Goal: Task Accomplishment & Management: Manage account settings

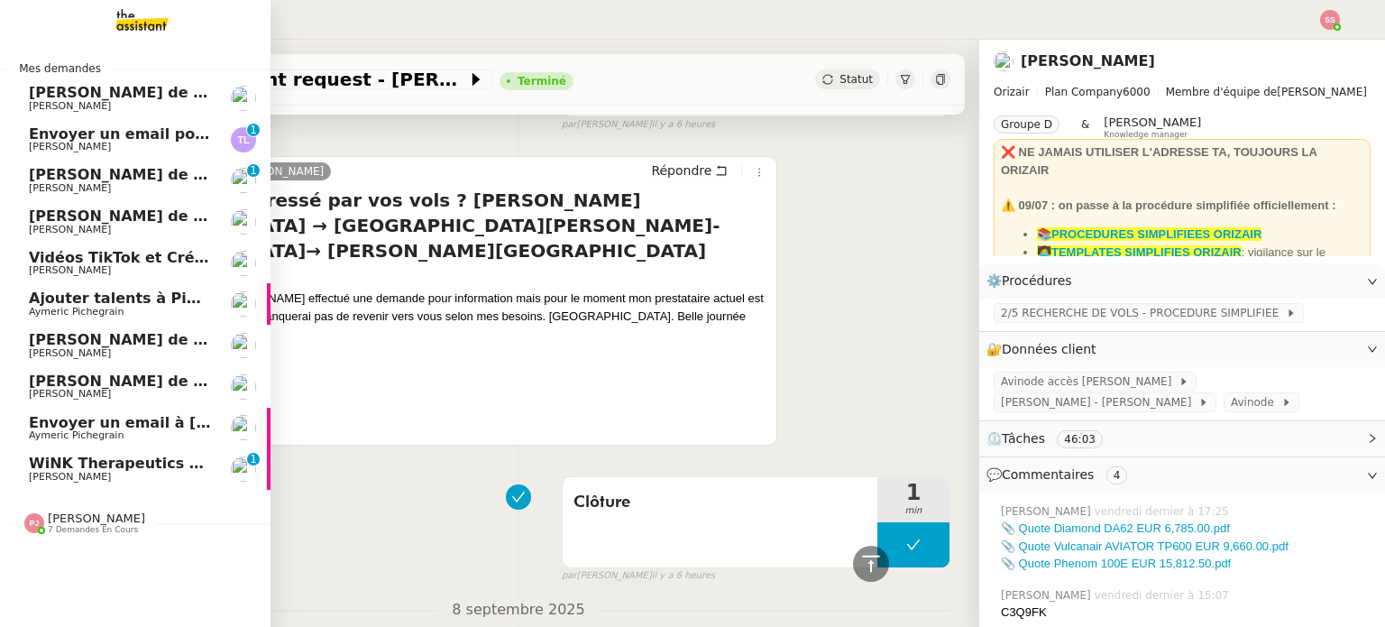
click at [94, 455] on span "WiNK Therapeutics <> Agile Capital Markets" at bounding box center [210, 463] width 363 height 17
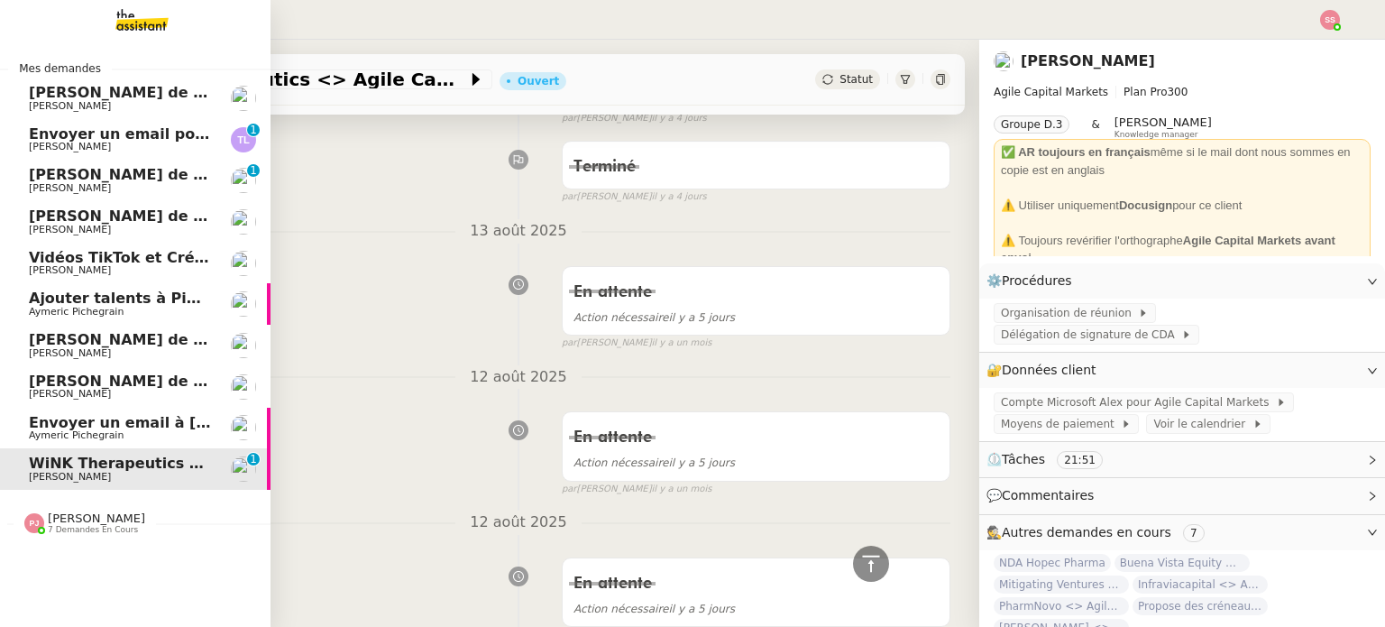
scroll to position [413, 0]
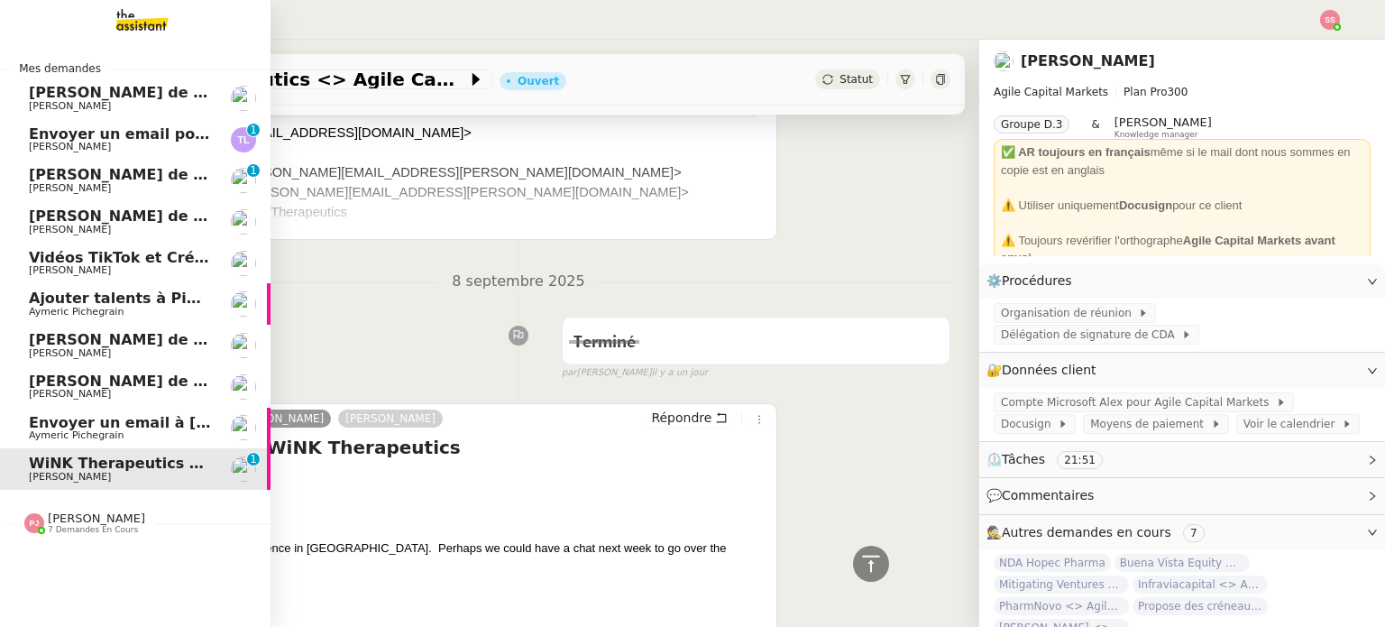
click at [113, 427] on span "Envoyer un email à [PERSON_NAME]" at bounding box center [176, 422] width 295 height 17
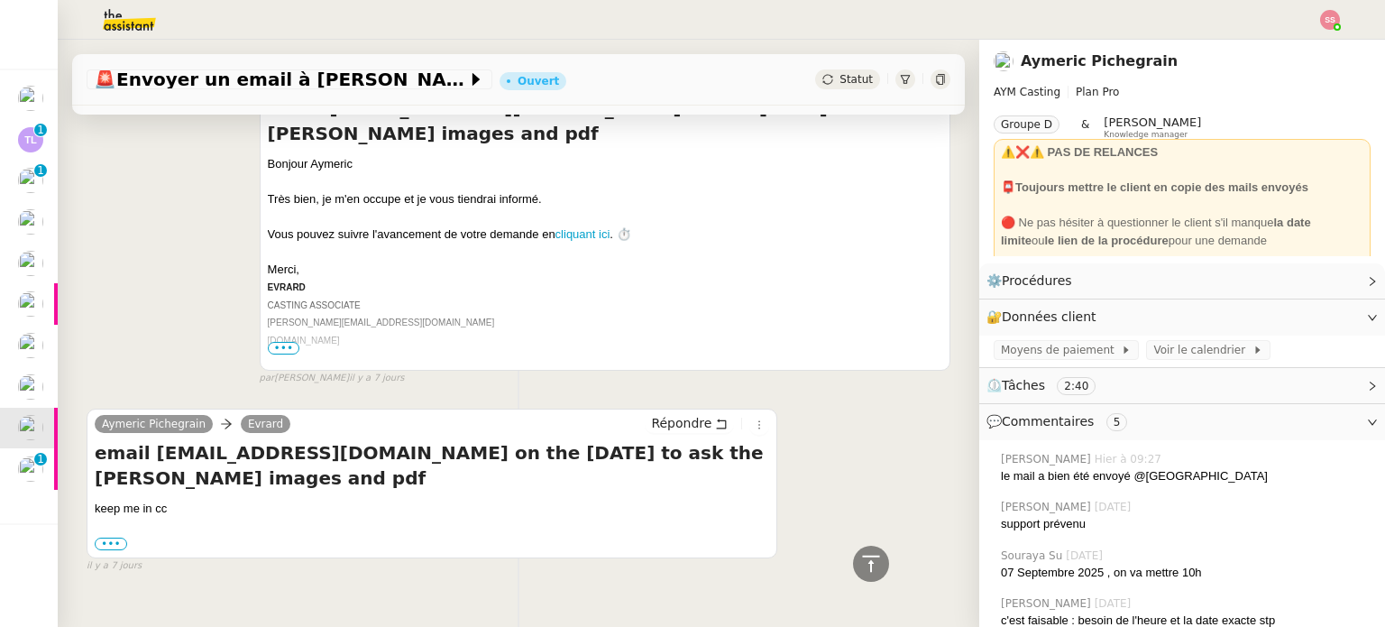
scroll to position [3829, 0]
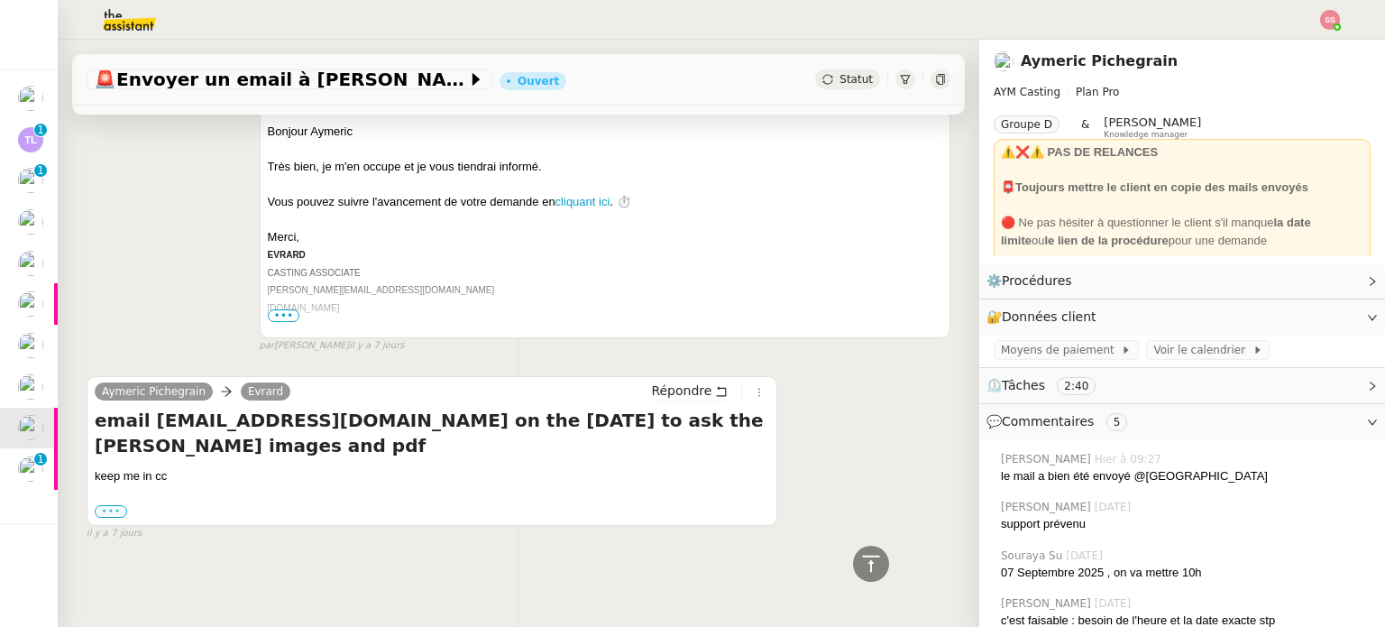
click at [120, 505] on label "•••" at bounding box center [111, 511] width 32 height 13
click at [0, 0] on input "•••" at bounding box center [0, 0] width 0 height 0
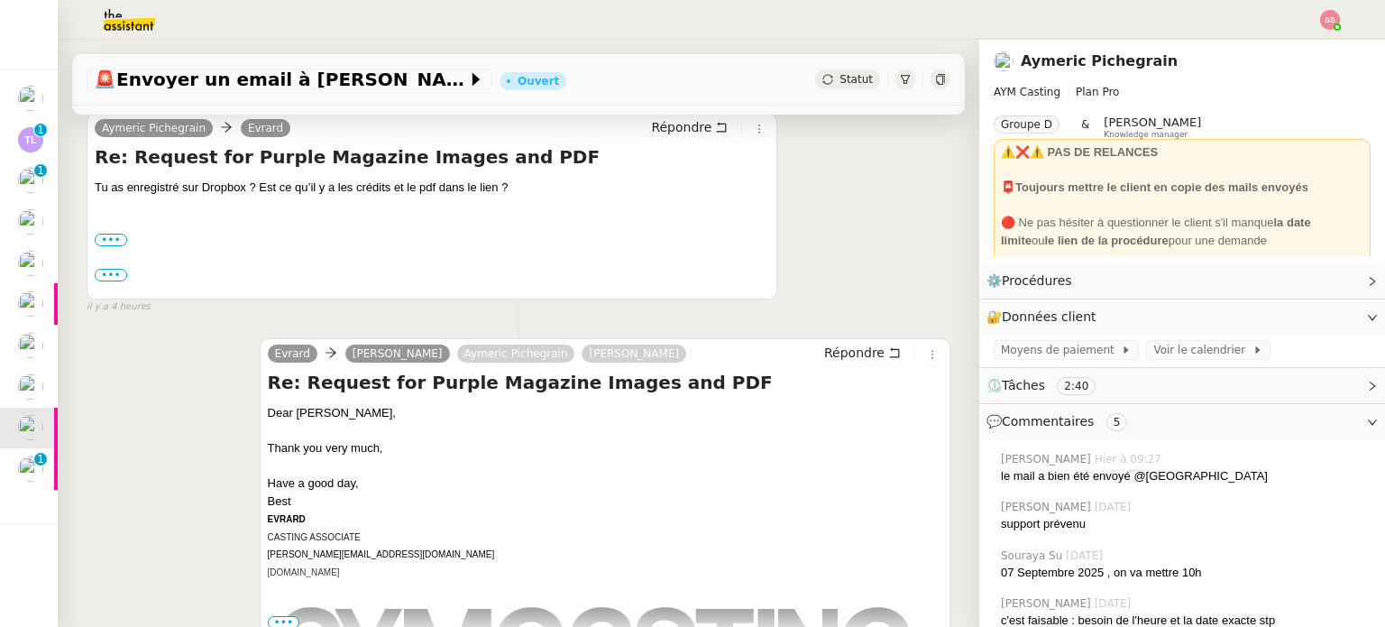
scroll to position [289, 0]
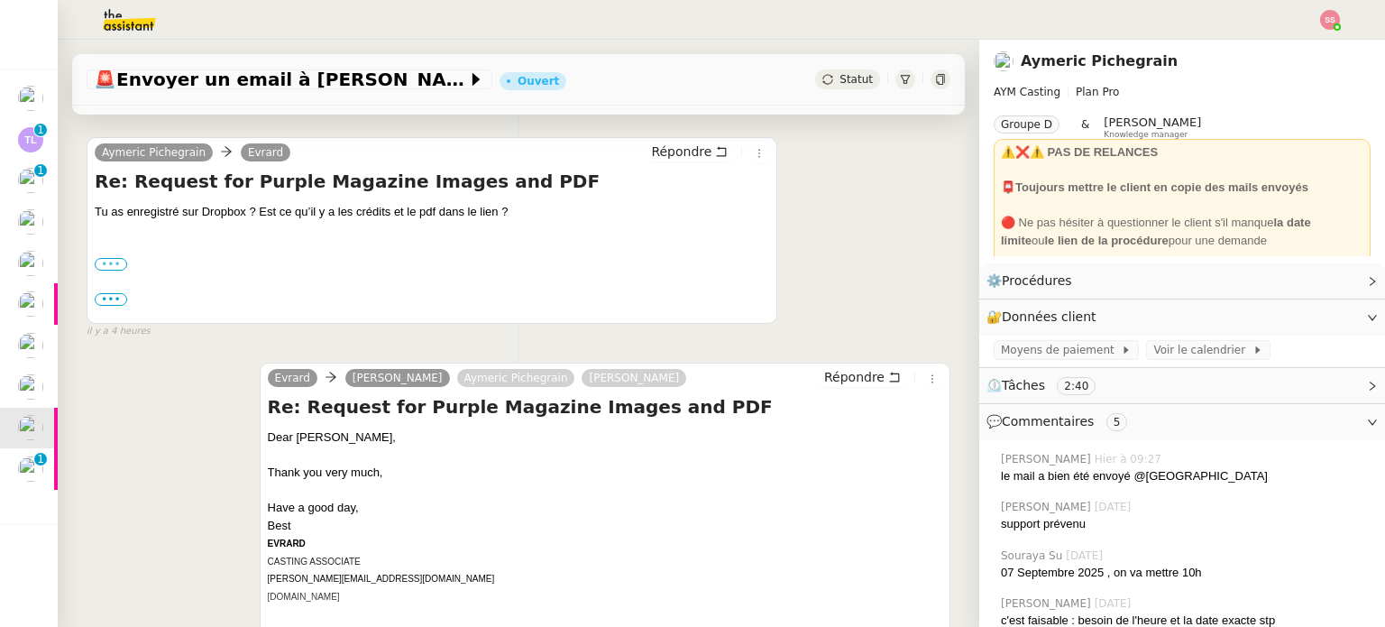
click at [120, 268] on label "•••" at bounding box center [111, 264] width 32 height 13
click at [0, 0] on input "•••" at bounding box center [0, 0] width 0 height 0
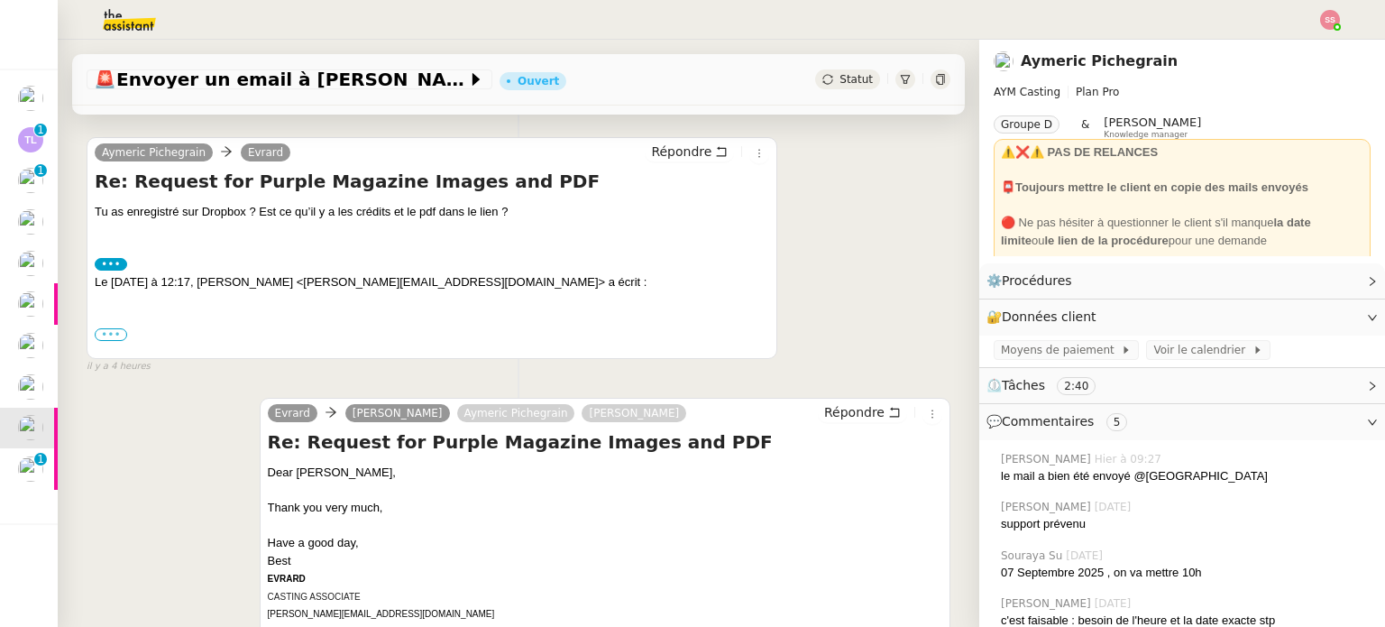
click at [115, 332] on label "•••" at bounding box center [111, 334] width 32 height 13
click at [0, 0] on input "•••" at bounding box center [0, 0] width 0 height 0
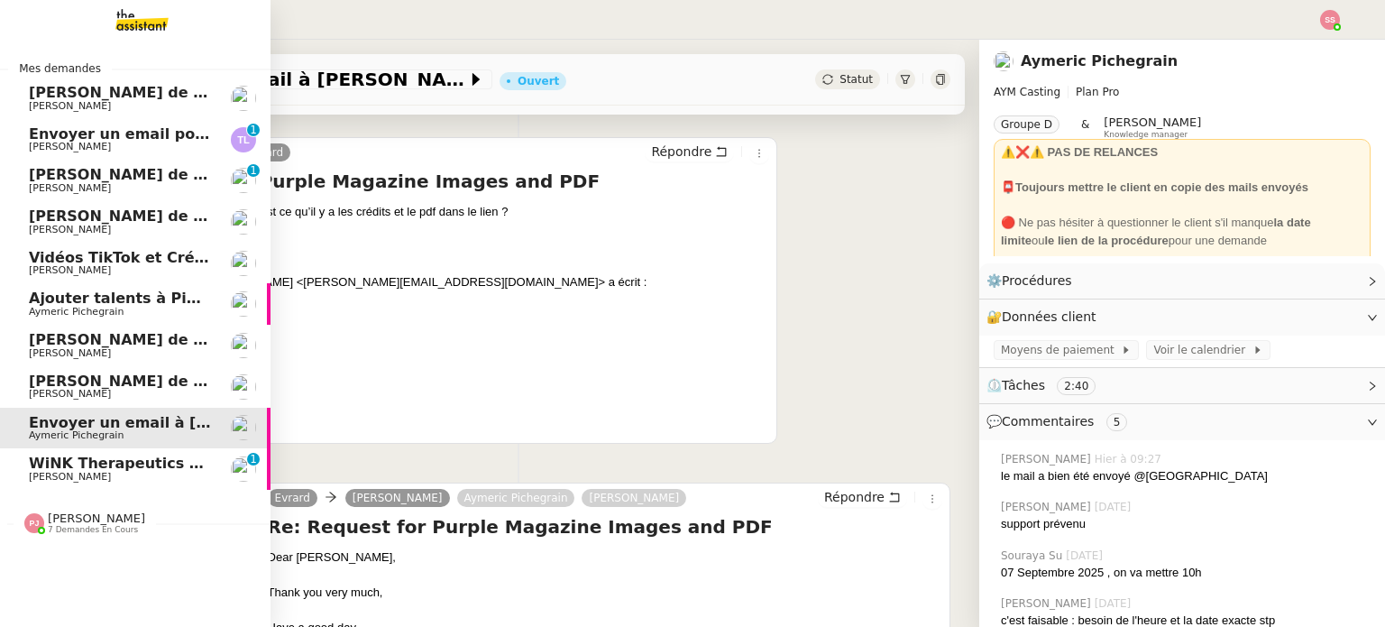
click at [93, 472] on span "[PERSON_NAME]" at bounding box center [120, 477] width 182 height 11
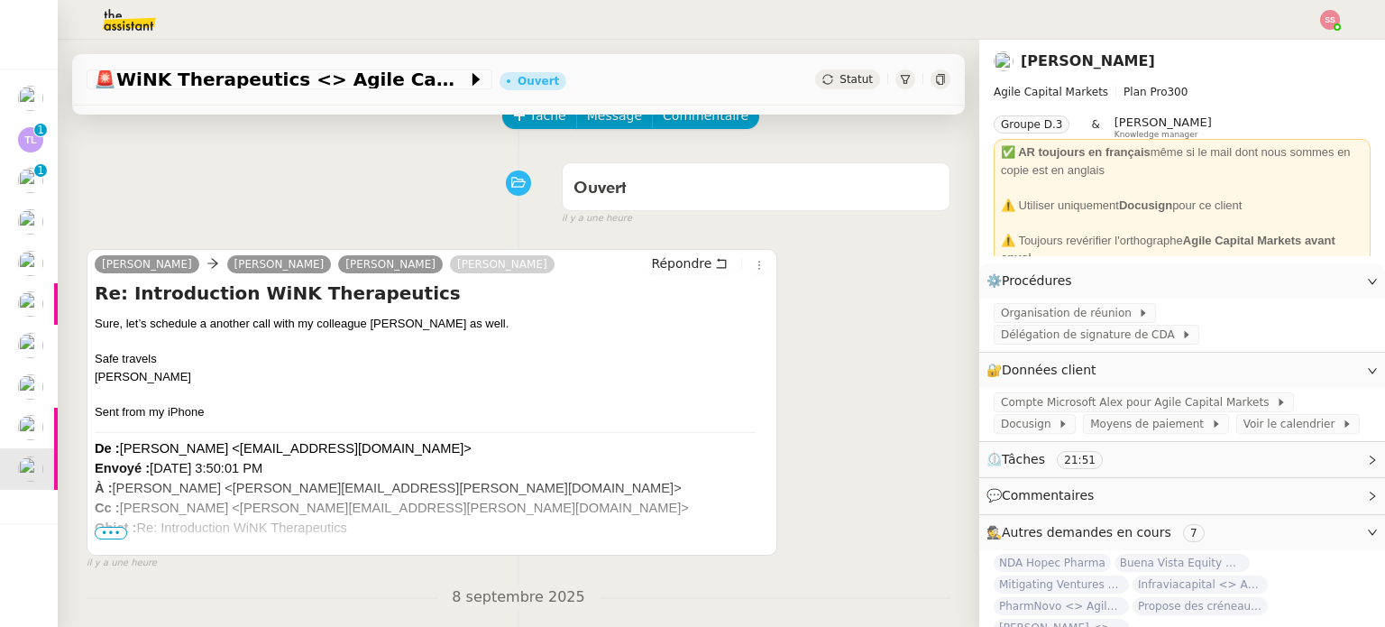
scroll to position [90, 0]
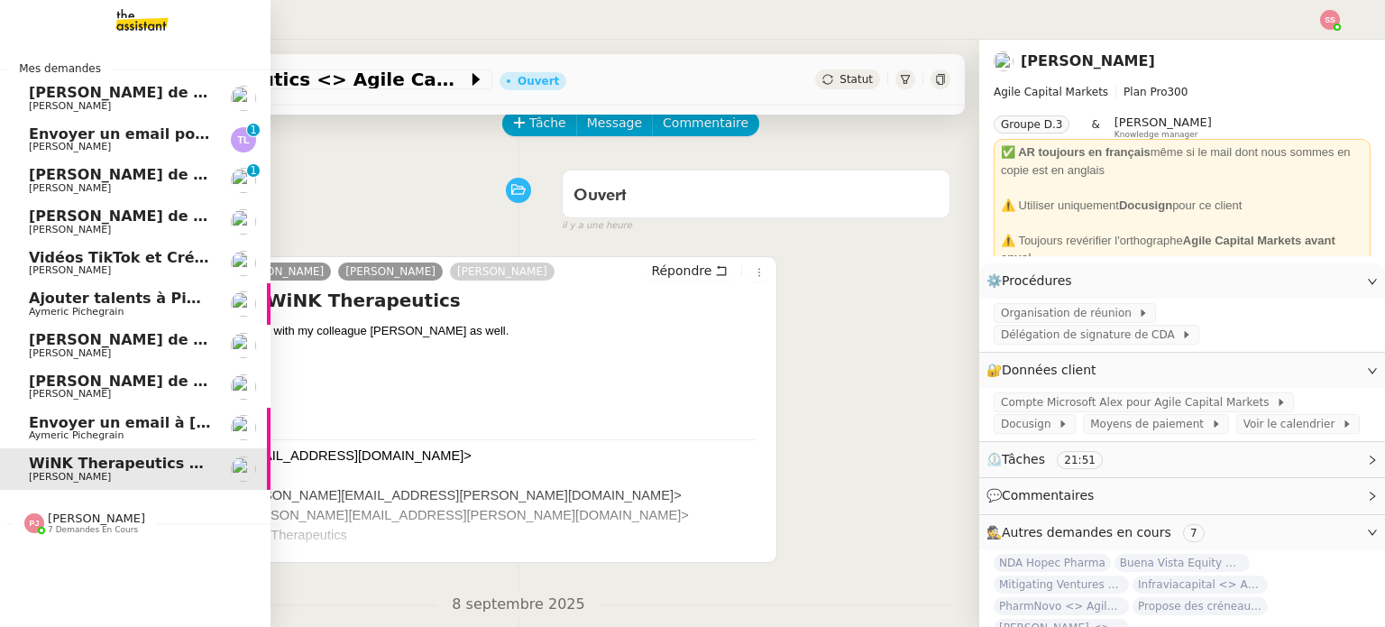
click at [135, 325] on link "[PERSON_NAME] de Suivi - [PERSON_NAME] / Pure Informatique [PERSON_NAME]" at bounding box center [135, 345] width 271 height 41
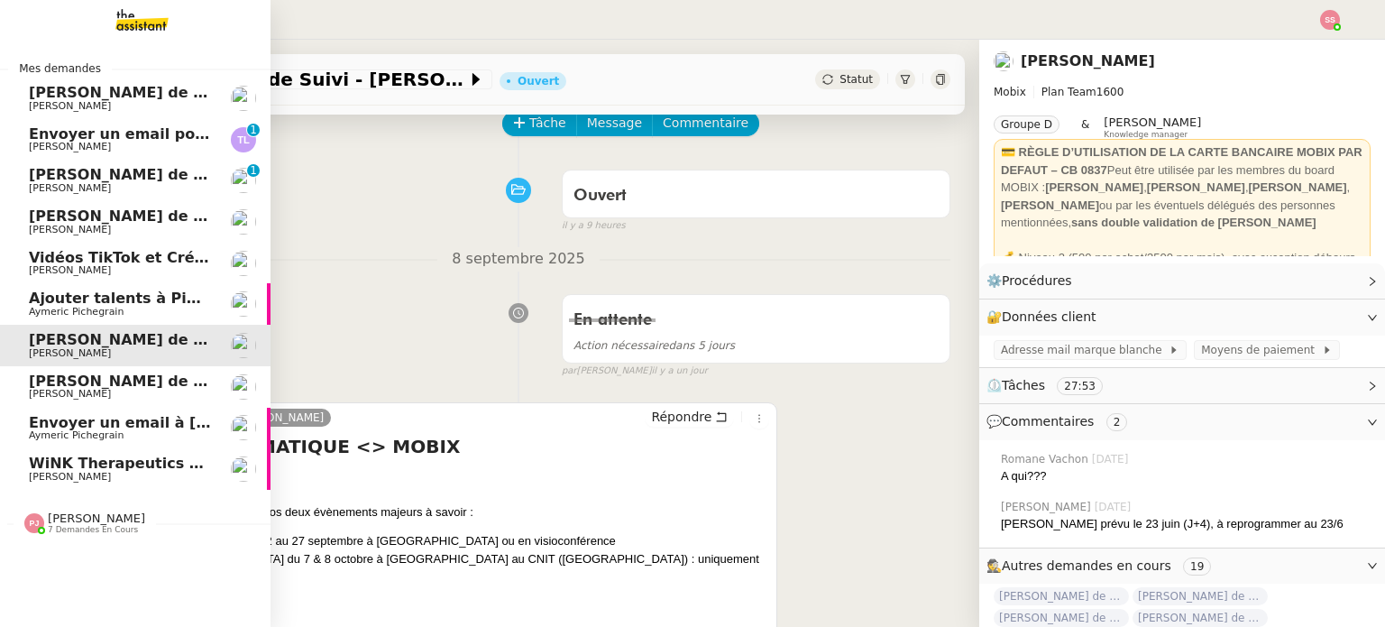
click at [141, 309] on span "Aymeric Pichegrain" at bounding box center [120, 312] width 182 height 11
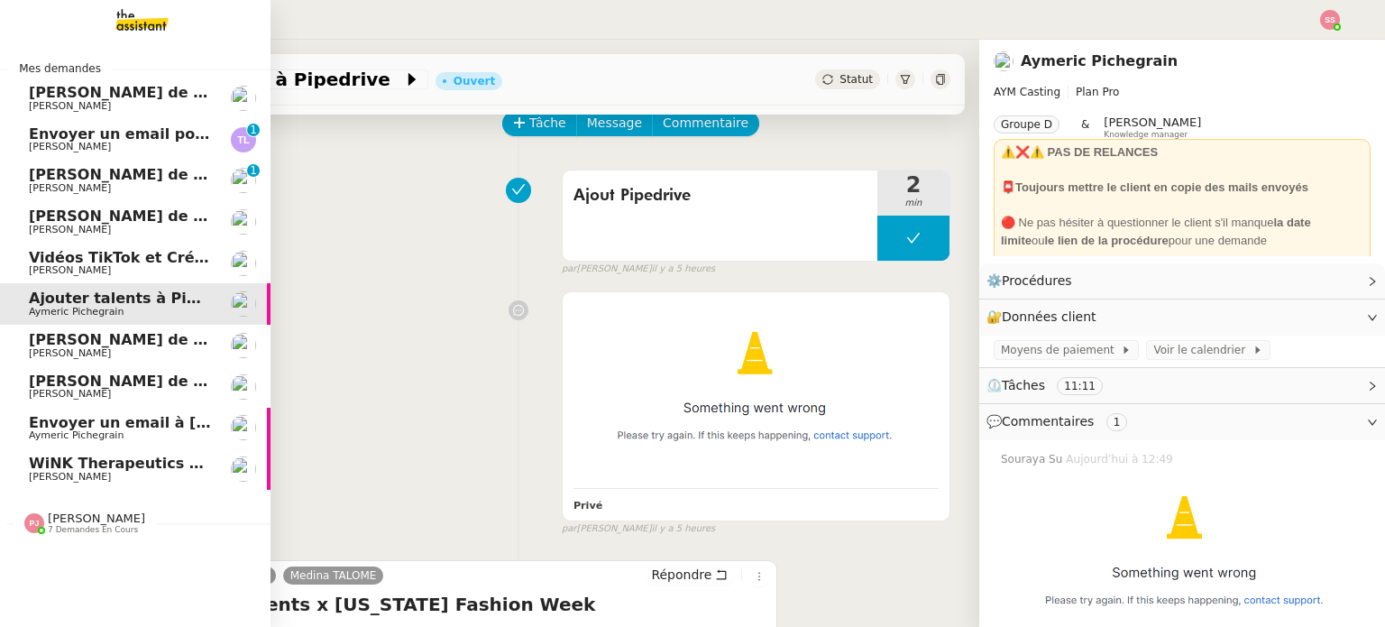
click at [99, 472] on span "[PERSON_NAME]" at bounding box center [120, 477] width 182 height 11
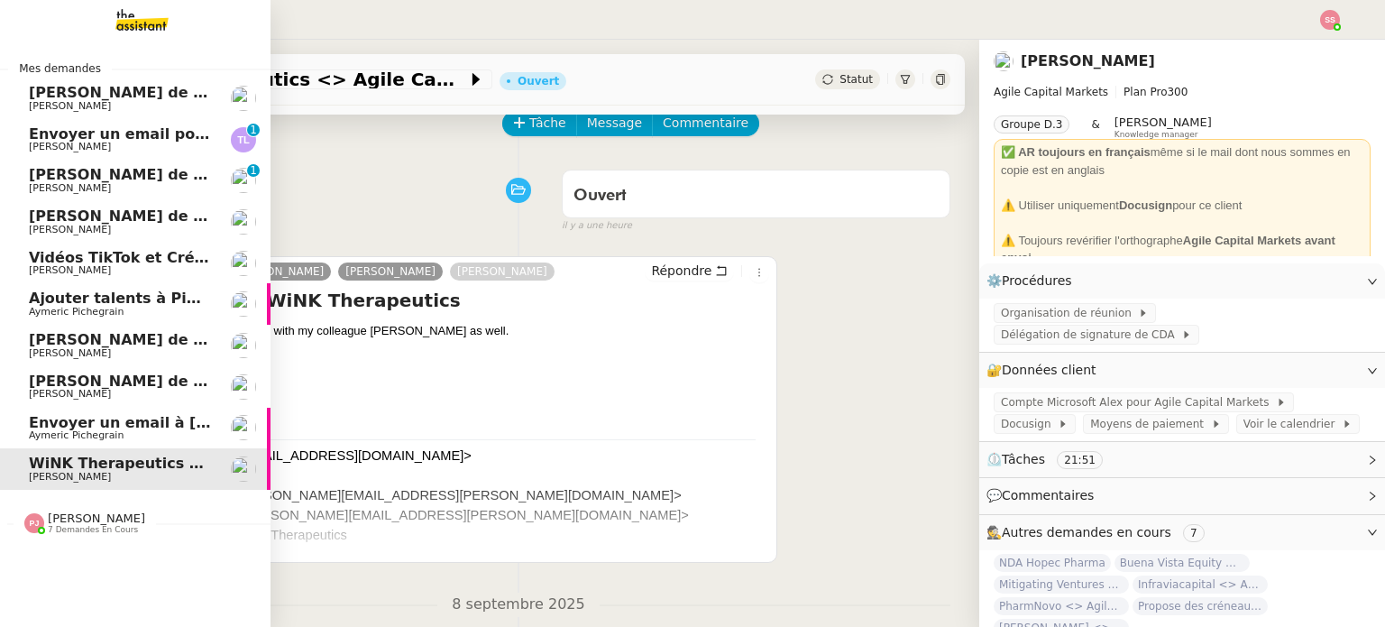
click at [119, 427] on span "Envoyer un email à [PERSON_NAME]" at bounding box center [176, 422] width 295 height 17
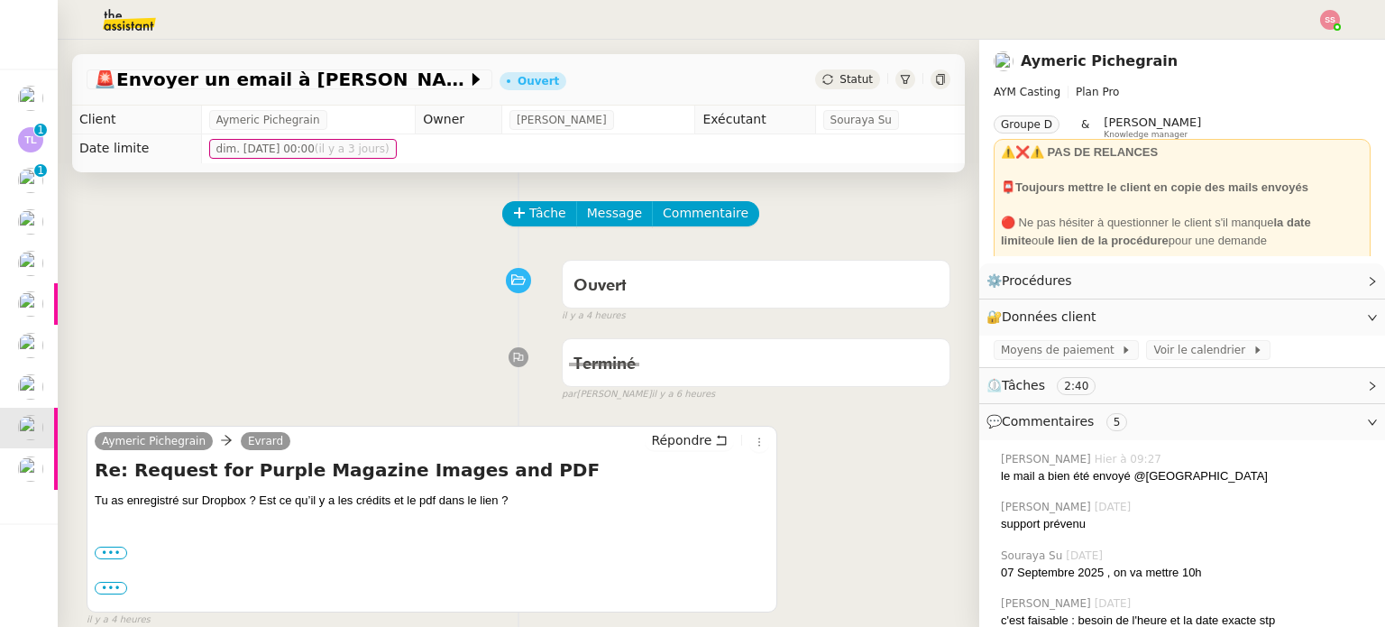
click at [145, 371] on div "Terminé false par [PERSON_NAME] il y a 6 heures" at bounding box center [519, 366] width 864 height 72
drag, startPoint x: 354, startPoint y: 264, endPoint x: 364, endPoint y: 293, distance: 30.8
click at [354, 265] on div "Ouvert false il y a 4 heures" at bounding box center [519, 288] width 864 height 72
click at [660, 446] on span "Répondre" at bounding box center [681, 440] width 60 height 18
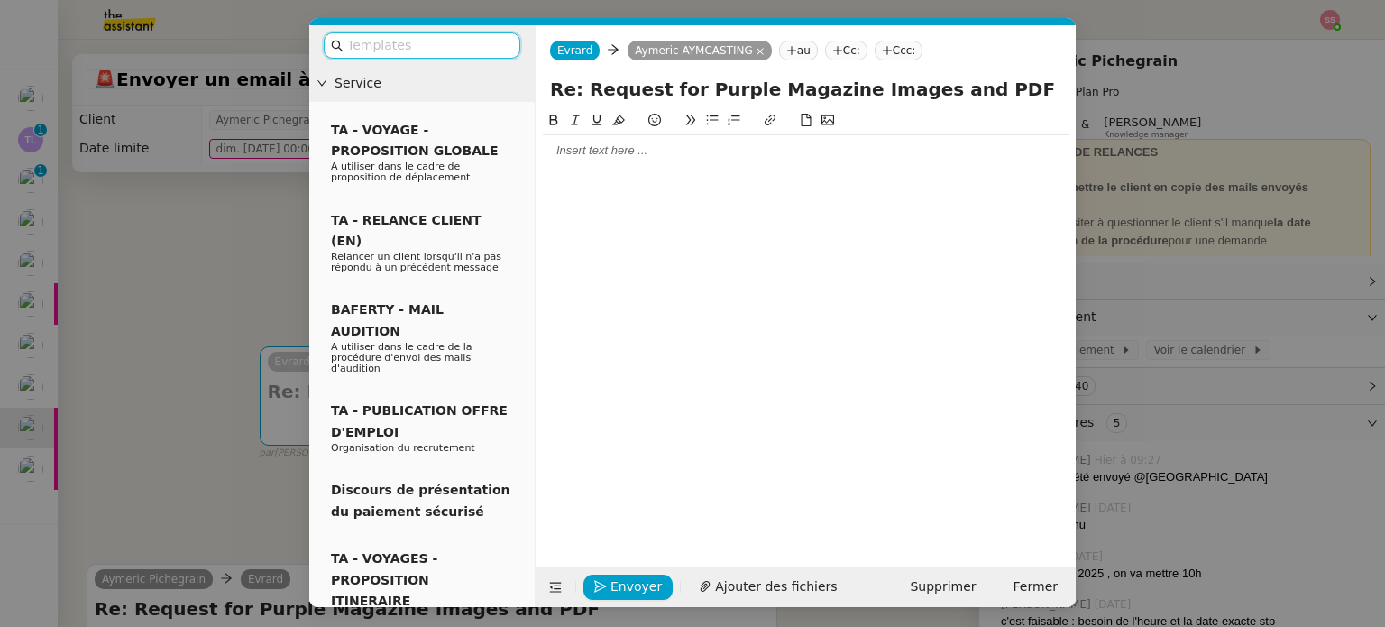
click at [206, 373] on nz-modal-container "Service TA - VOYAGE - PROPOSITION GLOBALE A utiliser dans le cadre de propositi…" at bounding box center [692, 313] width 1385 height 627
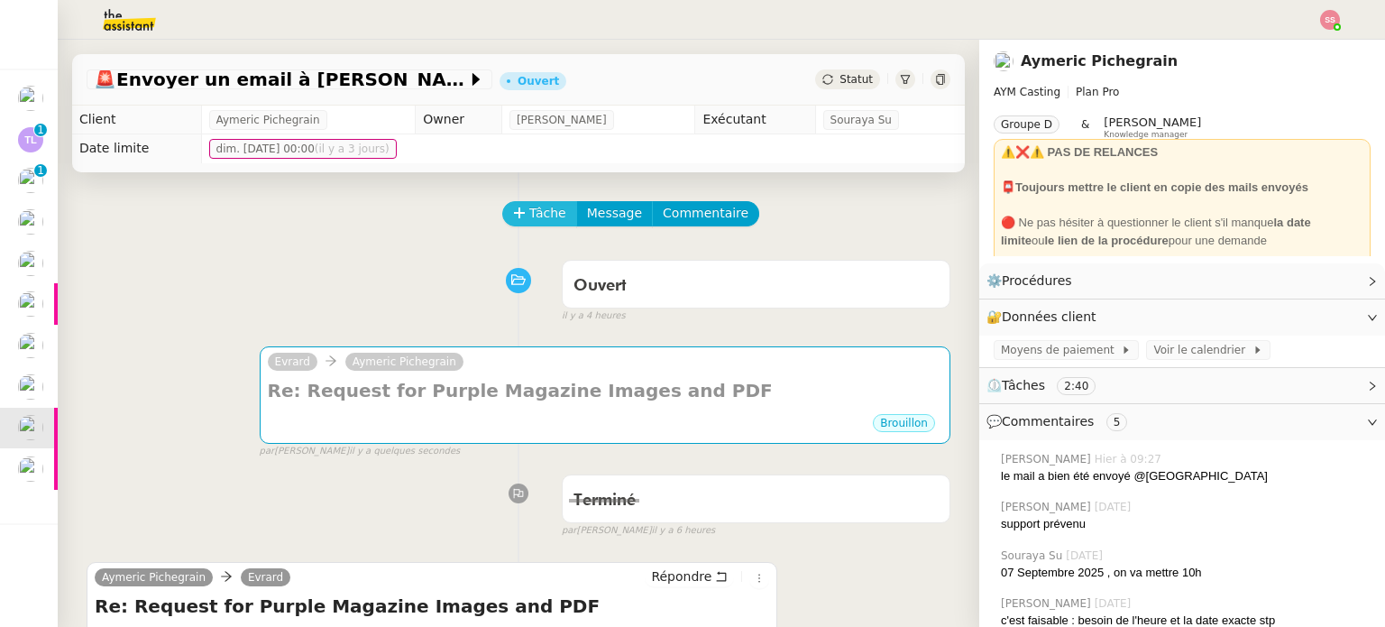
click at [529, 220] on span "Tâche" at bounding box center [547, 213] width 37 height 21
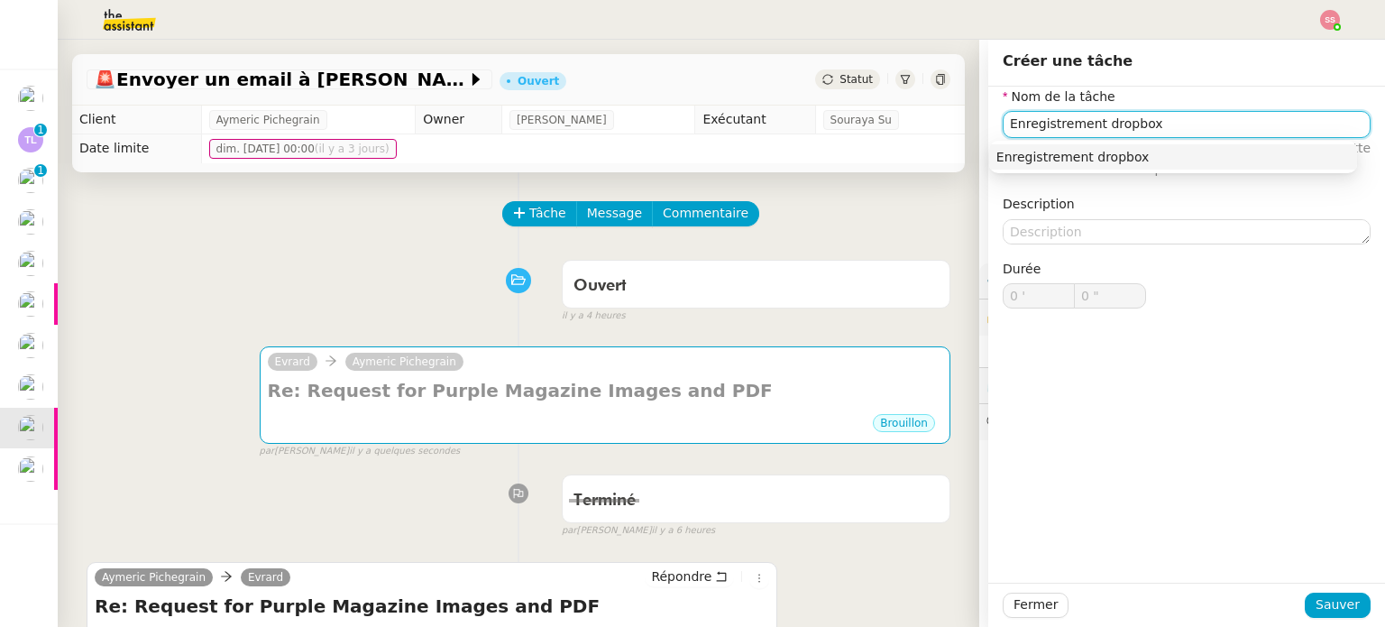
click at [1048, 167] on nz-auto-option "Enregistrement dropbox" at bounding box center [1173, 156] width 368 height 25
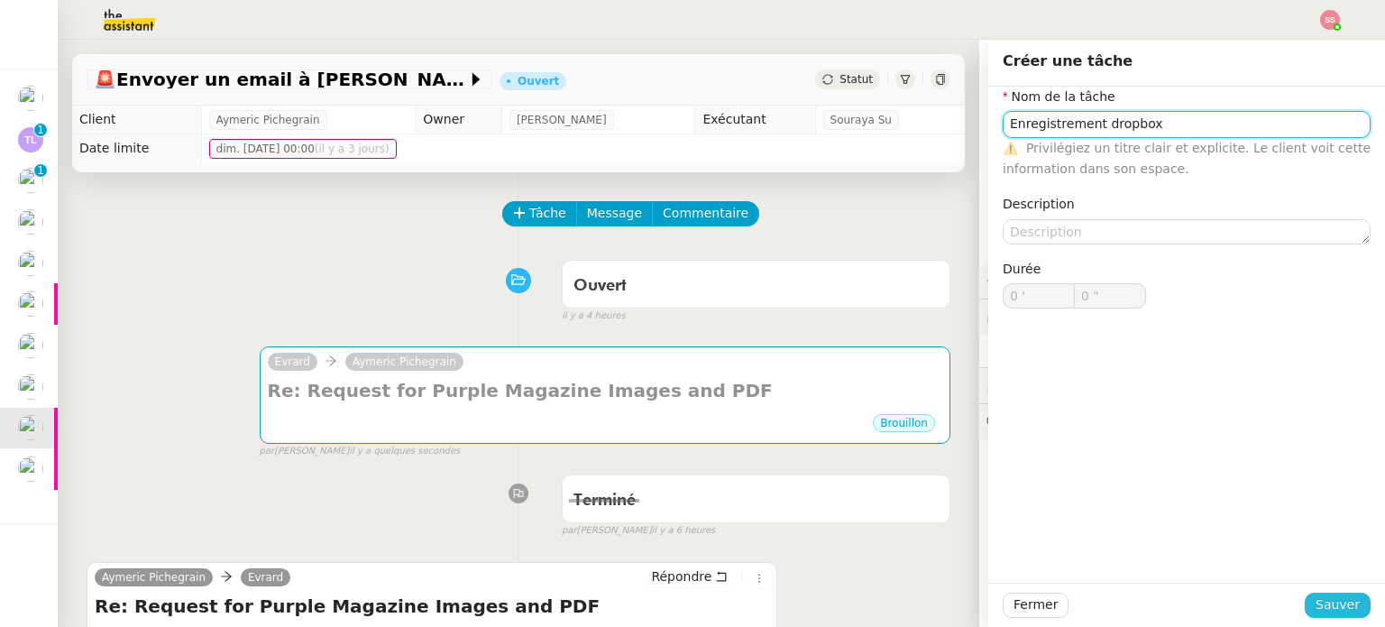
type input "Enregistrement dropbox"
click at [1316, 602] on span "Sauver" at bounding box center [1338, 604] width 44 height 21
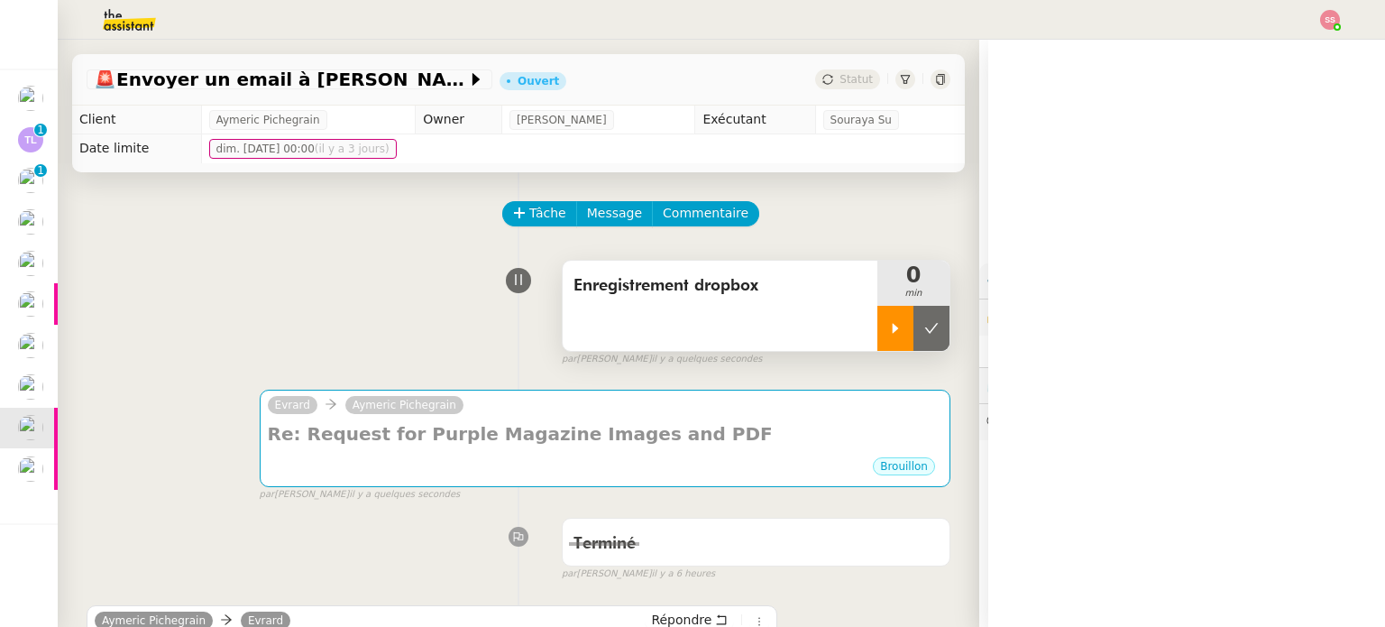
click at [877, 345] on div at bounding box center [895, 328] width 36 height 45
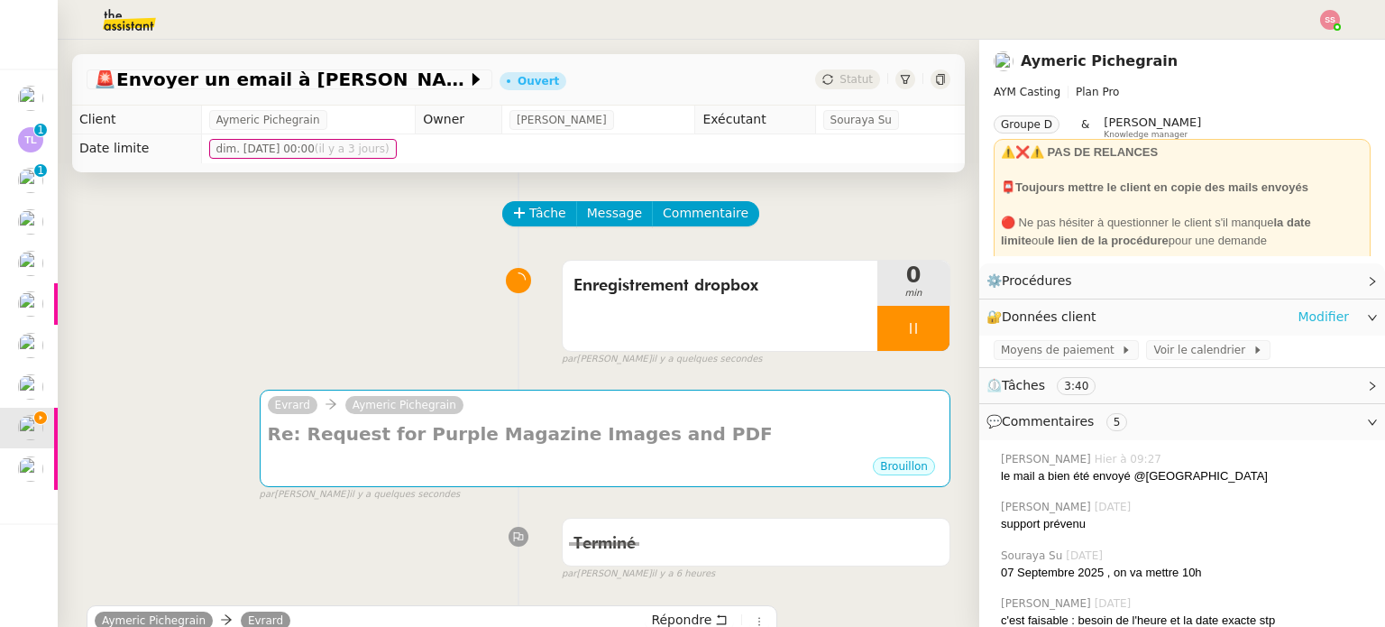
click at [1302, 324] on link "Modifier" at bounding box center [1323, 317] width 51 height 21
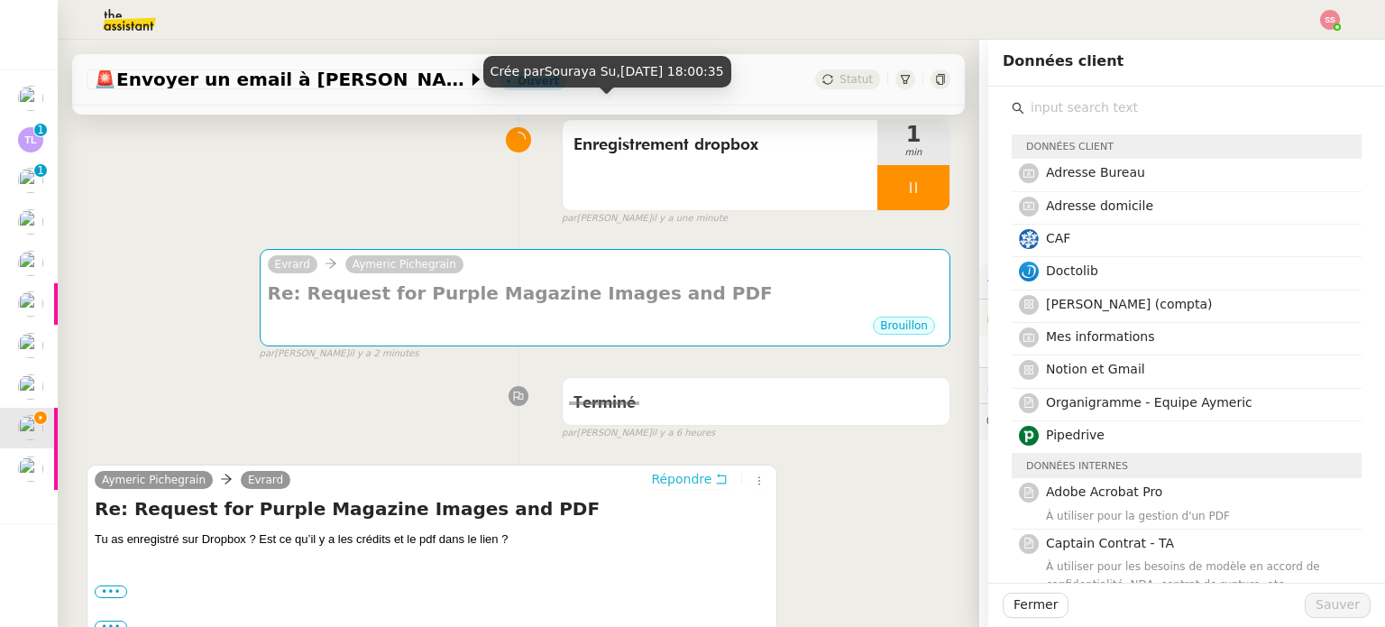
scroll to position [271, 0]
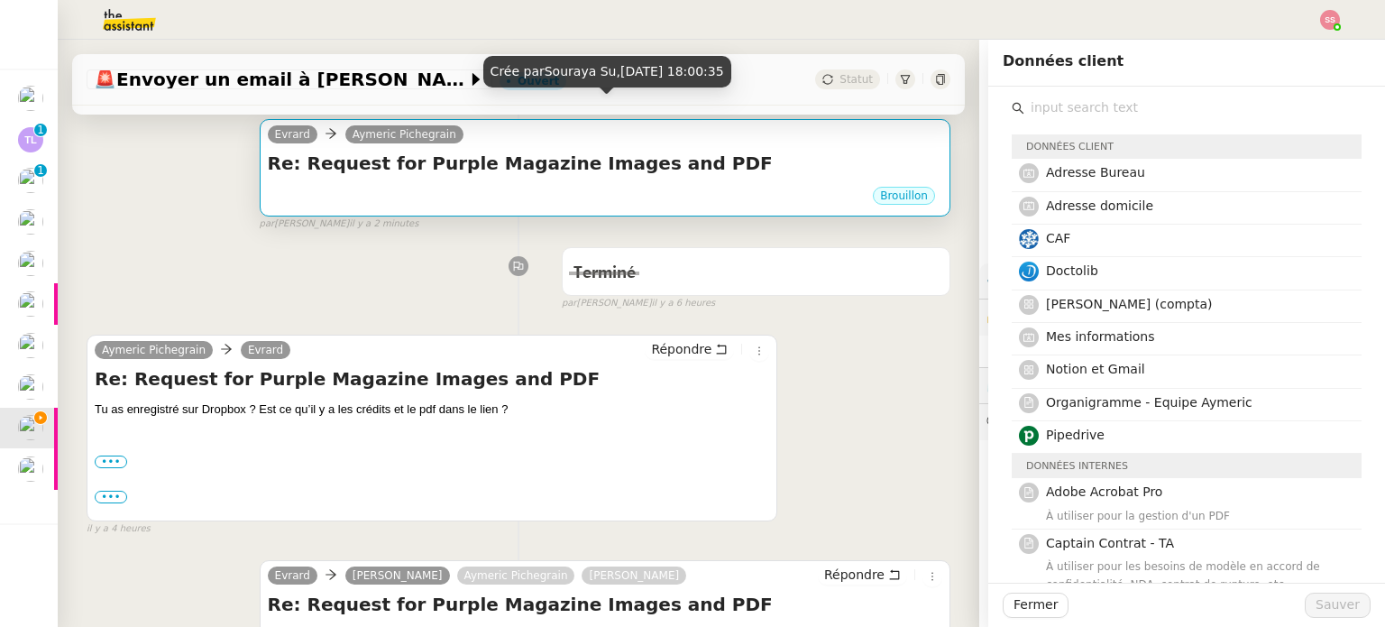
click at [626, 197] on div "Brouillon" at bounding box center [605, 198] width 675 height 27
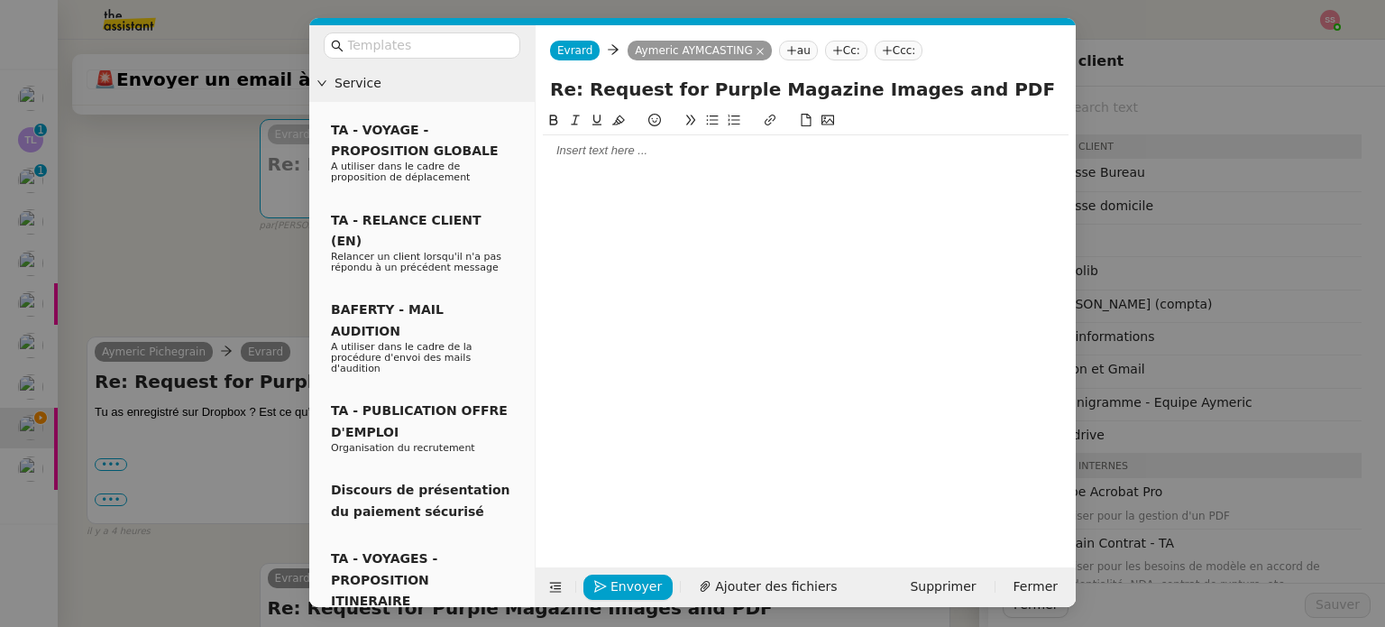
click at [636, 146] on div at bounding box center [806, 150] width 526 height 16
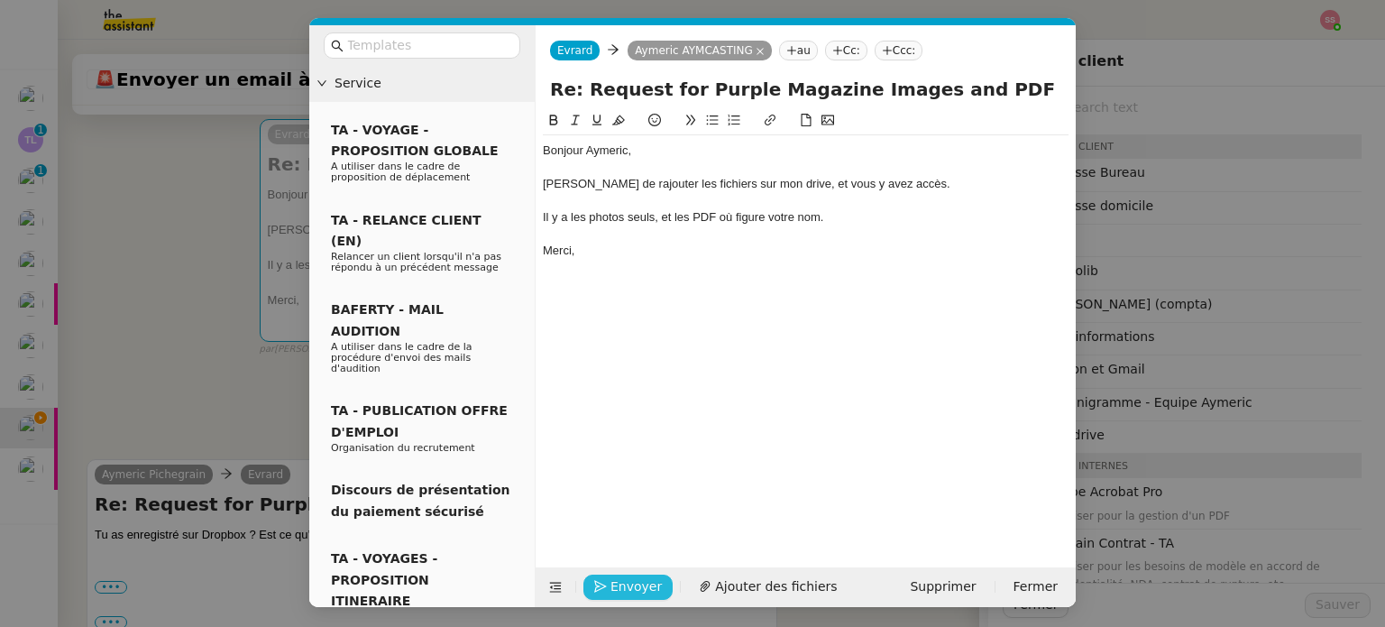
click at [647, 580] on span "Envoyer" at bounding box center [636, 586] width 51 height 21
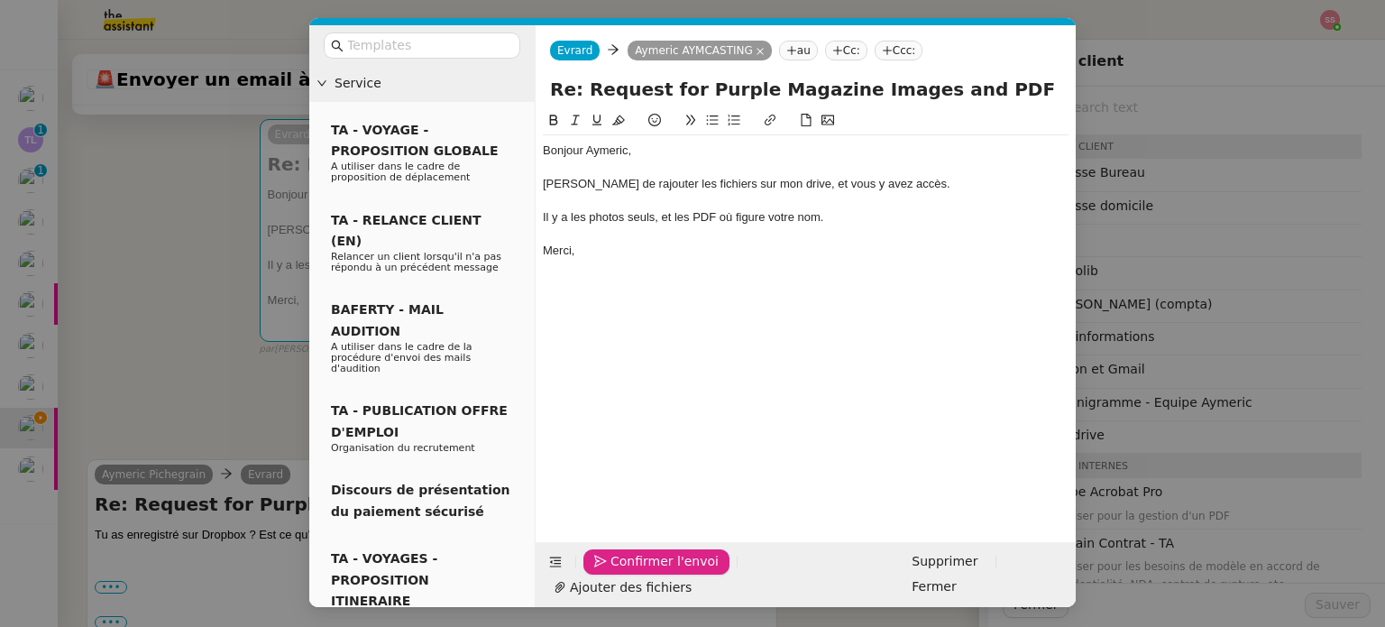
click at [664, 572] on span "Confirmer l'envoi" at bounding box center [665, 561] width 108 height 21
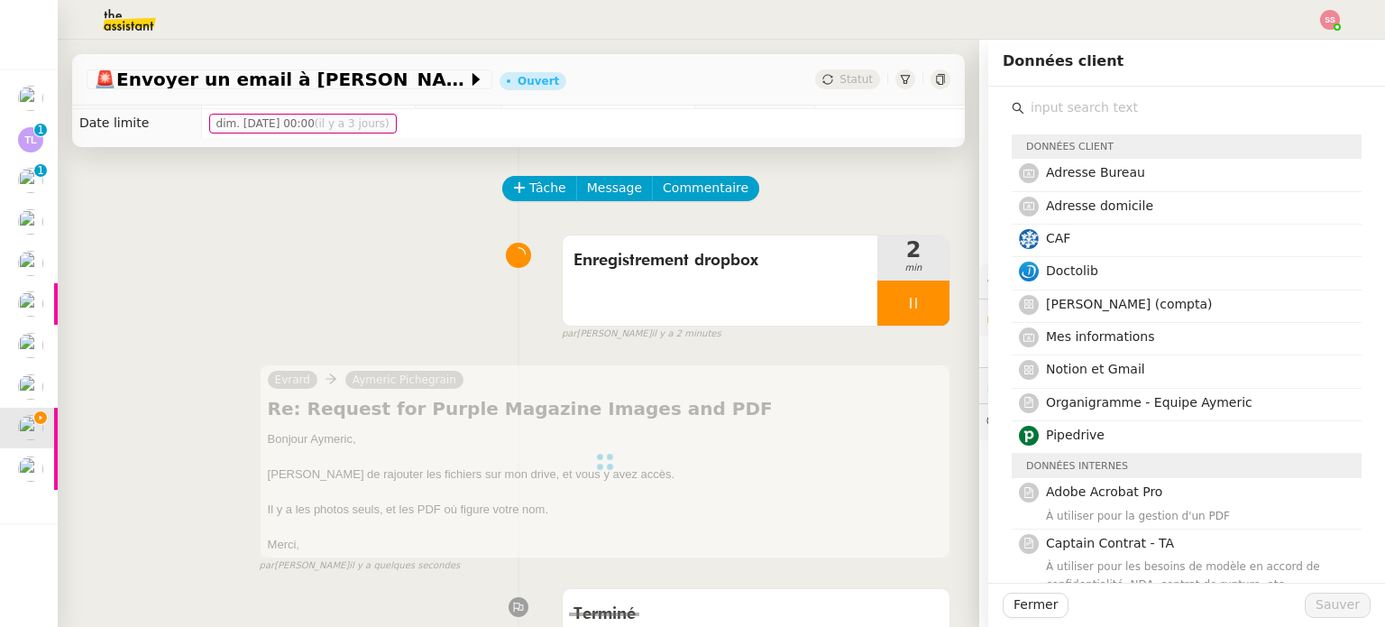
scroll to position [0, 0]
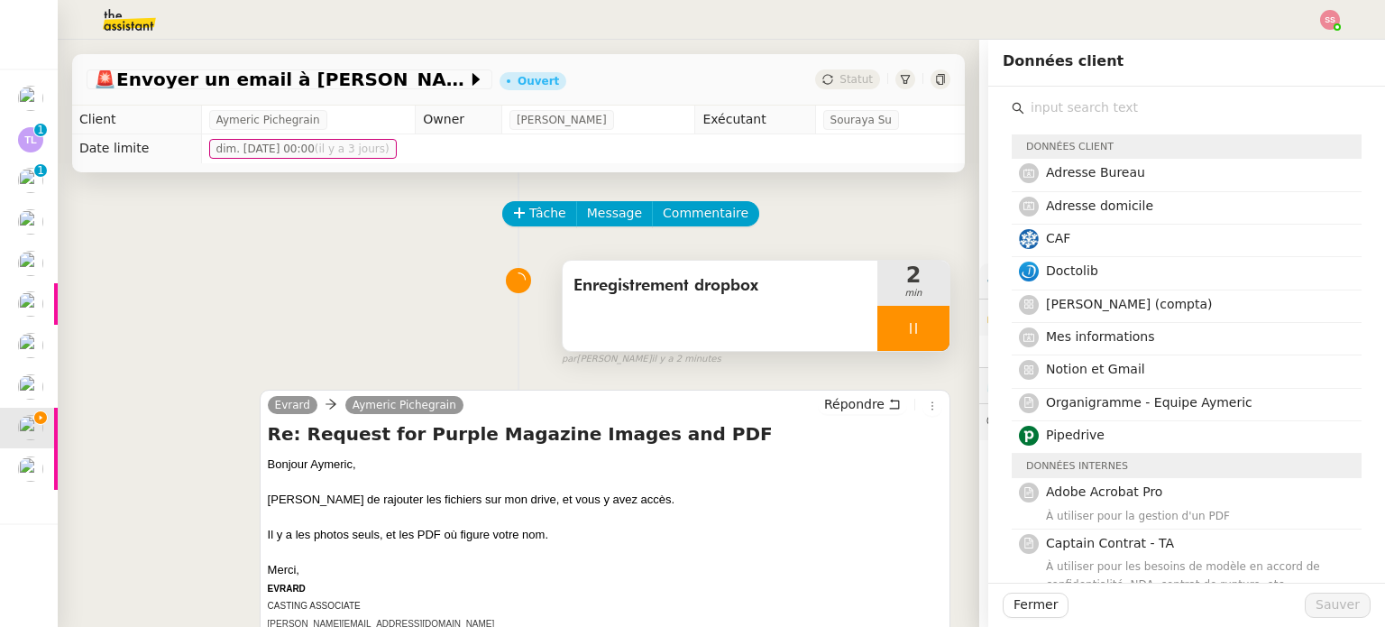
click at [916, 326] on div at bounding box center [913, 328] width 72 height 45
click at [916, 326] on button at bounding box center [932, 328] width 36 height 45
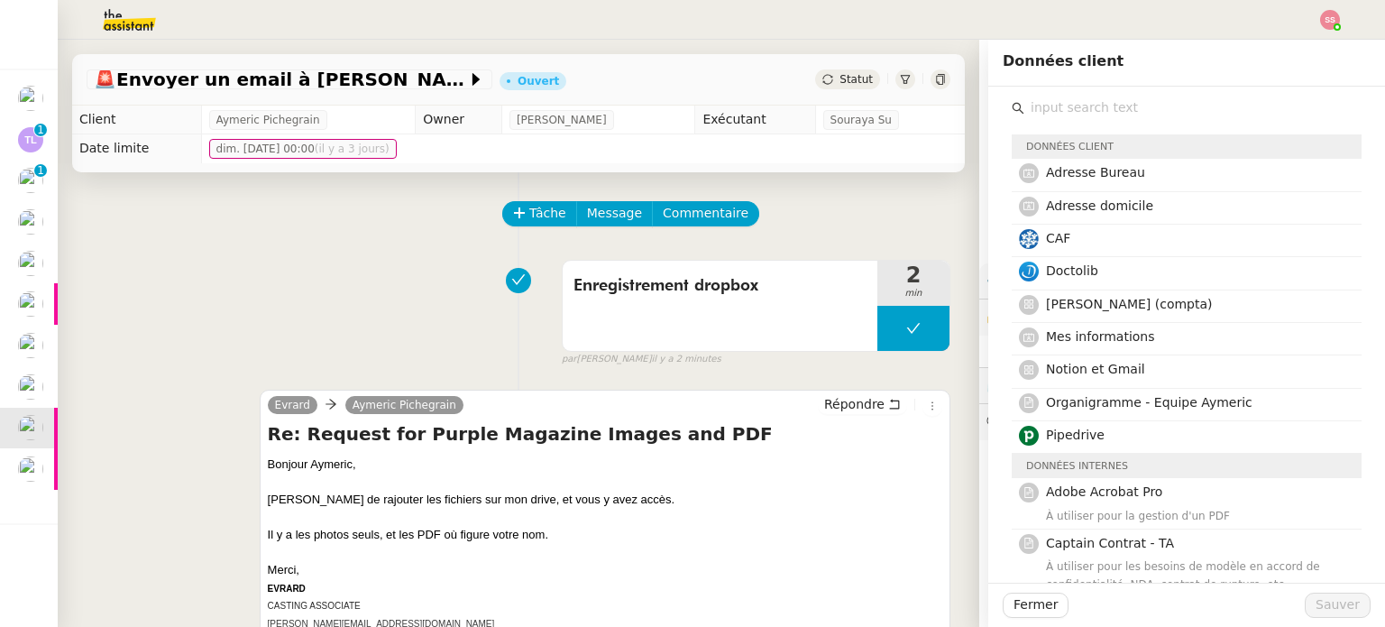
click at [840, 84] on span "Statut" at bounding box center [856, 79] width 33 height 13
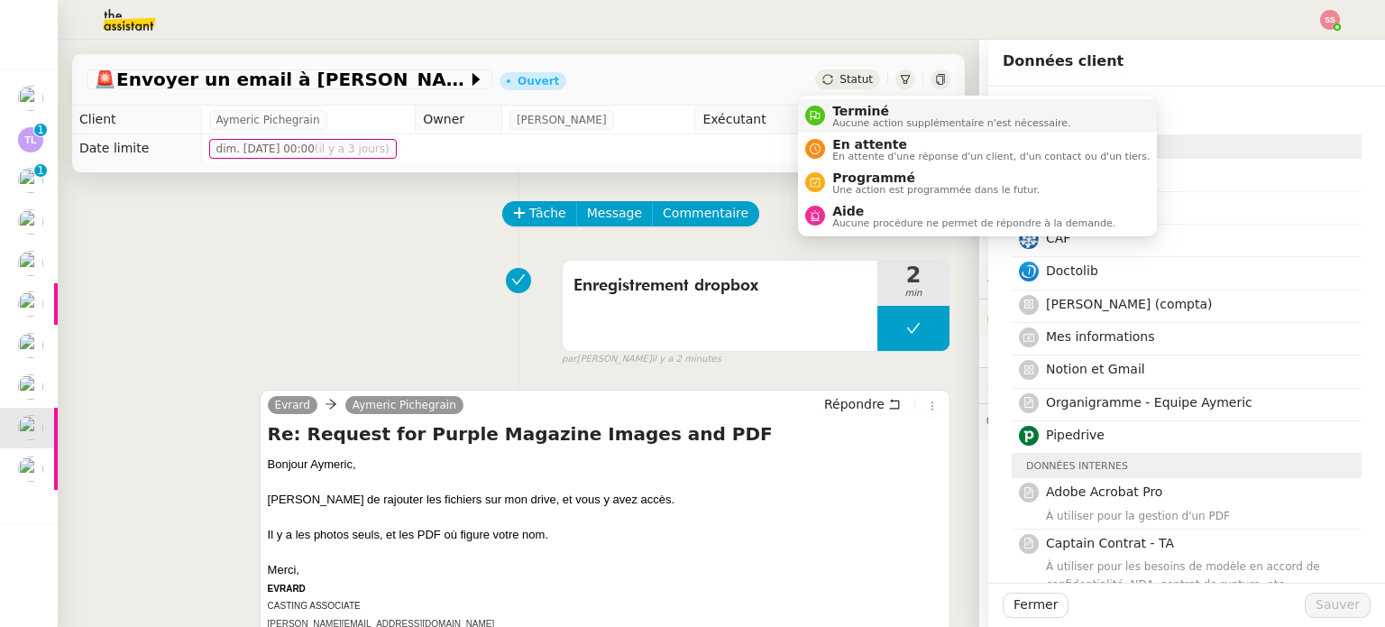
click at [851, 104] on span "Terminé" at bounding box center [951, 111] width 238 height 14
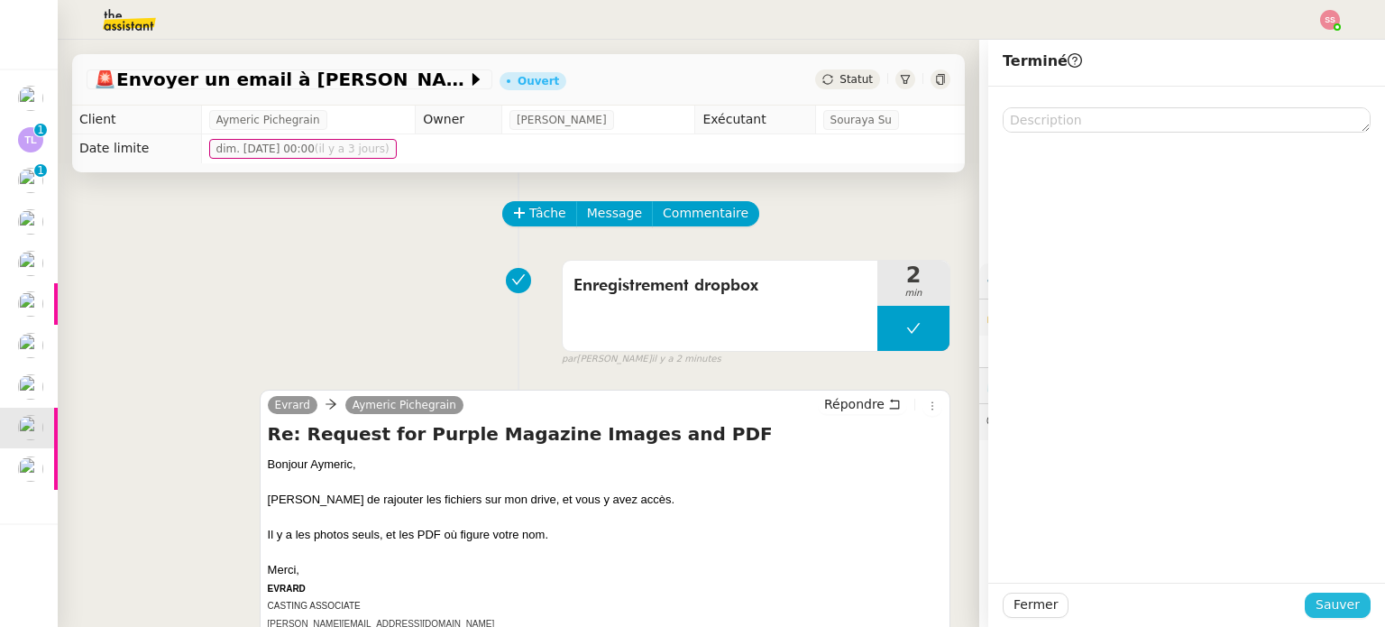
click at [1317, 599] on span "Sauver" at bounding box center [1338, 604] width 44 height 21
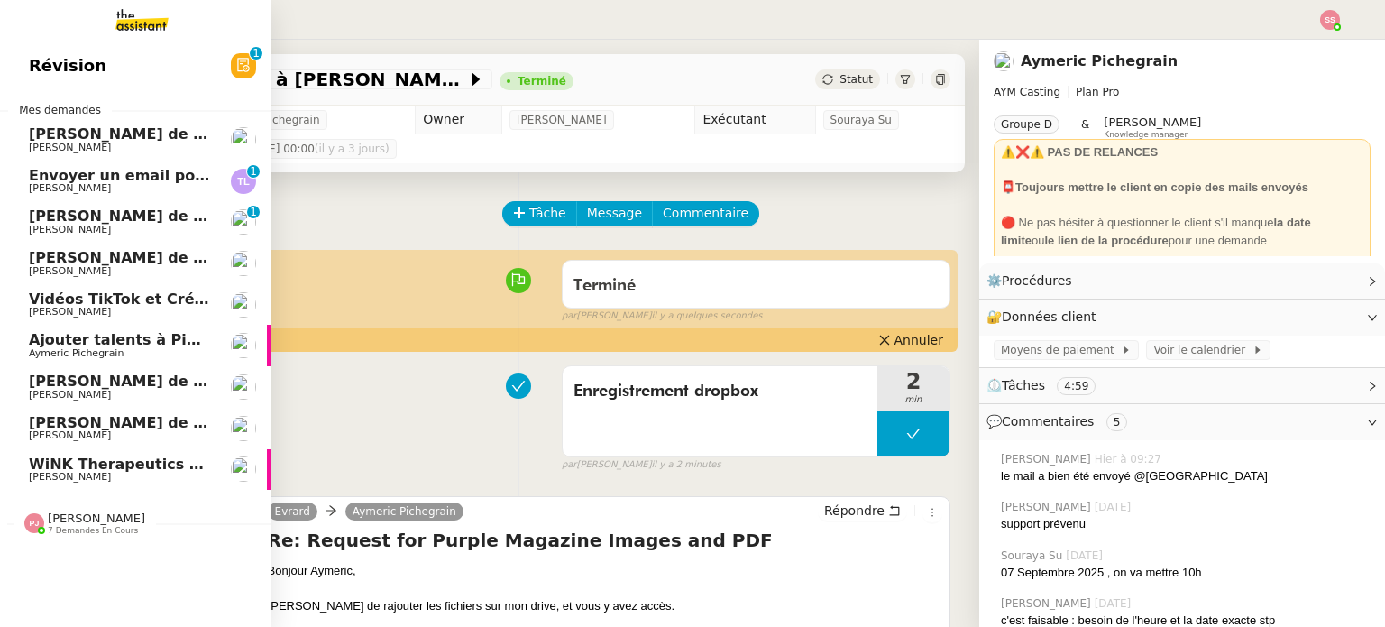
click at [112, 345] on span "Ajouter talents à Pipedrive" at bounding box center [138, 339] width 219 height 17
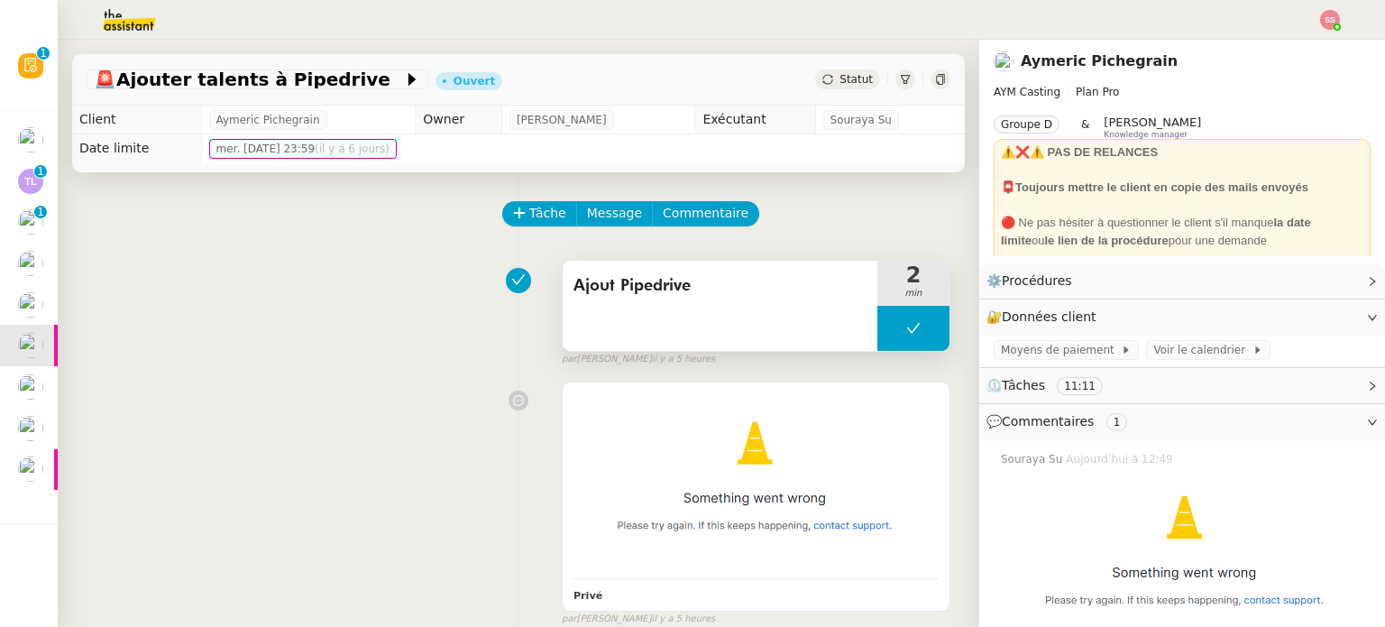
click at [877, 331] on button at bounding box center [913, 328] width 72 height 45
click at [888, 333] on icon at bounding box center [895, 328] width 14 height 14
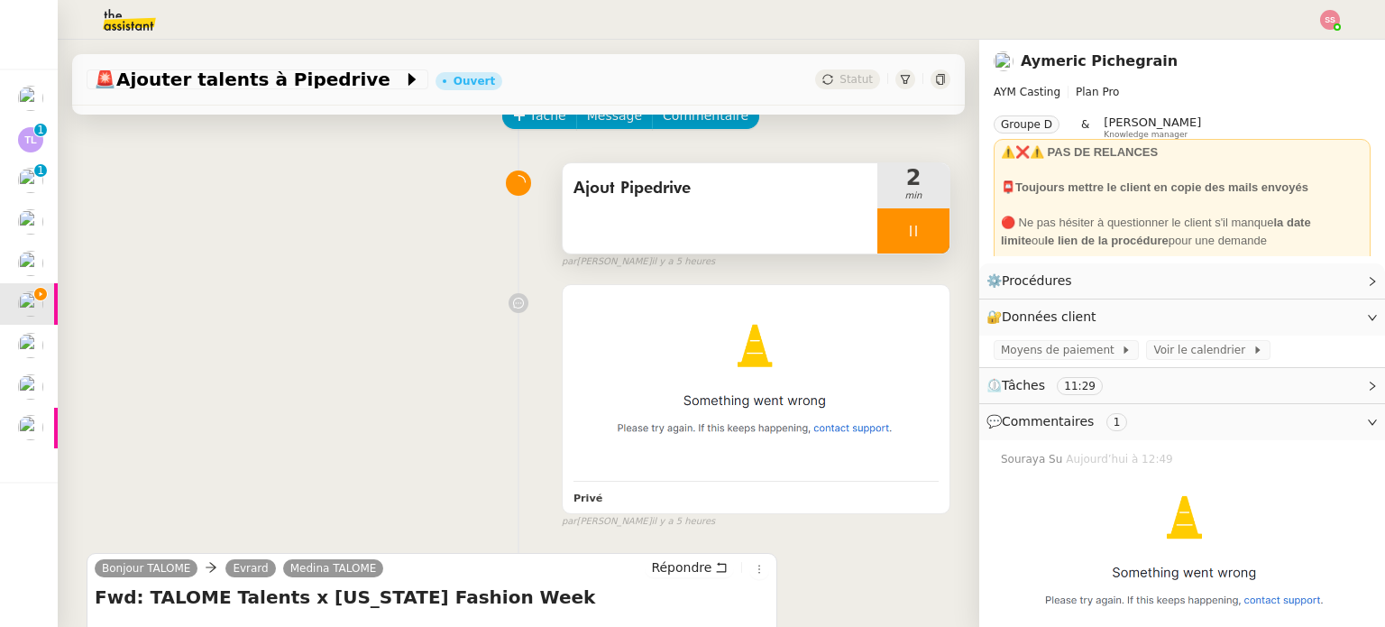
scroll to position [180, 0]
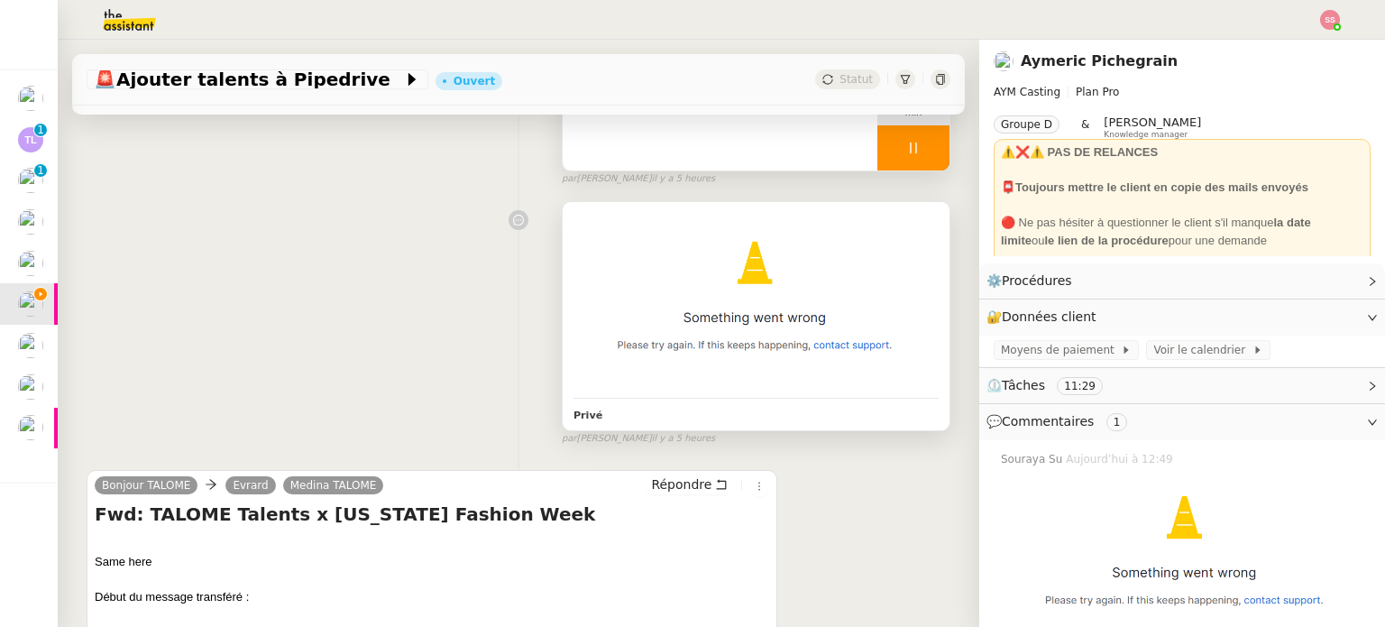
click at [715, 283] on img at bounding box center [756, 302] width 365 height 179
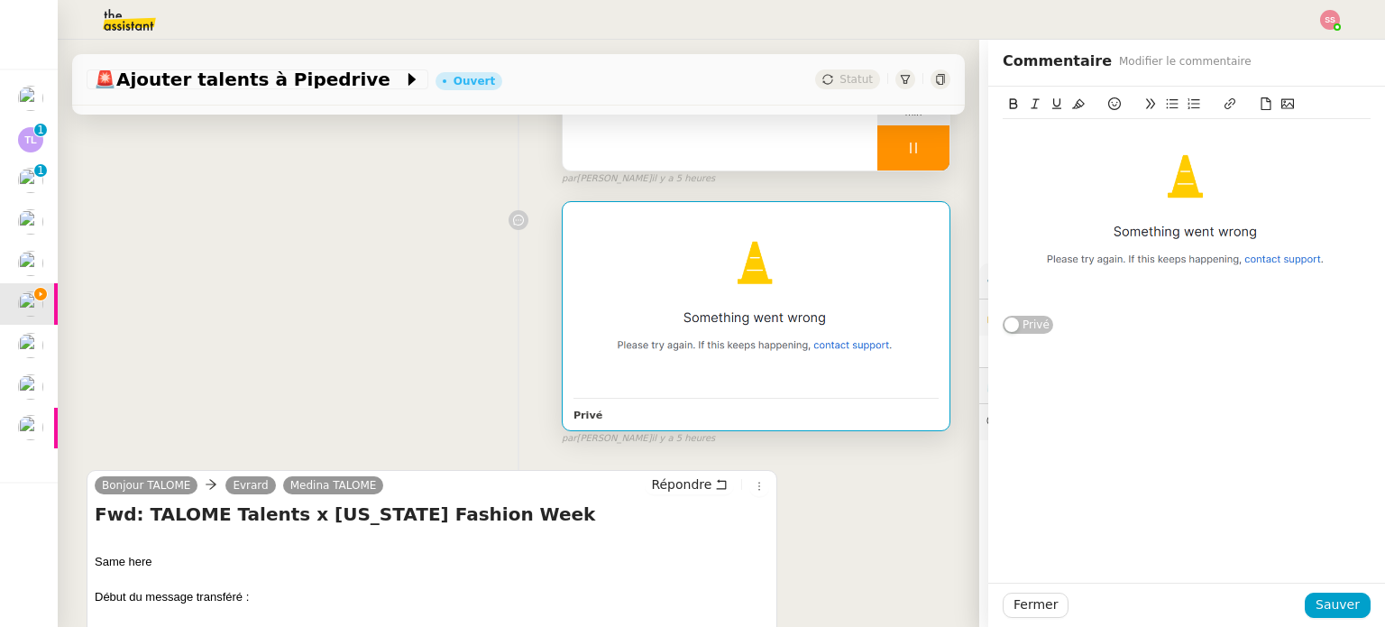
drag, startPoint x: 1141, startPoint y: 188, endPoint x: 1205, endPoint y: 212, distance: 68.5
click at [1205, 212] on img at bounding box center [1187, 216] width 368 height 180
click at [1179, 215] on div at bounding box center [1186, 216] width 368 height 180
click at [414, 372] on div "Privé false par [PERSON_NAME] il y a 5 heures" at bounding box center [519, 319] width 864 height 253
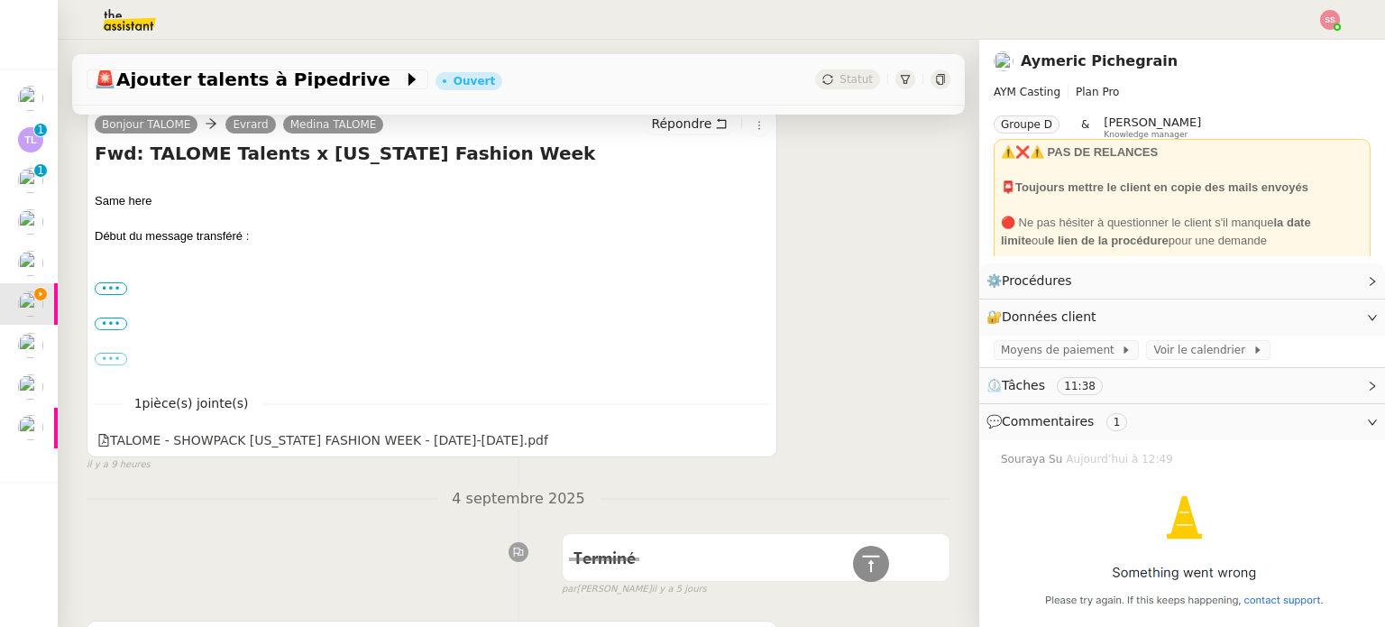
scroll to position [271, 0]
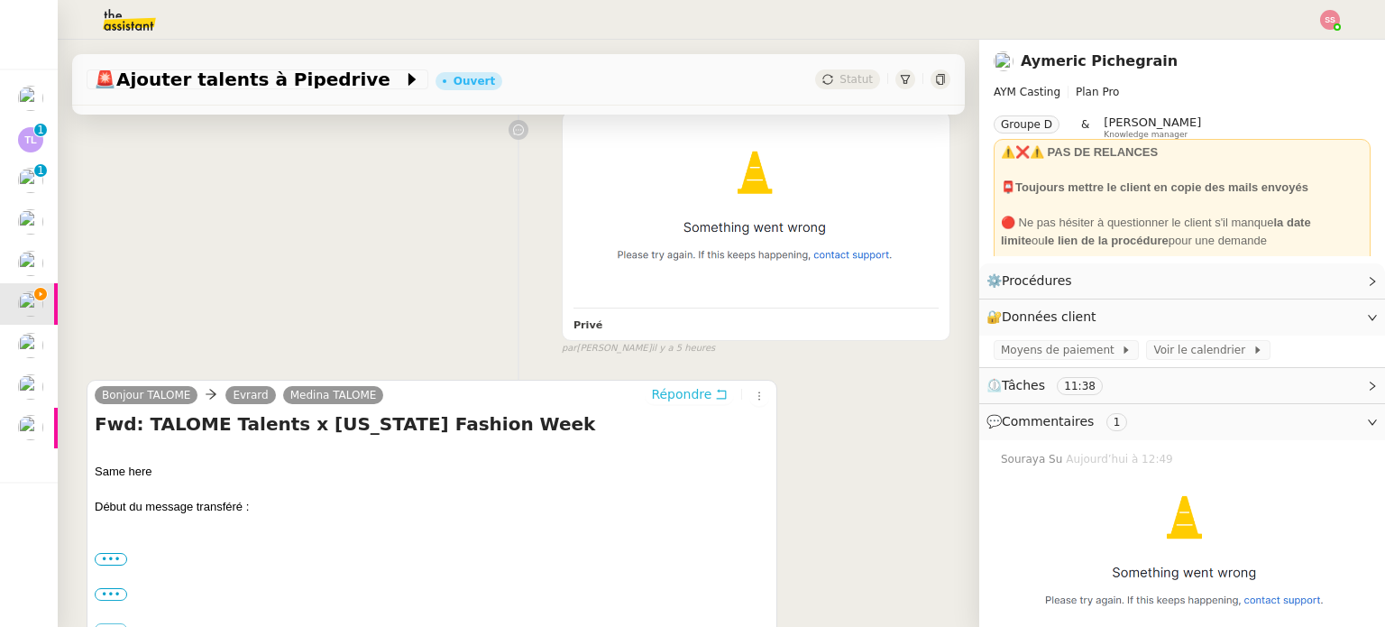
click at [653, 389] on span "Répondre" at bounding box center [681, 394] width 60 height 18
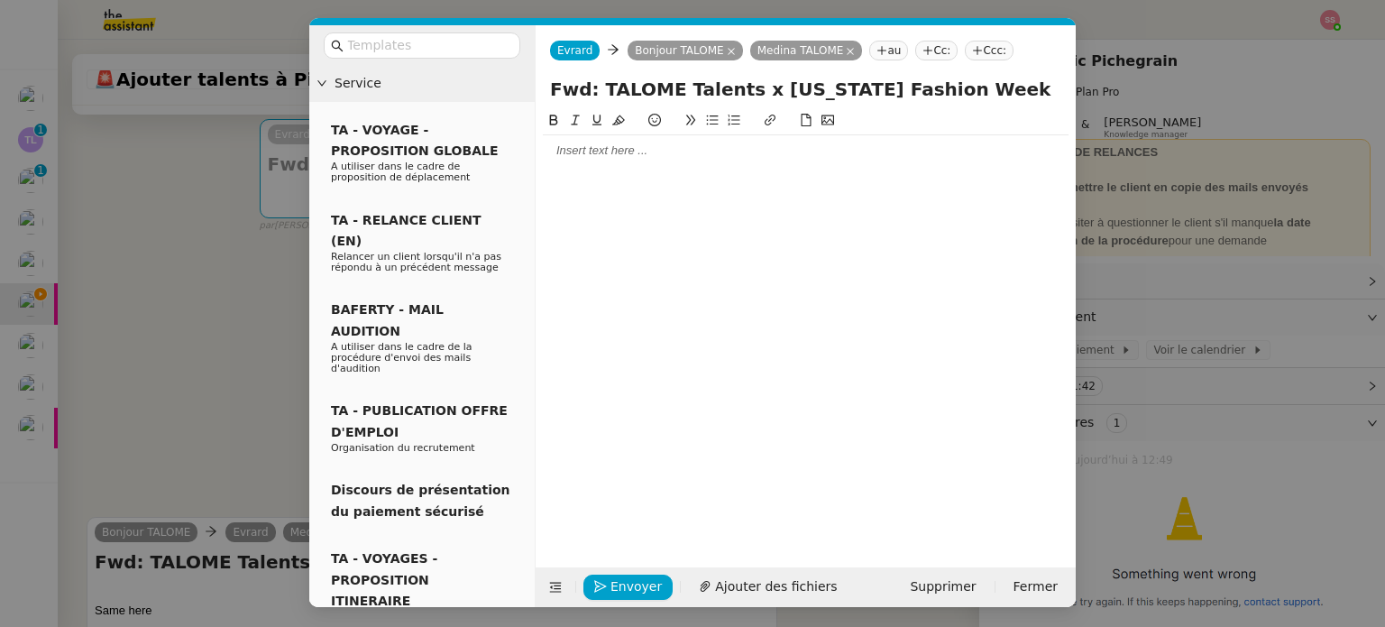
click at [588, 172] on div at bounding box center [806, 324] width 526 height 429
click at [599, 162] on div at bounding box center [806, 150] width 526 height 31
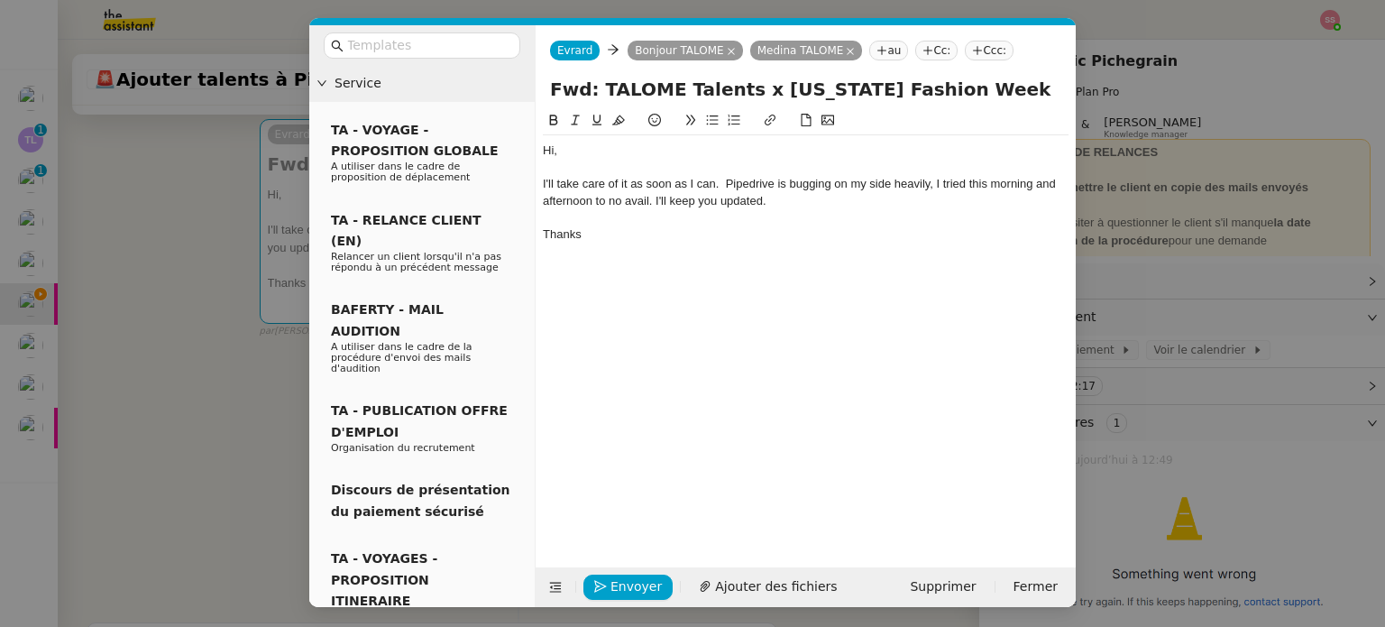
click at [695, 215] on div at bounding box center [806, 217] width 526 height 16
click at [1229, 484] on nz-modal-container "Service TA - VOYAGE - PROPOSITION GLOBALE A utiliser dans le cadre de propositi…" at bounding box center [692, 313] width 1385 height 627
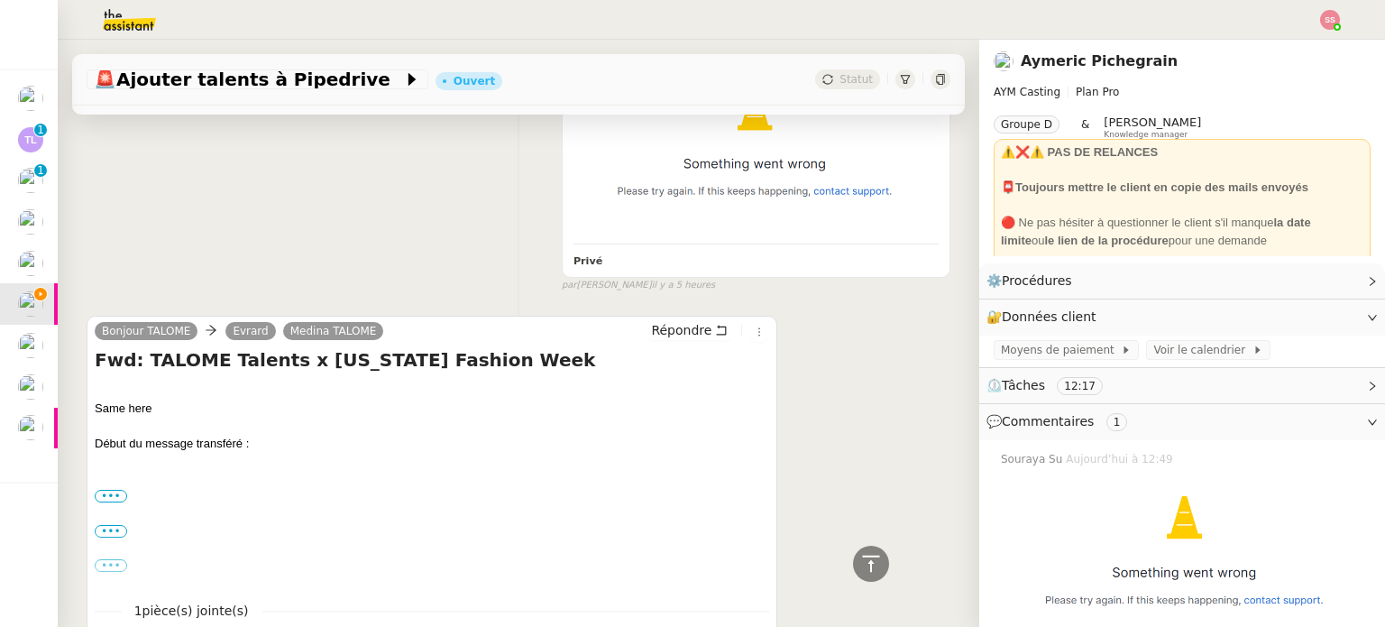
click at [1174, 499] on img at bounding box center [1186, 557] width 370 height 181
click at [764, 154] on img at bounding box center [756, 149] width 365 height 179
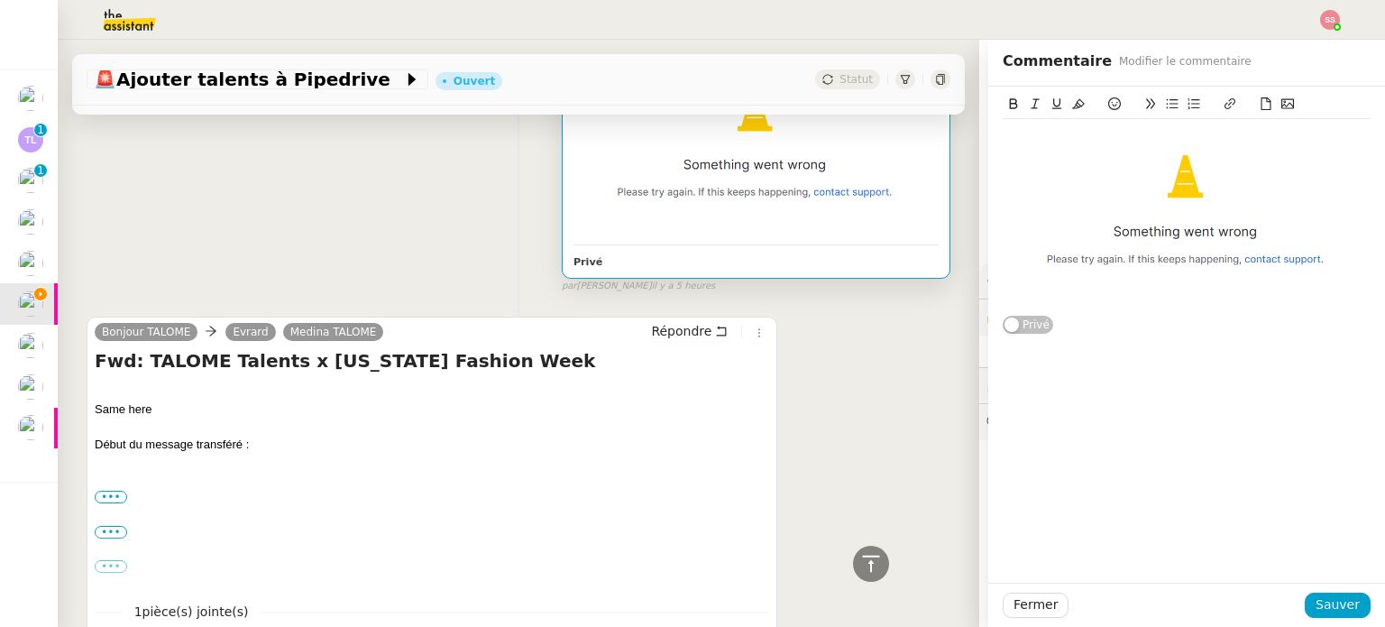
click at [567, 401] on div "Same here Début du message transféré :" at bounding box center [432, 426] width 675 height 88
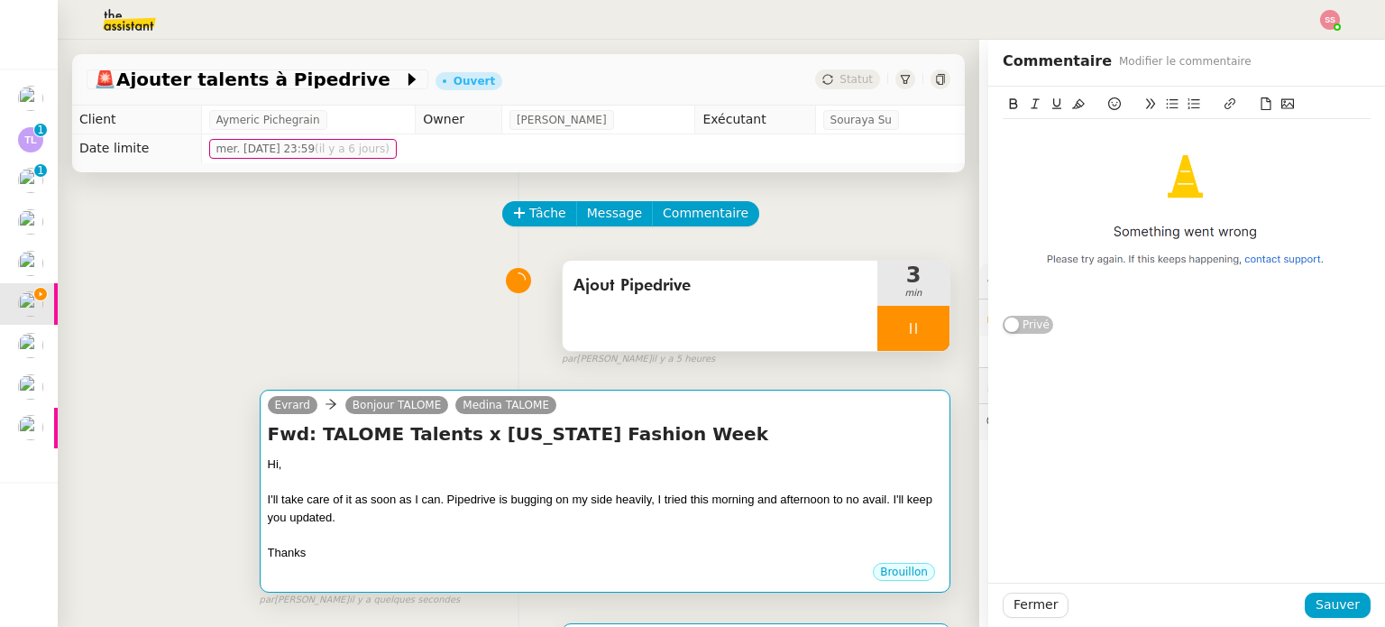
click at [611, 421] on div "[PERSON_NAME] Bonjour TALOME [PERSON_NAME]" at bounding box center [605, 407] width 675 height 27
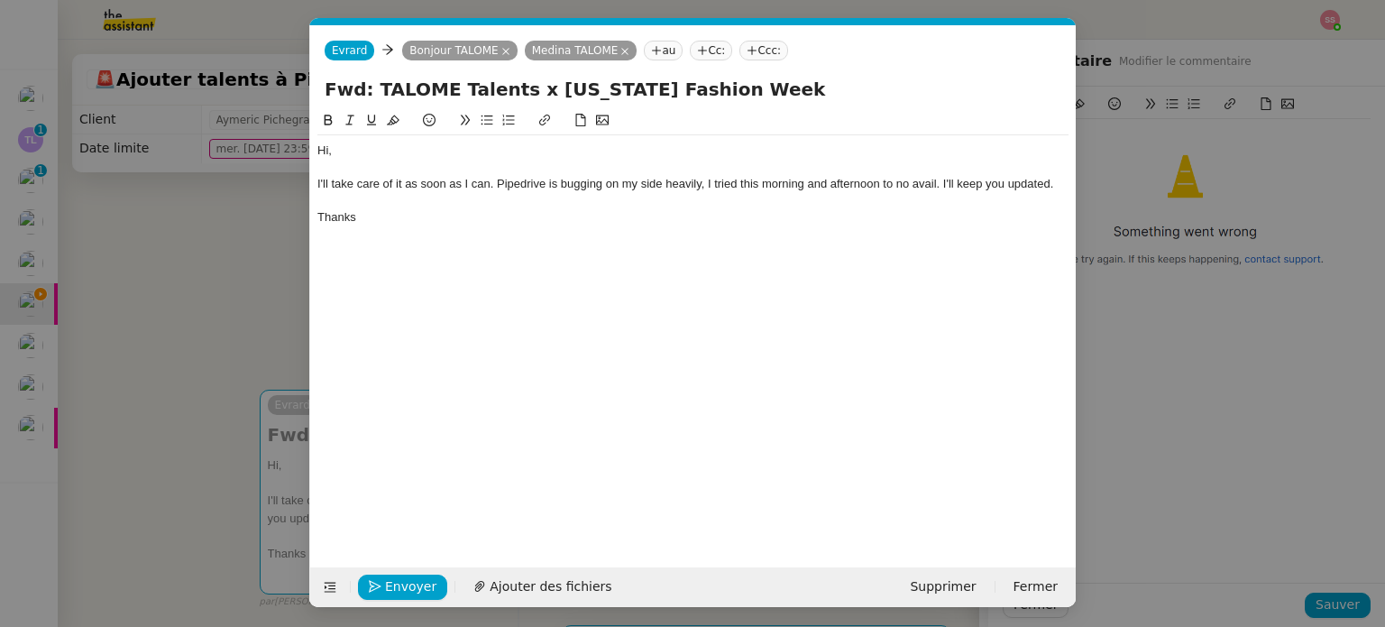
scroll to position [0, 38]
click at [397, 213] on div "Thanks" at bounding box center [692, 217] width 751 height 16
click at [379, 194] on div at bounding box center [692, 201] width 751 height 16
click at [427, 202] on div at bounding box center [692, 201] width 751 height 16
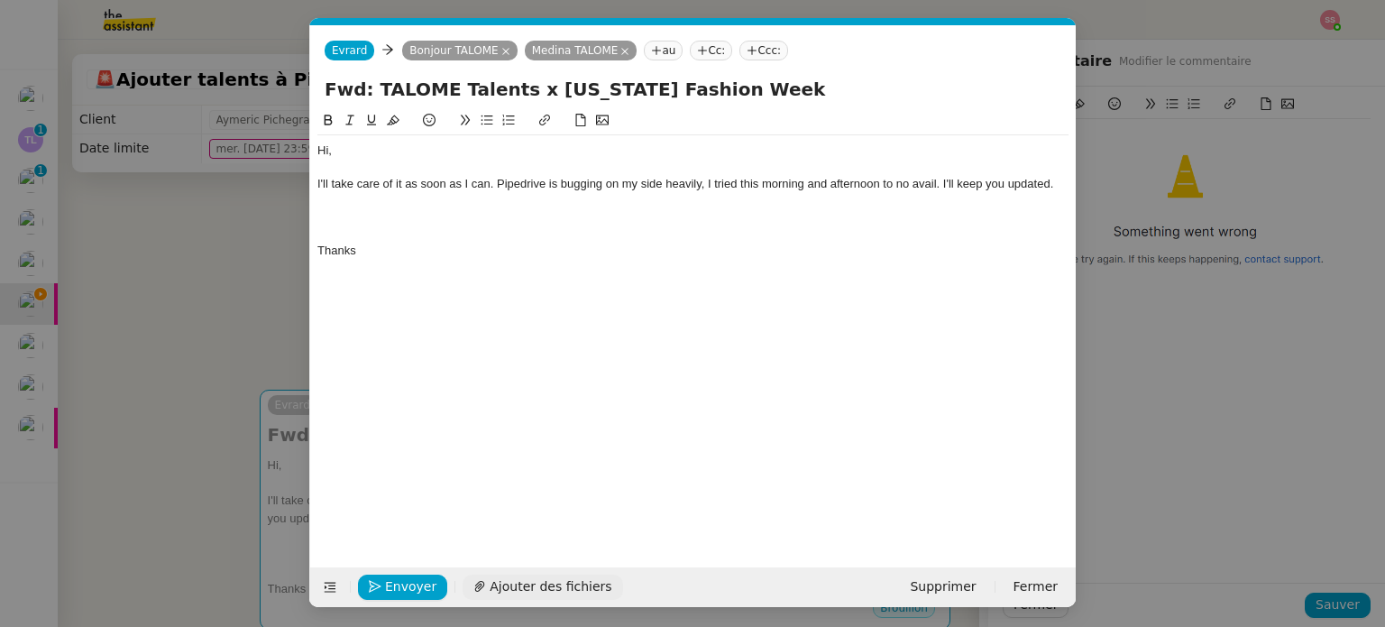
click at [542, 582] on span "Ajouter des fichiers" at bounding box center [551, 586] width 122 height 21
click at [524, 546] on link "Capture d'écran [DATE] 124921.png" at bounding box center [679, 556] width 713 height 21
click at [638, 280] on div "Hi, I'll take care of it as soon as I can. Pipedrive is bugging on my side heav…" at bounding box center [692, 312] width 751 height 404
click at [400, 203] on div at bounding box center [692, 201] width 751 height 16
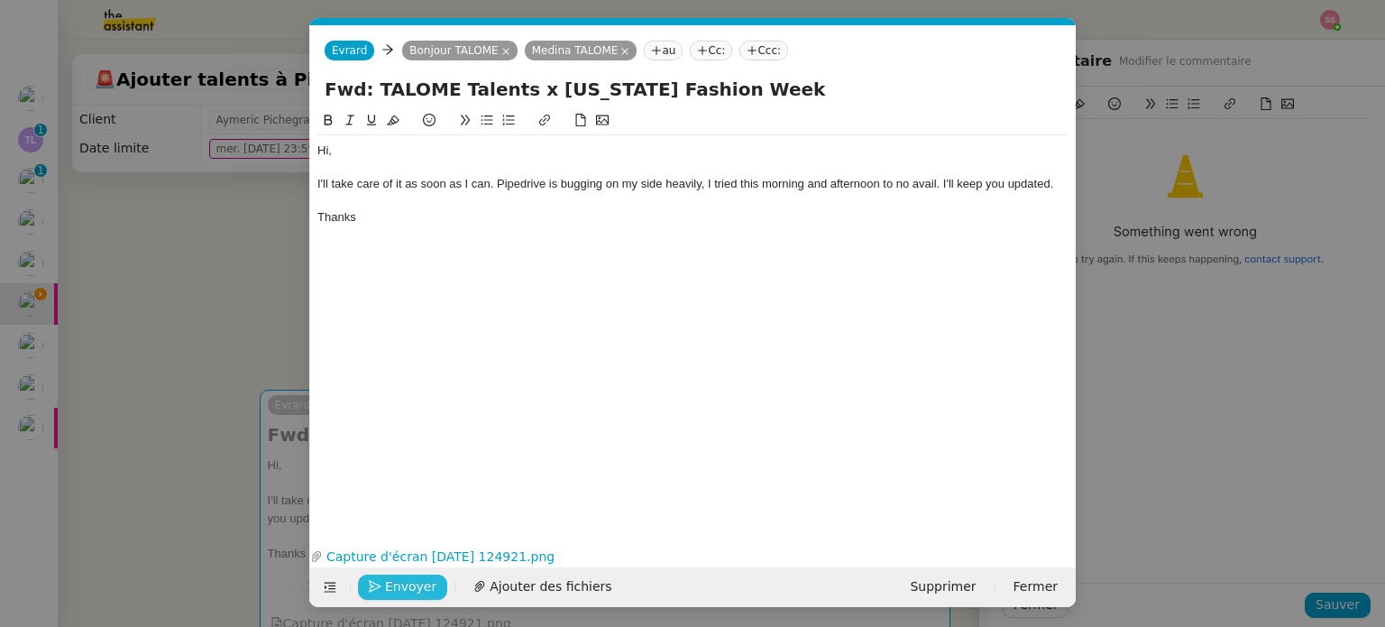
click at [418, 583] on span "Envoyer" at bounding box center [410, 586] width 51 height 21
click at [418, 583] on span "Confirmer l'envoi" at bounding box center [439, 586] width 108 height 21
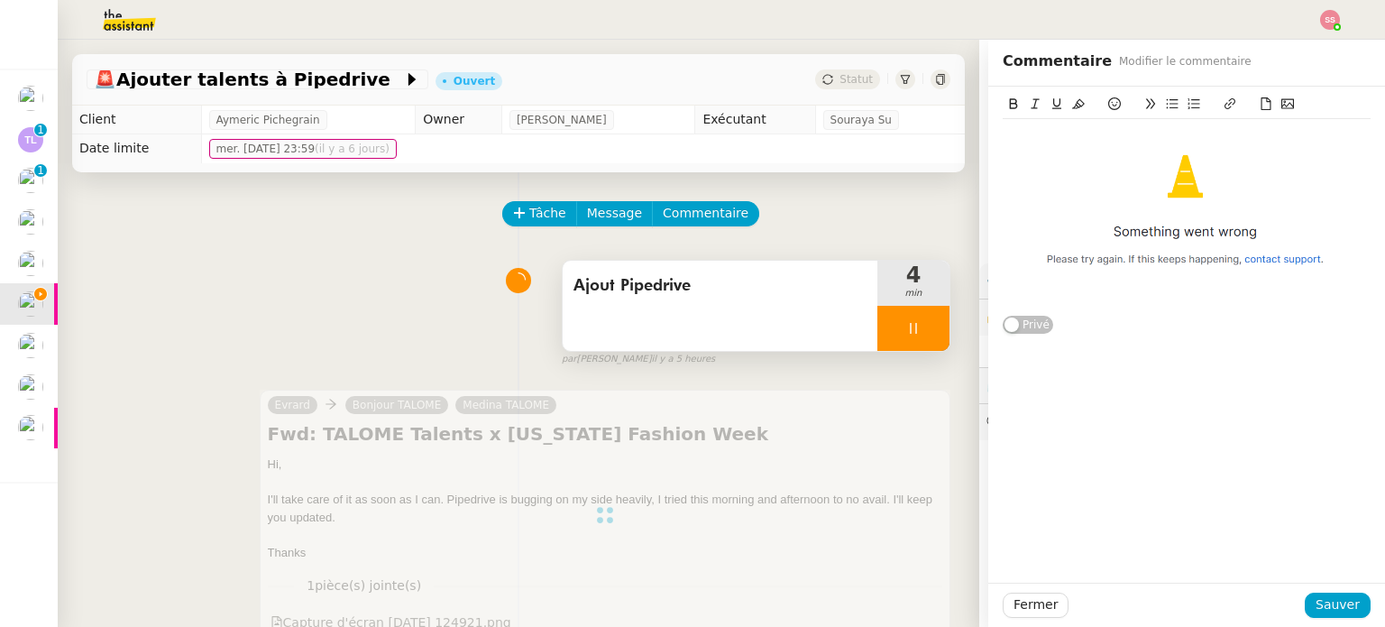
click at [895, 341] on div at bounding box center [913, 328] width 72 height 45
click at [914, 338] on button at bounding box center [932, 328] width 36 height 45
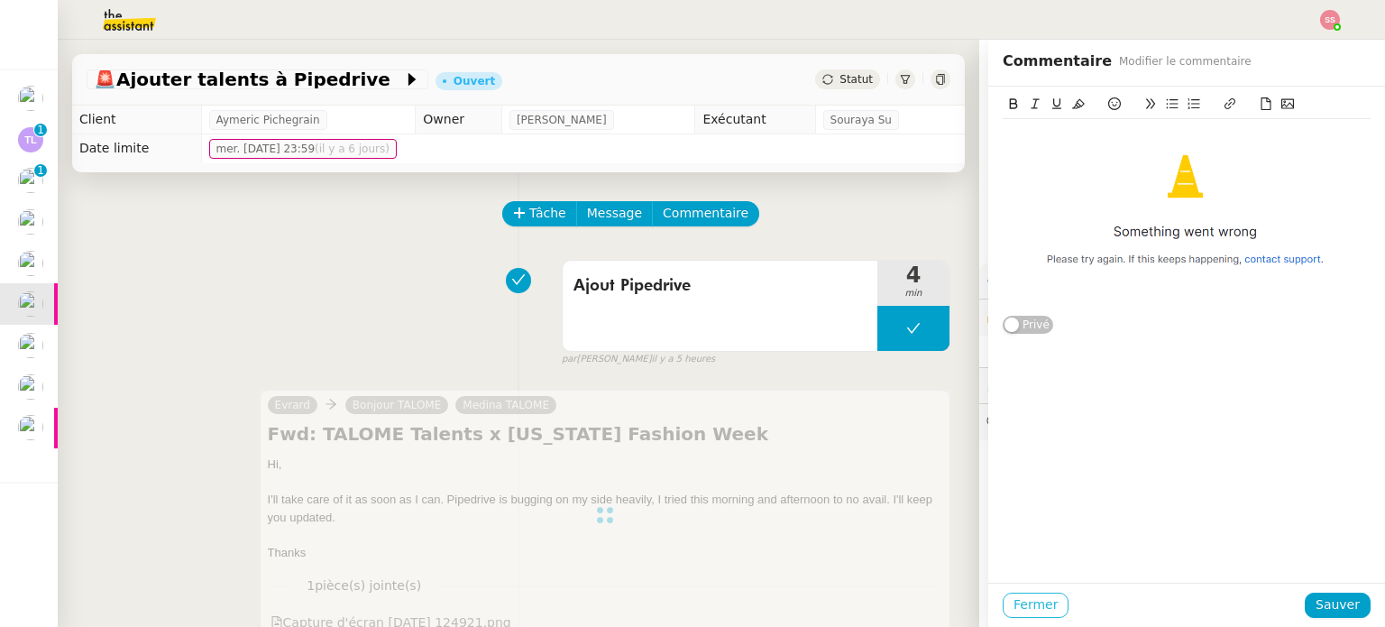
click at [1041, 603] on button "Fermer" at bounding box center [1036, 604] width 66 height 25
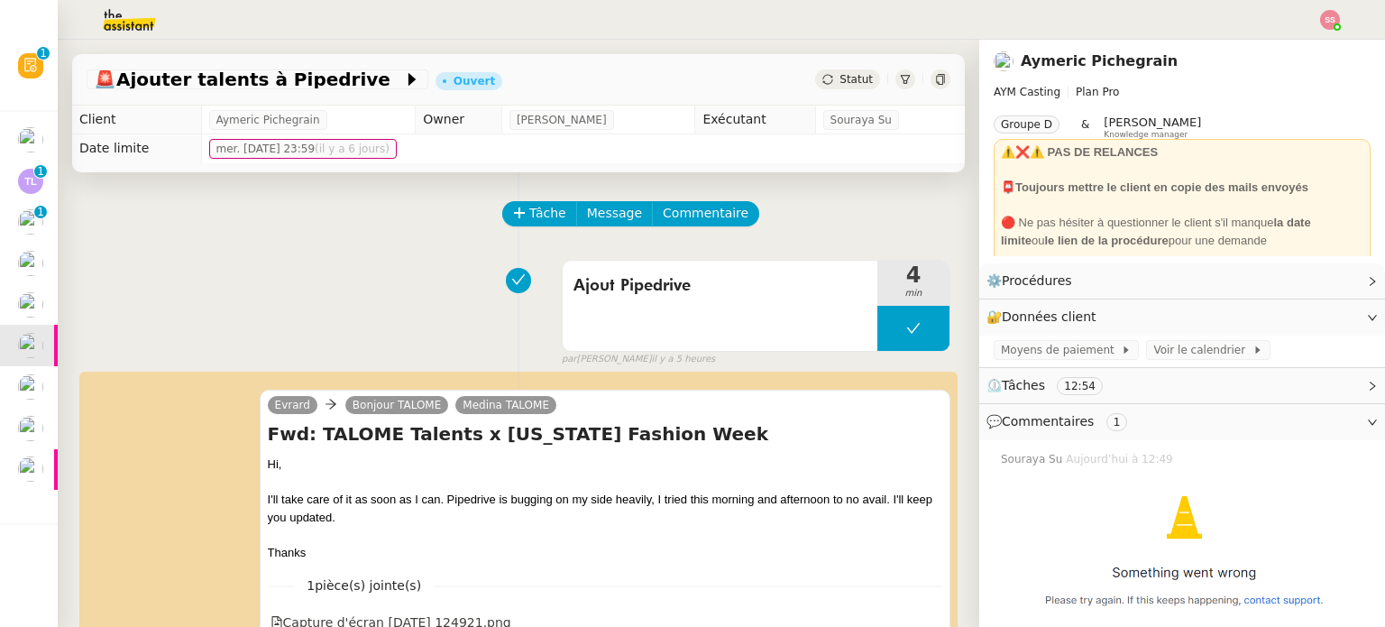
scroll to position [180, 0]
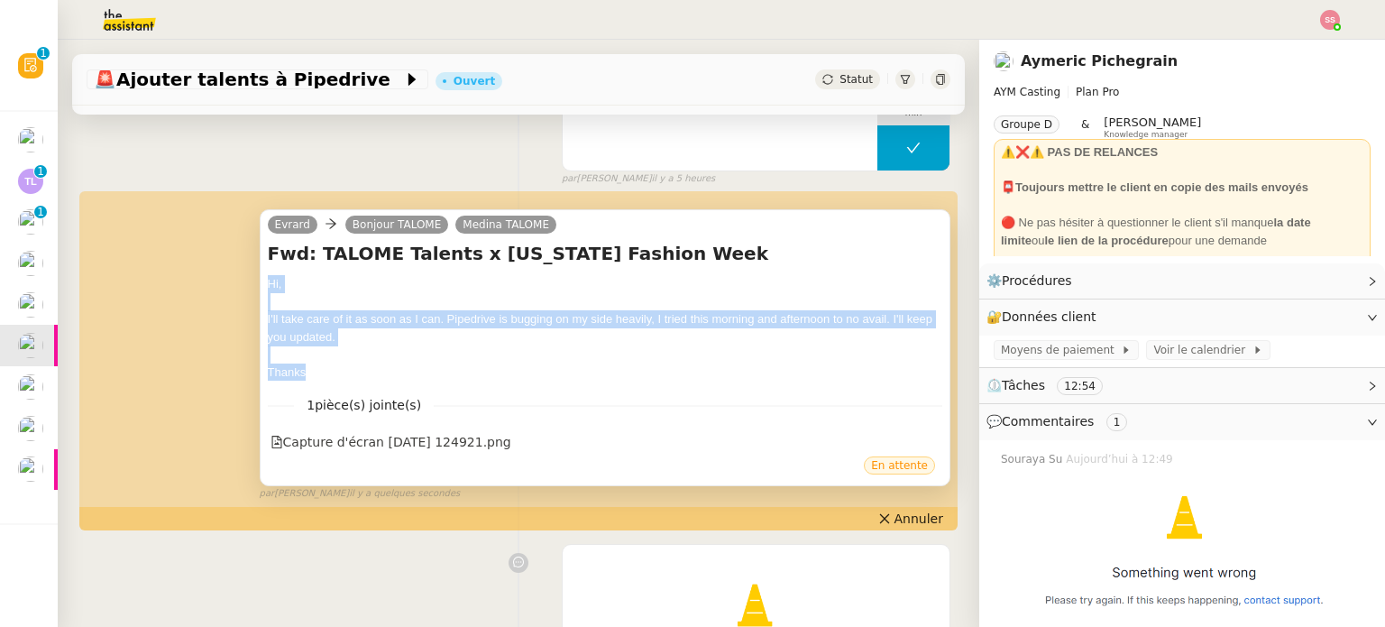
drag, startPoint x: 313, startPoint y: 373, endPoint x: 259, endPoint y: 291, distance: 98.3
click at [260, 291] on div "[PERSON_NAME] Bonjour TALOME [PERSON_NAME] Fwd: TALOME Talents x [US_STATE] Fas…" at bounding box center [605, 347] width 691 height 277
copy div "Hi, I'll take care of it as soon as I can. Pipedrive is bugging on my side heav…"
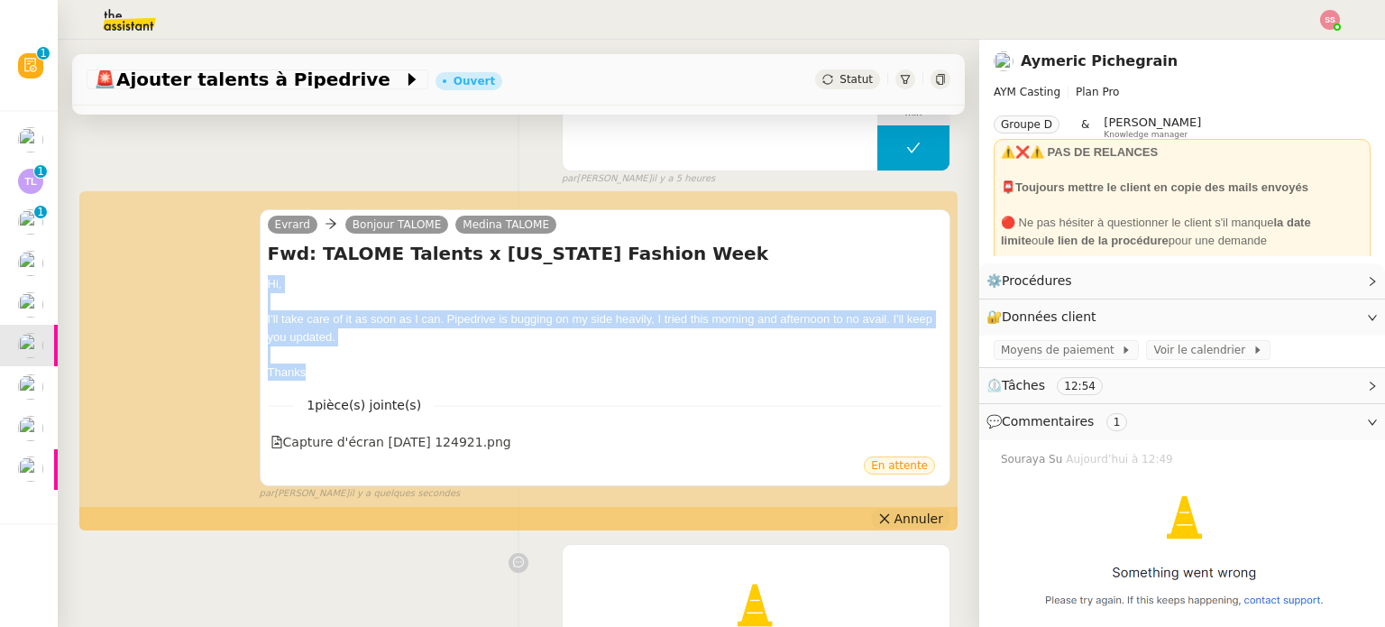
click at [895, 511] on span "Annuler" at bounding box center [919, 519] width 49 height 18
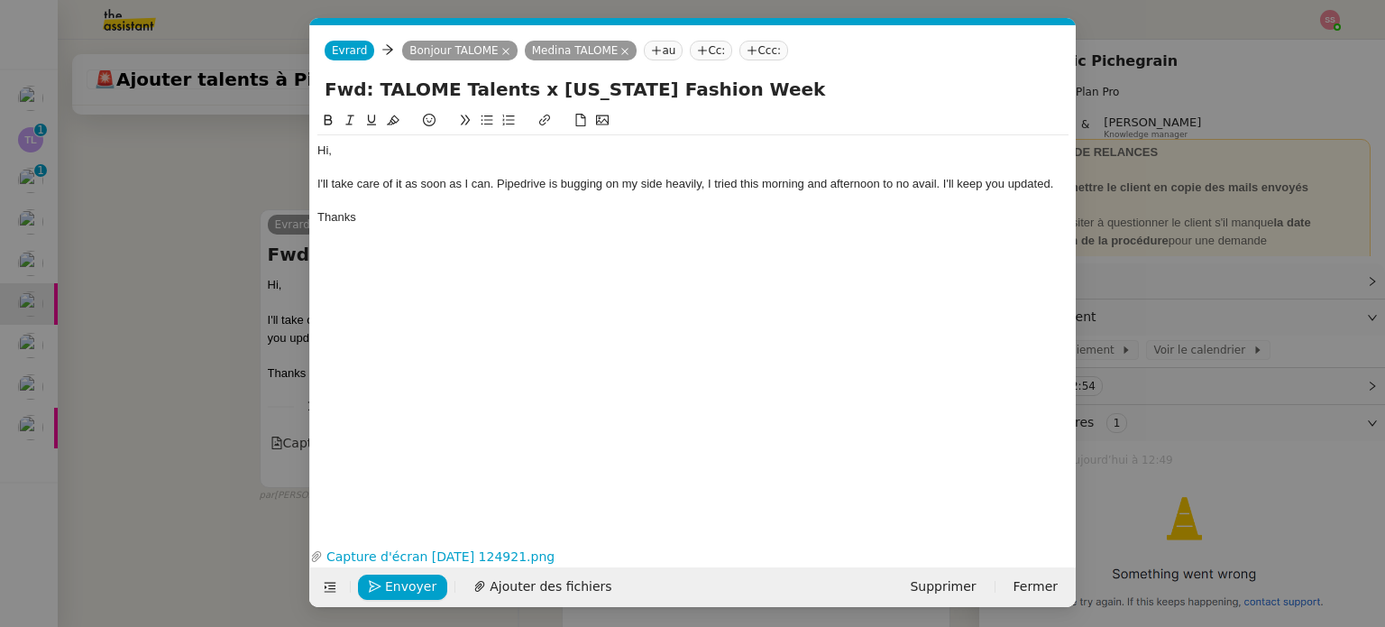
scroll to position [0, 38]
click at [1070, 551] on icon "button" at bounding box center [1066, 556] width 11 height 11
click at [329, 197] on div at bounding box center [692, 201] width 751 height 16
click at [336, 197] on div at bounding box center [692, 201] width 751 height 16
click at [604, 116] on icon at bounding box center [602, 120] width 13 height 13
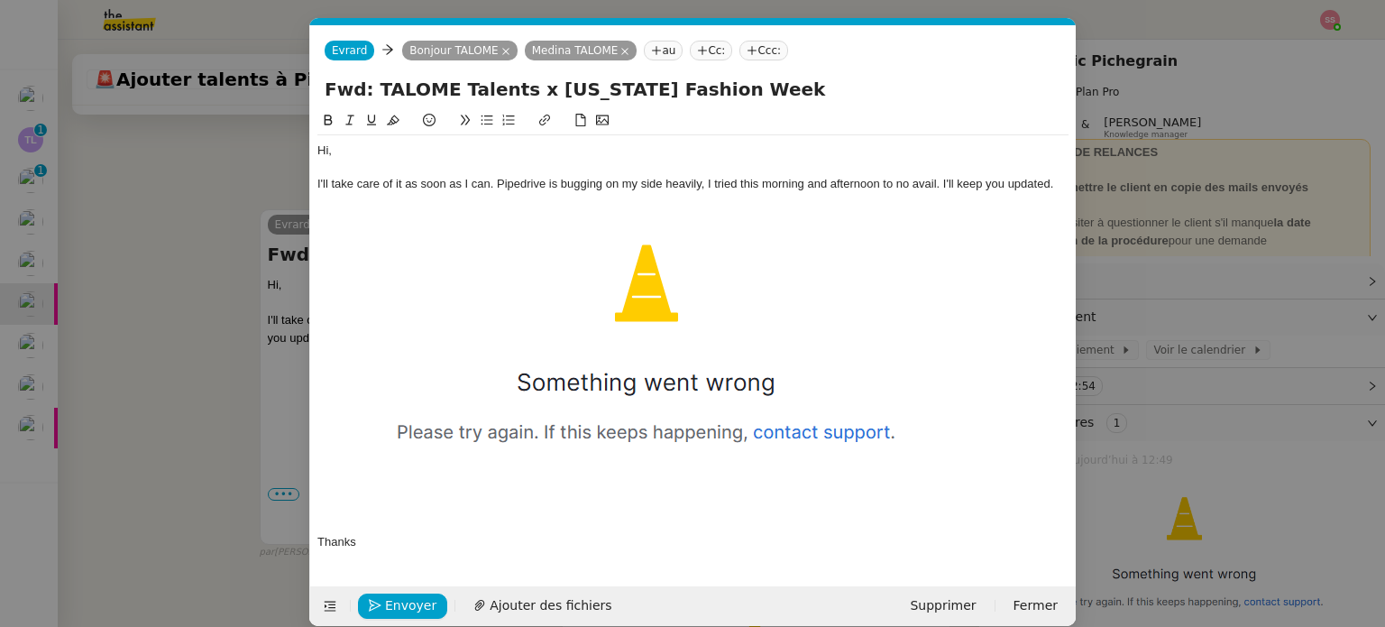
click at [873, 386] on img at bounding box center [648, 355] width 663 height 325
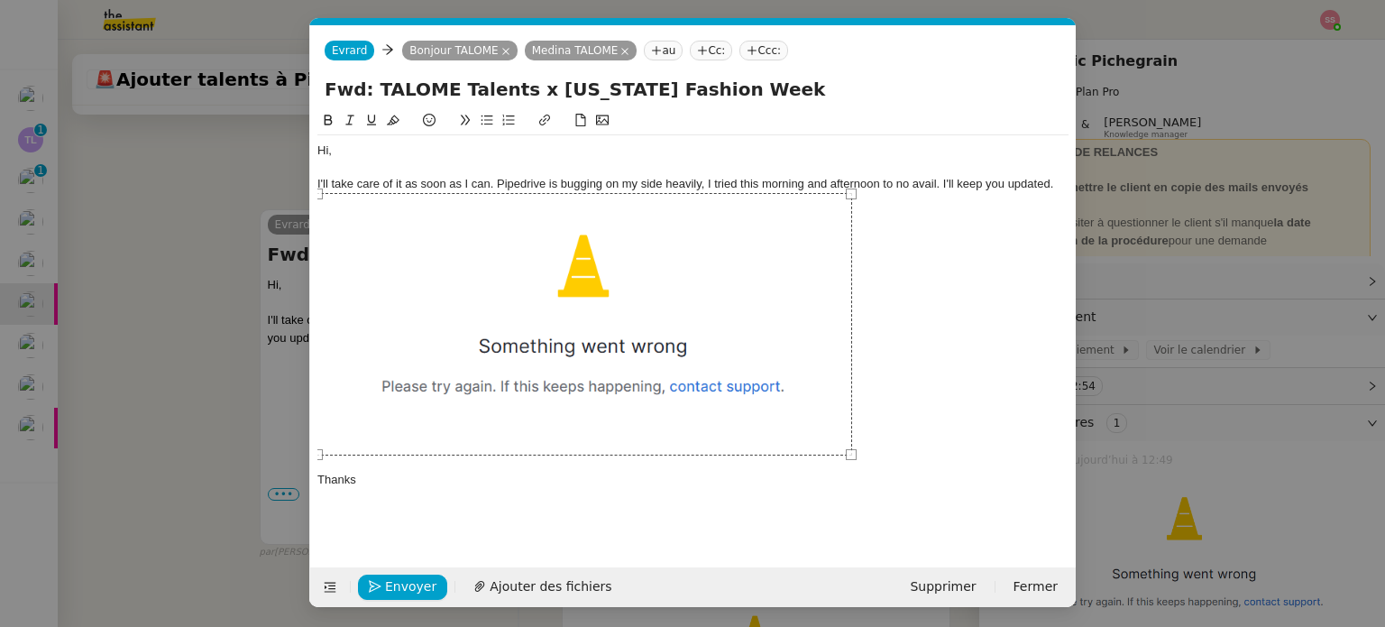
drag, startPoint x: 978, startPoint y: 514, endPoint x: 812, endPoint y: 386, distance: 209.6
click at [813, 386] on div at bounding box center [585, 324] width 536 height 262
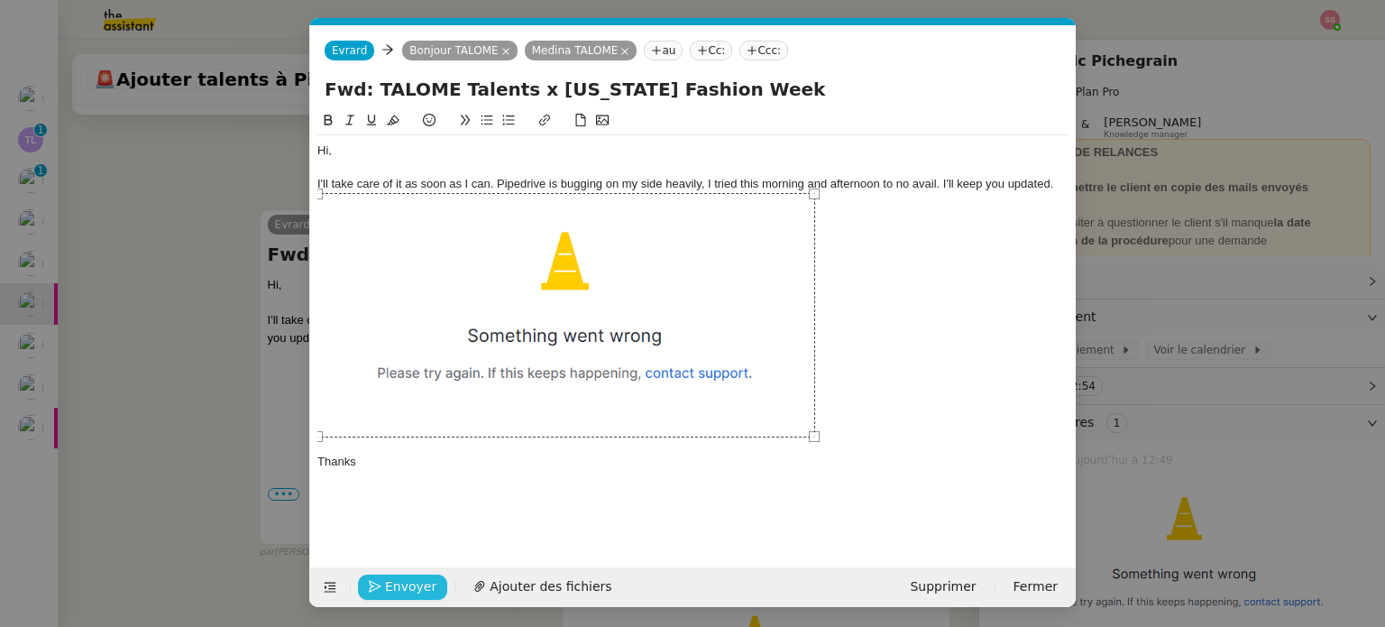
click at [415, 589] on span "Envoyer" at bounding box center [410, 586] width 51 height 21
click at [423, 576] on span "Confirmer l'envoi" at bounding box center [439, 586] width 108 height 21
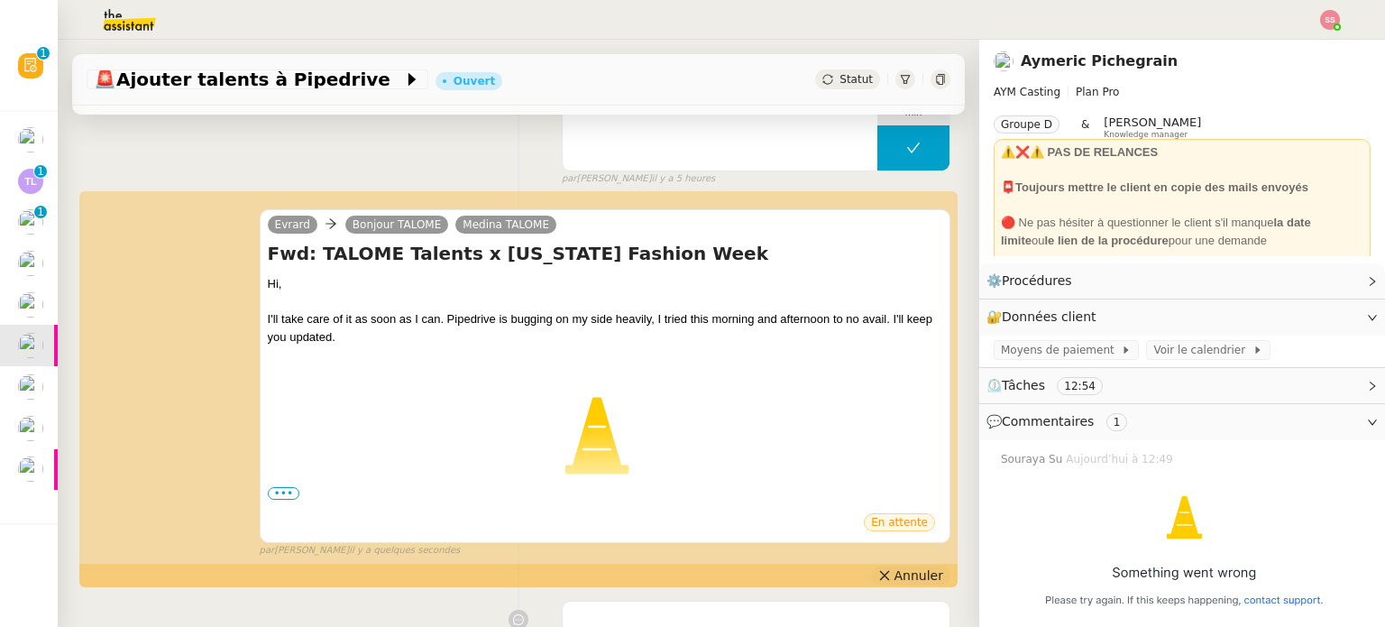
click at [902, 580] on span "Annuler" at bounding box center [919, 575] width 49 height 18
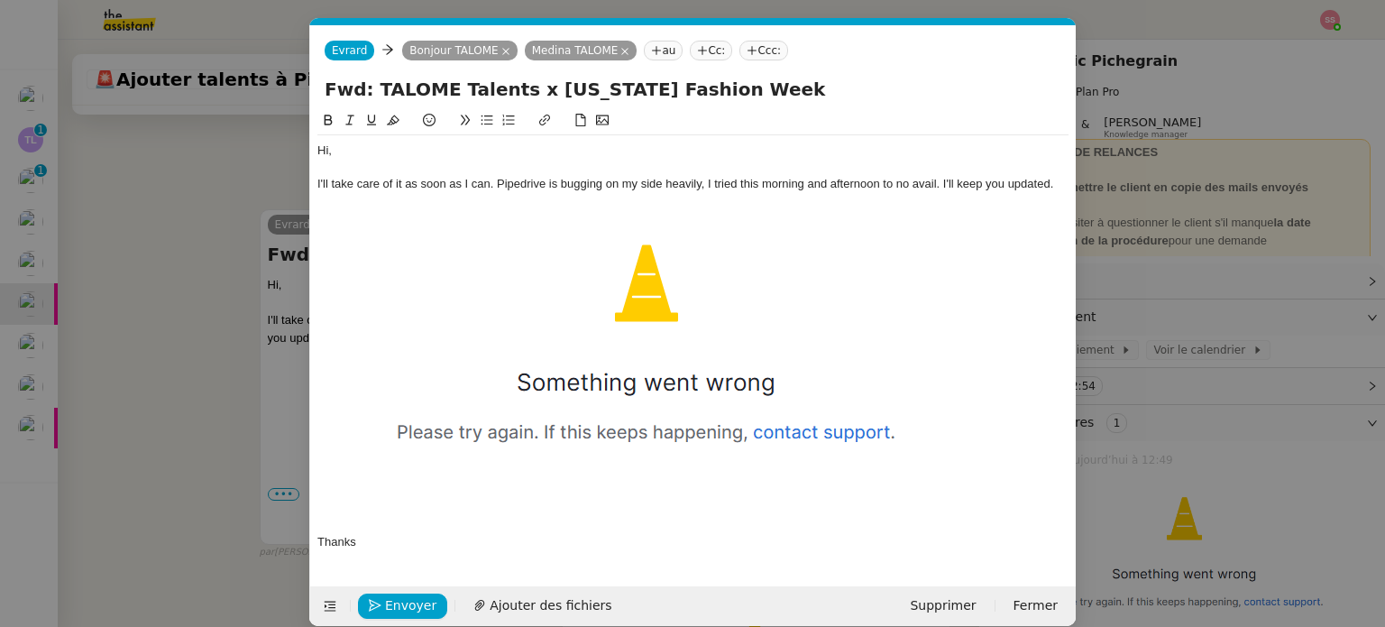
click at [586, 317] on img at bounding box center [648, 355] width 663 height 325
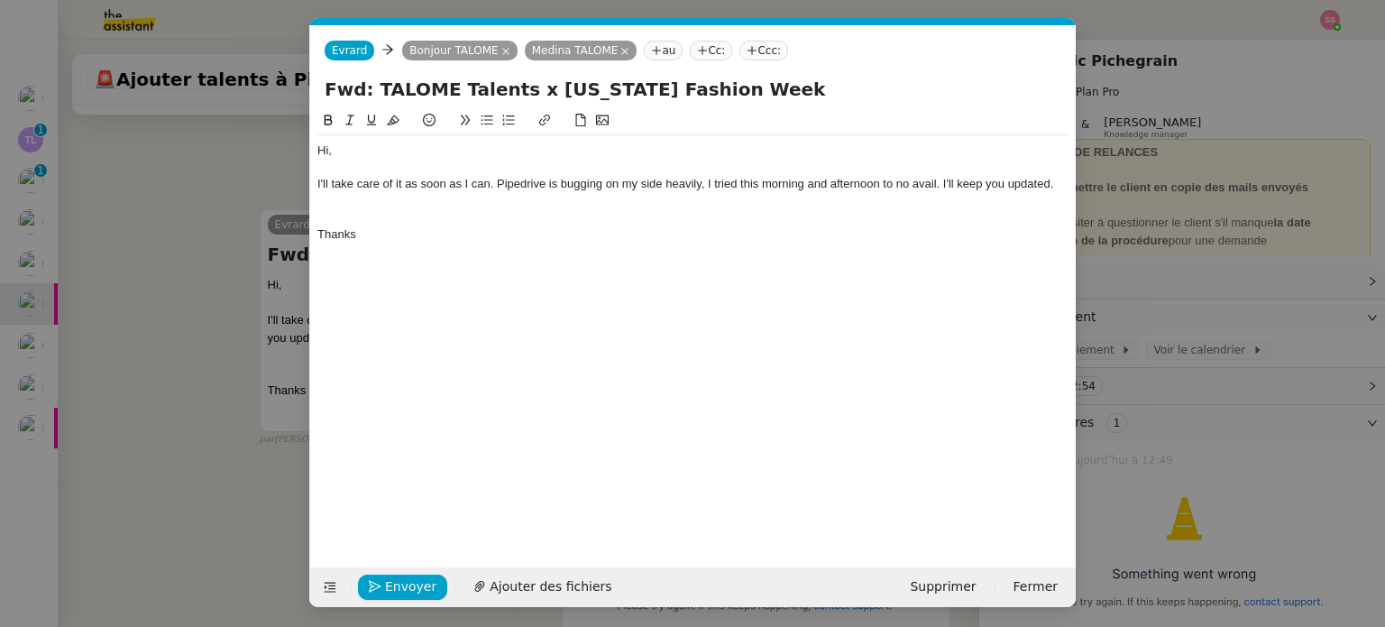
click at [391, 198] on div at bounding box center [692, 201] width 751 height 16
click at [401, 586] on span "Envoyer" at bounding box center [410, 586] width 51 height 21
click at [401, 586] on span "Confirmer l'envoi" at bounding box center [439, 586] width 108 height 21
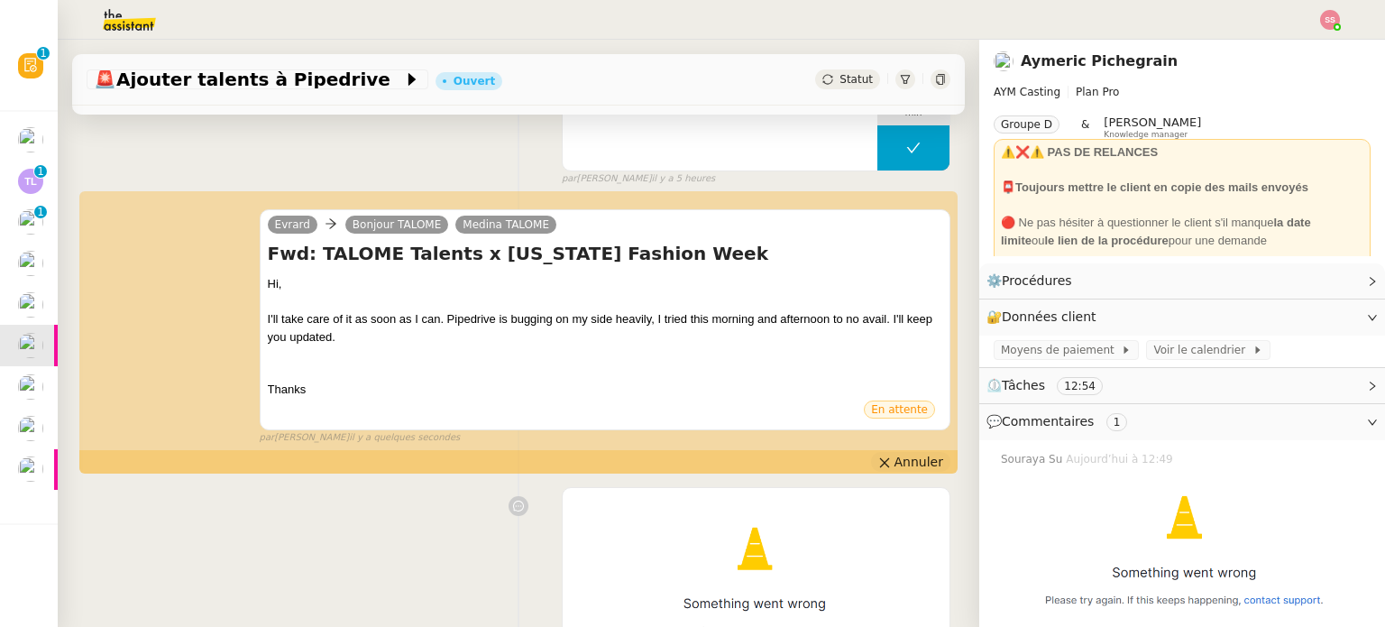
click at [895, 471] on span "Annuler" at bounding box center [919, 462] width 49 height 18
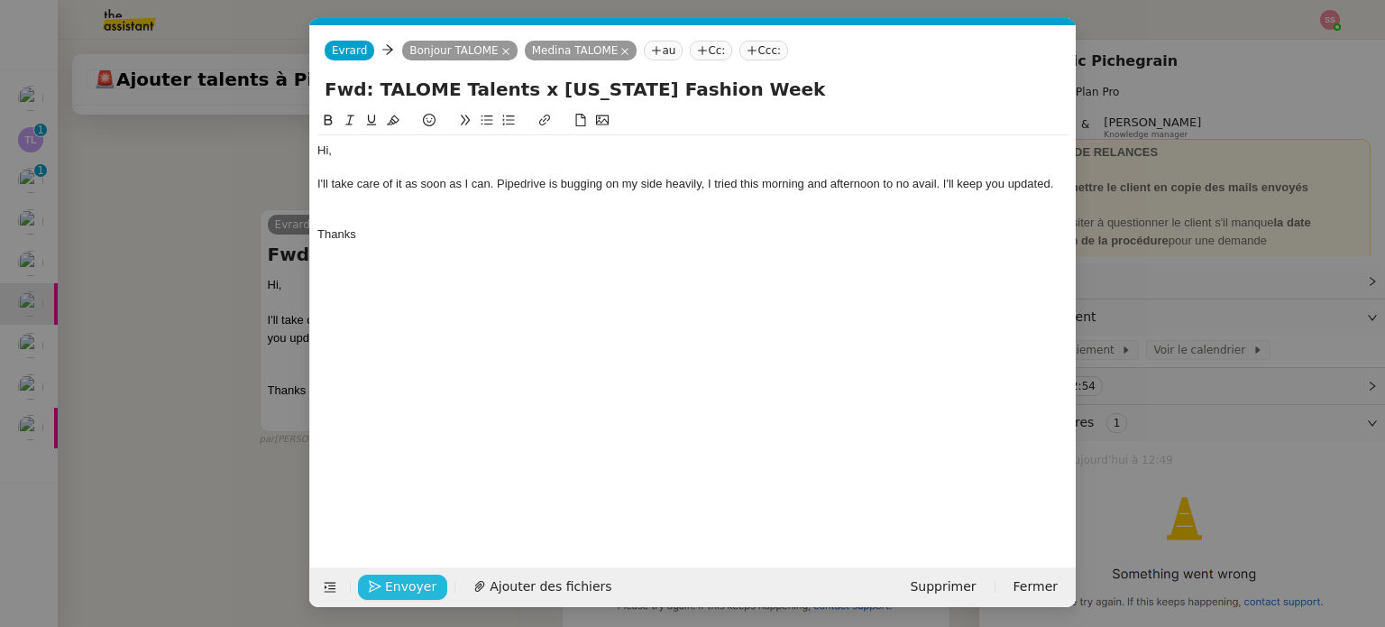
click at [390, 583] on span "Envoyer" at bounding box center [410, 586] width 51 height 21
click at [436, 592] on span "Confirmer l'envoi" at bounding box center [439, 586] width 108 height 21
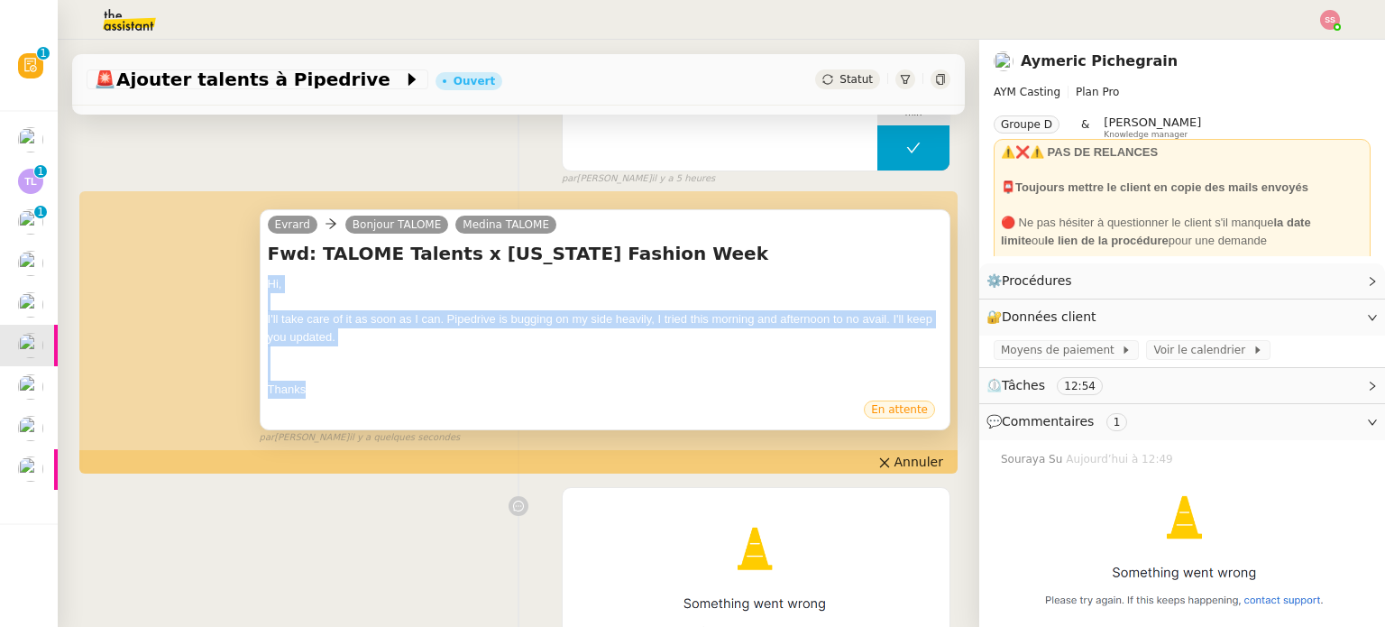
drag, startPoint x: 328, startPoint y: 389, endPoint x: 263, endPoint y: 291, distance: 117.1
click at [268, 291] on div "Hi, I'll take care of it as soon as I can. Pipedrive is bugging on my side heav…" at bounding box center [605, 337] width 675 height 124
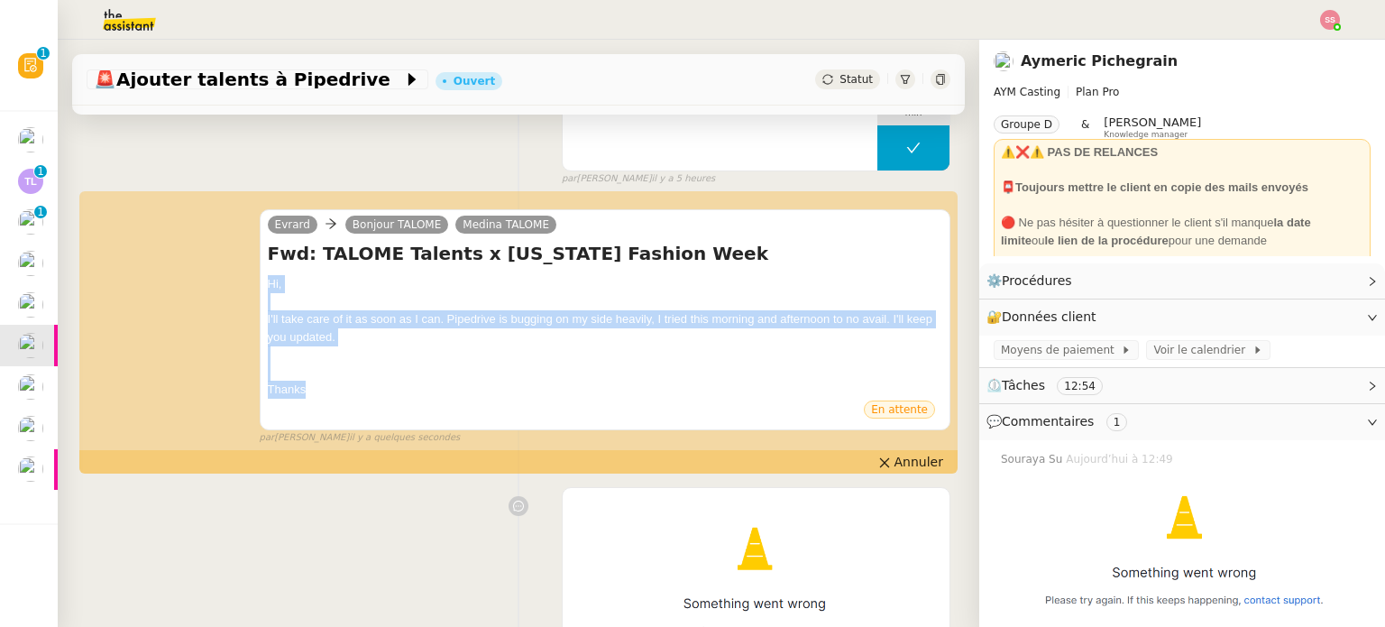
copy div "Hi, I'll take care of it as soon as I can. Pipedrive is bugging on my side heav…"
click at [895, 457] on span "Annuler" at bounding box center [919, 462] width 49 height 18
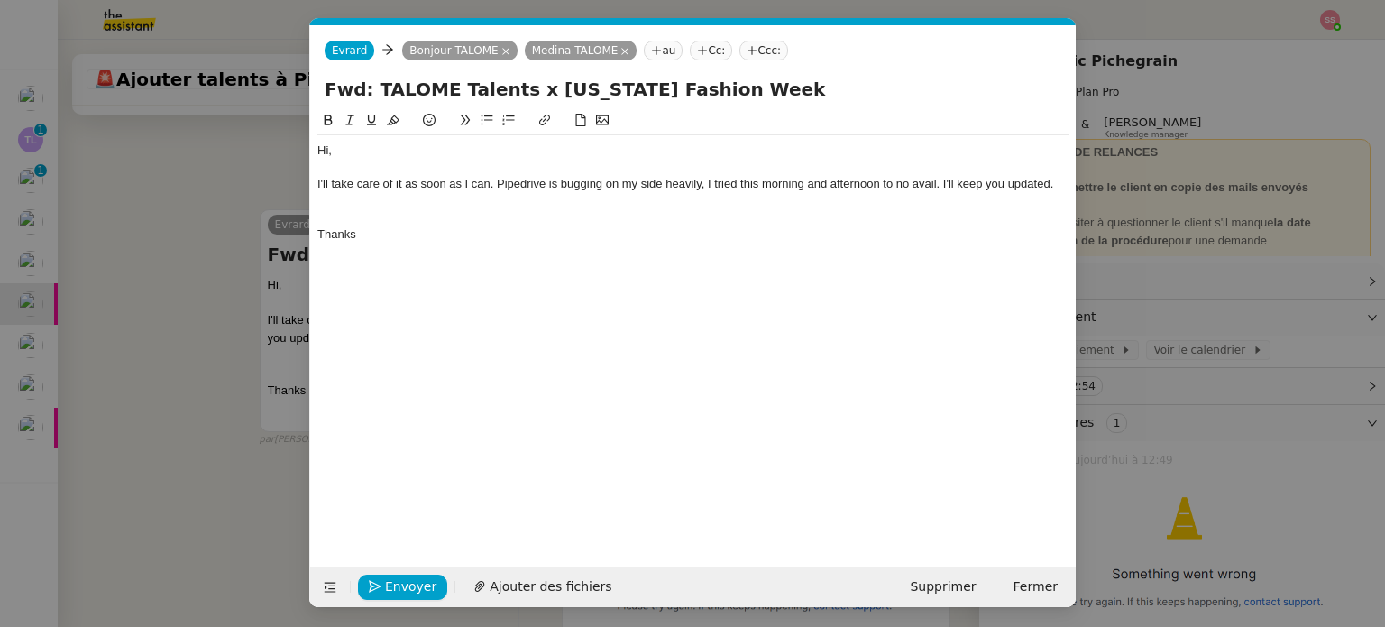
click at [299, 404] on nz-modal-container "Service TA - VOYAGE - PROPOSITION GLOBALE A utiliser dans le cadre de propositi…" at bounding box center [692, 313] width 1385 height 627
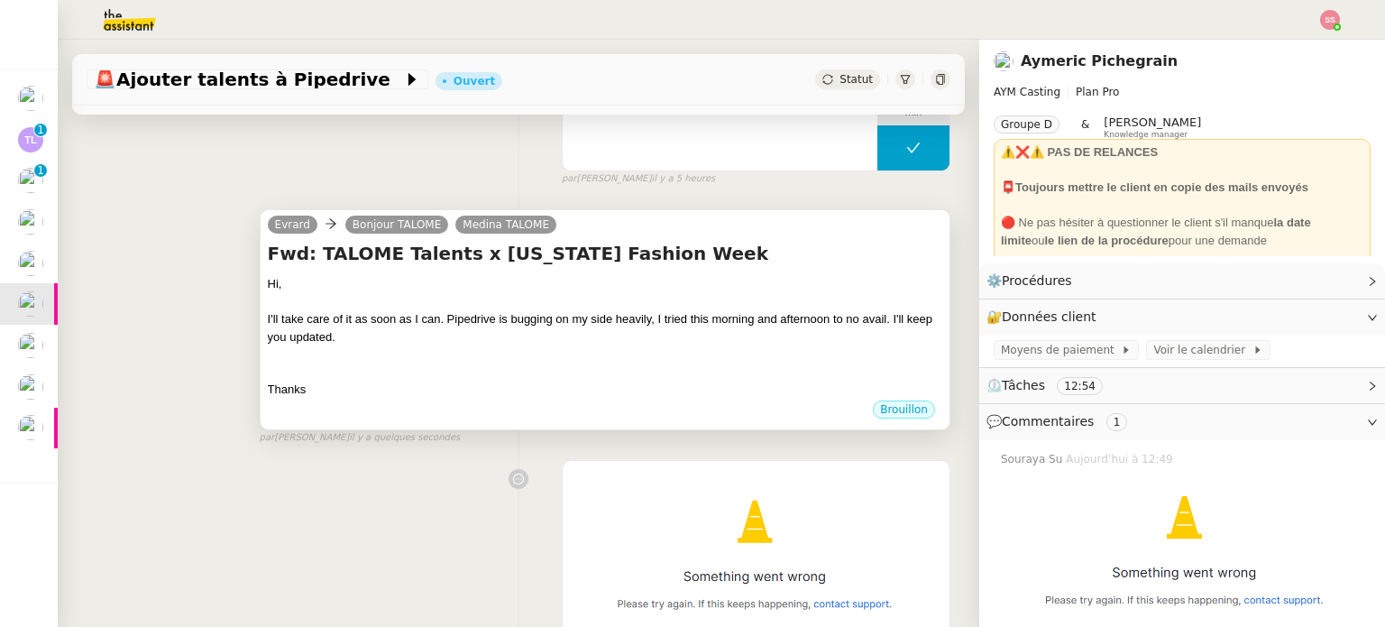
scroll to position [0, 0]
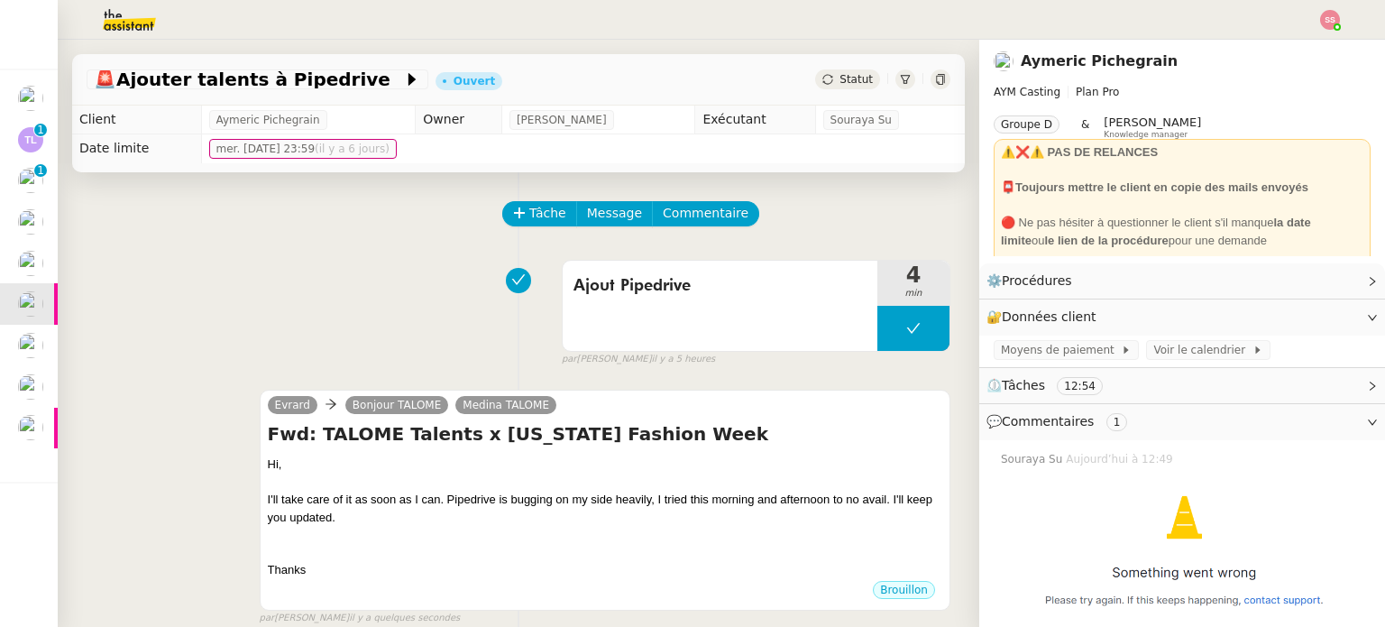
click at [840, 80] on span "Statut" at bounding box center [856, 79] width 33 height 13
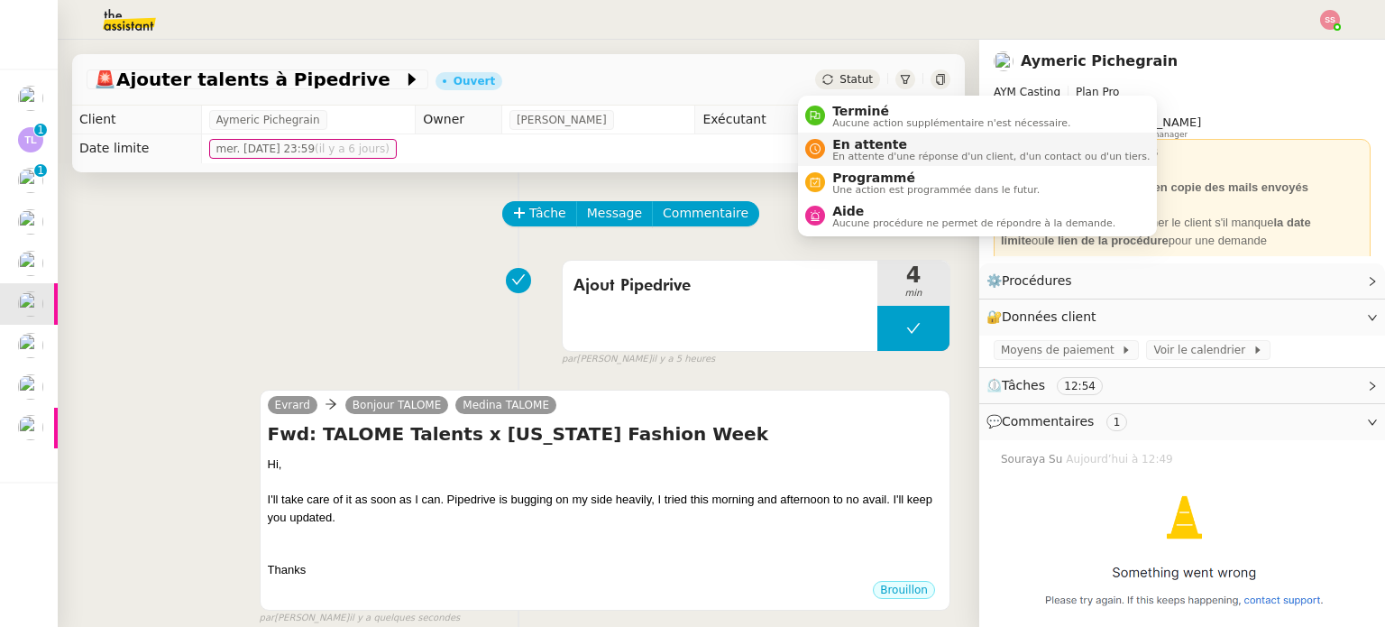
click at [851, 141] on span "En attente" at bounding box center [990, 144] width 317 height 14
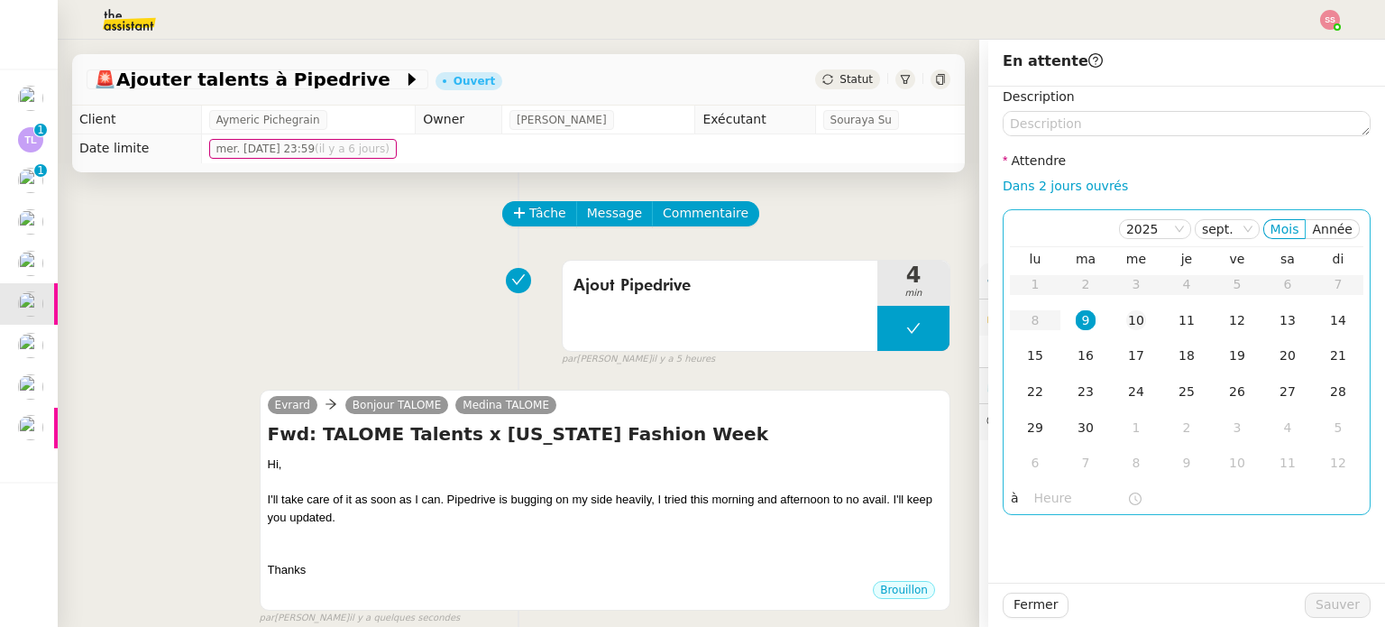
click at [1127, 316] on div "10" at bounding box center [1136, 320] width 20 height 20
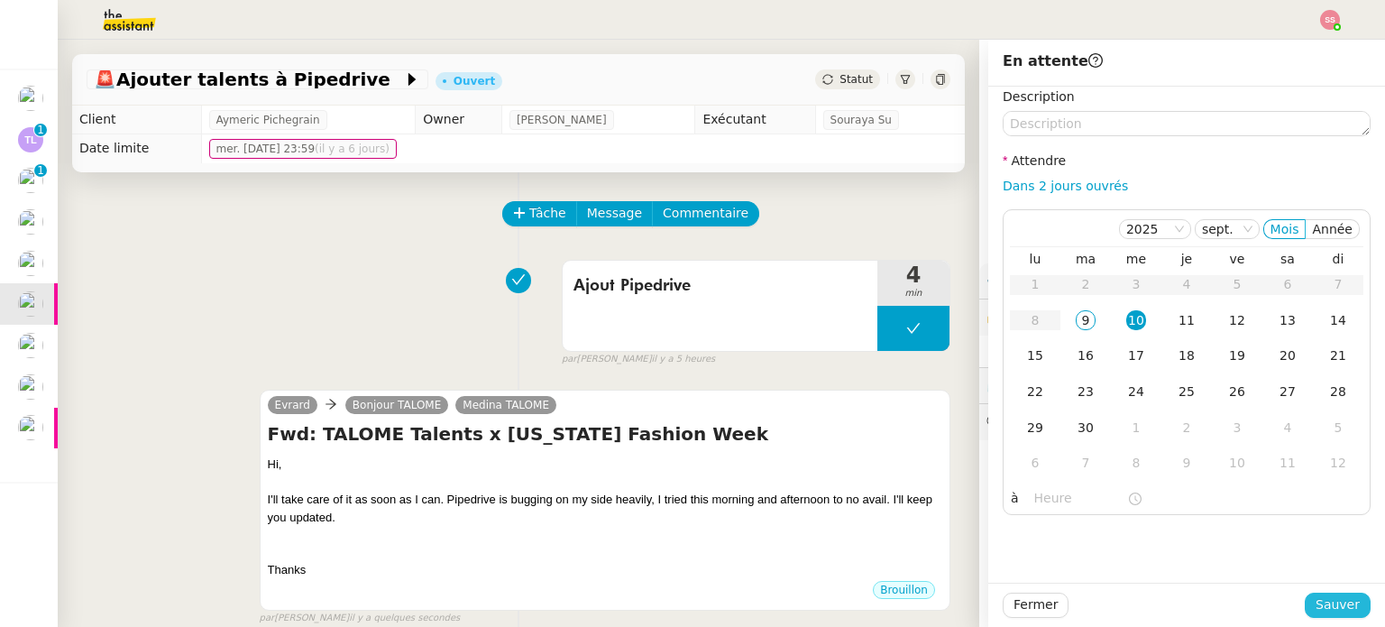
click at [1318, 602] on span "Sauver" at bounding box center [1338, 604] width 44 height 21
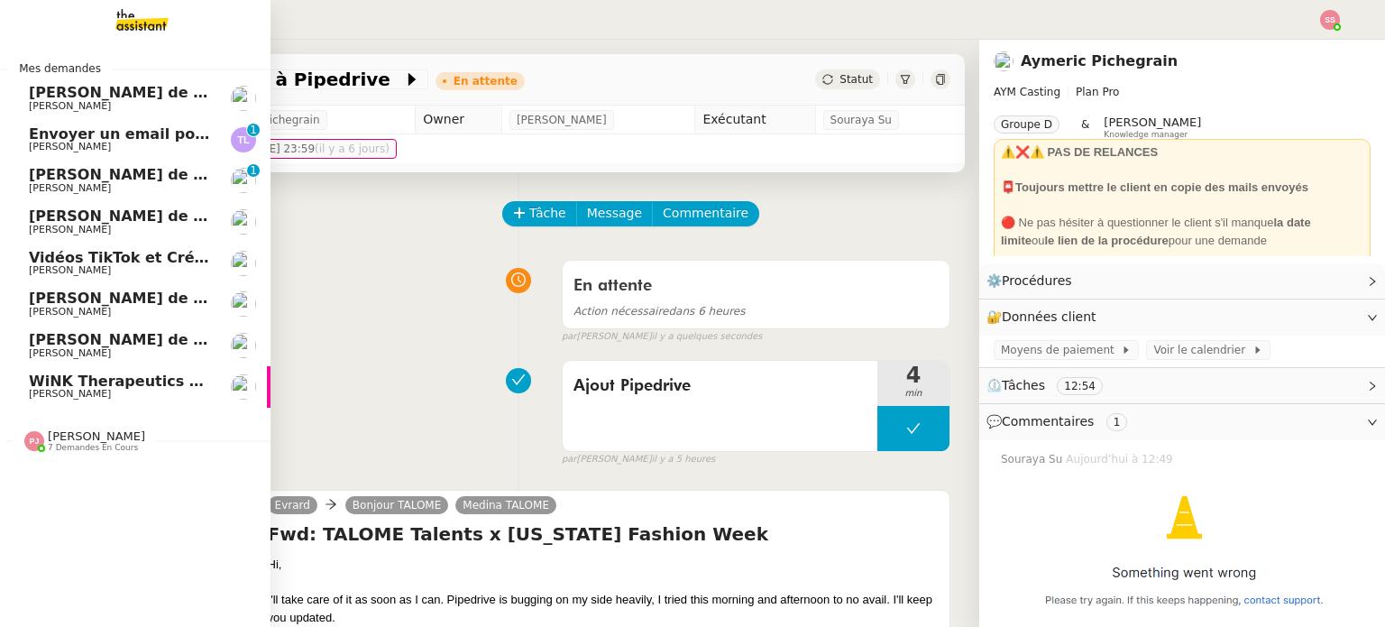
click at [105, 378] on span "WiNK Therapeutics <> Agile Capital Markets" at bounding box center [210, 380] width 363 height 17
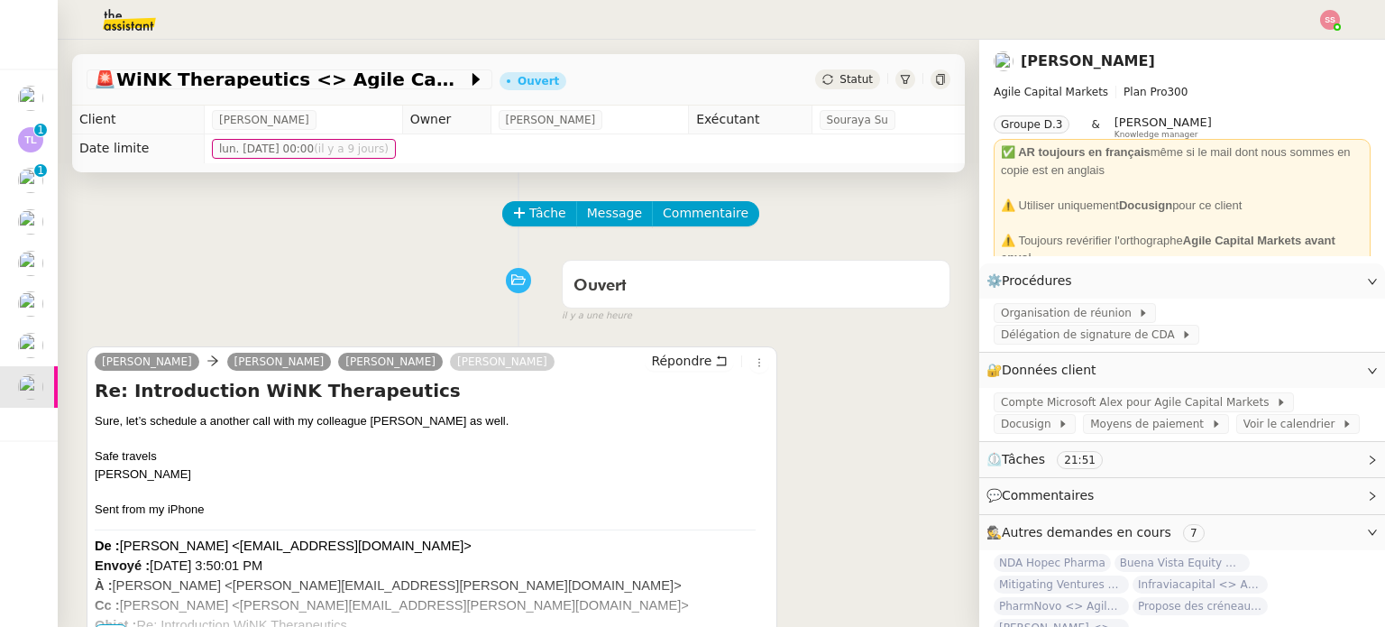
click at [1324, 15] on img at bounding box center [1330, 20] width 20 height 20
click at [1281, 46] on span "Suivi" at bounding box center [1266, 51] width 31 height 14
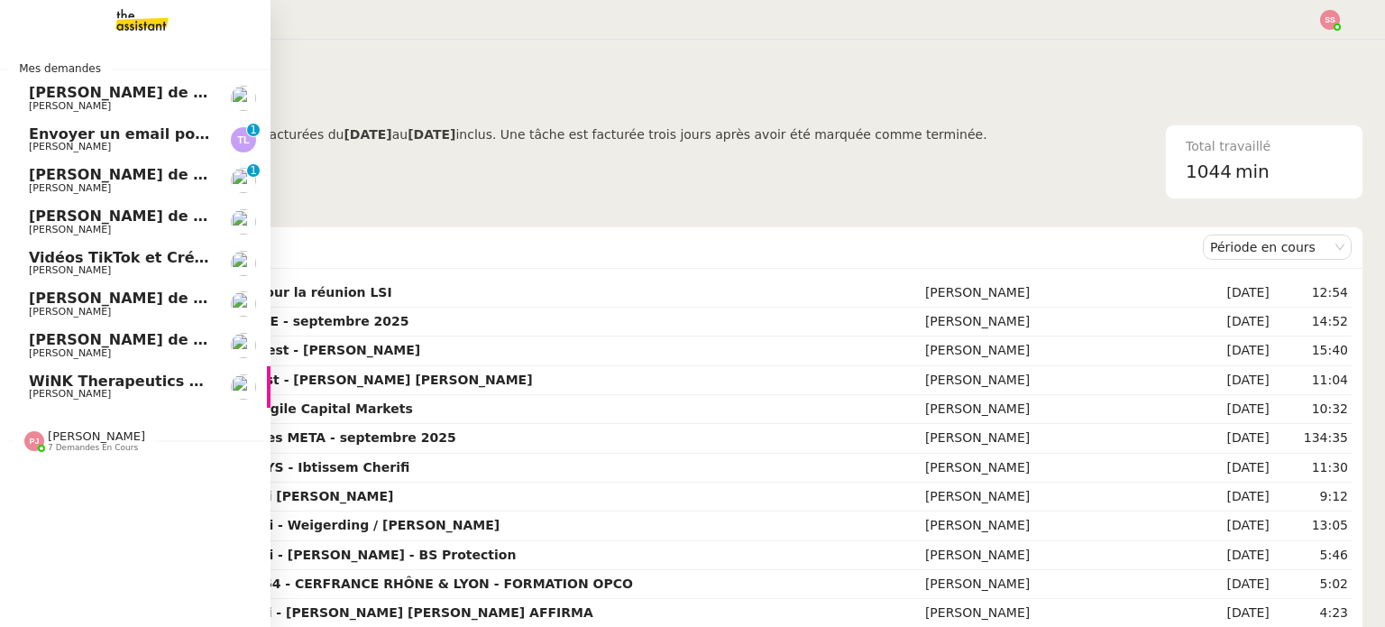
click at [106, 373] on span "WiNK Therapeutics <> Agile Capital Markets" at bounding box center [210, 380] width 363 height 17
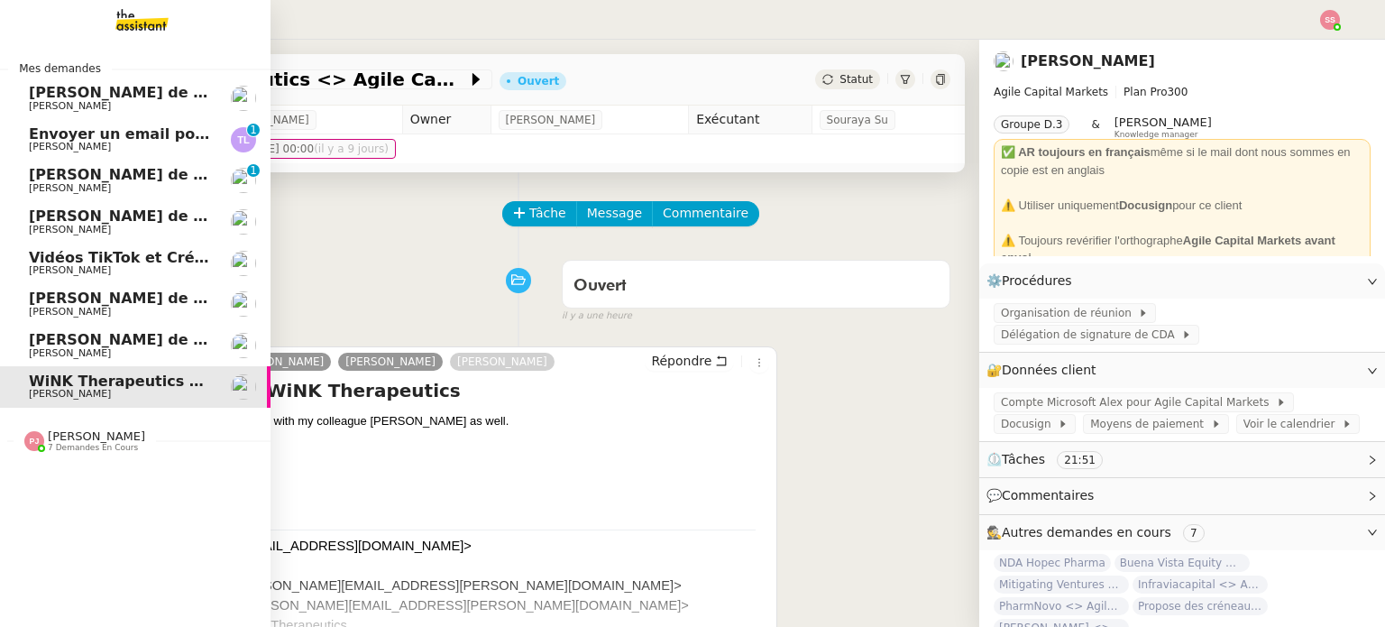
click at [157, 133] on span "Envoyer un email pour demander le numéro RNA" at bounding box center [228, 133] width 398 height 17
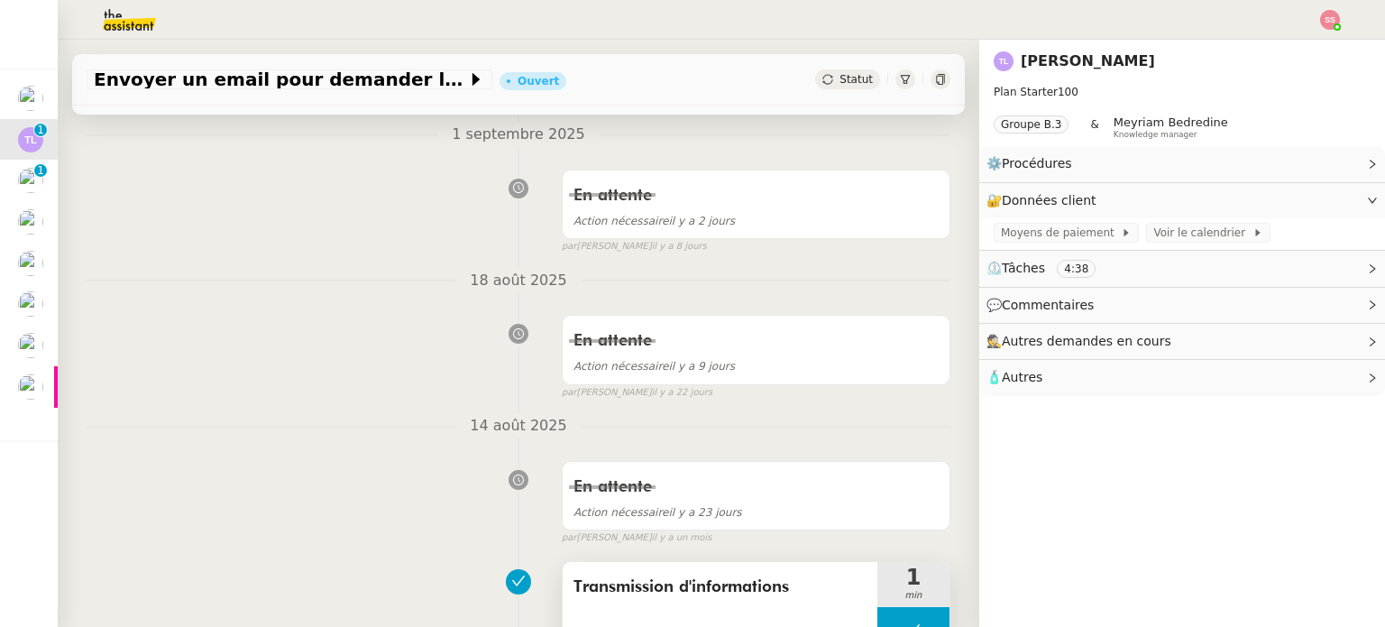
scroll to position [812, 0]
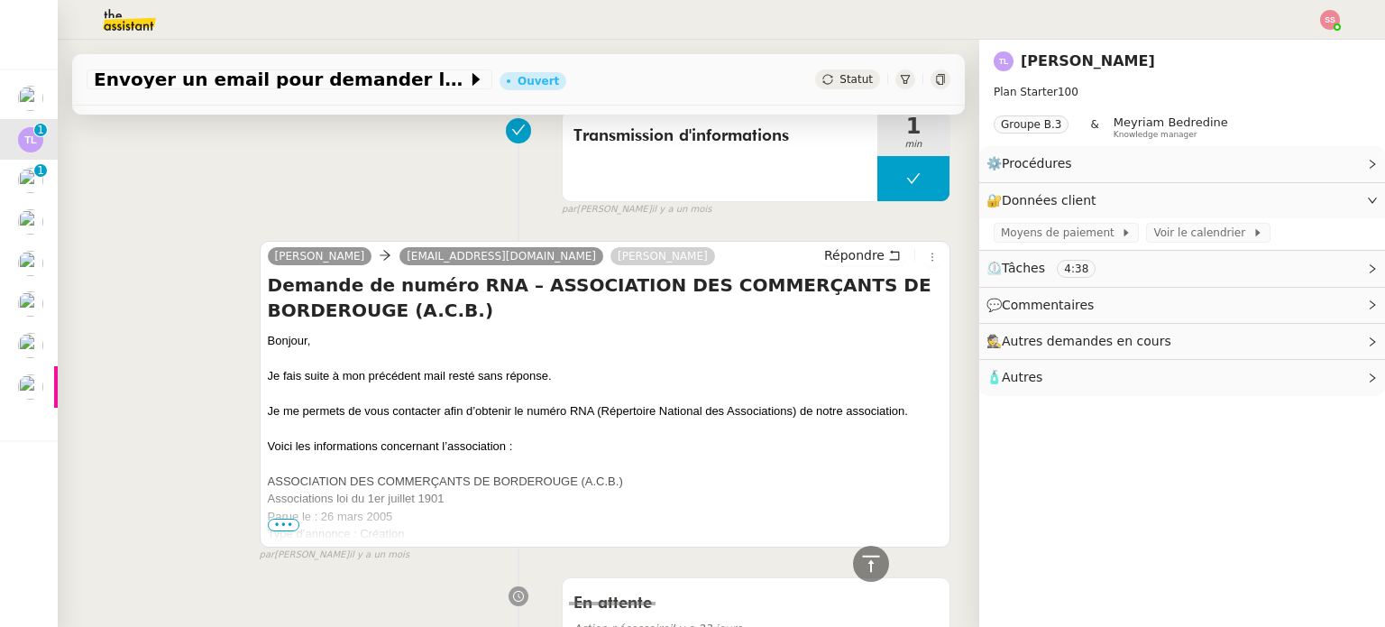
click at [840, 83] on span "Statut" at bounding box center [856, 79] width 33 height 13
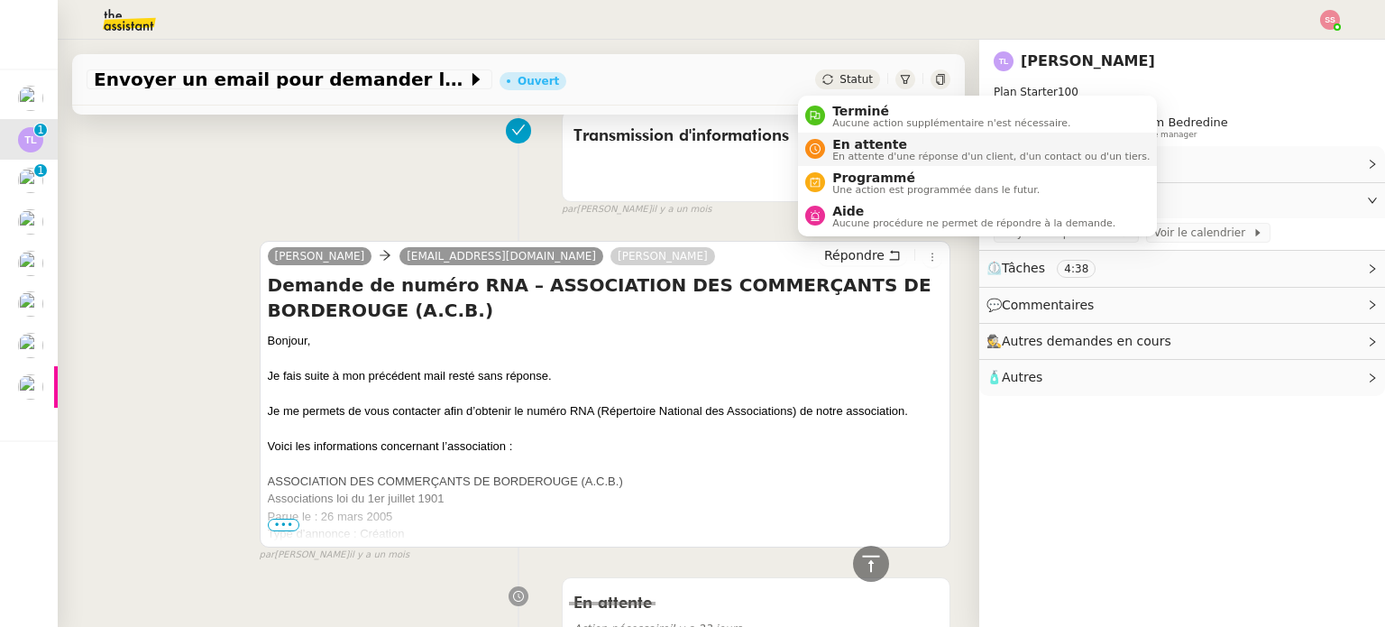
click at [840, 137] on span "En attente" at bounding box center [990, 144] width 317 height 14
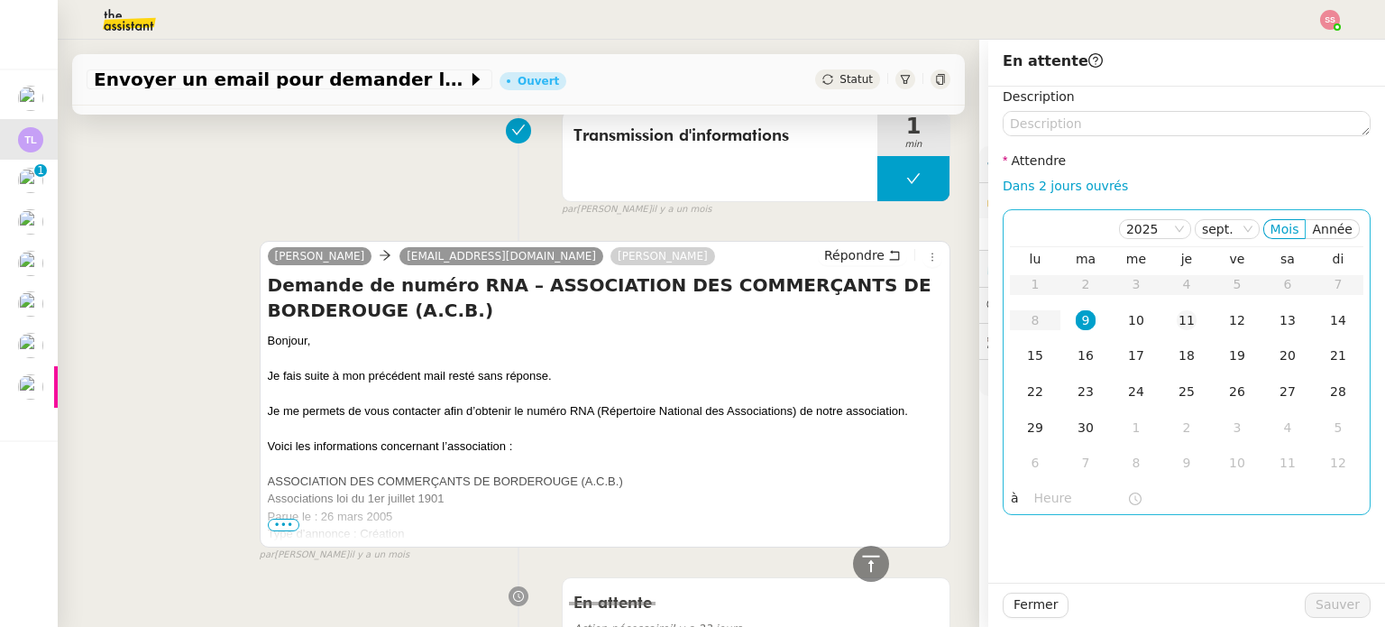
click at [1180, 317] on div "11" at bounding box center [1187, 320] width 20 height 20
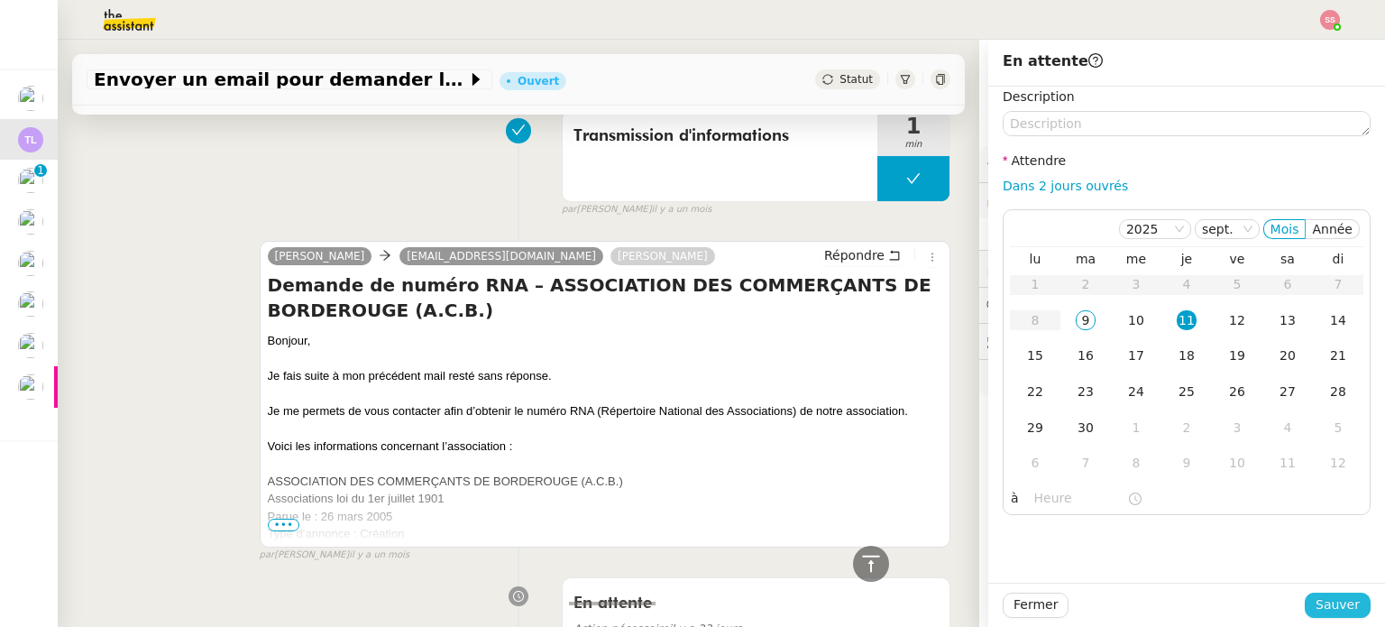
click at [1317, 595] on span "Sauver" at bounding box center [1338, 604] width 44 height 21
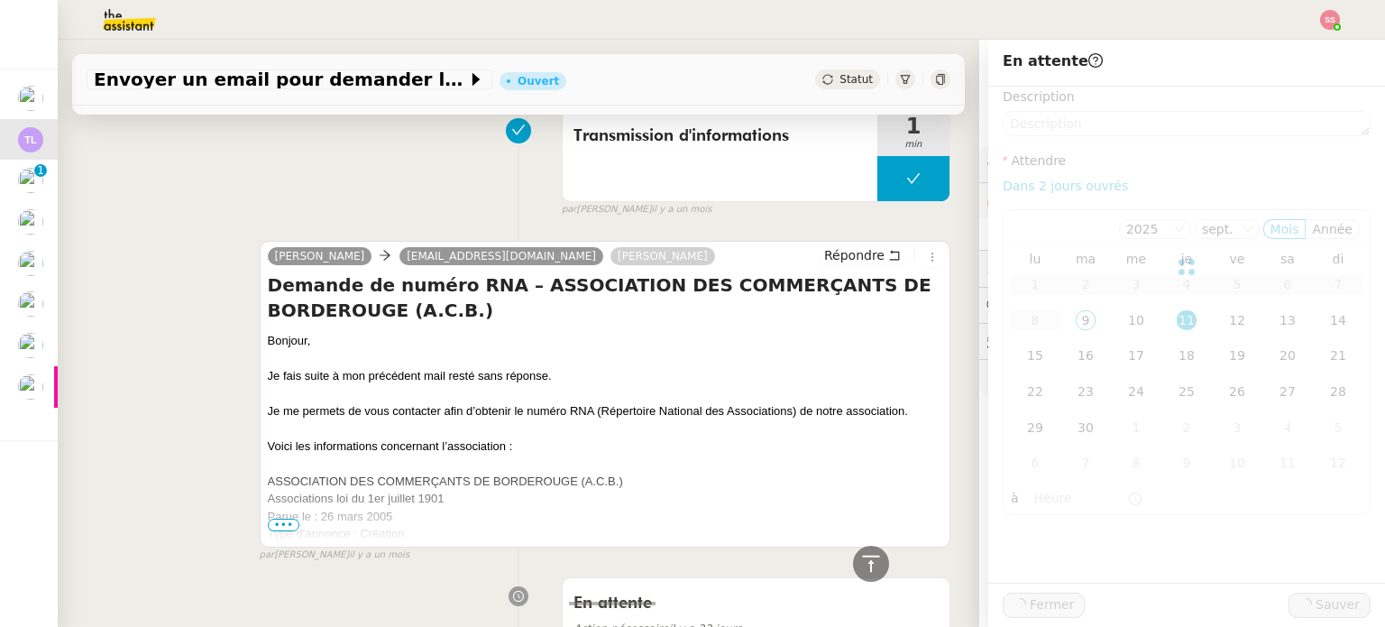
scroll to position [832, 0]
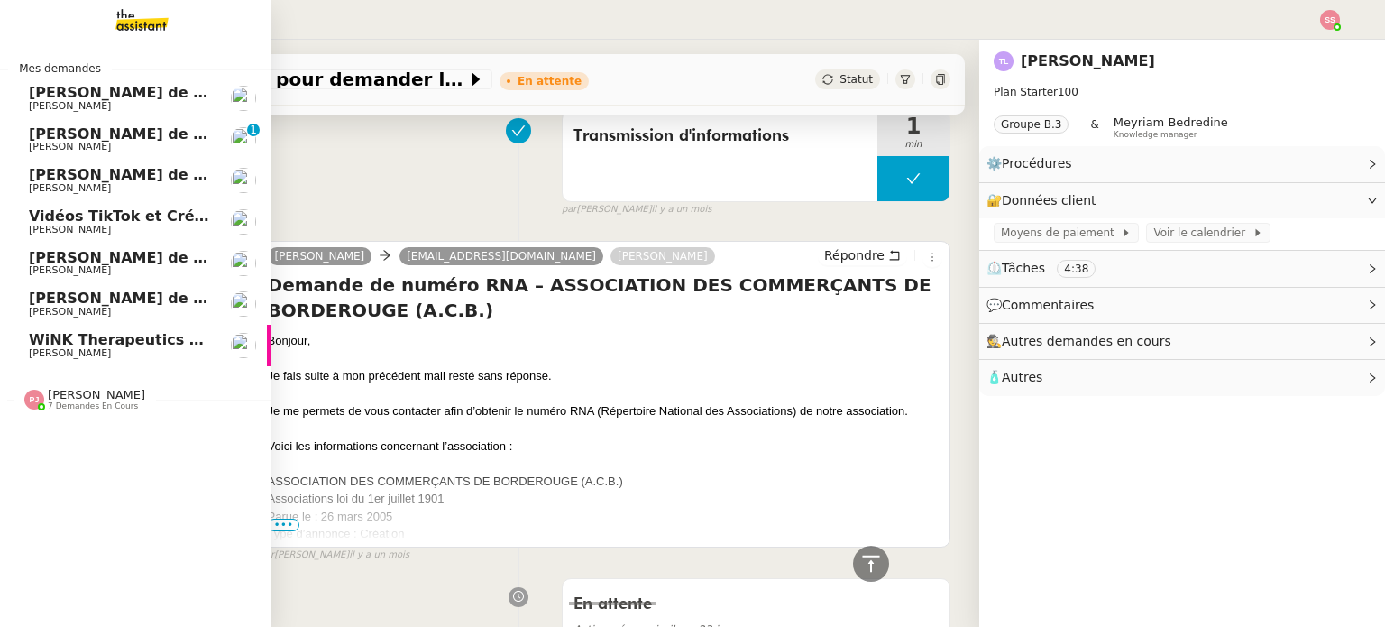
click at [97, 333] on span "WiNK Therapeutics <> Agile Capital Markets" at bounding box center [210, 339] width 363 height 17
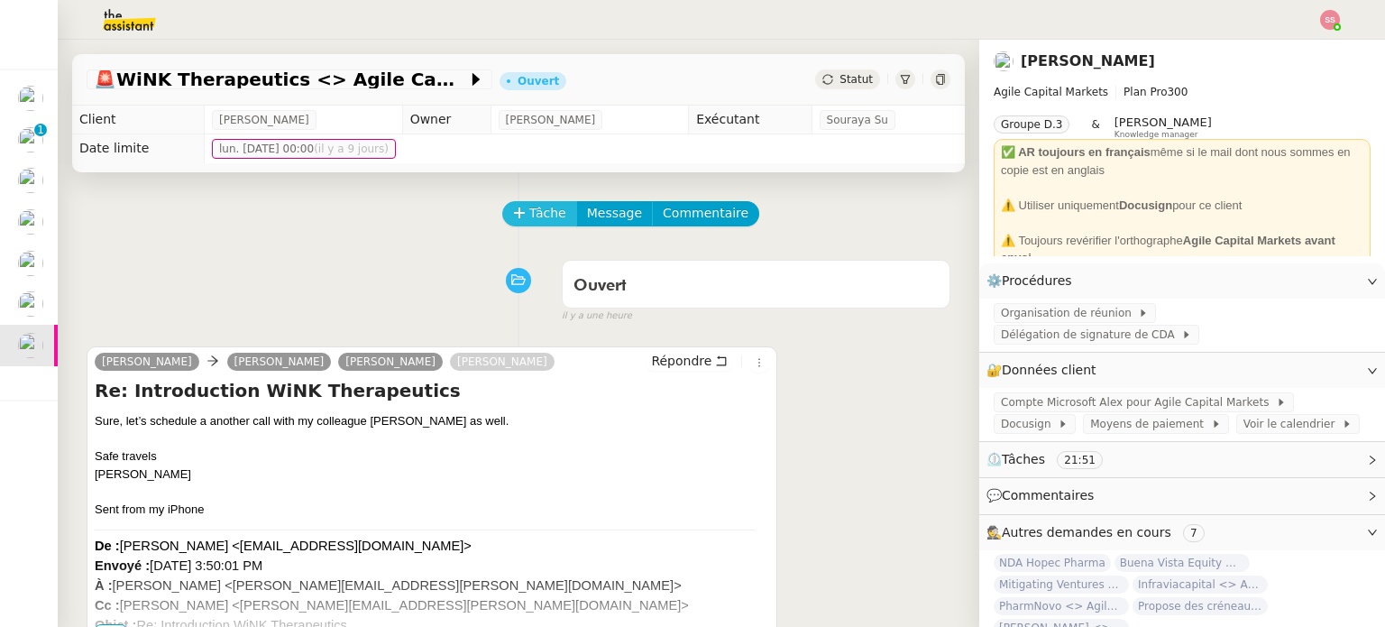
click at [509, 205] on button "Tâche" at bounding box center [539, 213] width 75 height 25
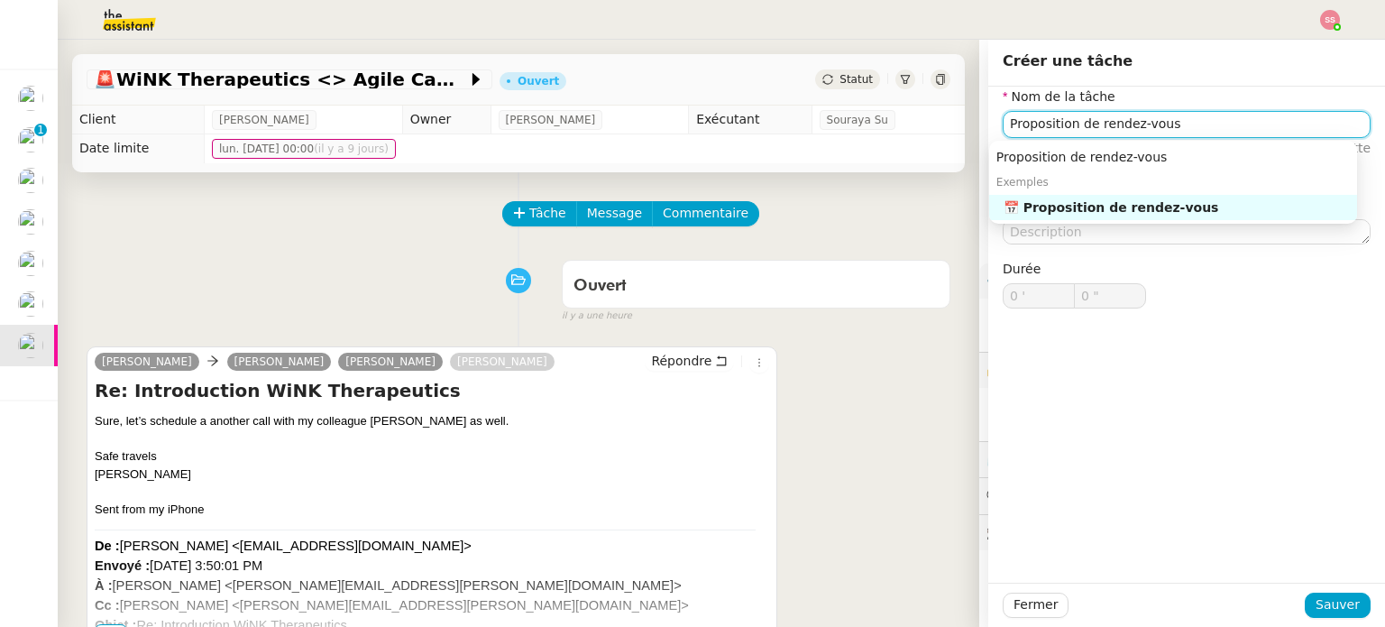
click at [1030, 207] on div "📅 Proposition de rendez-vous" at bounding box center [1177, 207] width 346 height 16
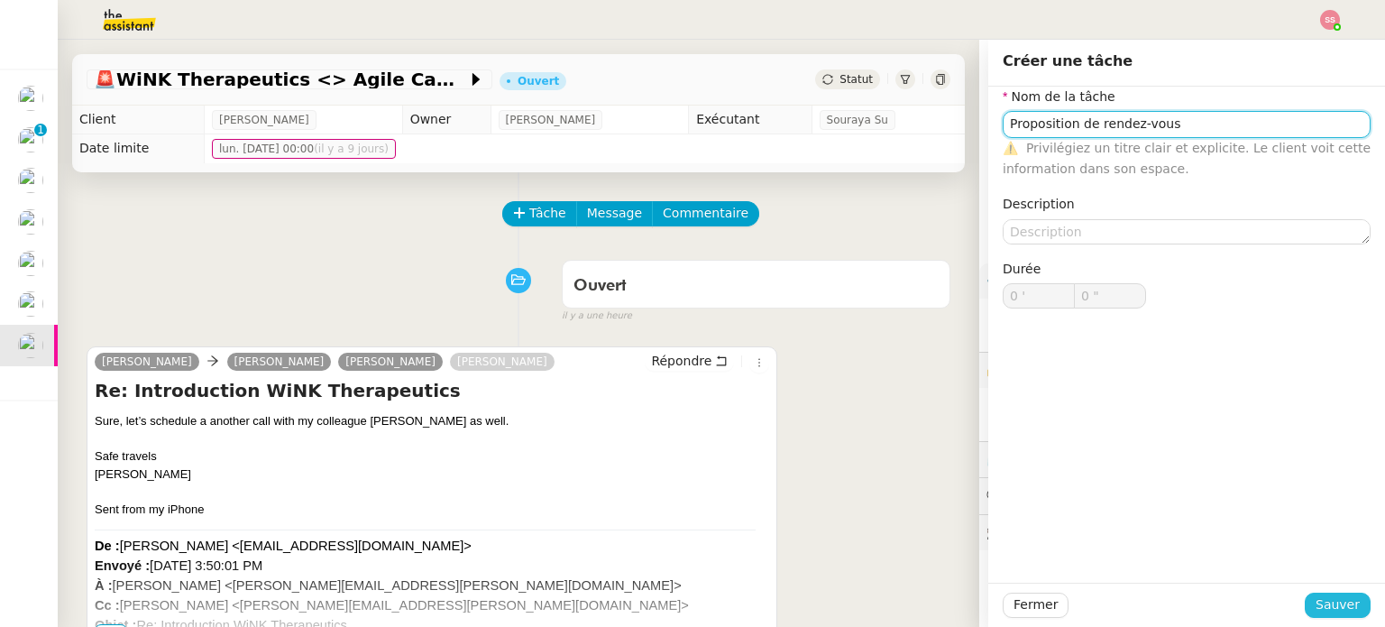
type input "Proposition de rendez-vous"
click at [1353, 605] on button "Sauver" at bounding box center [1338, 604] width 66 height 25
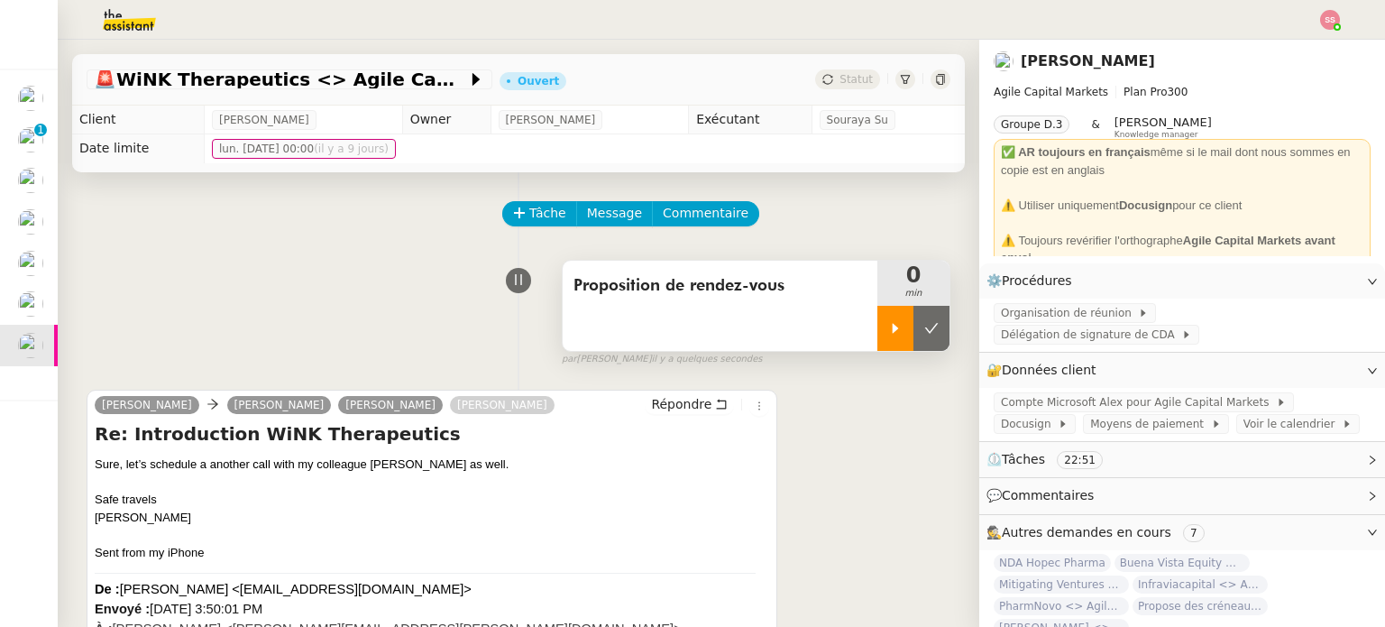
click at [877, 342] on div at bounding box center [895, 328] width 36 height 45
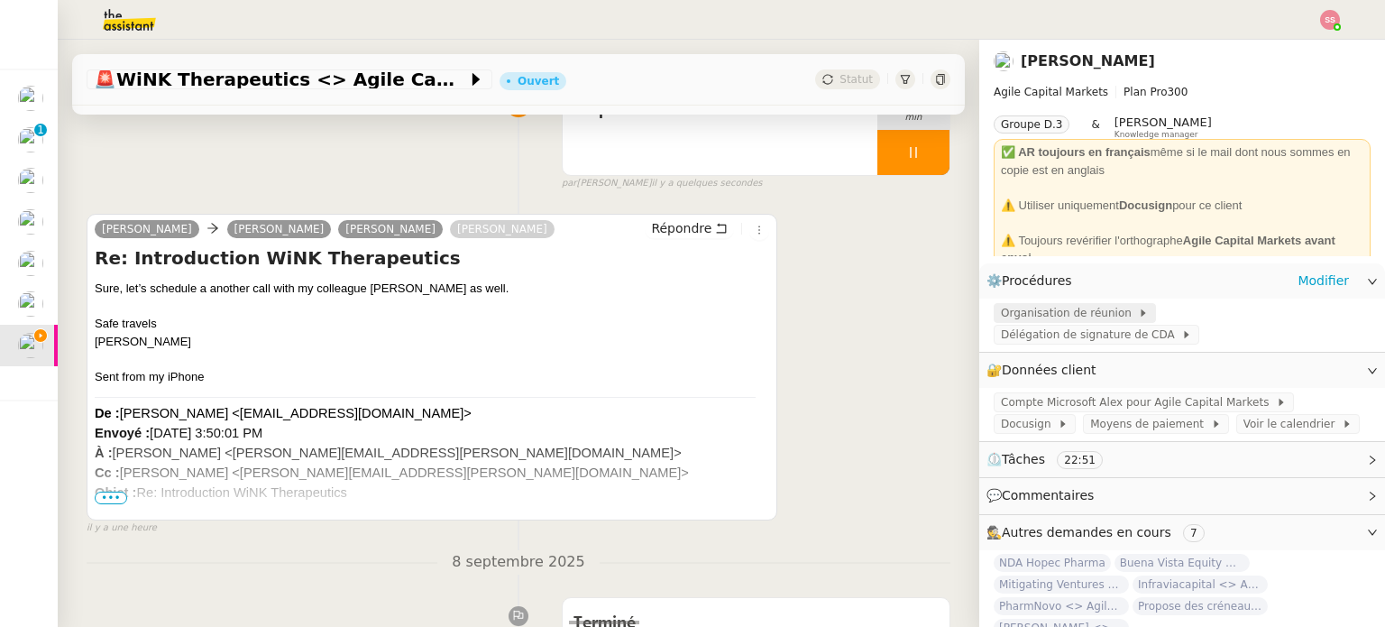
scroll to position [180, 0]
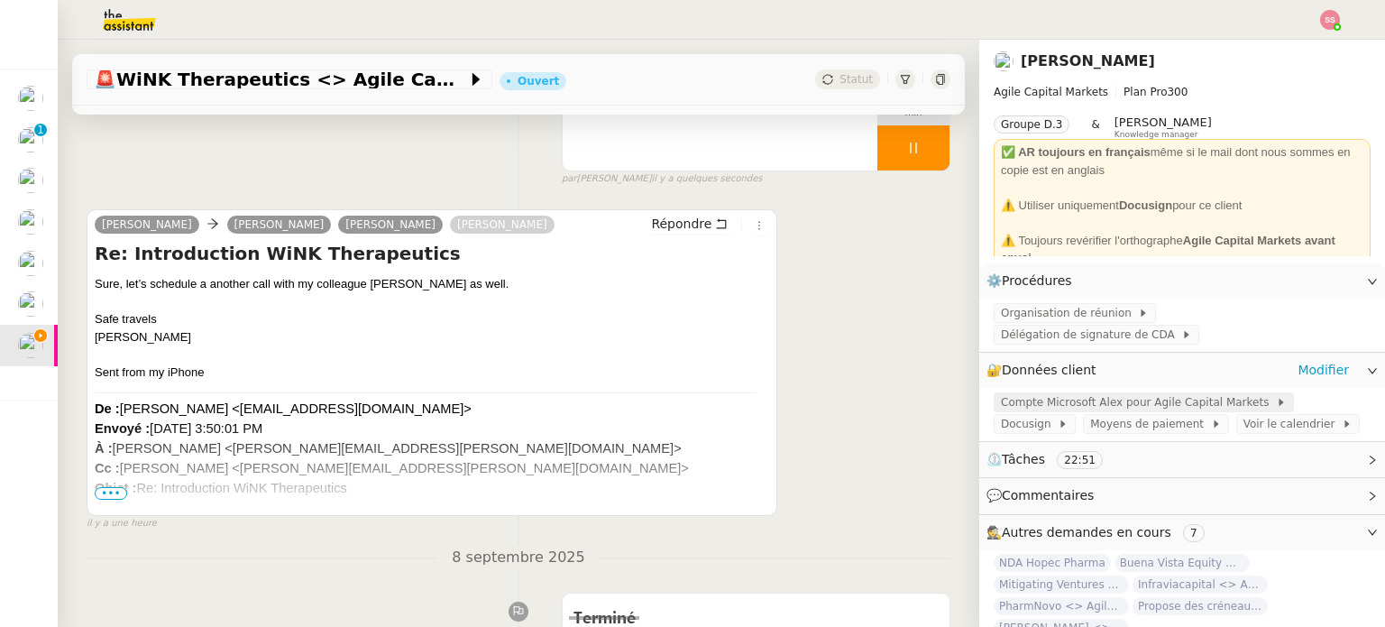
click at [1062, 393] on span "Compte Microsoft Alex pour Agile Capital Markets" at bounding box center [1138, 402] width 275 height 18
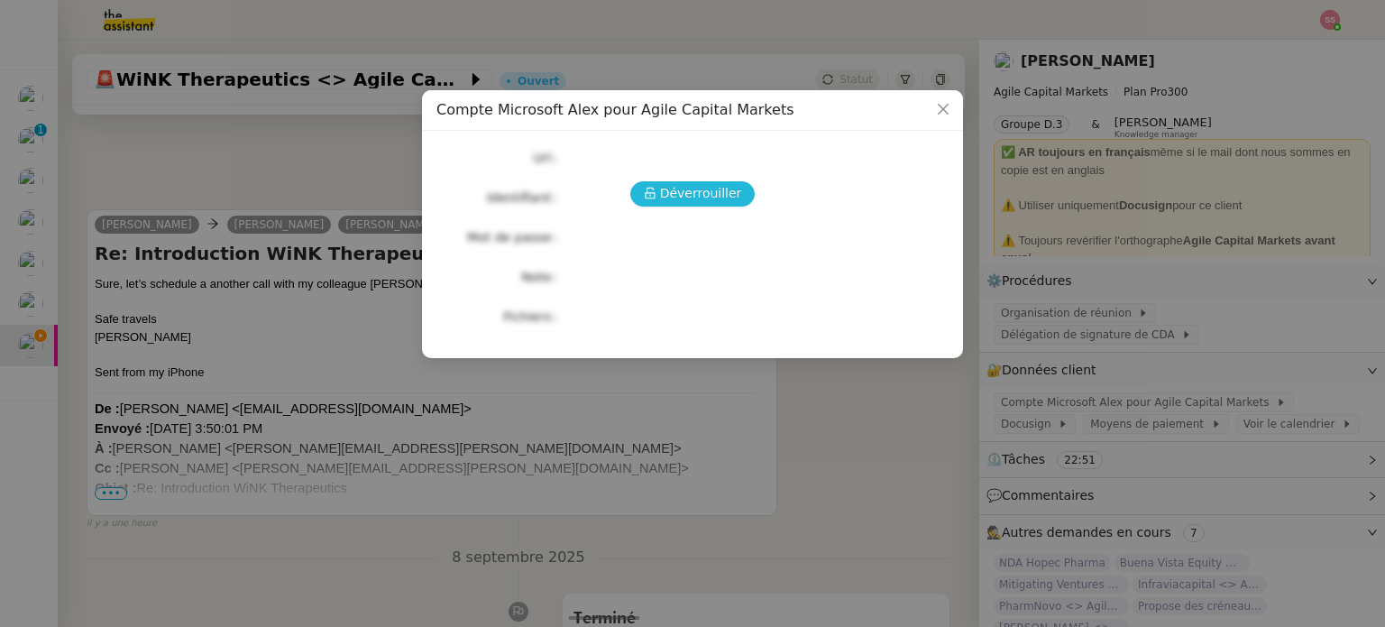
click at [712, 206] on button "Déverrouiller" at bounding box center [692, 193] width 125 height 25
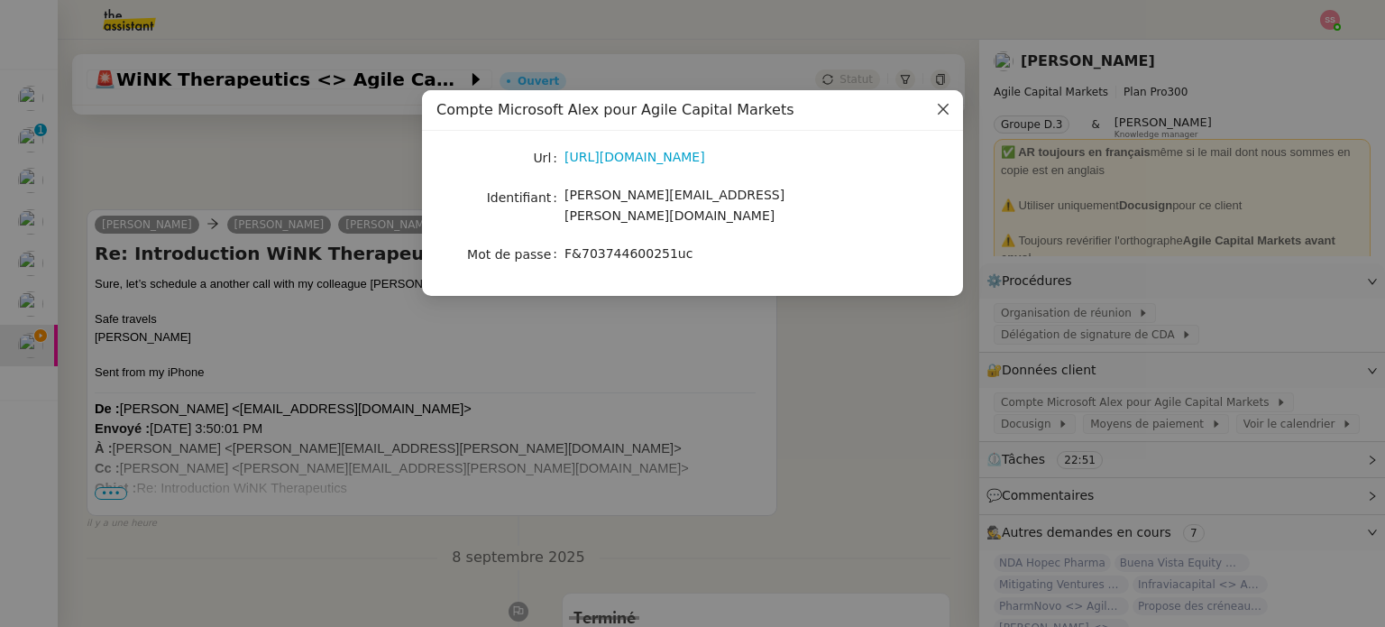
click at [941, 106] on icon "Close" at bounding box center [943, 109] width 14 height 14
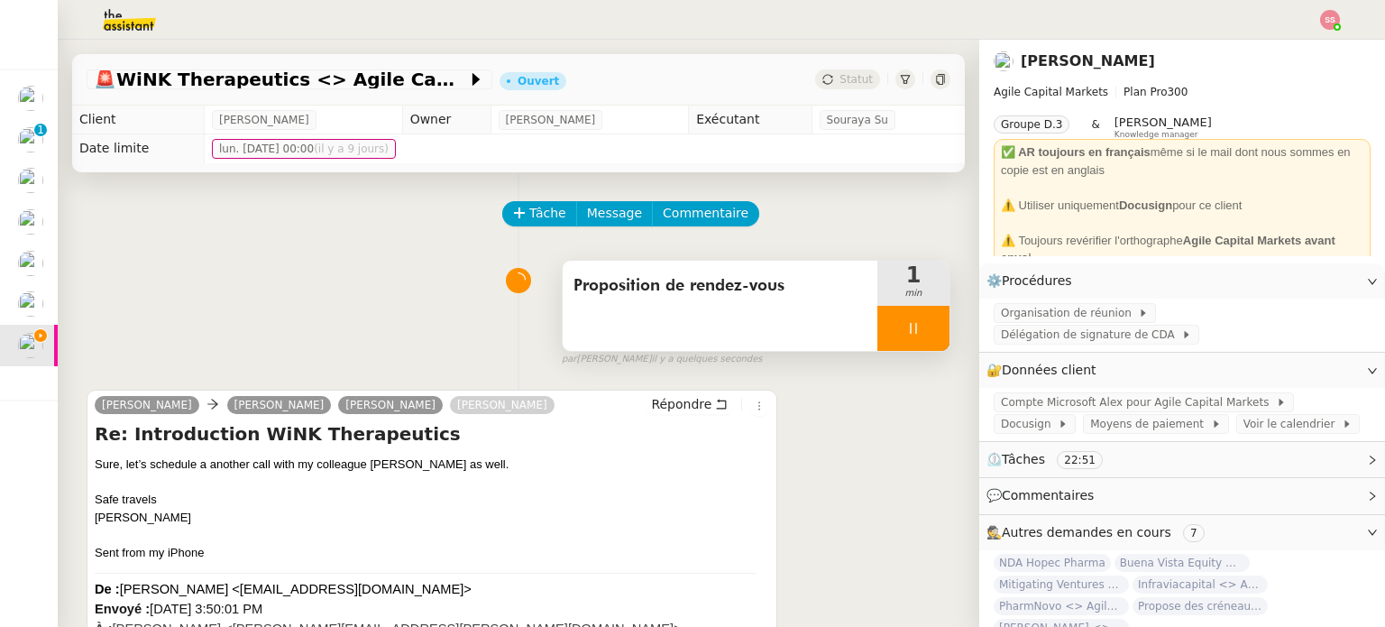
scroll to position [90, 0]
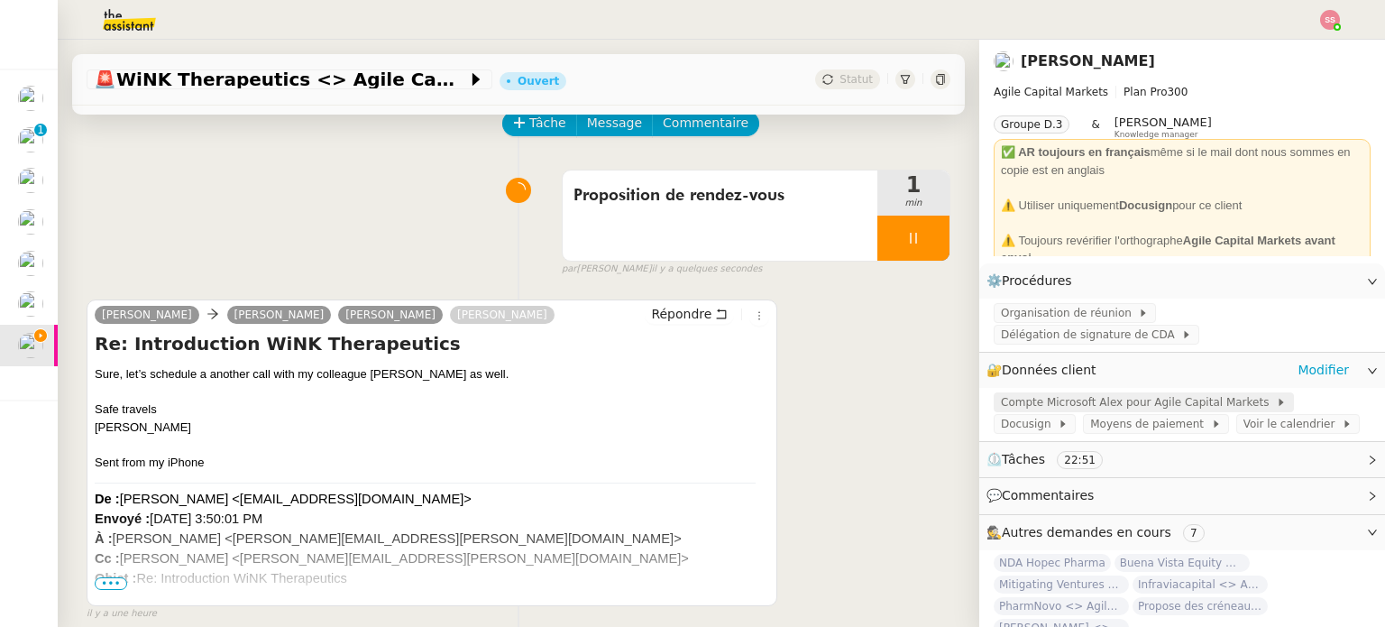
click at [1046, 393] on span "Compte Microsoft Alex pour Agile Capital Markets" at bounding box center [1138, 402] width 275 height 18
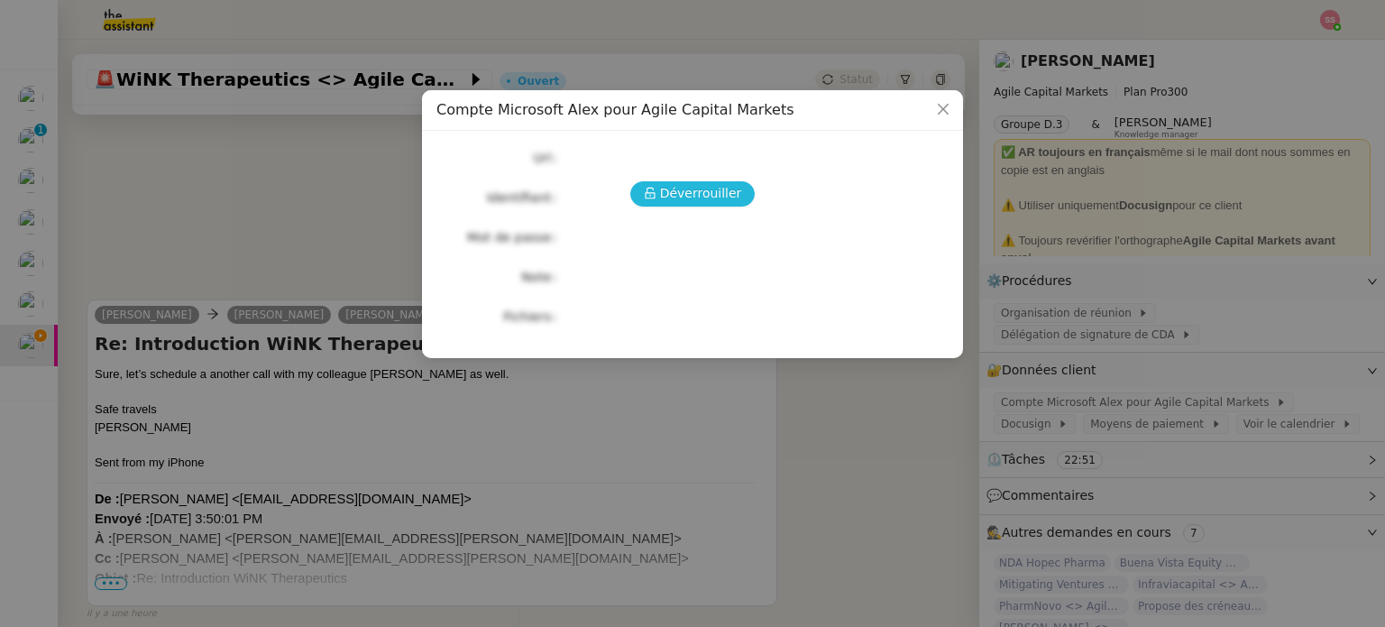
click at [693, 199] on span "Déverrouiller" at bounding box center [701, 193] width 82 height 21
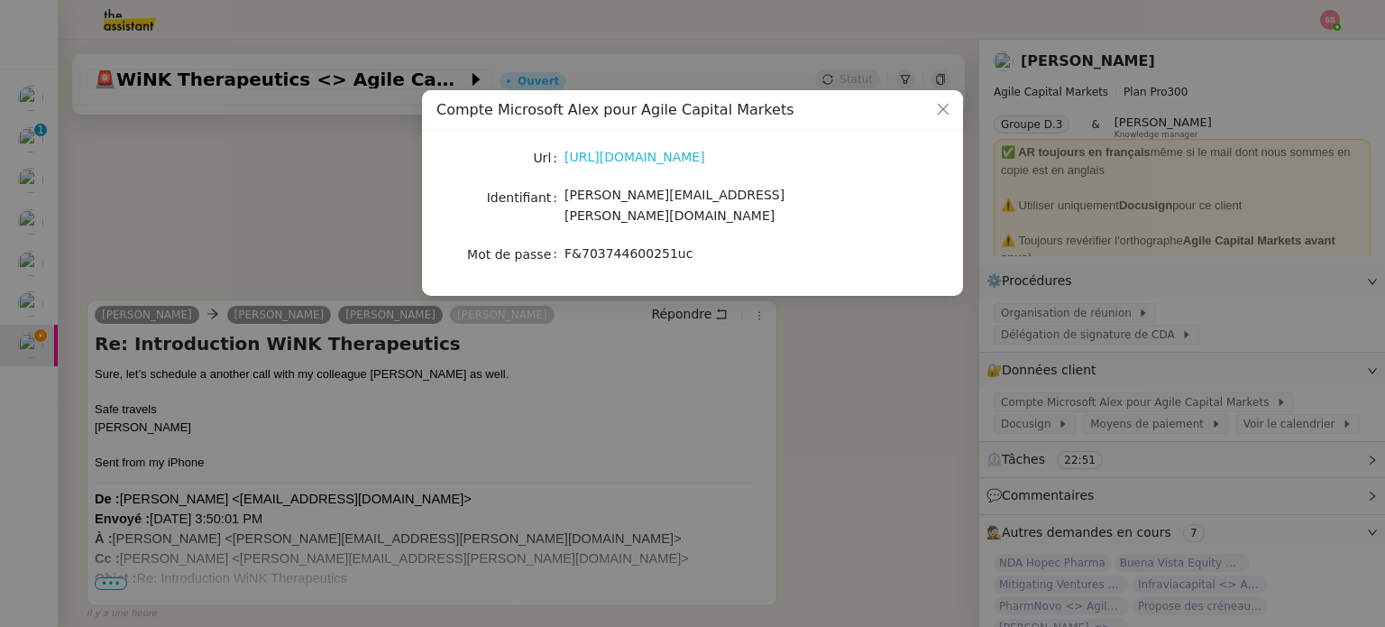
click at [662, 159] on link "[URL][DOMAIN_NAME]" at bounding box center [635, 157] width 141 height 14
click at [279, 266] on nz-modal-container "Compte Microsoft Alex pour Agile Capital Markets Url [URL][DOMAIN_NAME] Identif…" at bounding box center [692, 313] width 1385 height 627
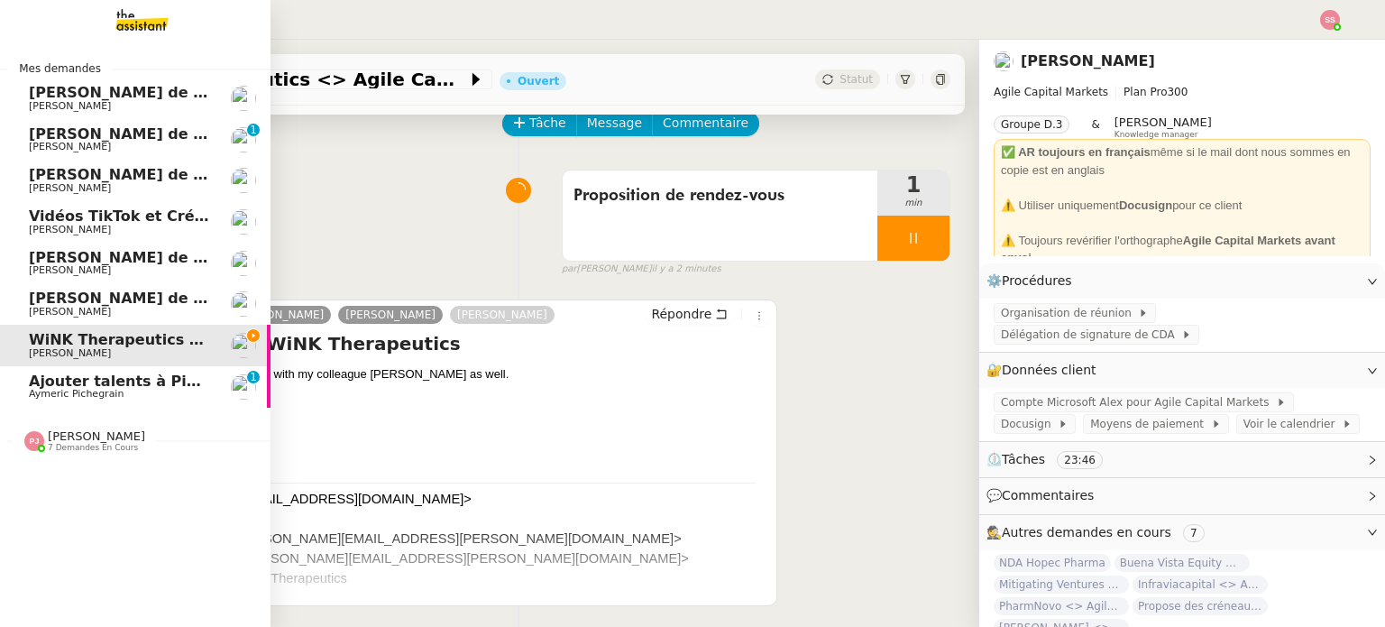
click at [67, 378] on span "Ajouter talents à Pipedrive" at bounding box center [138, 380] width 219 height 17
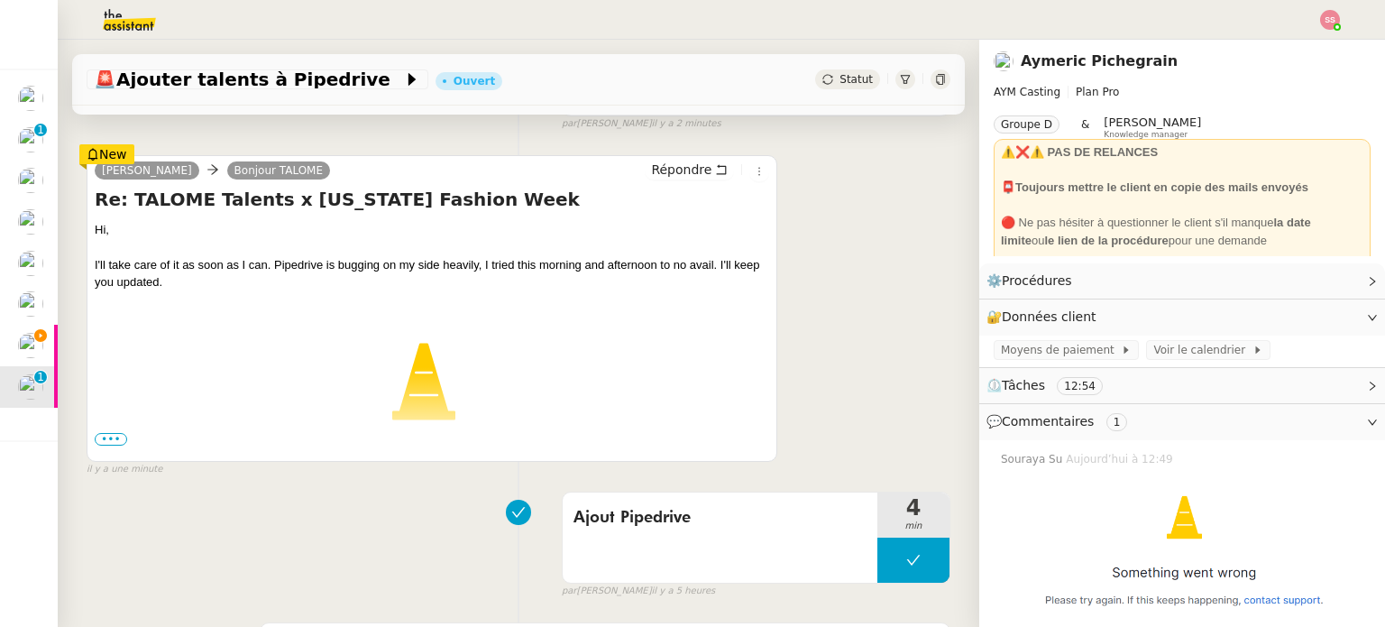
scroll to position [361, 0]
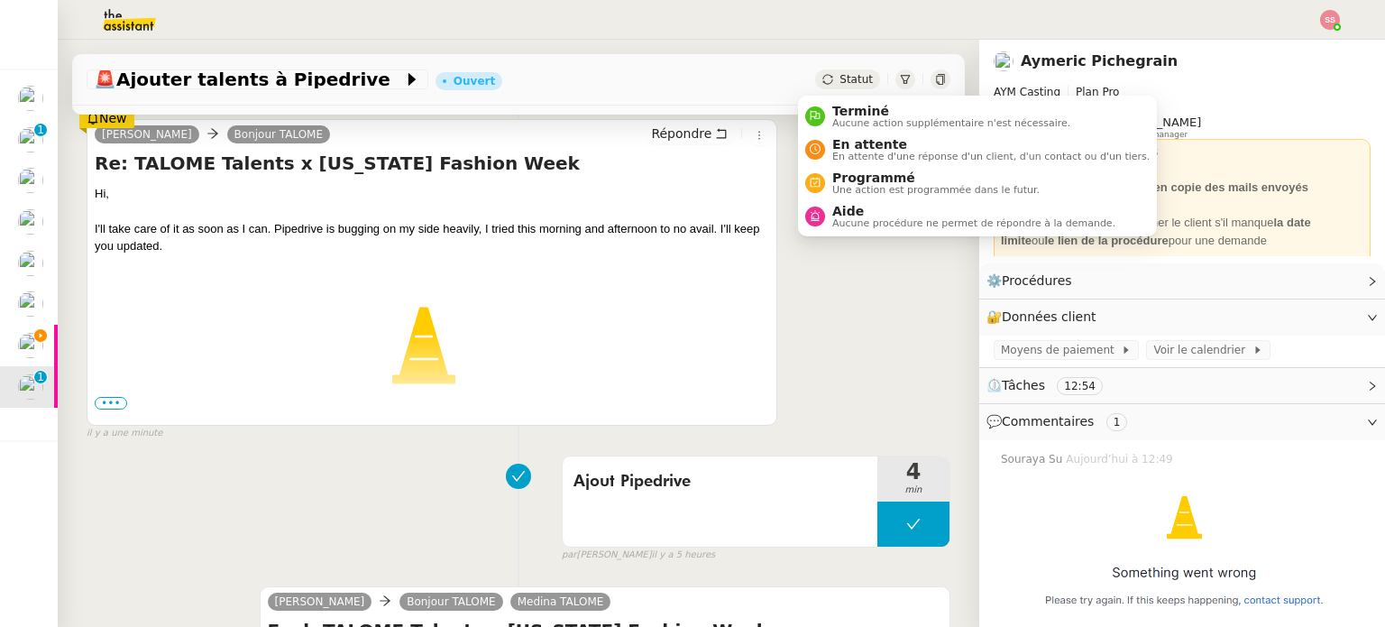
click at [815, 80] on div "Statut" at bounding box center [847, 79] width 65 height 20
click at [826, 153] on div "En attente En attente d'une réponse d'un client, d'un contact ou d'un tiers." at bounding box center [987, 149] width 325 height 24
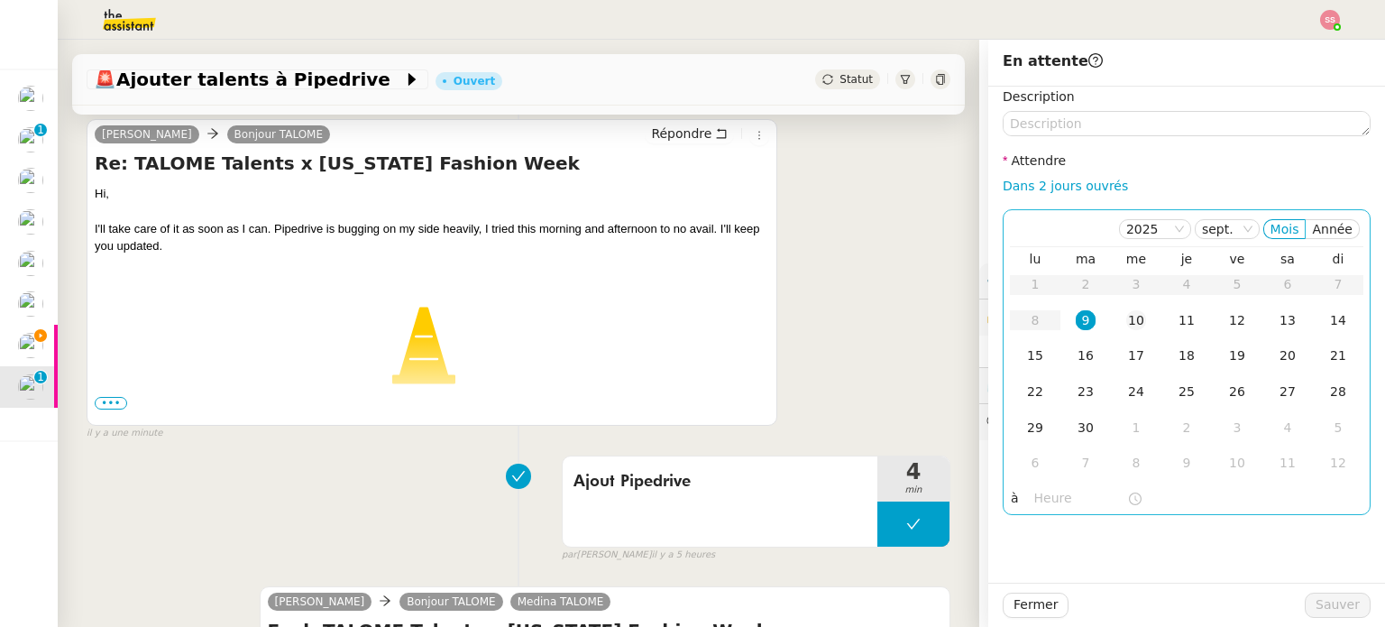
click at [1111, 317] on td "10" at bounding box center [1136, 321] width 51 height 36
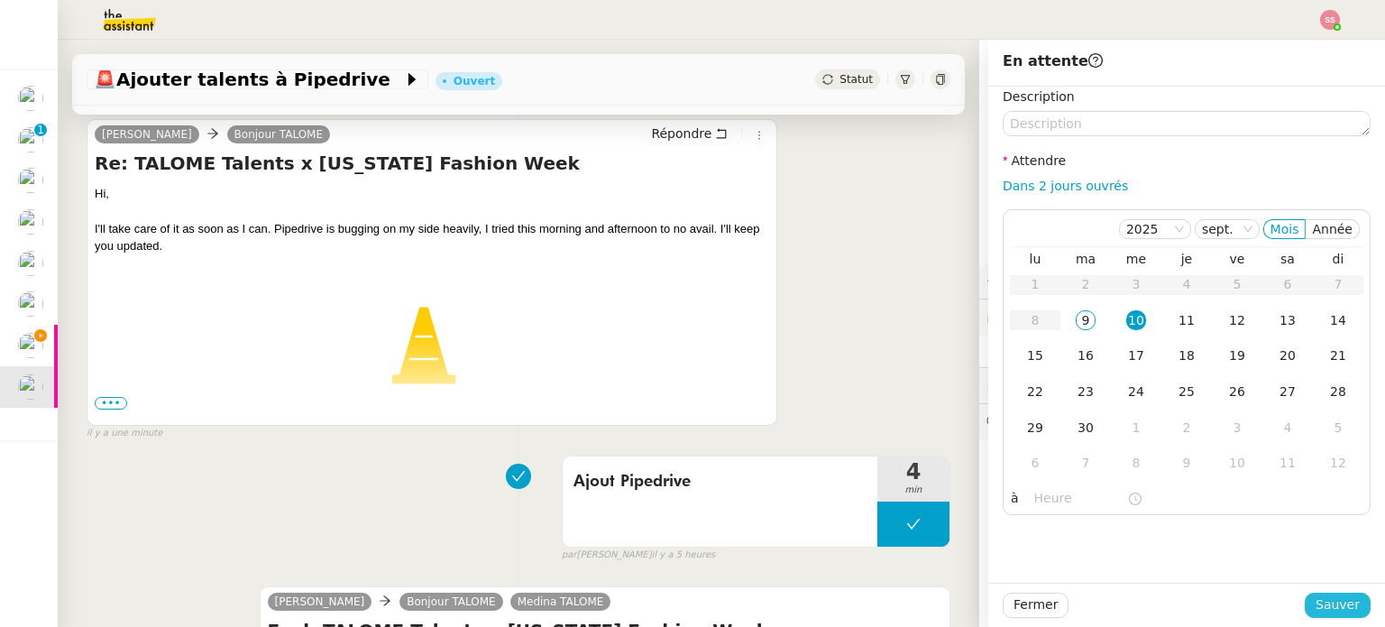
click at [1316, 615] on span "Sauver" at bounding box center [1338, 604] width 44 height 21
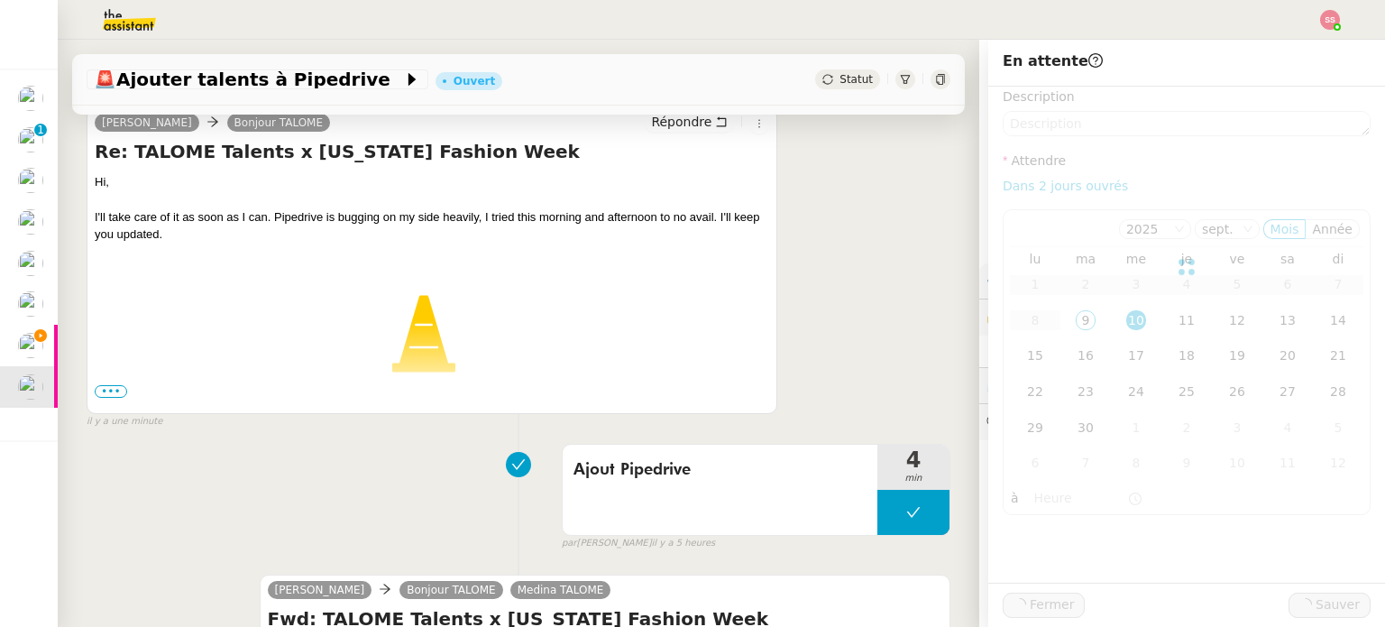
scroll to position [349, 0]
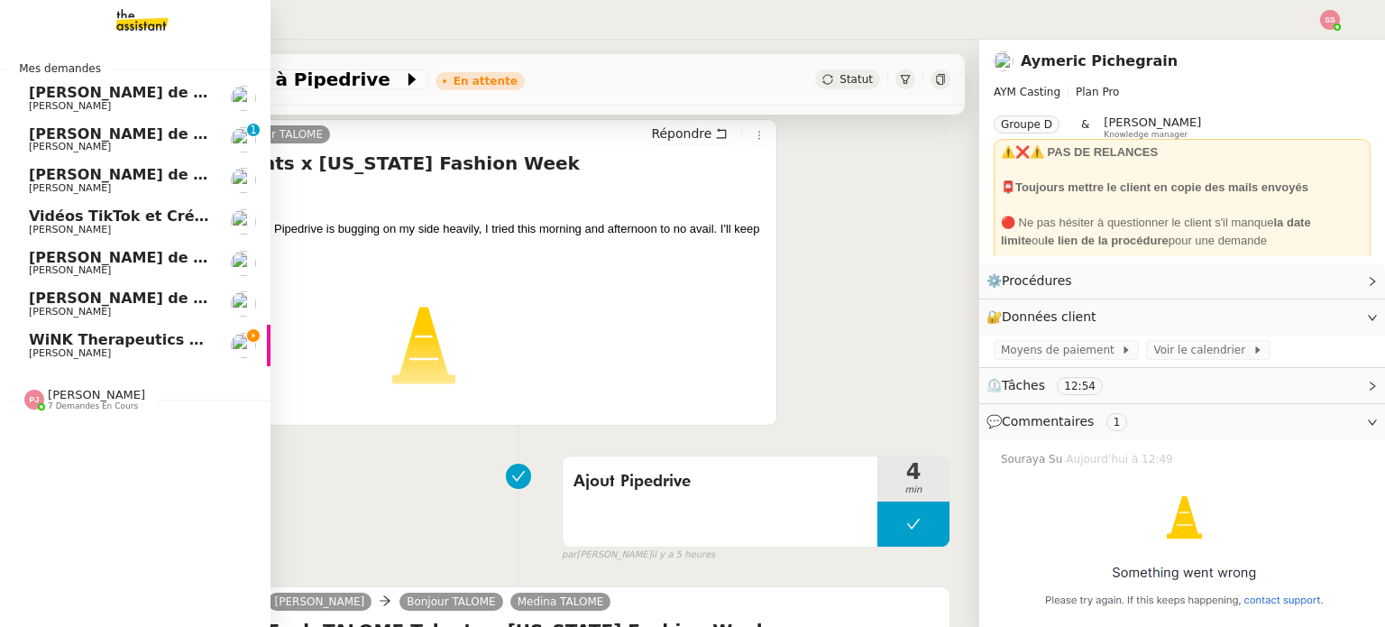
click at [67, 348] on span "[PERSON_NAME]" at bounding box center [70, 353] width 82 height 12
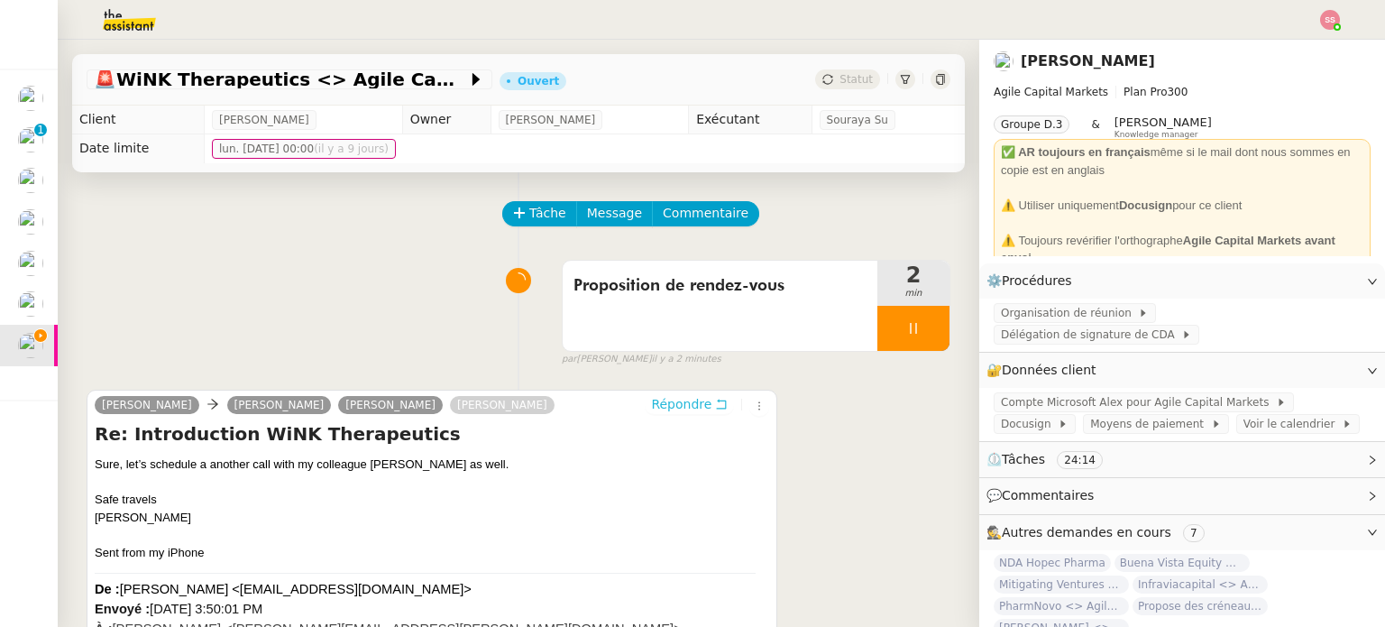
click at [660, 407] on span "Répondre" at bounding box center [681, 404] width 60 height 18
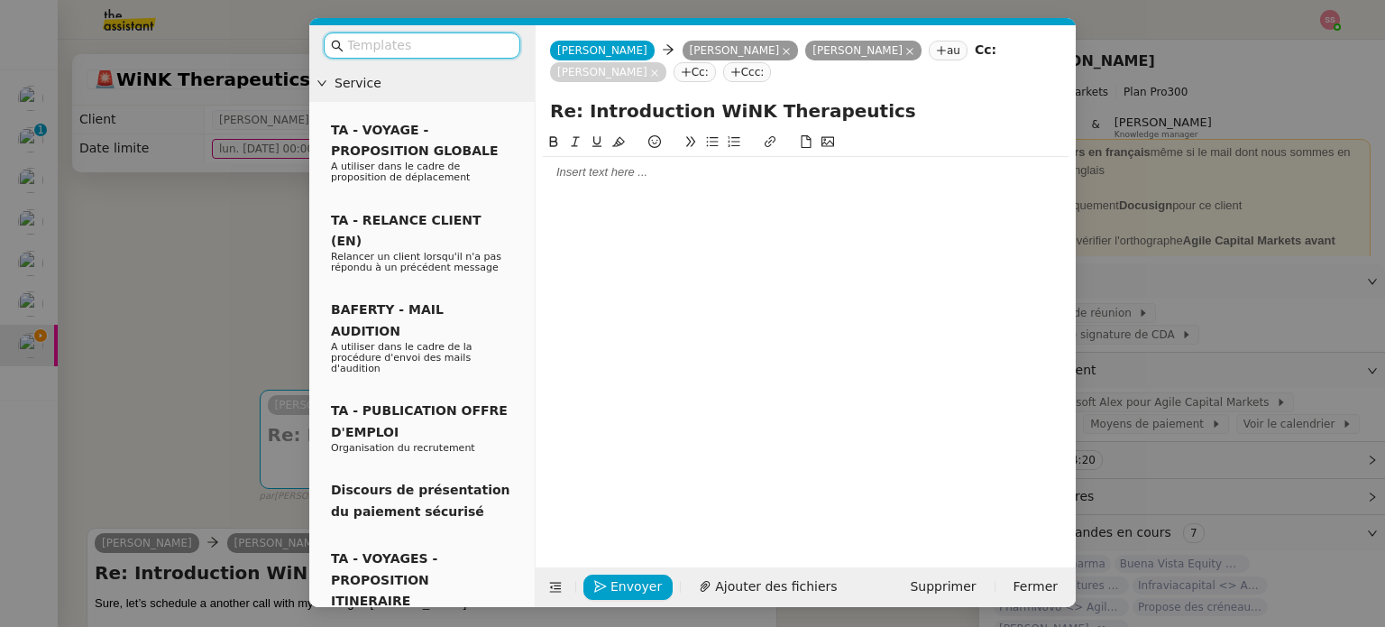
click at [632, 179] on div at bounding box center [806, 172] width 526 height 16
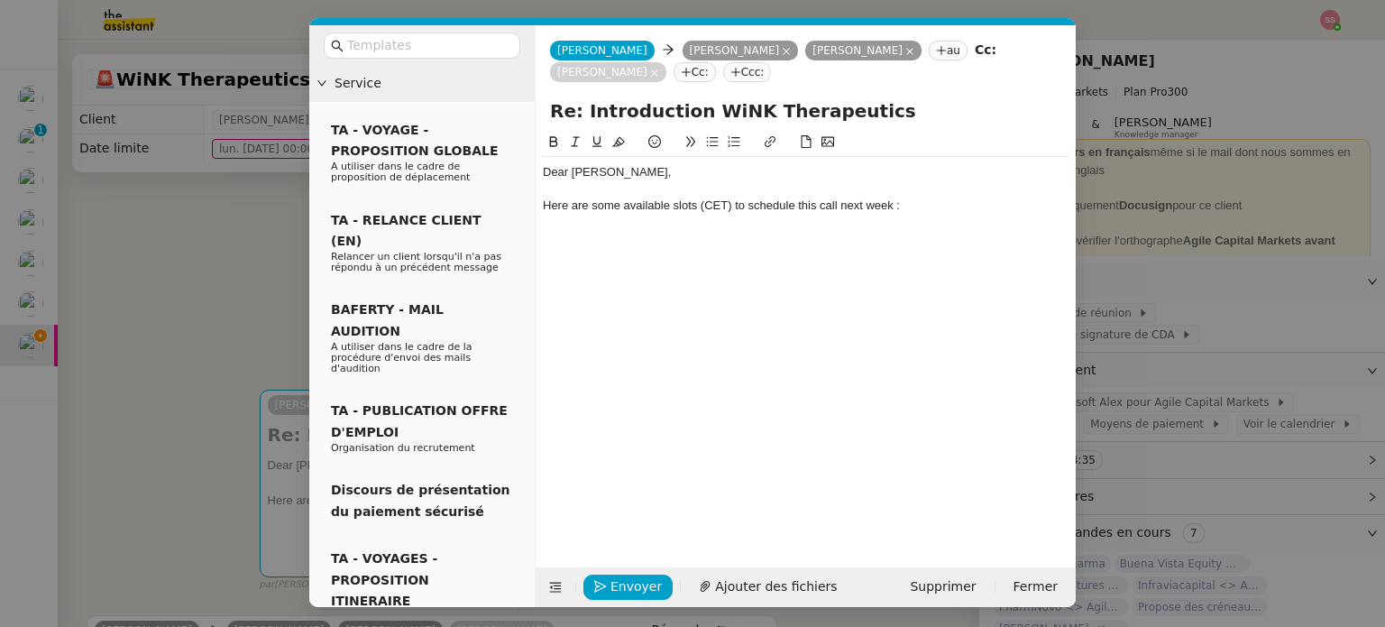
click at [718, 142] on button at bounding box center [713, 142] width 22 height 21
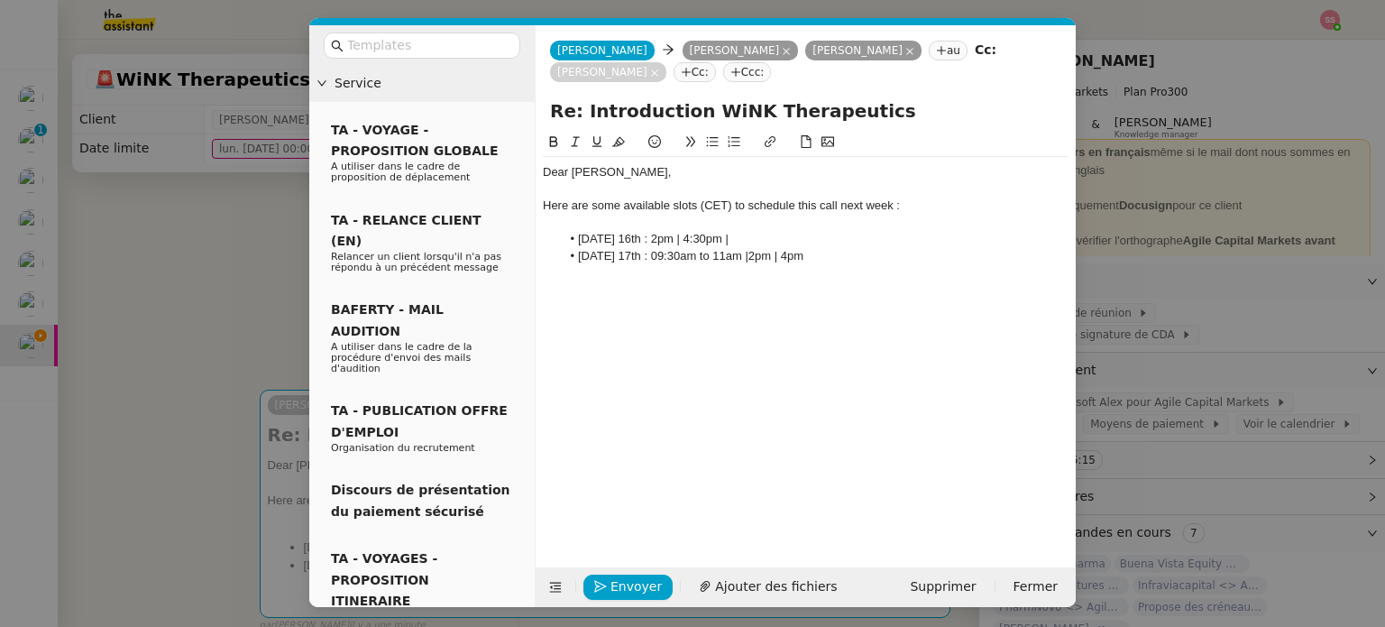
click at [772, 259] on li "[DATE] 17th : 09:30am to 11am |2pm | 4pm" at bounding box center [815, 256] width 509 height 16
click at [857, 256] on li "[DATE] 17th : 09:30am to 11am | 2pm | 4pm" at bounding box center [815, 256] width 509 height 16
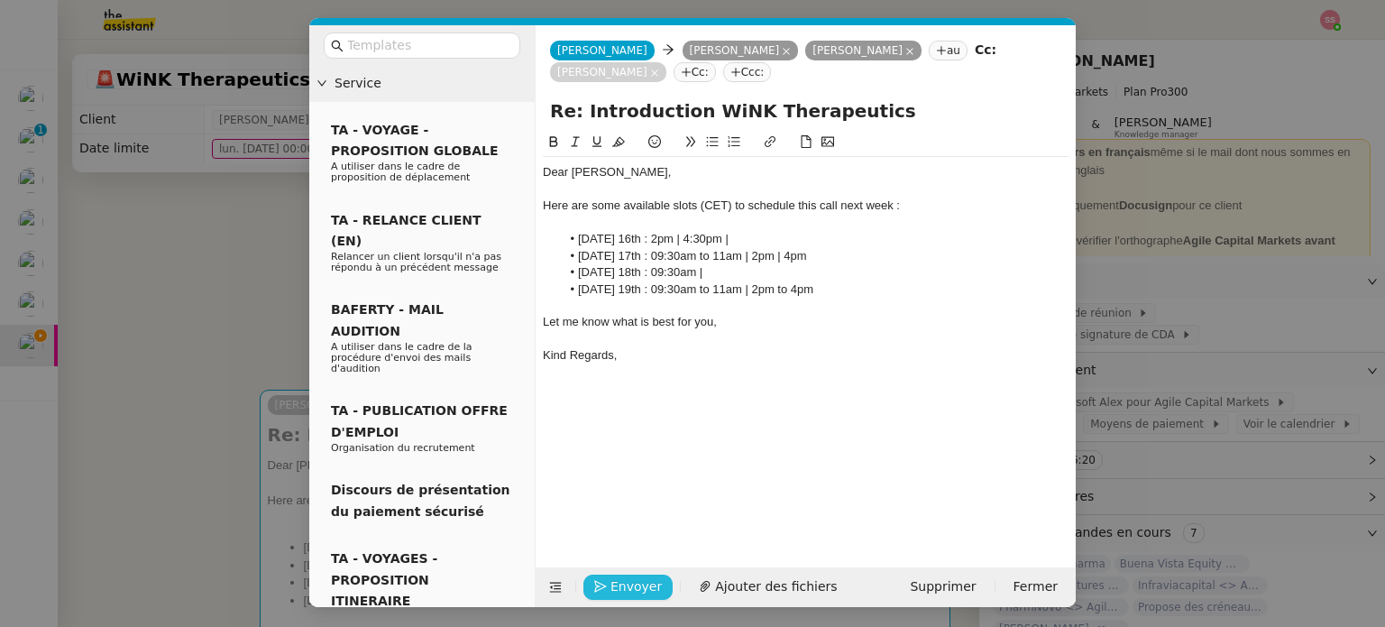
click at [639, 591] on span "Envoyer" at bounding box center [636, 586] width 51 height 21
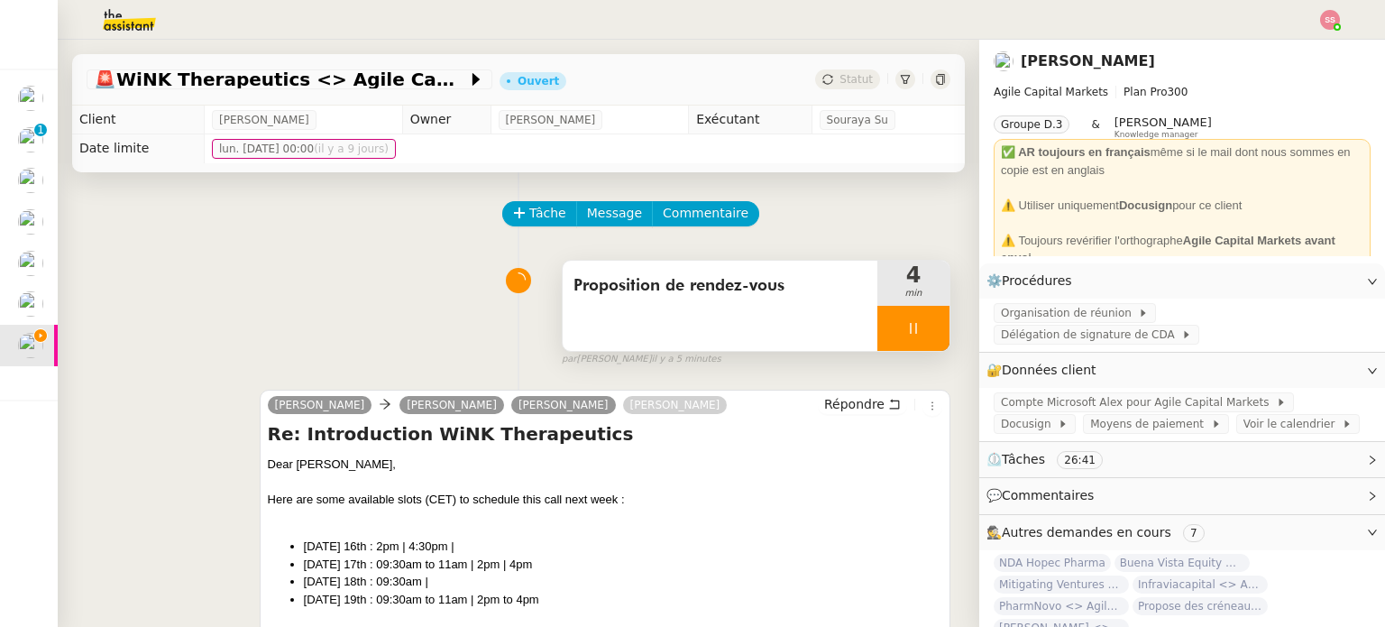
click at [905, 334] on div at bounding box center [913, 328] width 72 height 45
click at [925, 333] on icon at bounding box center [932, 328] width 14 height 10
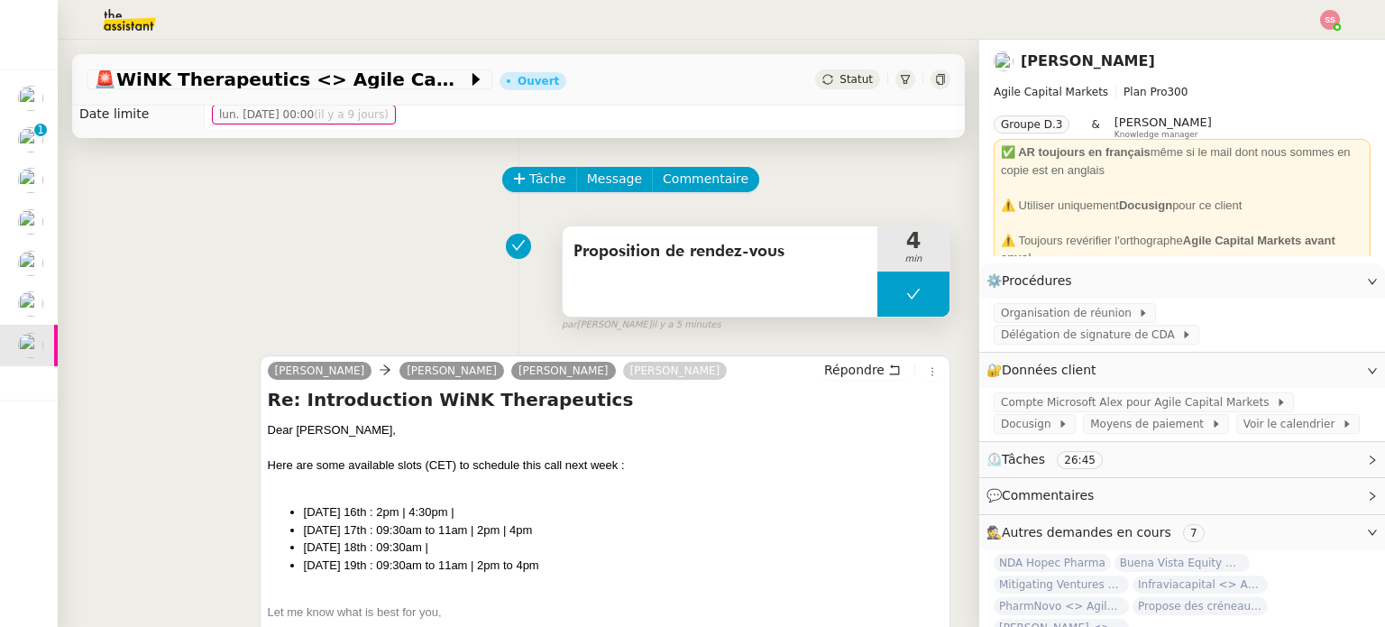
scroll to position [180, 0]
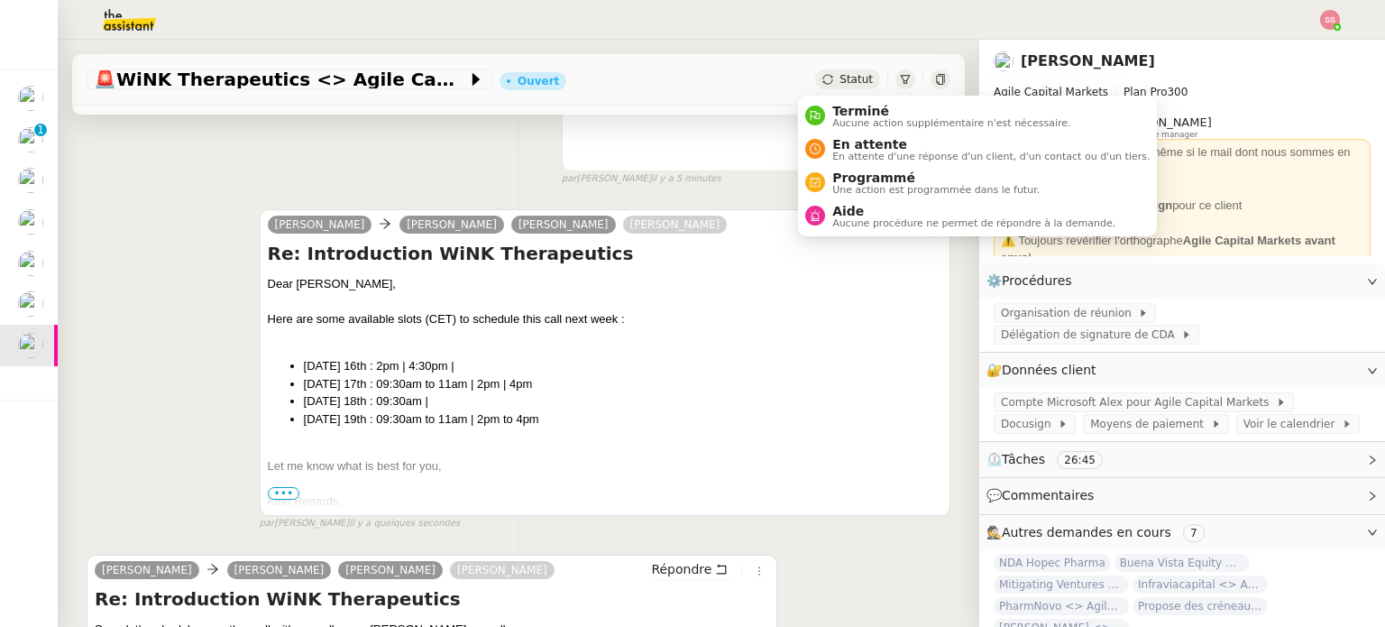
click at [839, 88] on div "Statut" at bounding box center [847, 79] width 65 height 20
click at [859, 133] on li "En attente En attente d'une réponse d'un client, d'un contact ou d'un tiers." at bounding box center [977, 149] width 359 height 33
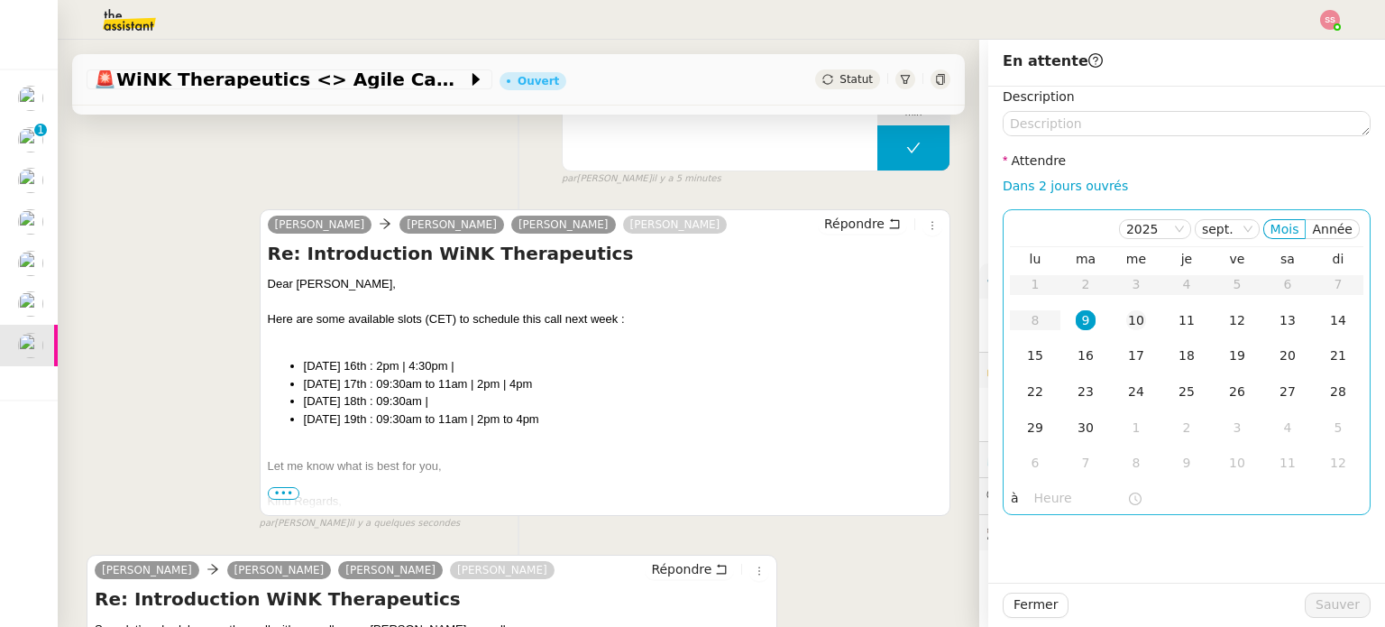
click at [1126, 317] on div "10" at bounding box center [1136, 320] width 20 height 20
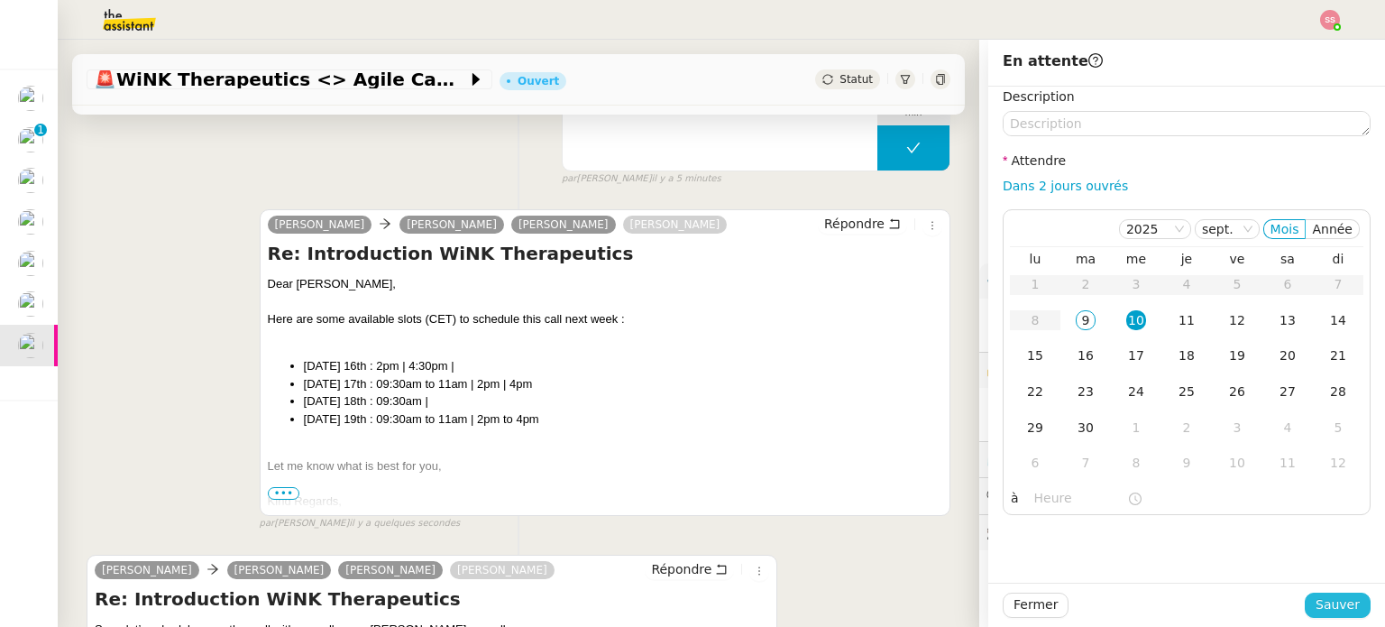
click at [1305, 607] on button "Sauver" at bounding box center [1338, 604] width 66 height 25
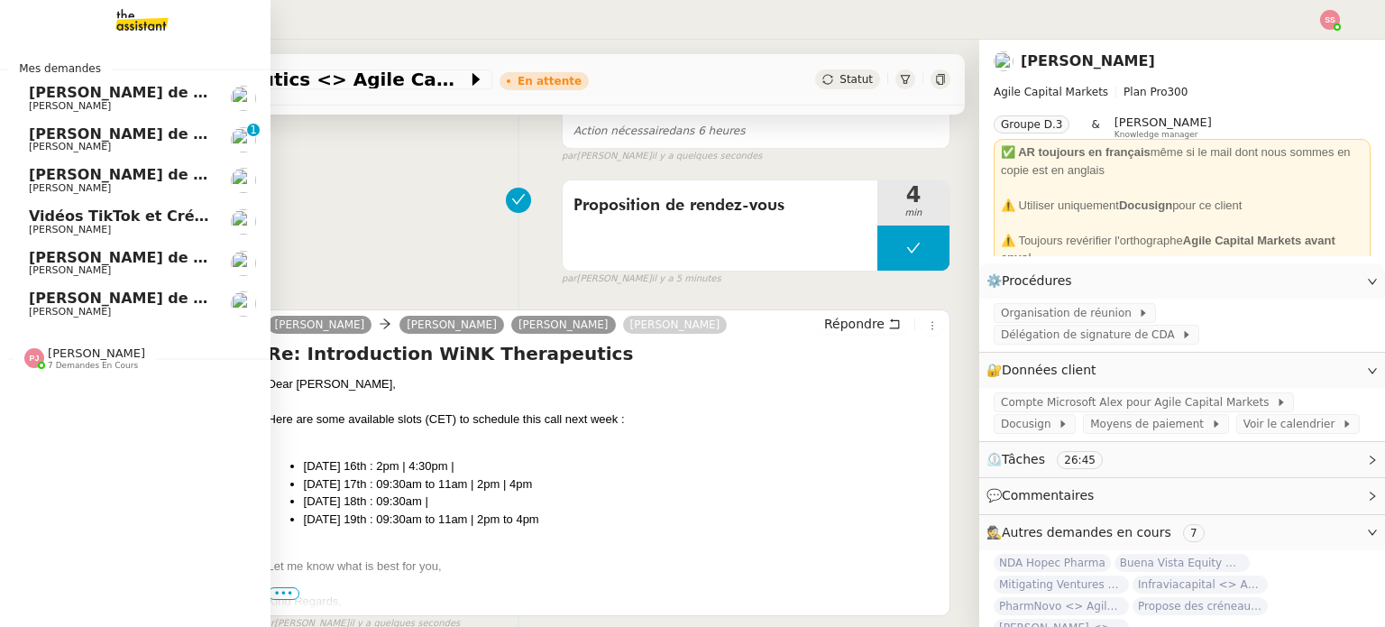
click at [140, 216] on span "Vidéos TikTok et Créatives META - septembre 2025" at bounding box center [235, 215] width 413 height 17
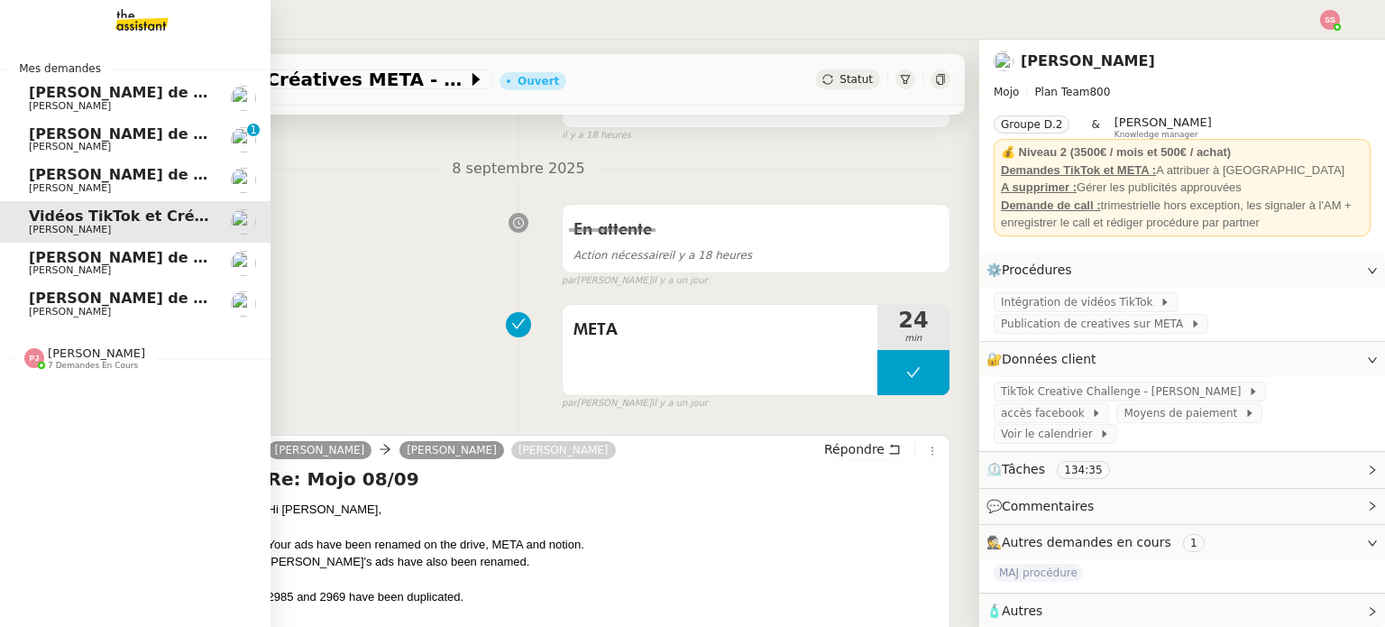
click at [105, 366] on span "7 demandes en cours" at bounding box center [93, 366] width 90 height 10
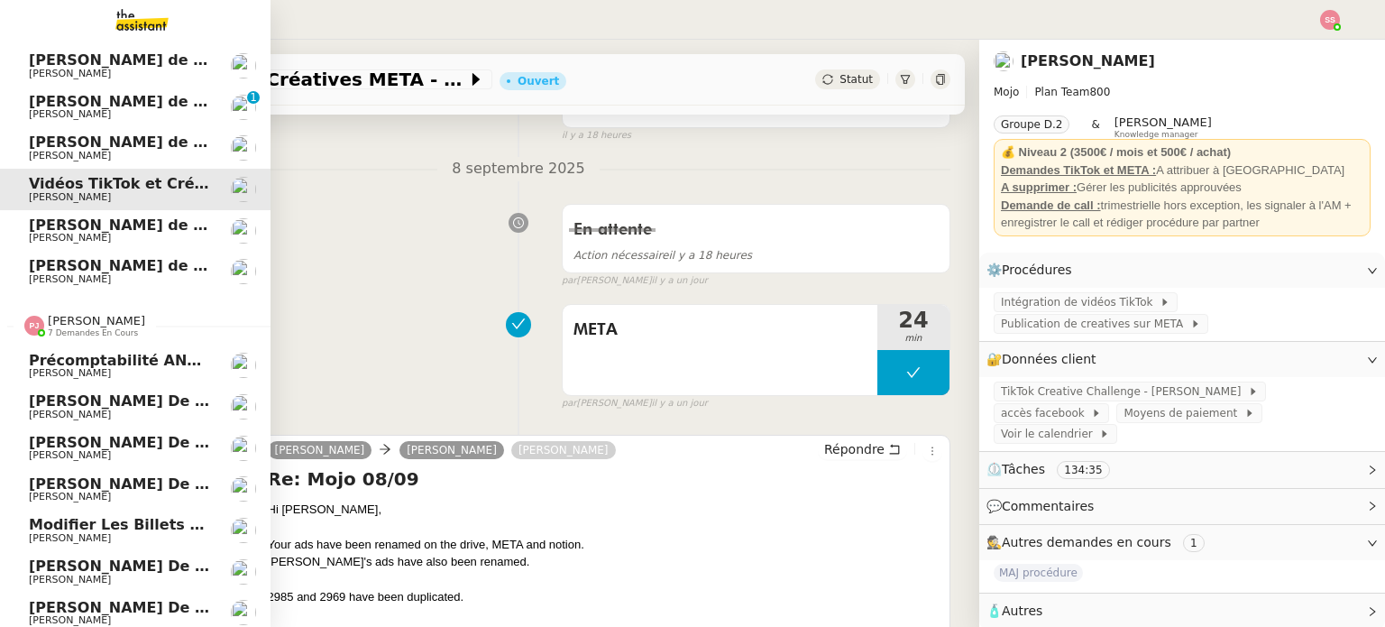
scroll to position [48, 0]
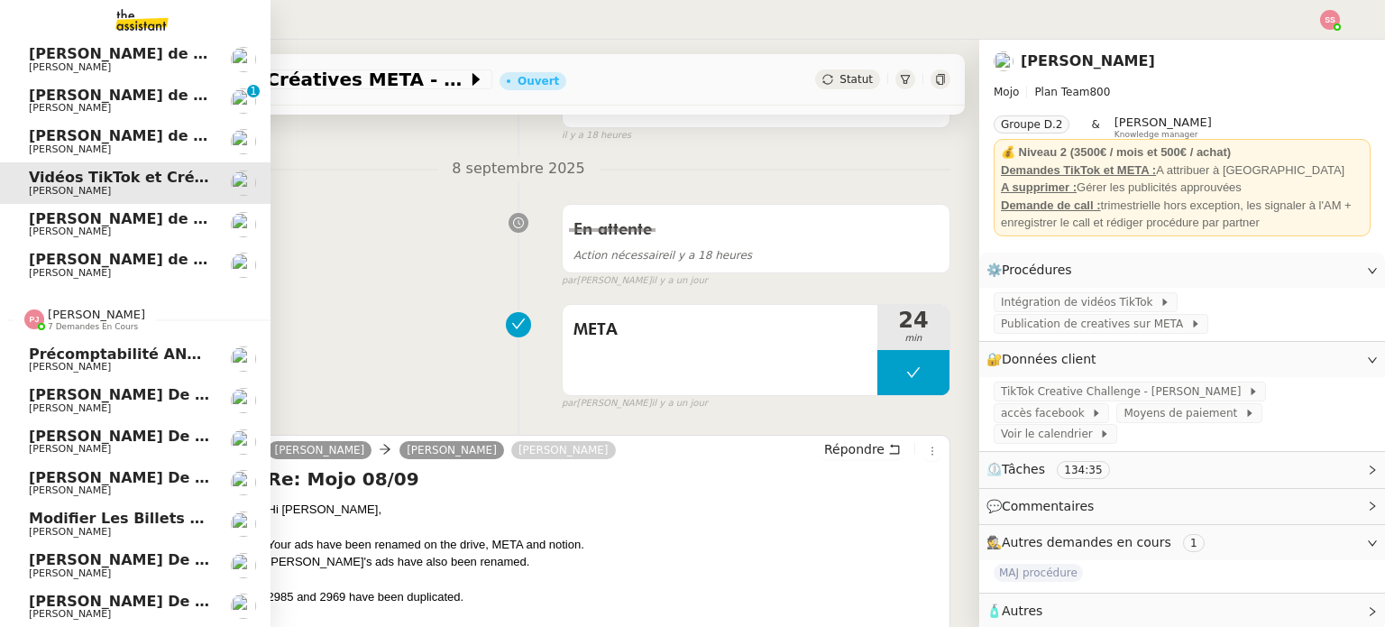
click at [124, 515] on span "Modifier les billets d'avion pour retour à [GEOGRAPHIC_DATA]" at bounding box center [286, 518] width 515 height 17
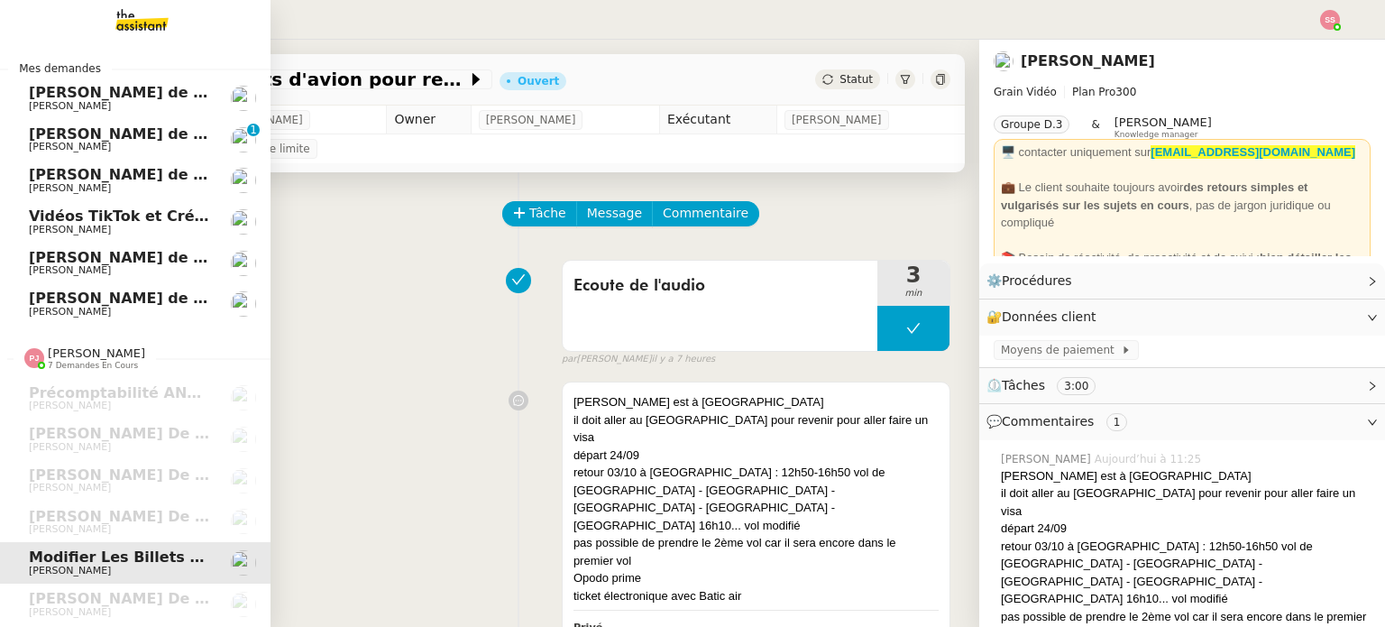
click at [162, 223] on span "Vidéos TikTok et Créatives META - septembre 2025" at bounding box center [235, 215] width 413 height 17
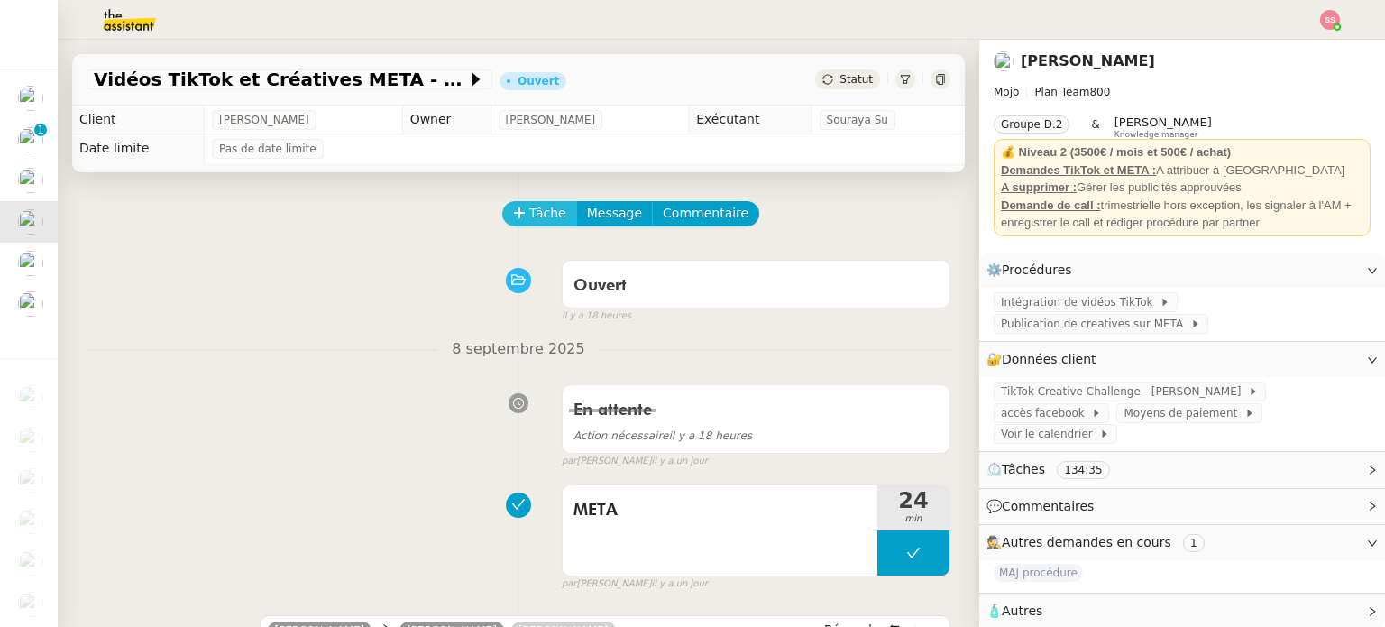
click at [512, 203] on button "Tâche" at bounding box center [539, 213] width 75 height 25
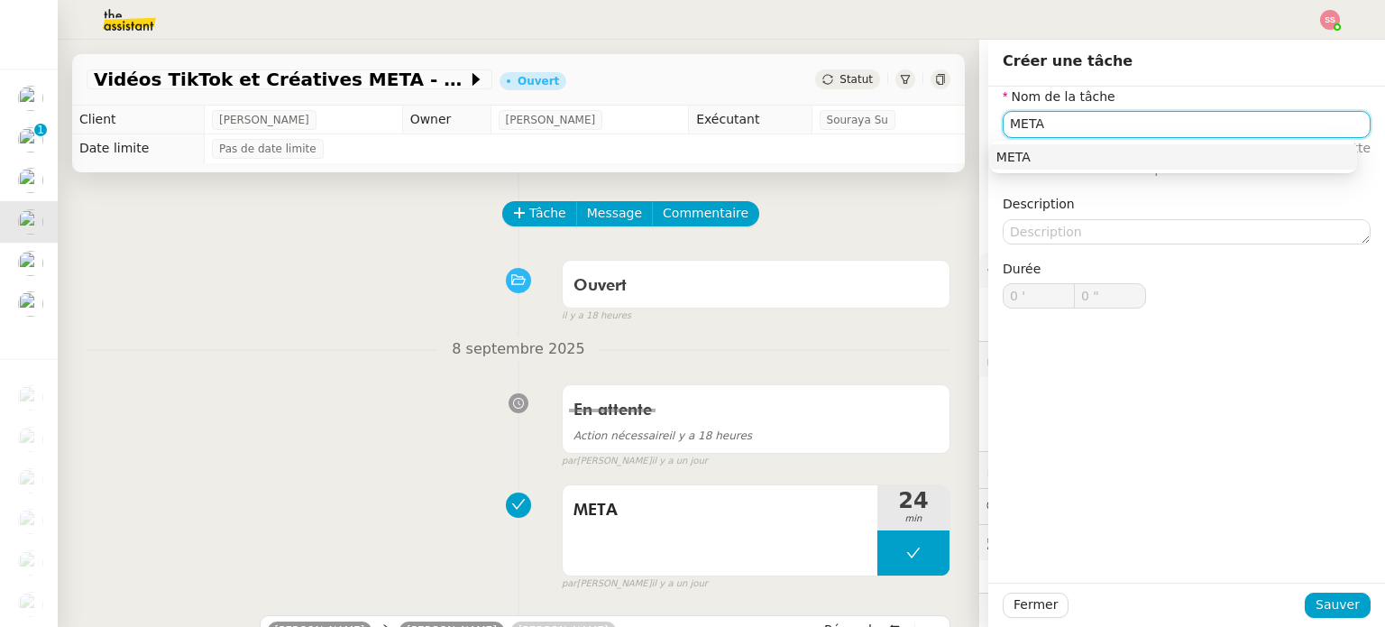
click at [1125, 145] on nz-auto-option "META" at bounding box center [1173, 156] width 368 height 25
type input "META"
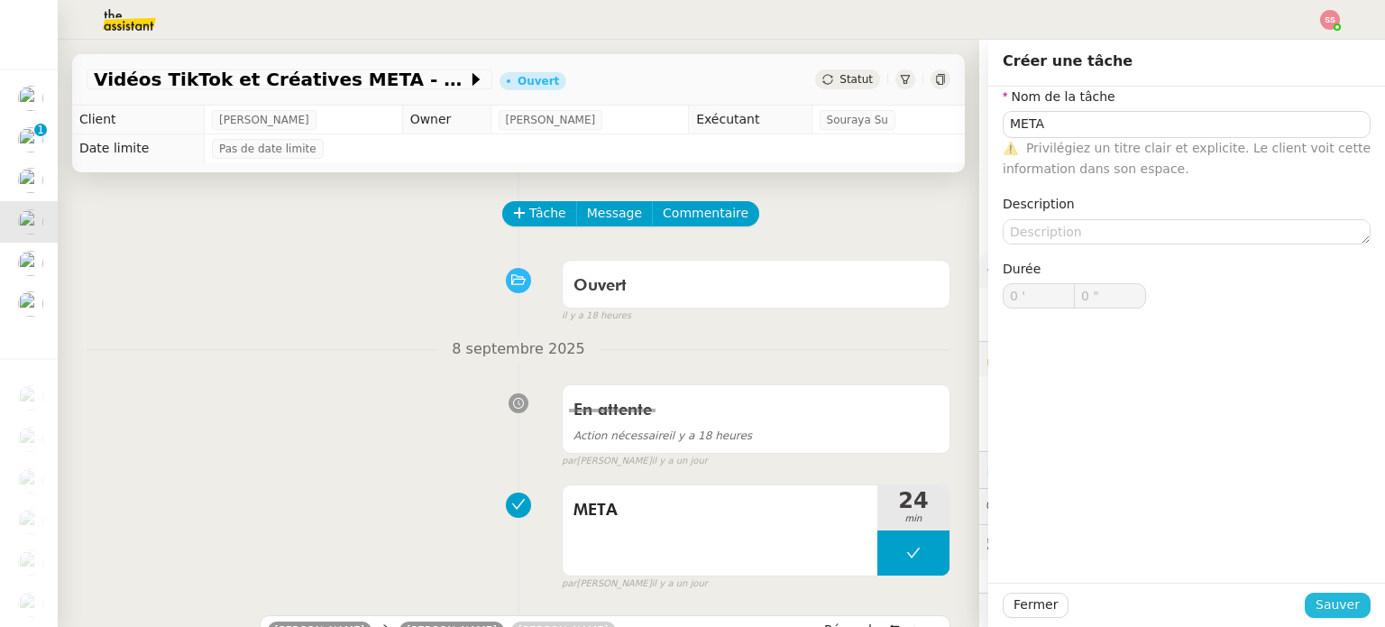
click at [1345, 606] on span "Sauver" at bounding box center [1338, 604] width 44 height 21
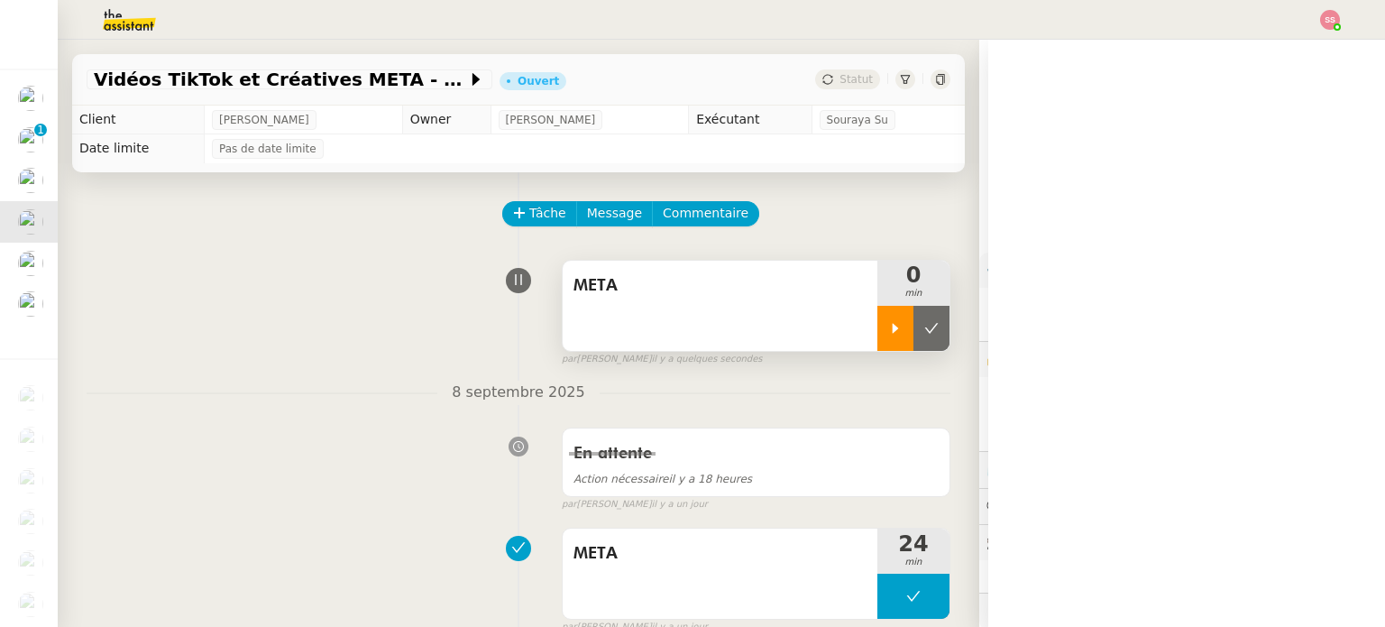
click at [877, 329] on div at bounding box center [895, 328] width 36 height 45
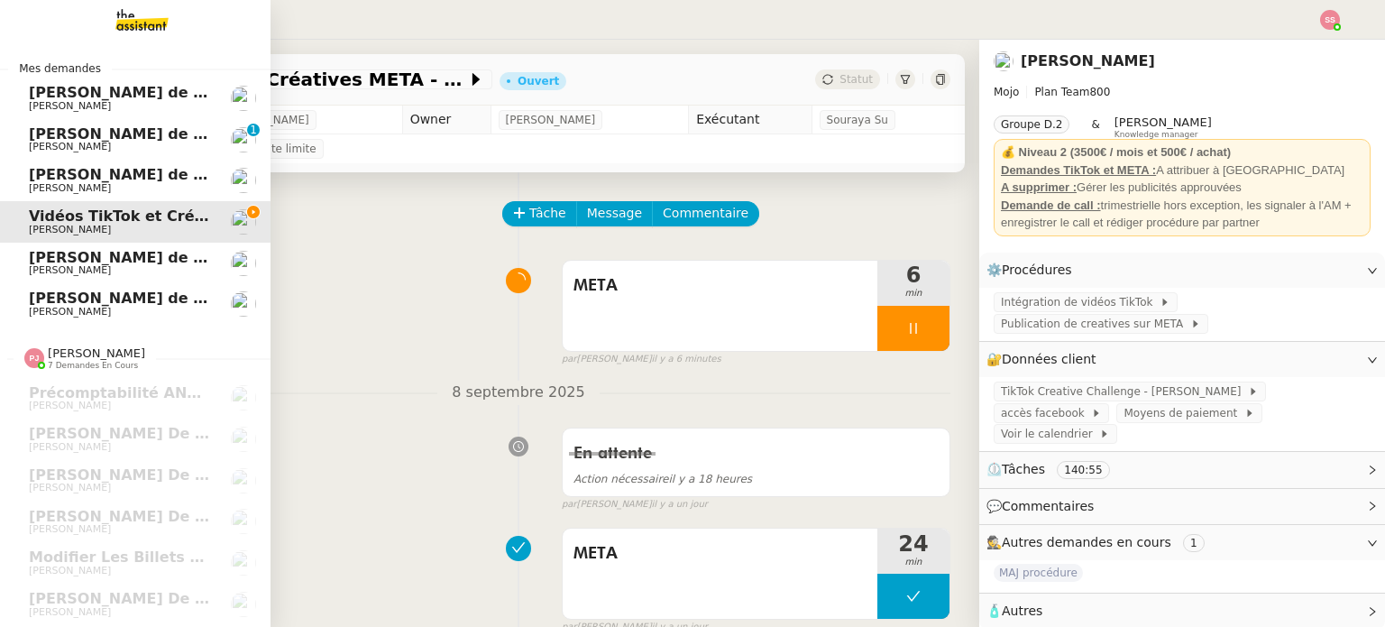
click at [181, 128] on span "[PERSON_NAME] de Suivi - [PERSON_NAME] - BS Protection" at bounding box center [270, 133] width 482 height 17
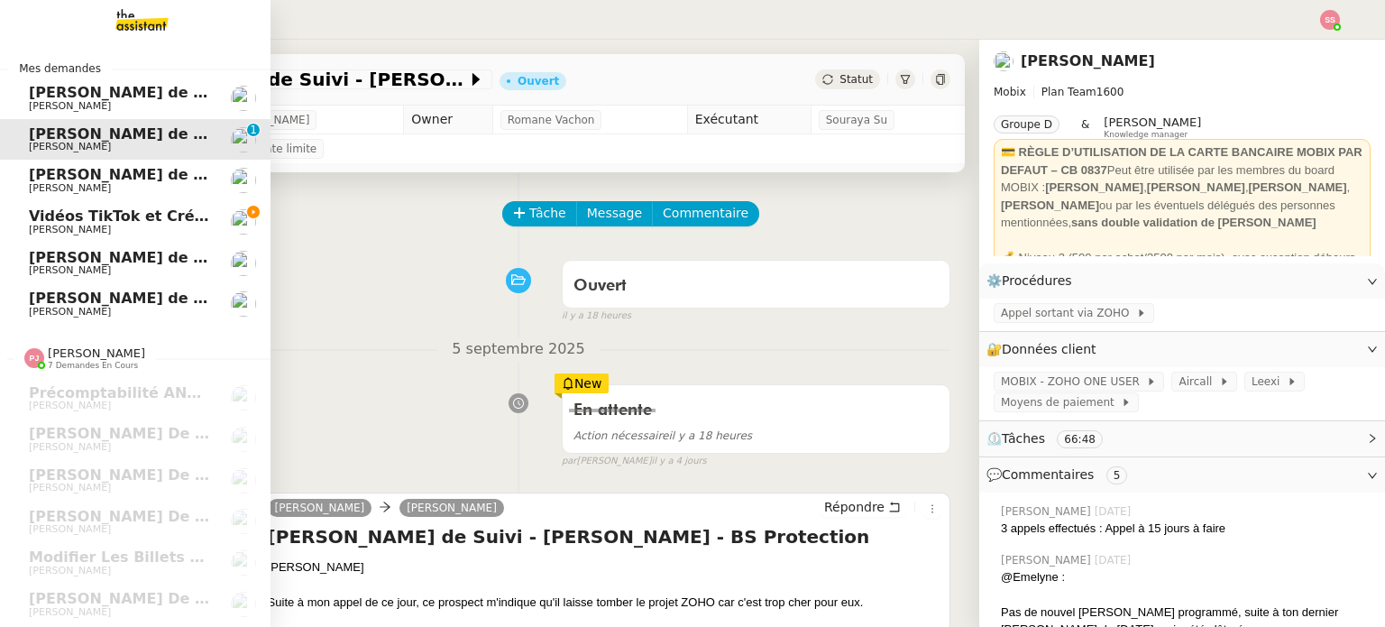
click at [104, 196] on link "[PERSON_NAME] de suivi - MADFLY - [PERSON_NAME] [PERSON_NAME]" at bounding box center [135, 180] width 271 height 41
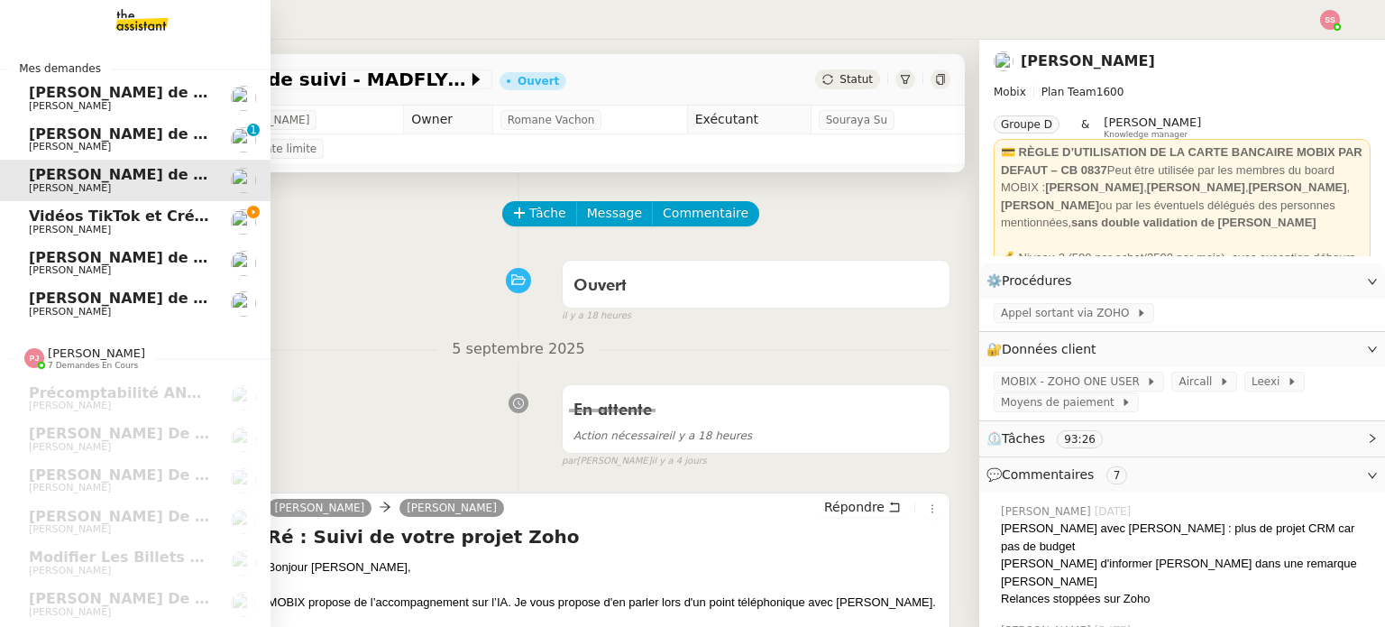
click at [137, 153] on link "[PERSON_NAME] de Suivi - [PERSON_NAME] - BS Protection [PERSON_NAME] 0 1 2 3 4 …" at bounding box center [135, 139] width 271 height 41
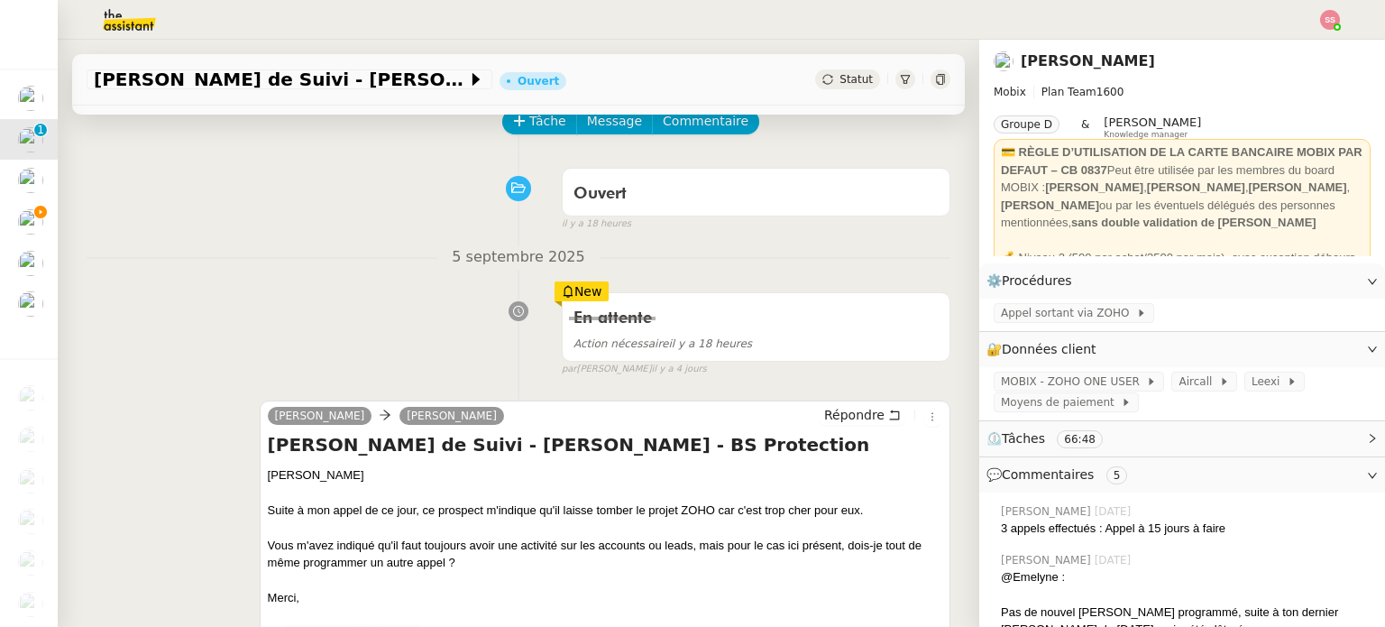
scroll to position [180, 0]
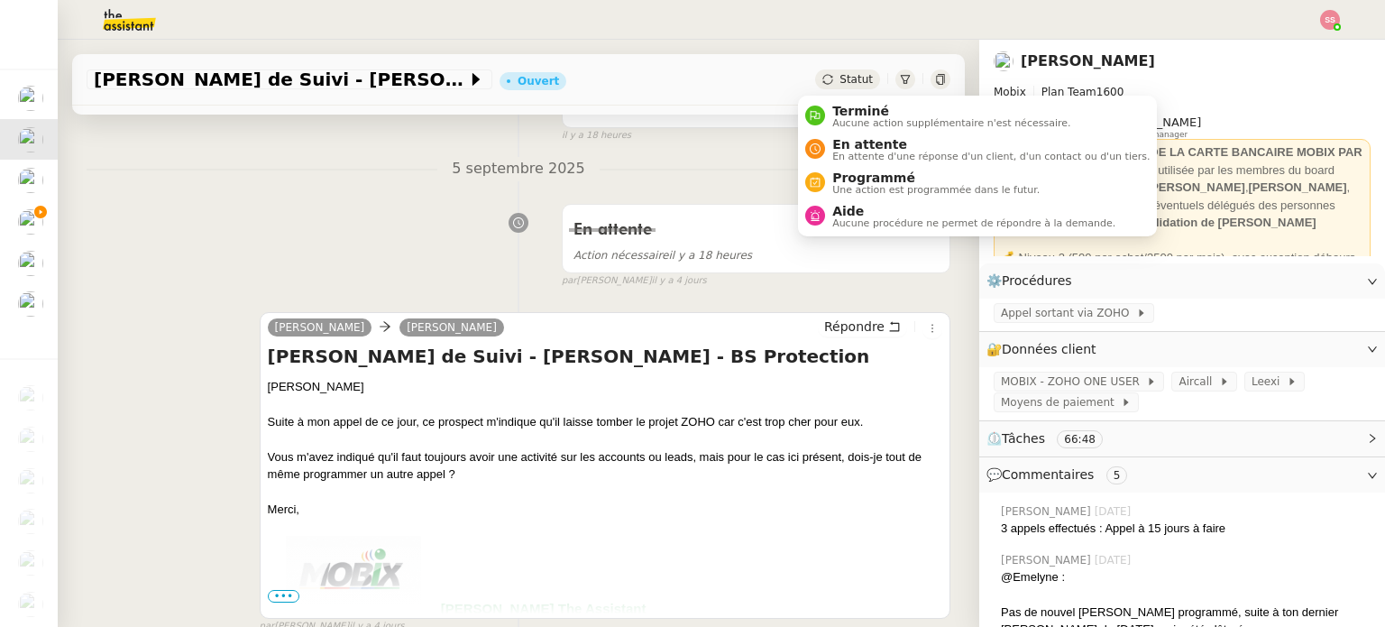
click at [819, 86] on div "Statut" at bounding box center [847, 79] width 65 height 20
click at [866, 152] on span "En attente d'une réponse d'un client, d'un contact ou d'un tiers." at bounding box center [990, 157] width 317 height 10
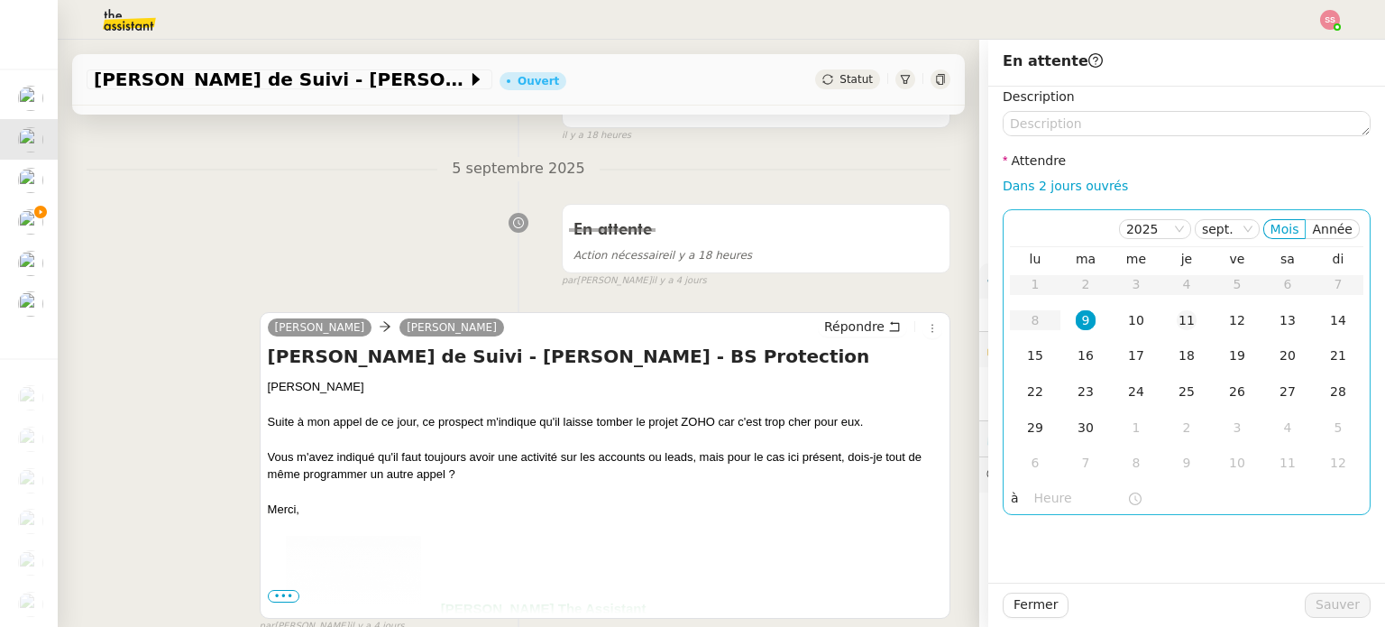
click at [1178, 321] on div "11" at bounding box center [1187, 320] width 20 height 20
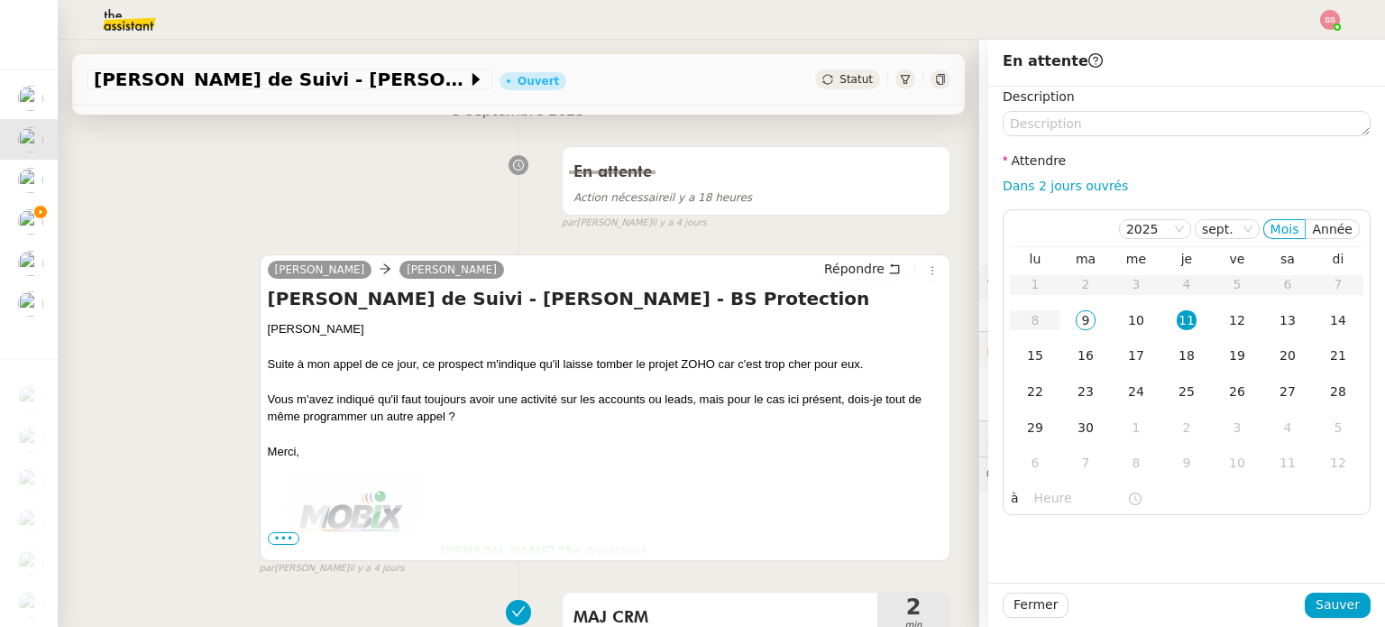
scroll to position [271, 0]
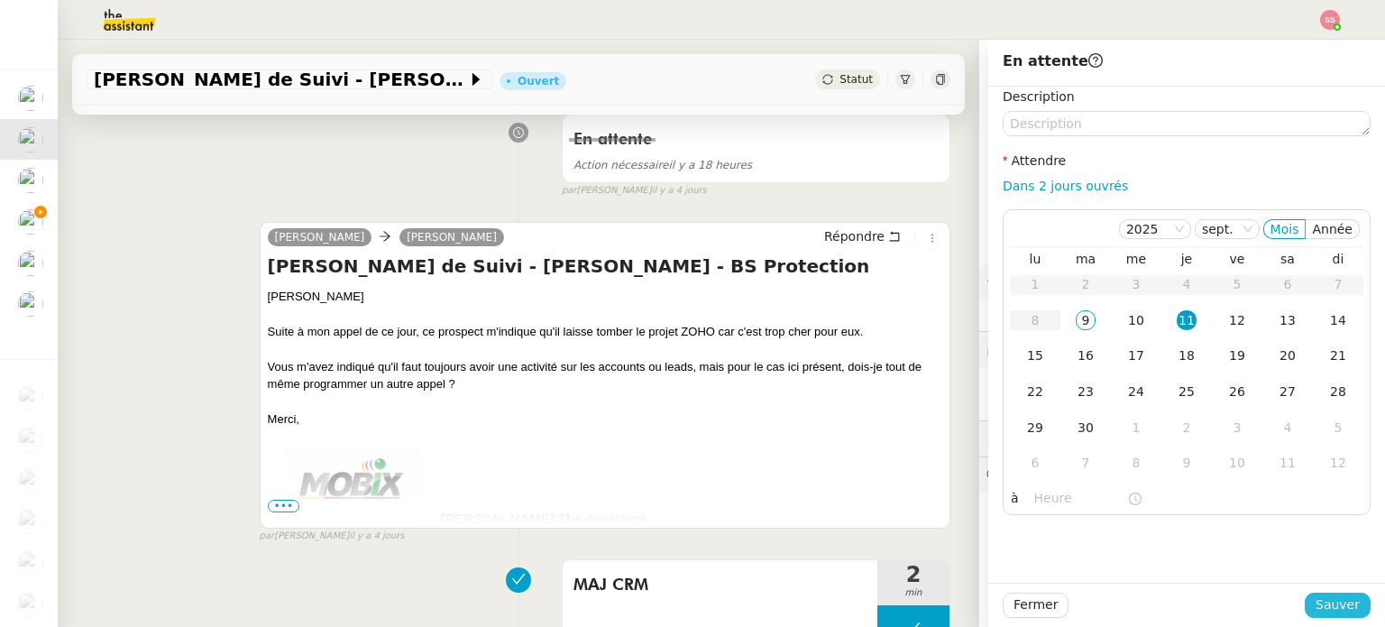
click at [1316, 600] on span "Sauver" at bounding box center [1338, 604] width 44 height 21
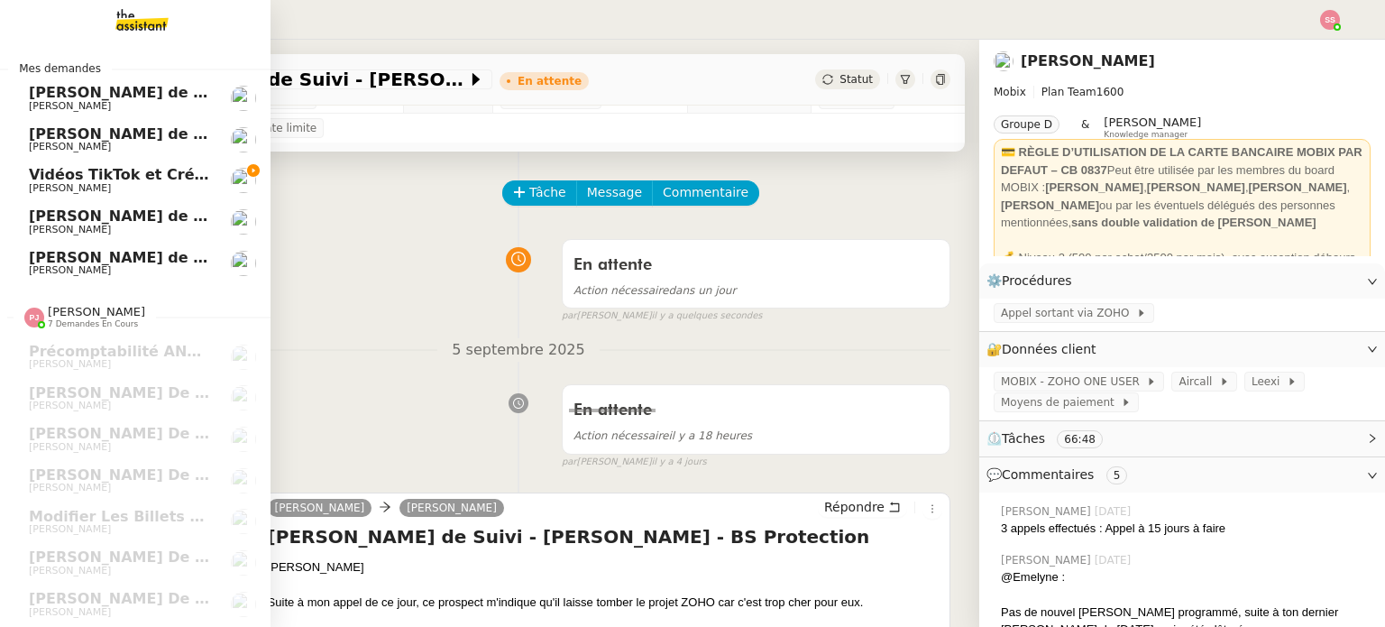
scroll to position [7, 0]
click at [127, 183] on span "[PERSON_NAME]" at bounding box center [120, 188] width 182 height 11
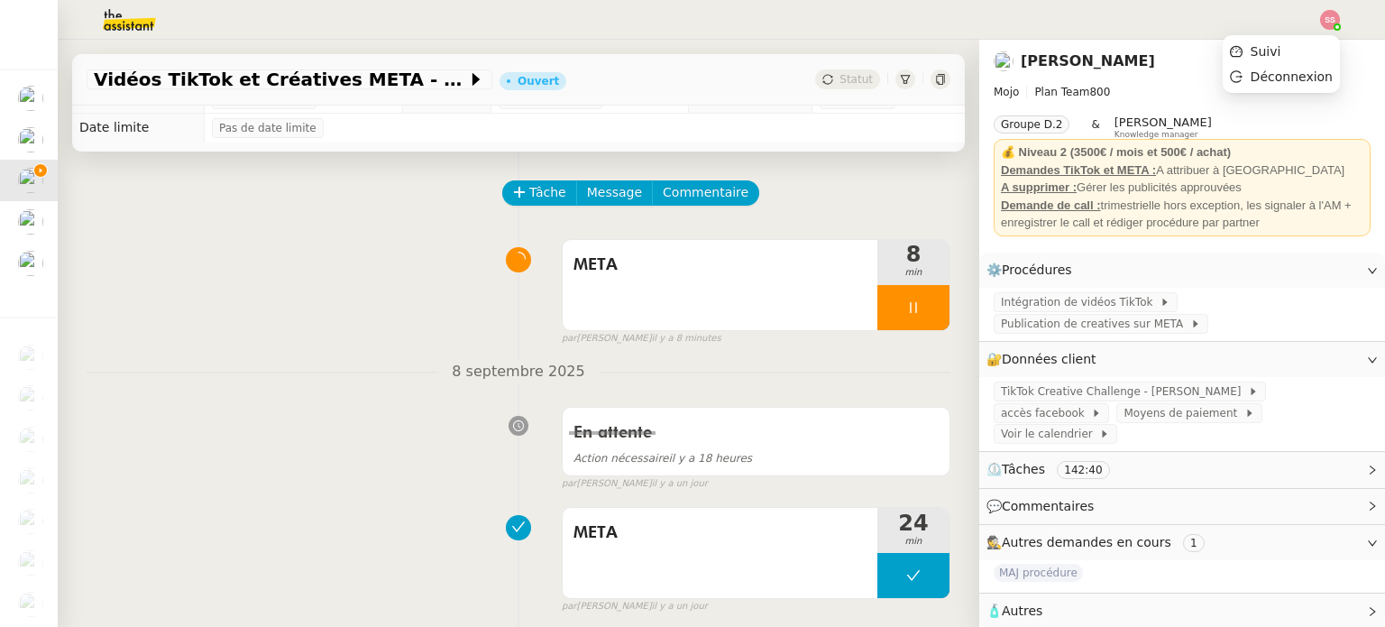
click at [1329, 14] on img at bounding box center [1330, 20] width 20 height 20
click at [1295, 62] on li "Suivi" at bounding box center [1281, 51] width 117 height 25
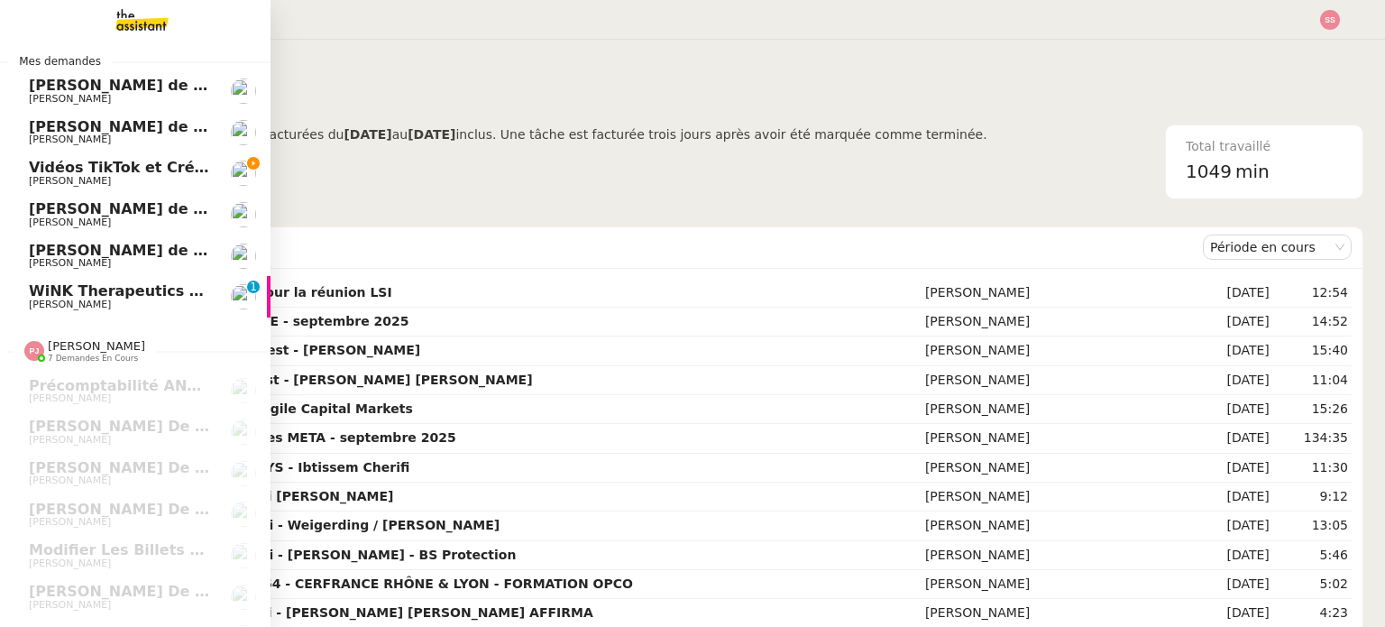
click at [106, 289] on span "WiNK Therapeutics <> Agile Capital Markets" at bounding box center [210, 290] width 363 height 17
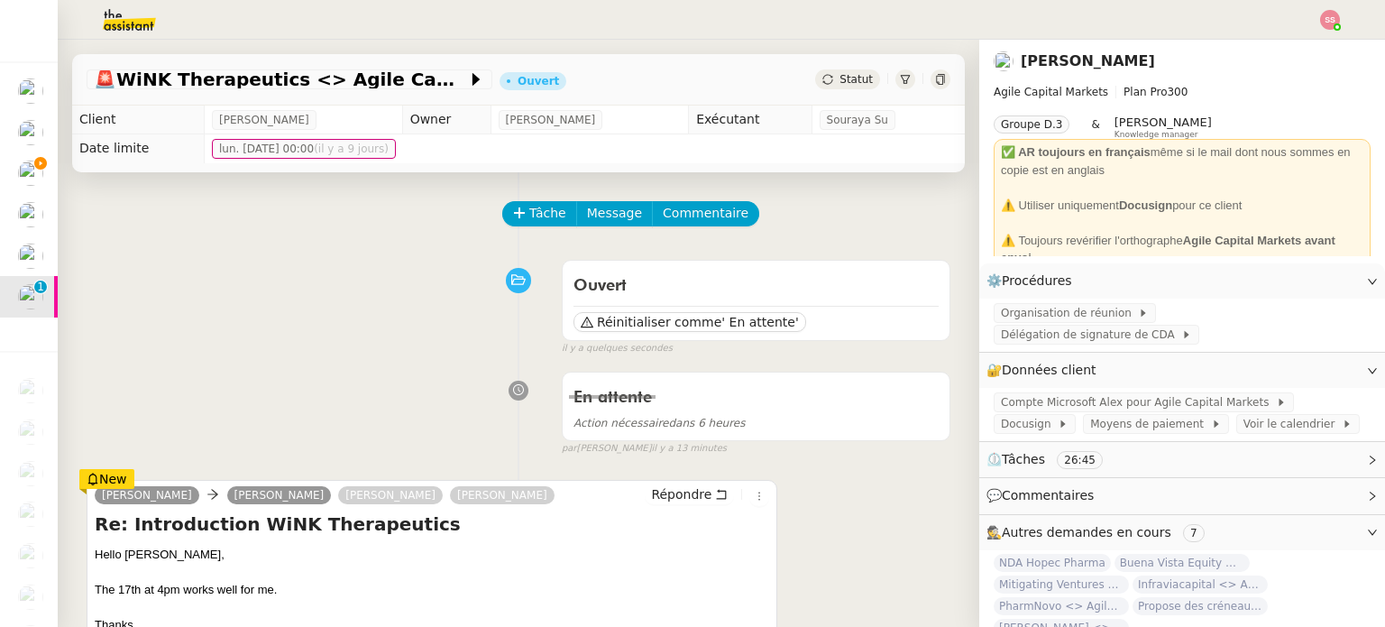
scroll to position [180, 0]
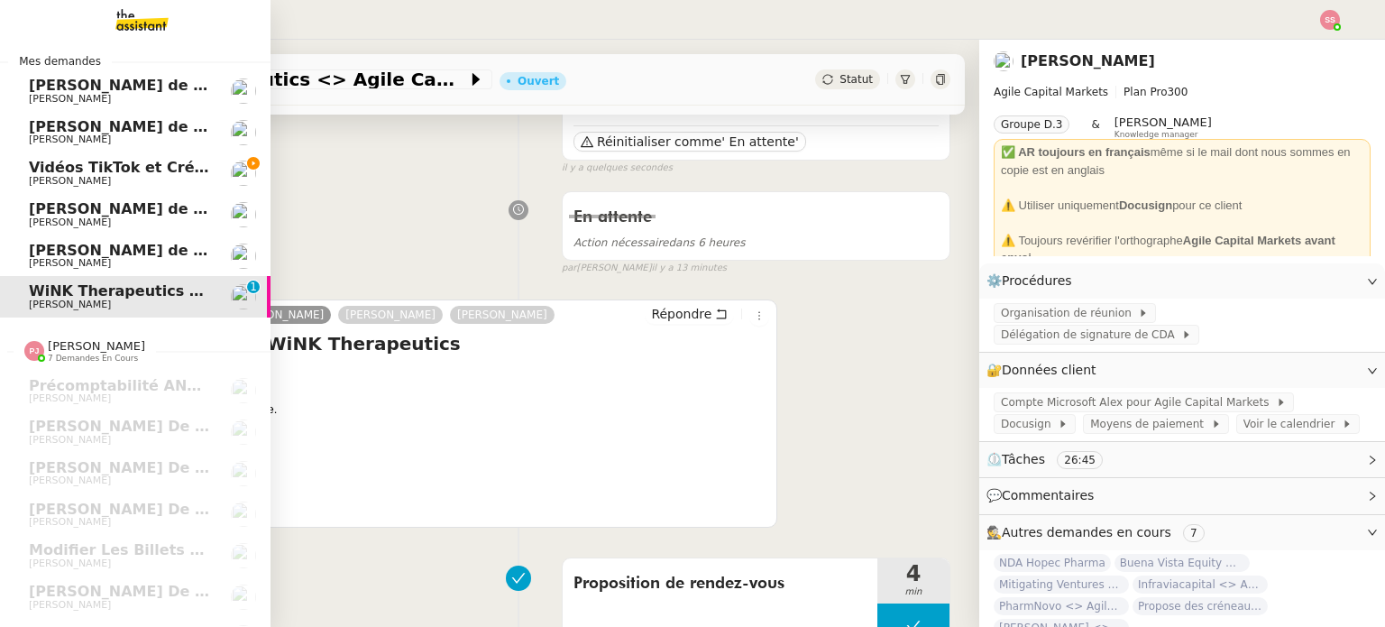
click at [152, 172] on span "Vidéos TikTok et Créatives META - septembre 2025" at bounding box center [235, 167] width 413 height 17
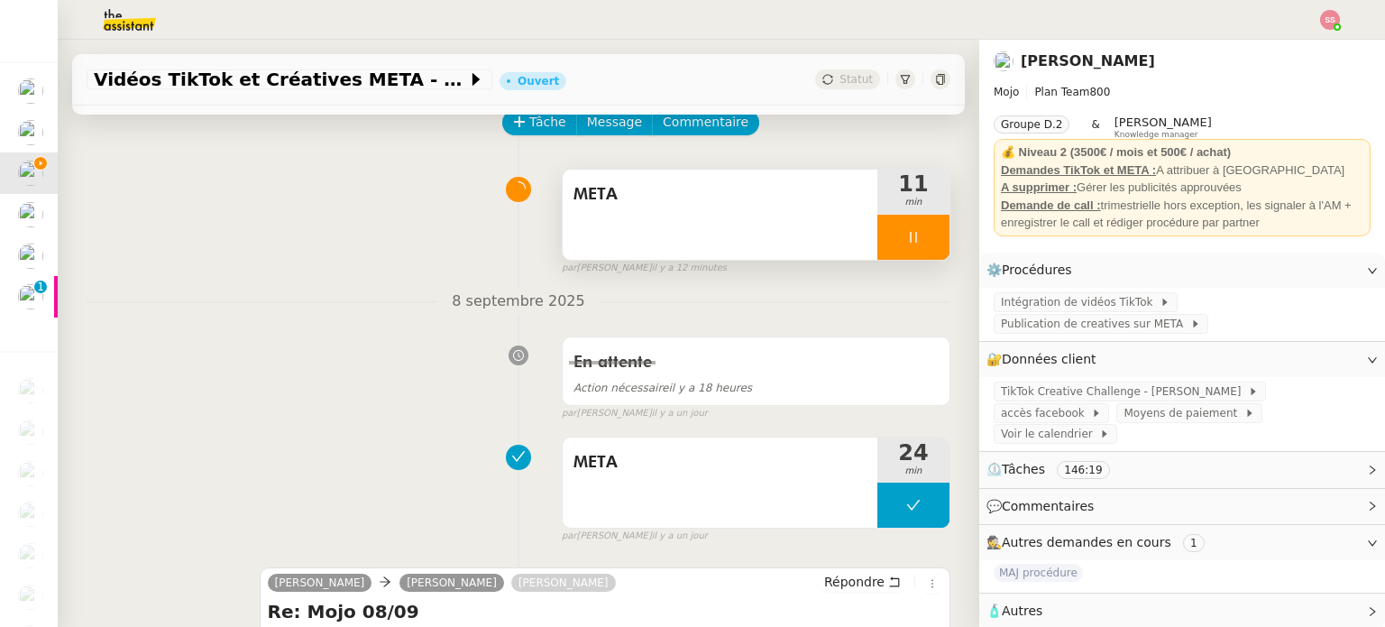
scroll to position [90, 0]
click at [911, 226] on div at bounding box center [913, 238] width 72 height 45
click at [914, 230] on button at bounding box center [932, 238] width 36 height 45
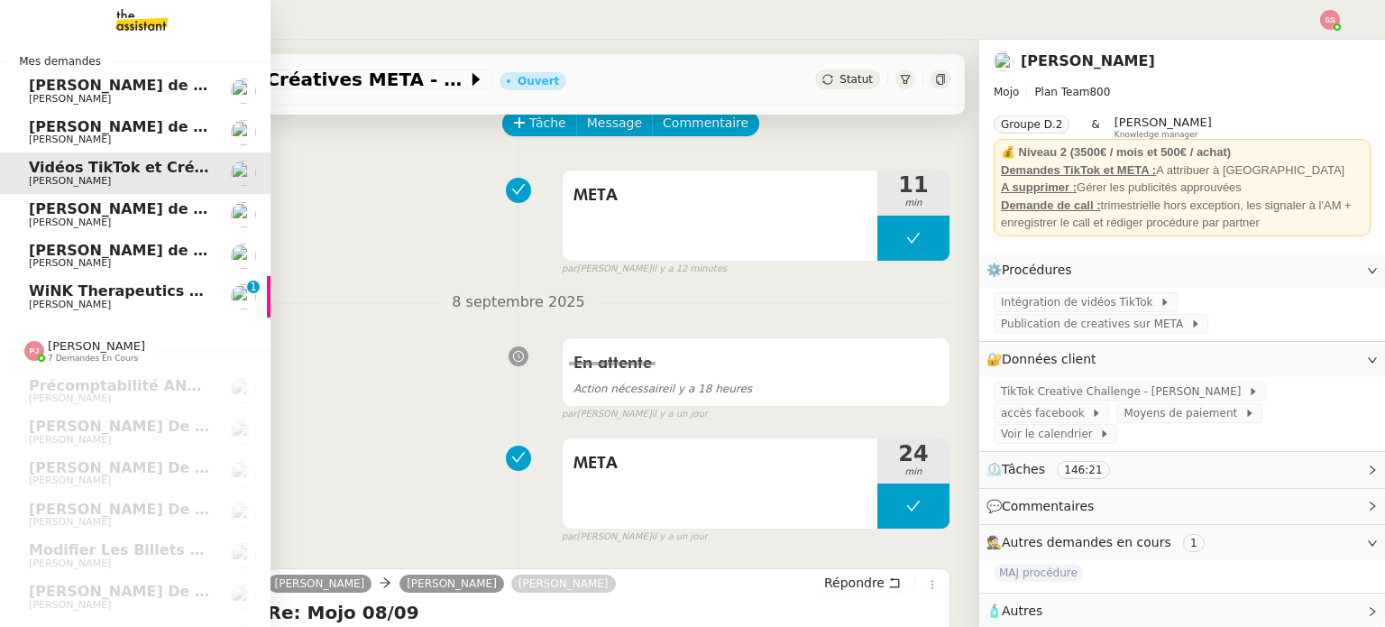
click at [152, 302] on span "[PERSON_NAME]" at bounding box center [120, 304] width 182 height 11
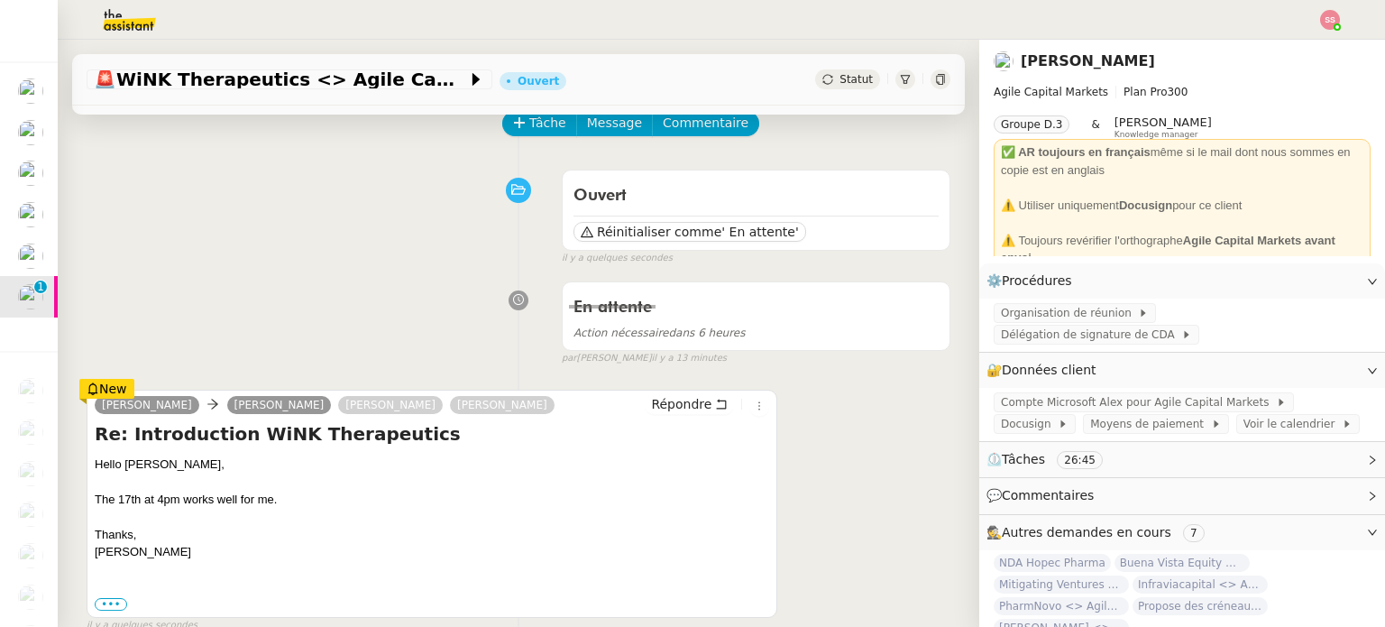
click at [1327, 12] on img at bounding box center [1330, 20] width 20 height 20
click at [1300, 36] on div at bounding box center [692, 20] width 1295 height 40
click at [1327, 18] on img at bounding box center [1330, 20] width 20 height 20
click at [1273, 46] on span "Suivi" at bounding box center [1266, 51] width 31 height 14
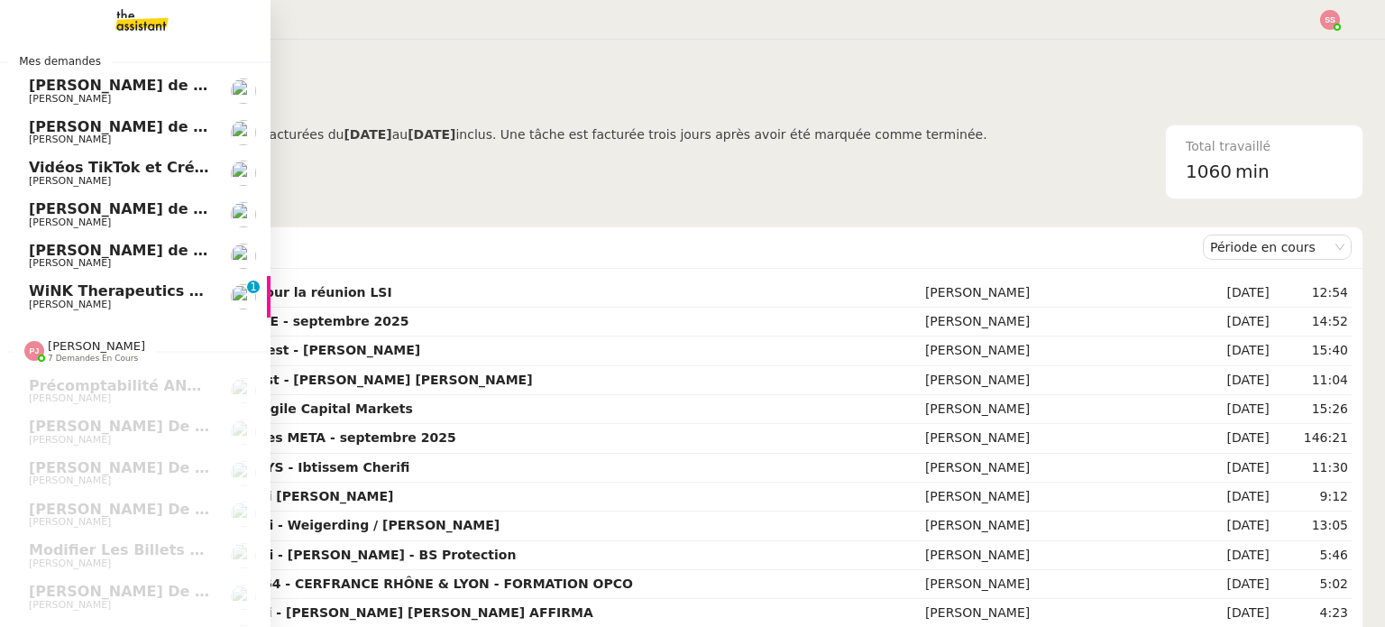
click at [107, 300] on span "[PERSON_NAME]" at bounding box center [120, 304] width 182 height 11
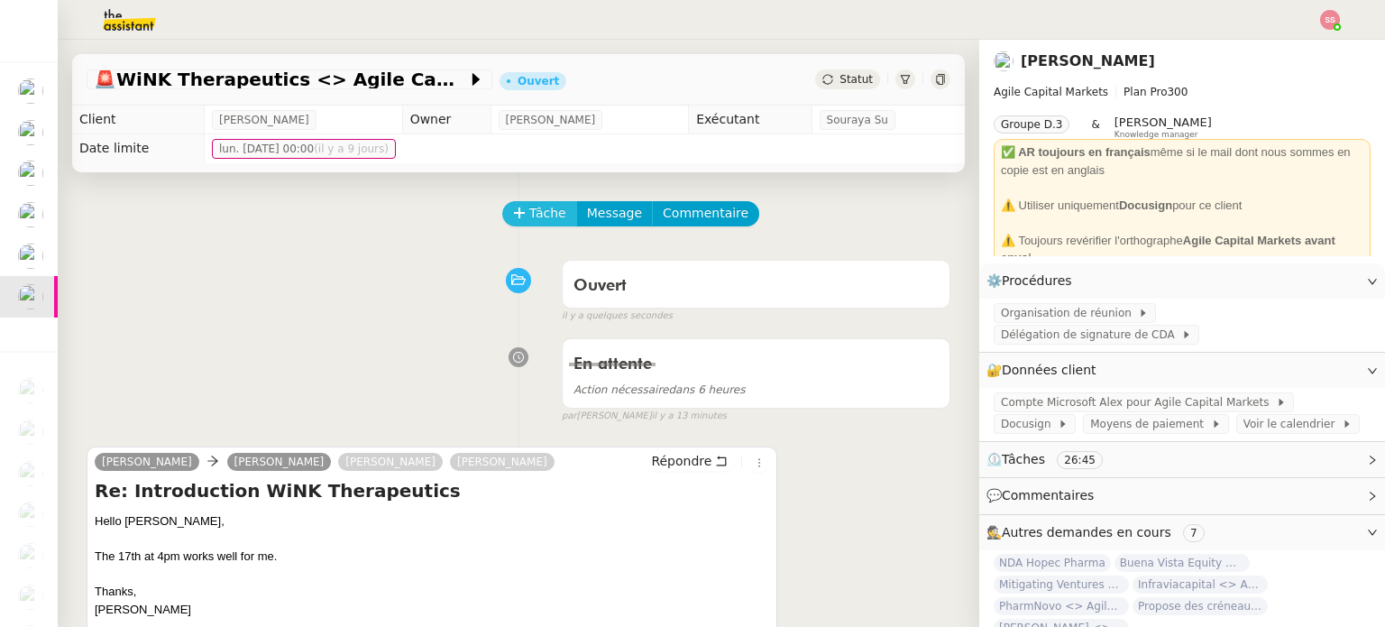
click at [532, 222] on span "Tâche" at bounding box center [547, 213] width 37 height 21
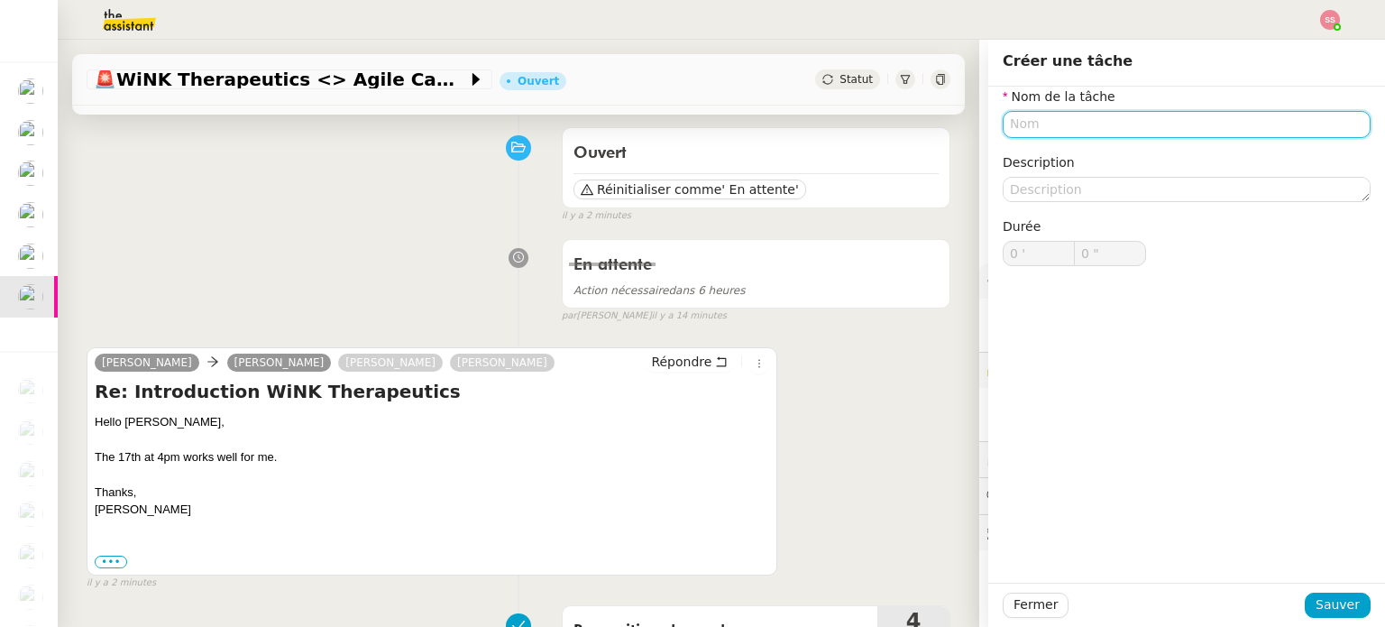
scroll to position [90, 0]
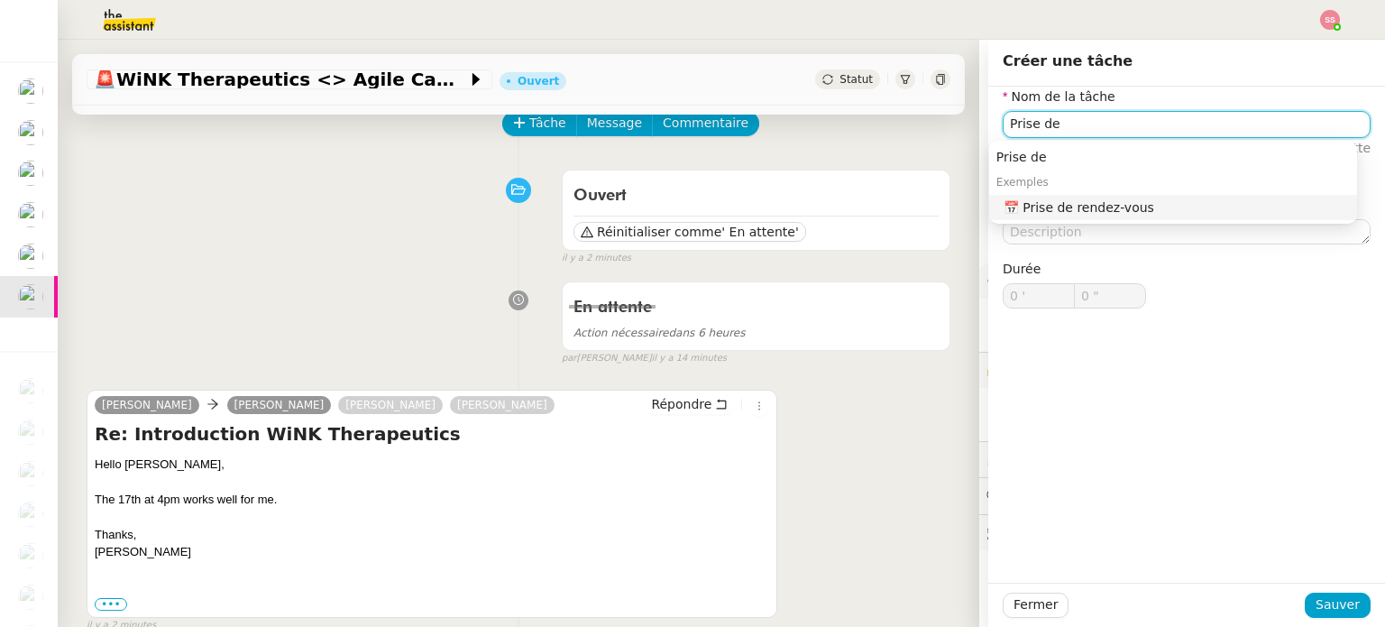
click at [1107, 208] on div "📅 Prise de rendez-vous" at bounding box center [1177, 207] width 346 height 16
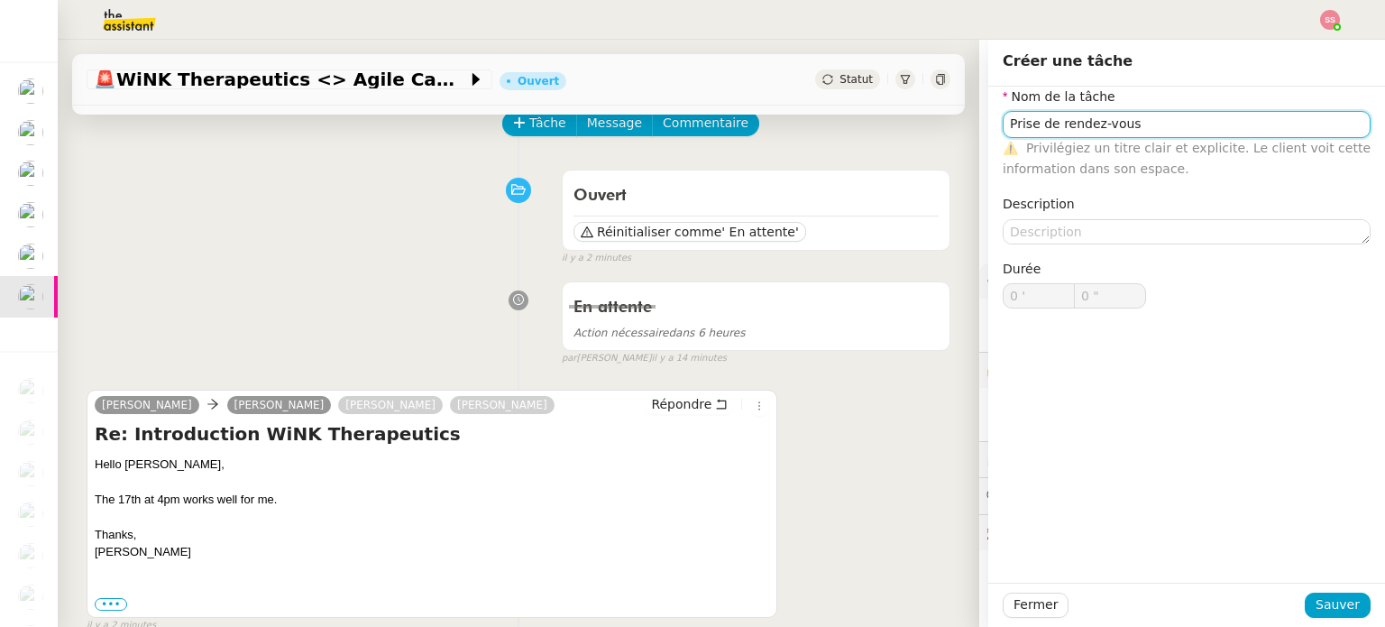
type input "Prise de rendez-vous"
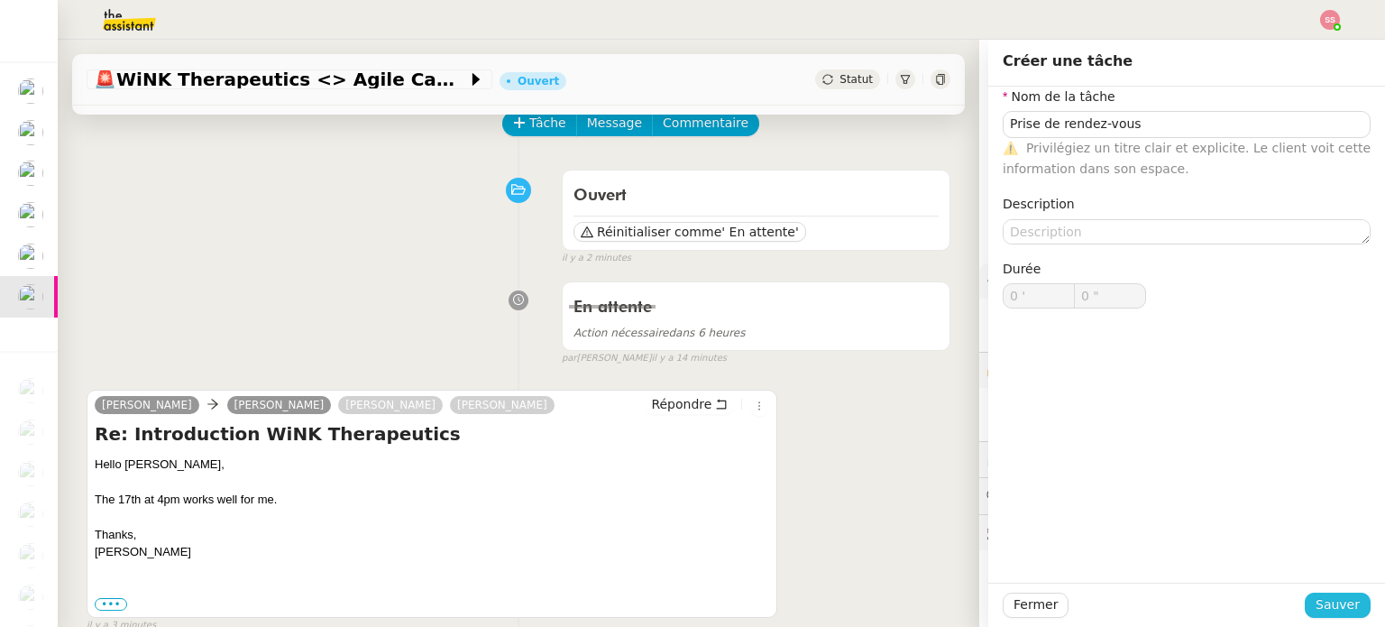
click at [1324, 604] on span "Sauver" at bounding box center [1338, 604] width 44 height 21
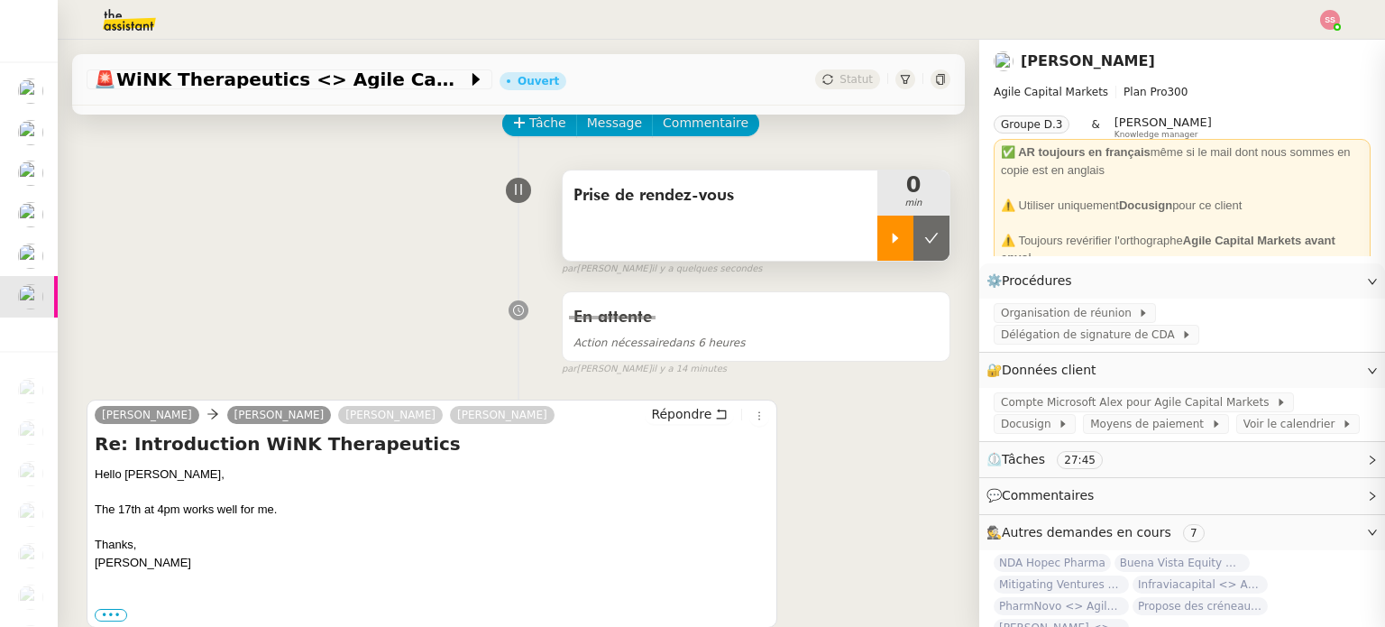
click at [888, 244] on icon at bounding box center [895, 238] width 14 height 14
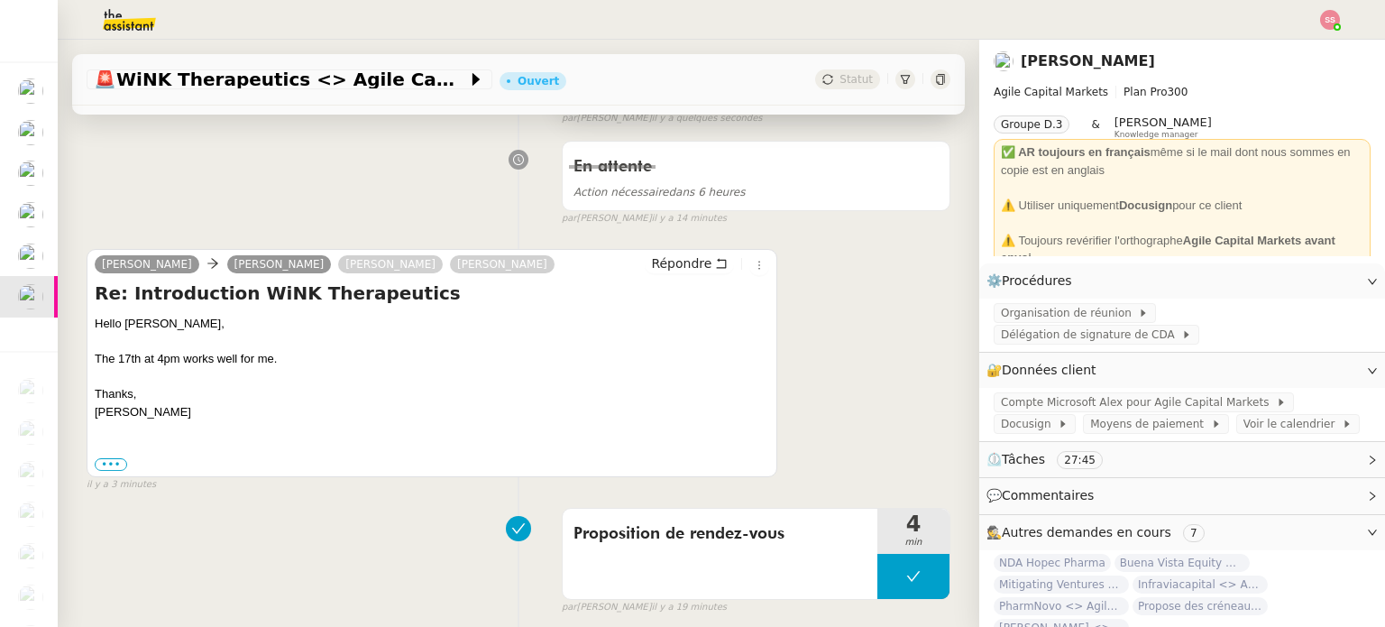
scroll to position [271, 0]
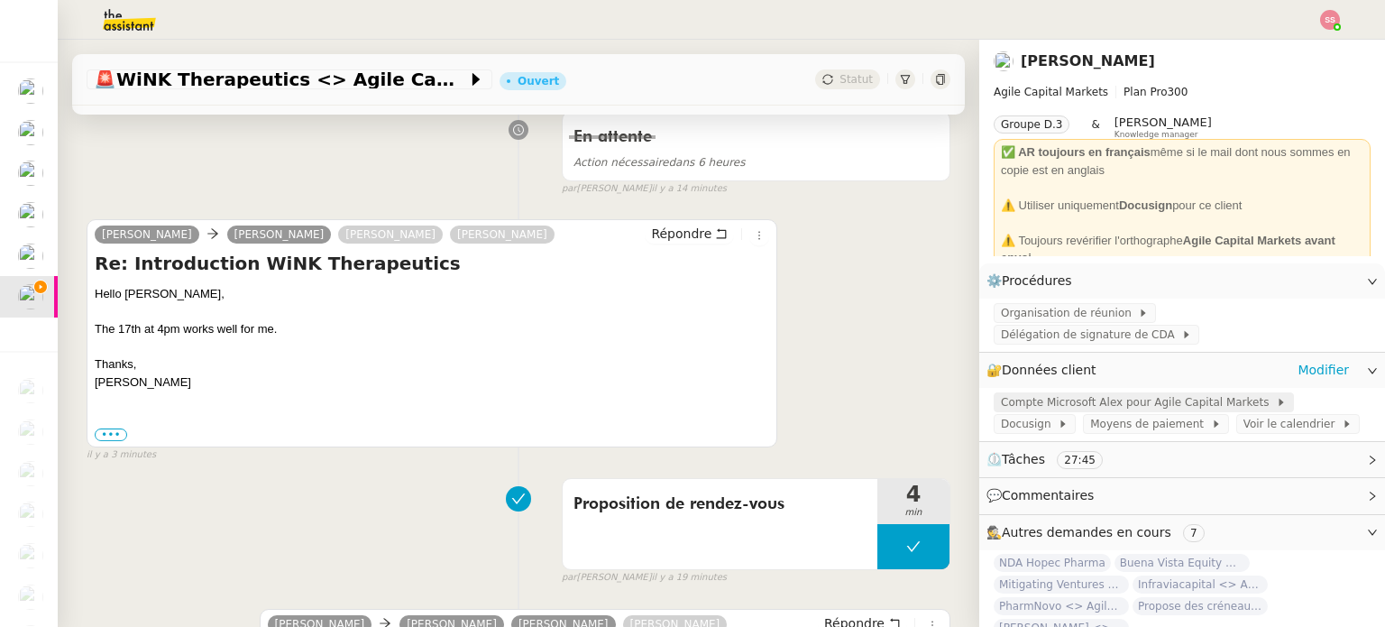
click at [1112, 393] on span "Compte Microsoft Alex pour Agile Capital Markets" at bounding box center [1138, 402] width 275 height 18
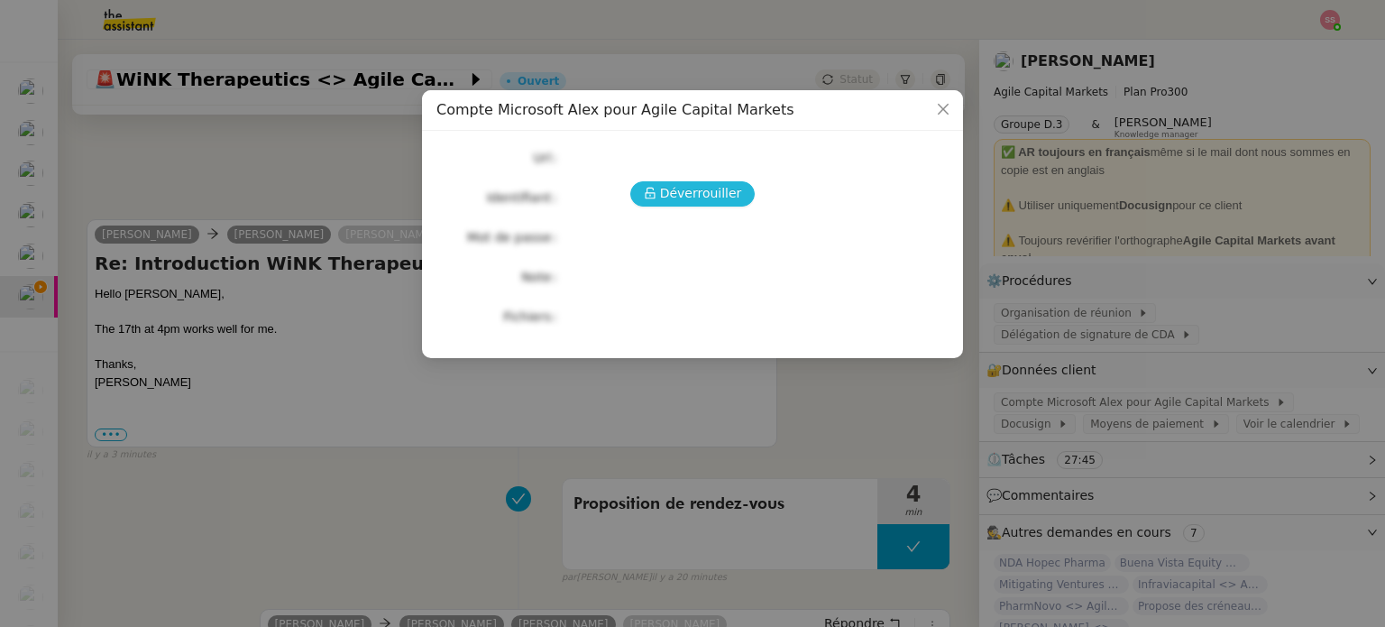
click at [698, 192] on span "Déverrouiller" at bounding box center [701, 193] width 82 height 21
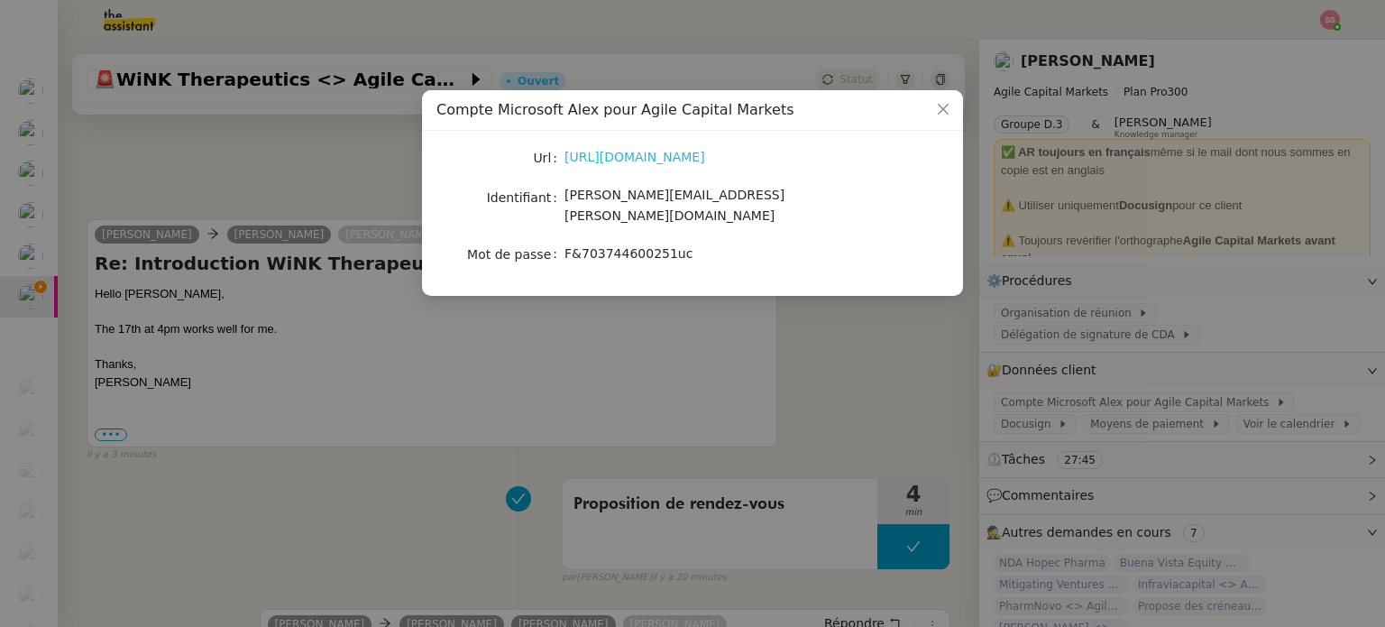
click at [649, 151] on link "[URL][DOMAIN_NAME]" at bounding box center [635, 157] width 141 height 14
click at [291, 190] on nz-modal-container "Compte Microsoft Alex pour Agile Capital Markets Url [URL][DOMAIN_NAME] Identif…" at bounding box center [692, 313] width 1385 height 627
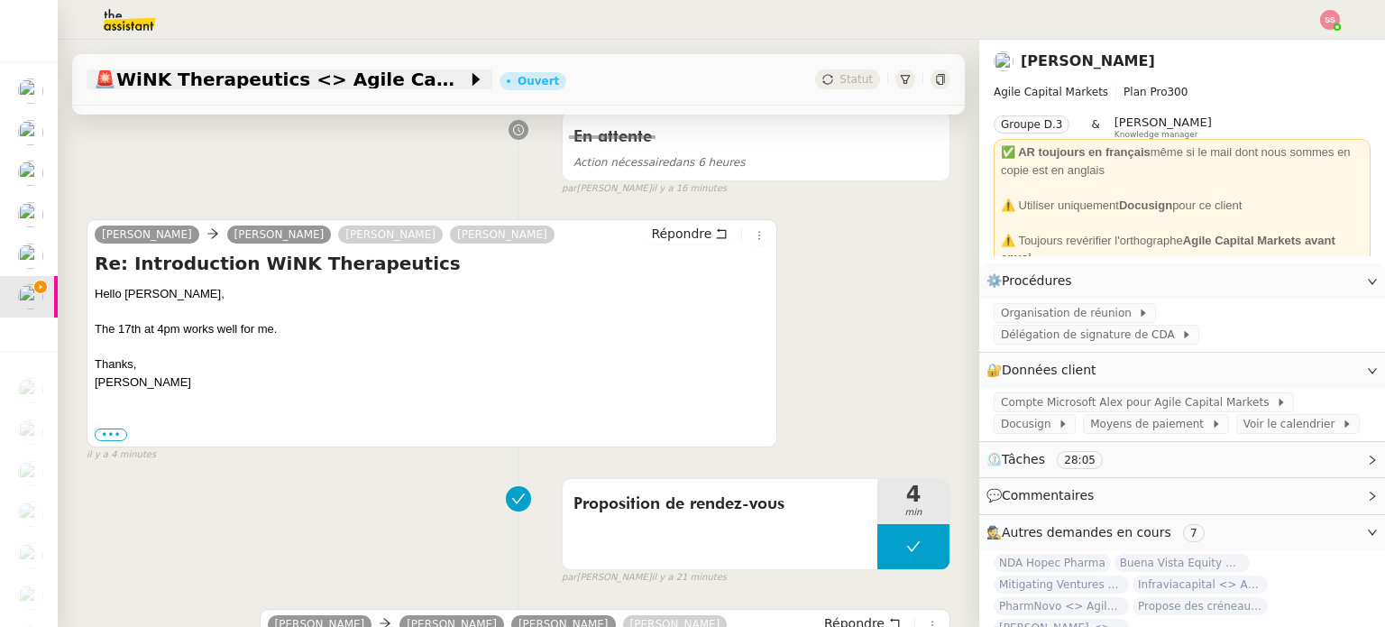
click at [237, 82] on span "🚨 WiNK Therapeutics <> Agile Capital Markets" at bounding box center [280, 79] width 373 height 18
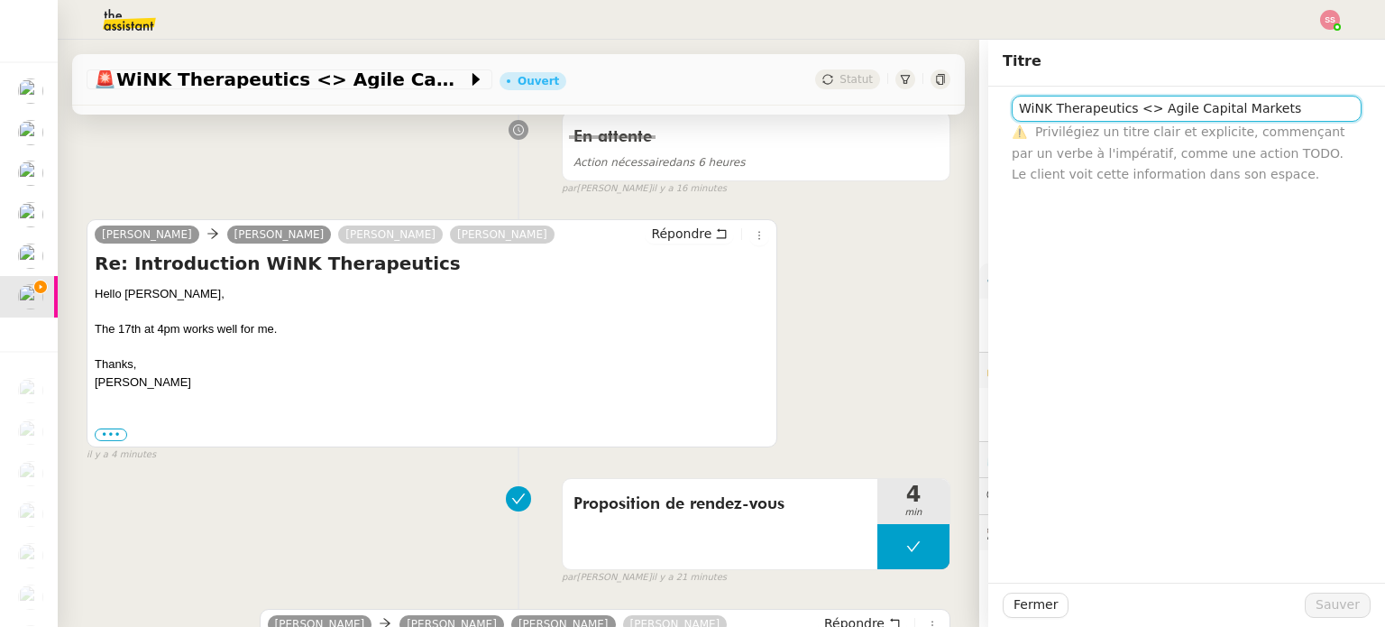
click at [1122, 106] on input "WiNK Therapeutics <> Agile Capital Markets" at bounding box center [1187, 109] width 350 height 26
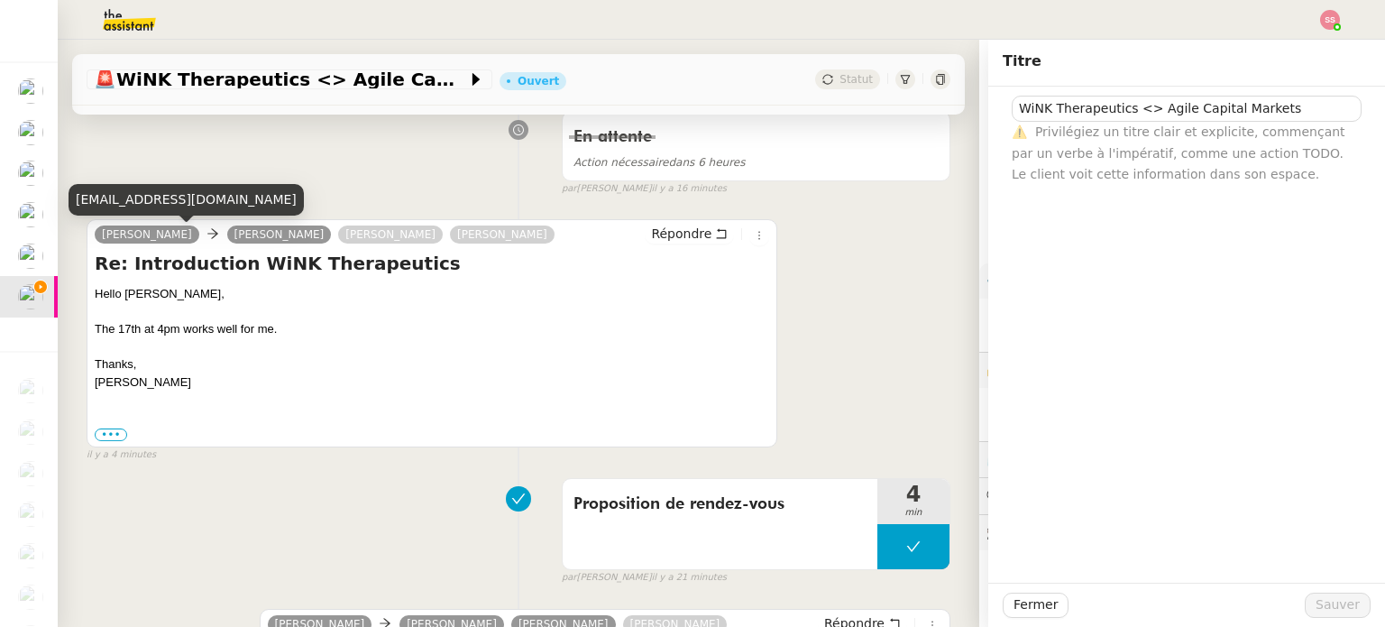
click at [178, 205] on div "[EMAIL_ADDRESS][DOMAIN_NAME]" at bounding box center [186, 200] width 235 height 32
copy div "[EMAIL_ADDRESS][DOMAIN_NAME]"
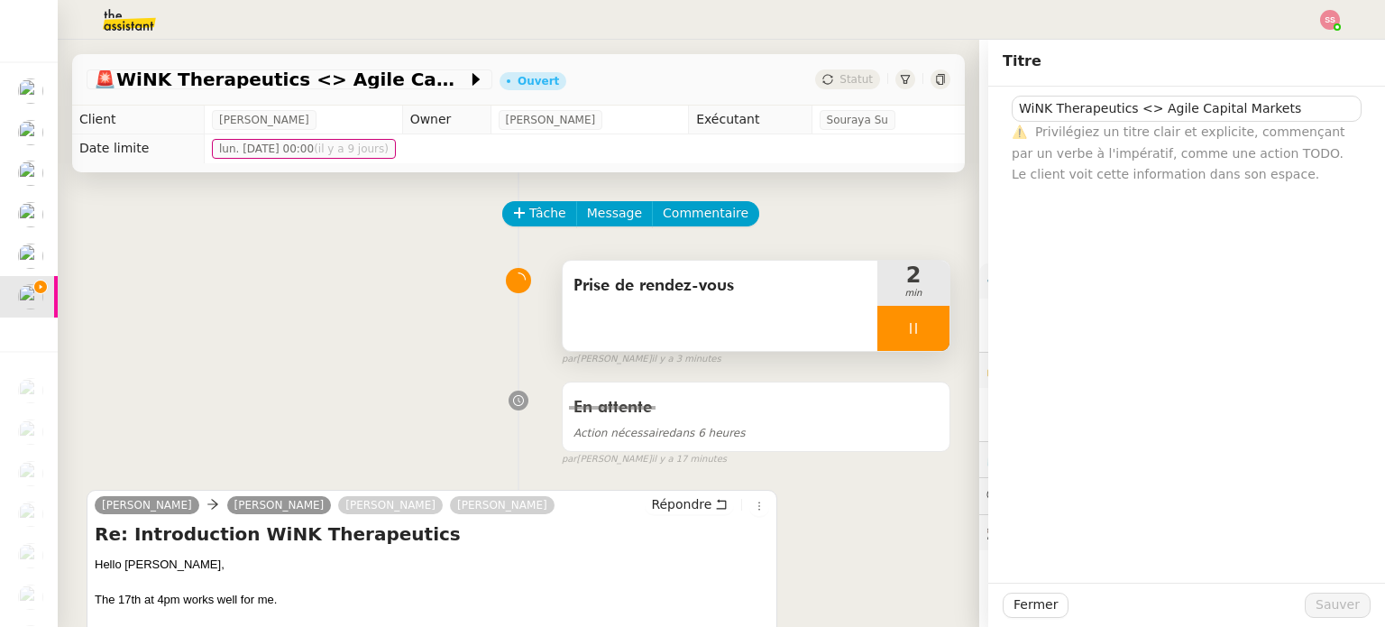
click at [916, 320] on div at bounding box center [913, 328] width 72 height 45
click at [918, 327] on button at bounding box center [932, 328] width 36 height 45
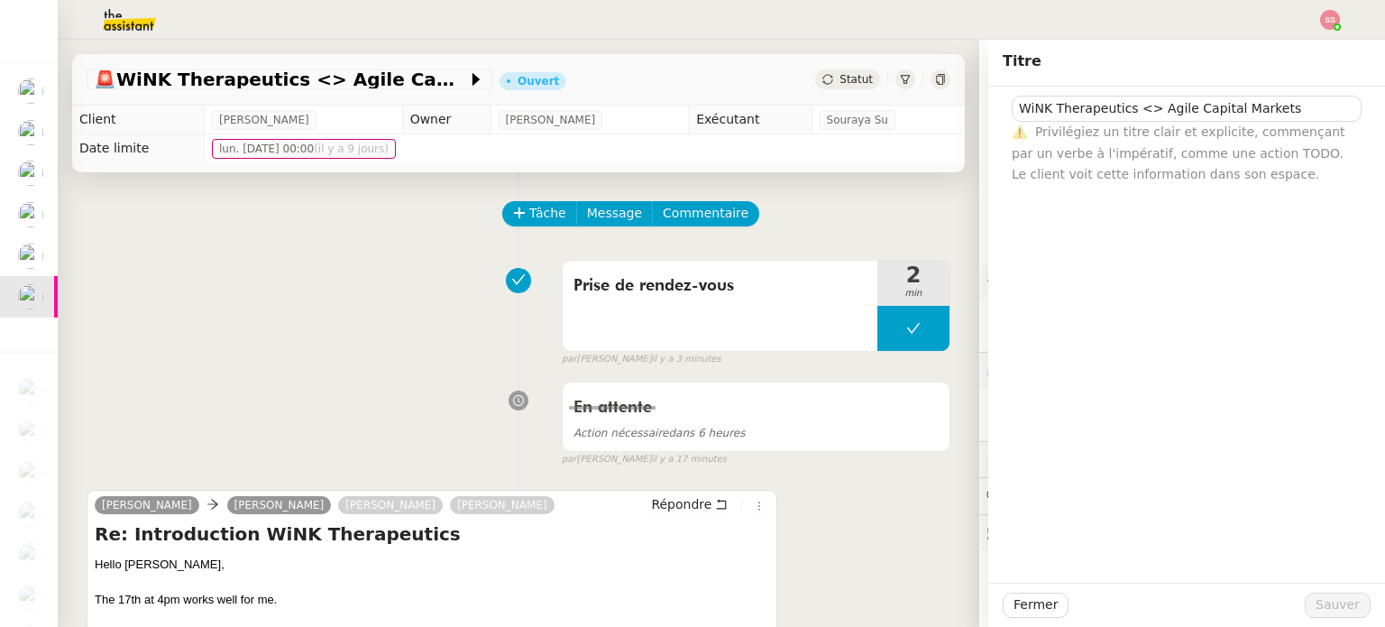
click at [840, 76] on span "Statut" at bounding box center [856, 79] width 33 height 13
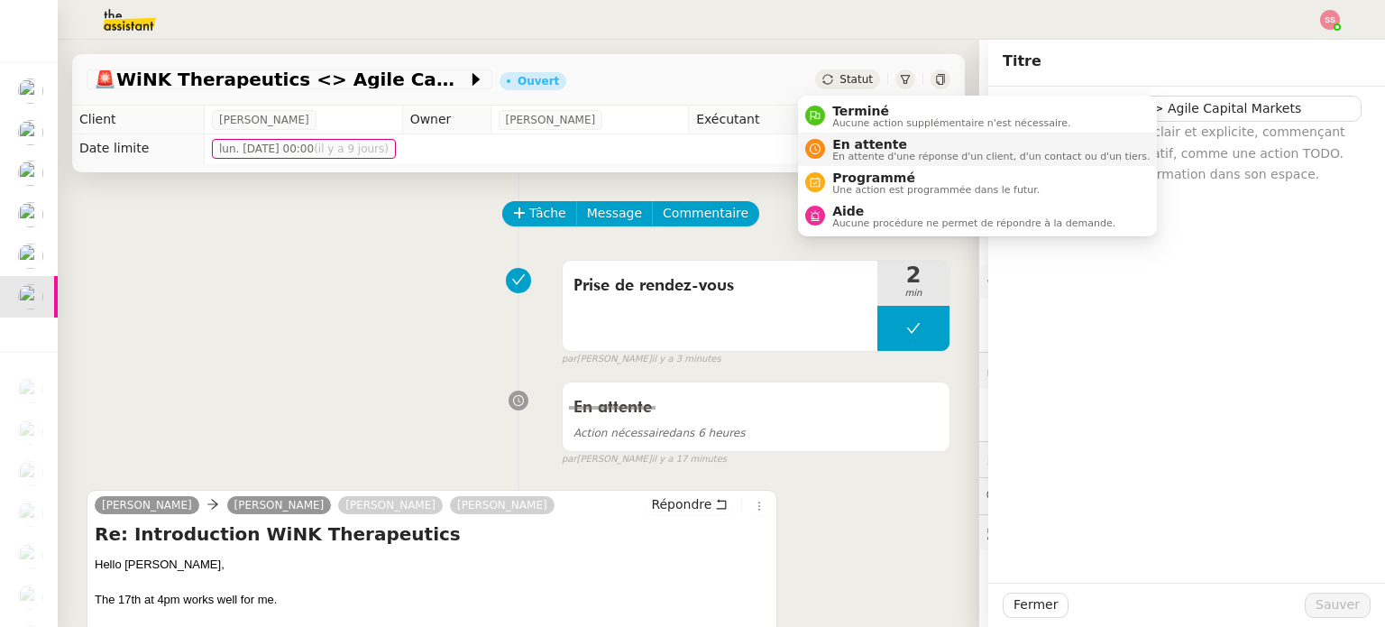
click at [845, 154] on span "En attente d'une réponse d'un client, d'un contact ou d'un tiers." at bounding box center [990, 157] width 317 height 10
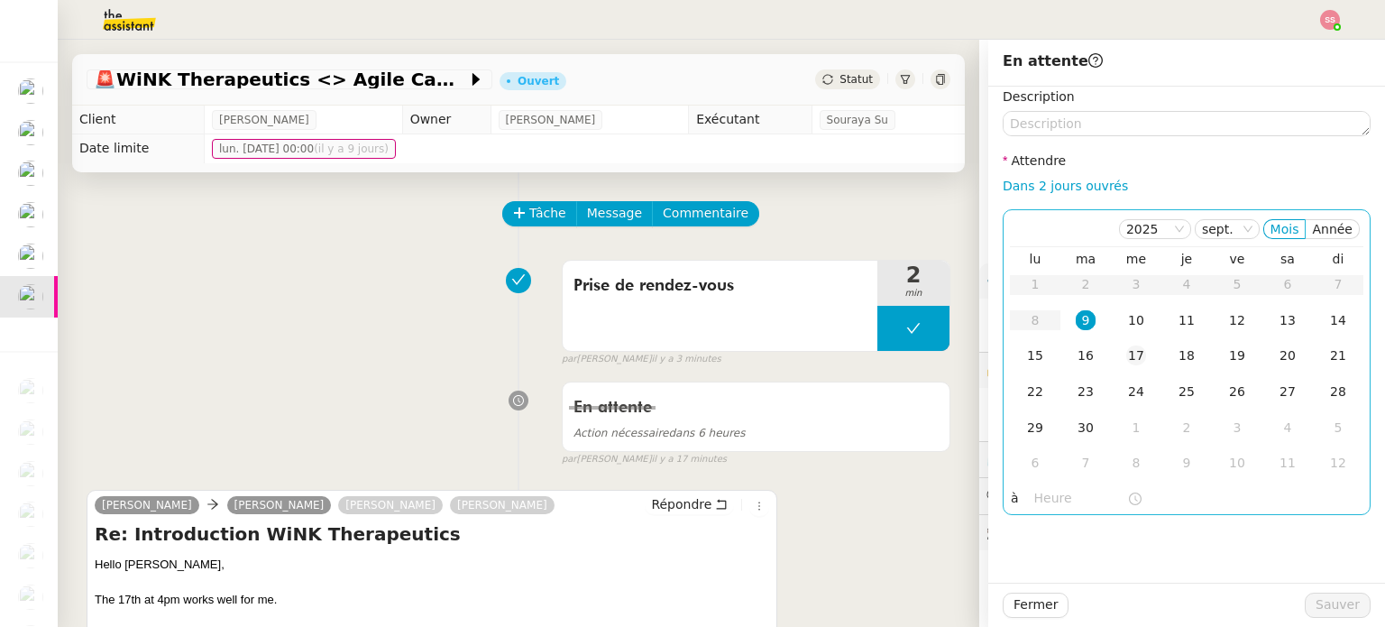
click at [1127, 358] on div "17" at bounding box center [1136, 355] width 20 height 20
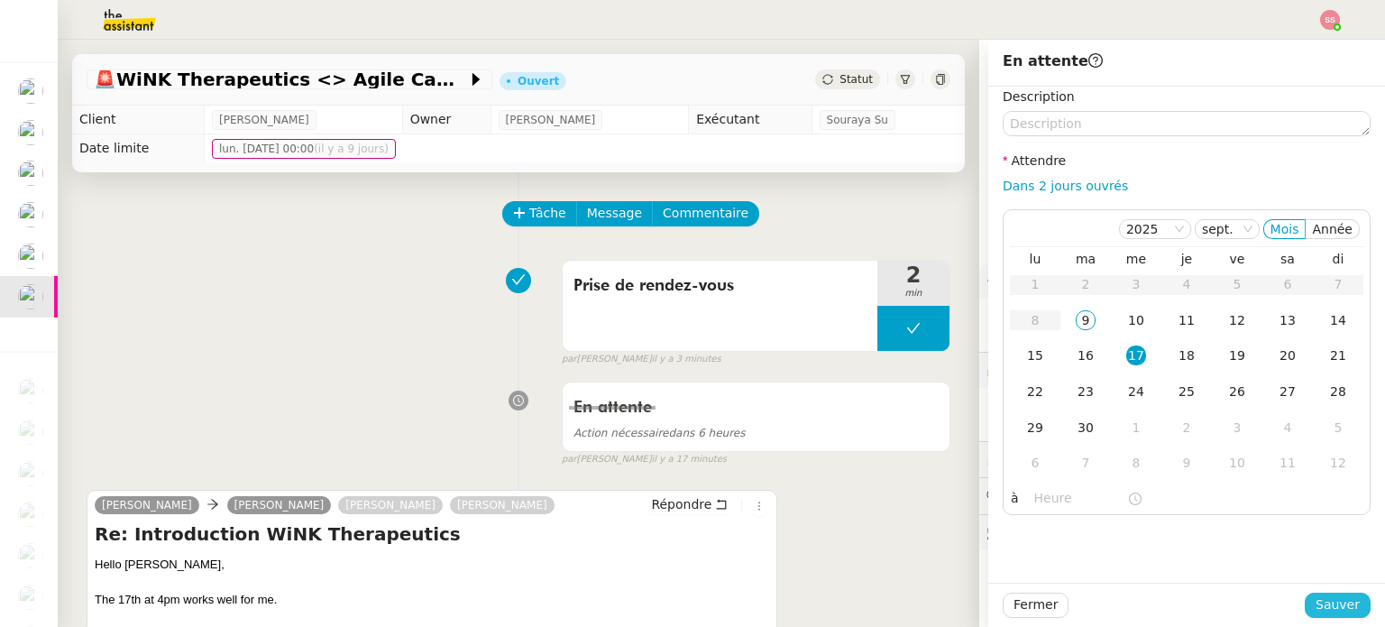
click at [1316, 603] on span "Sauver" at bounding box center [1338, 604] width 44 height 21
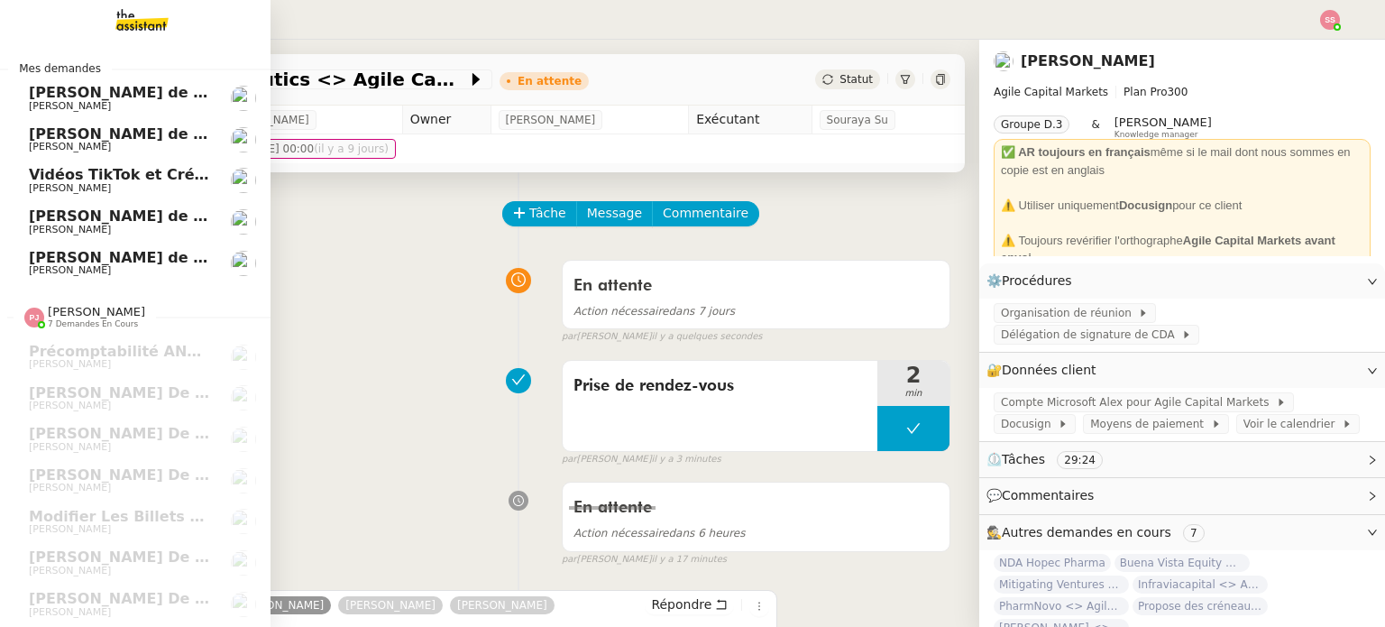
scroll to position [7, 0]
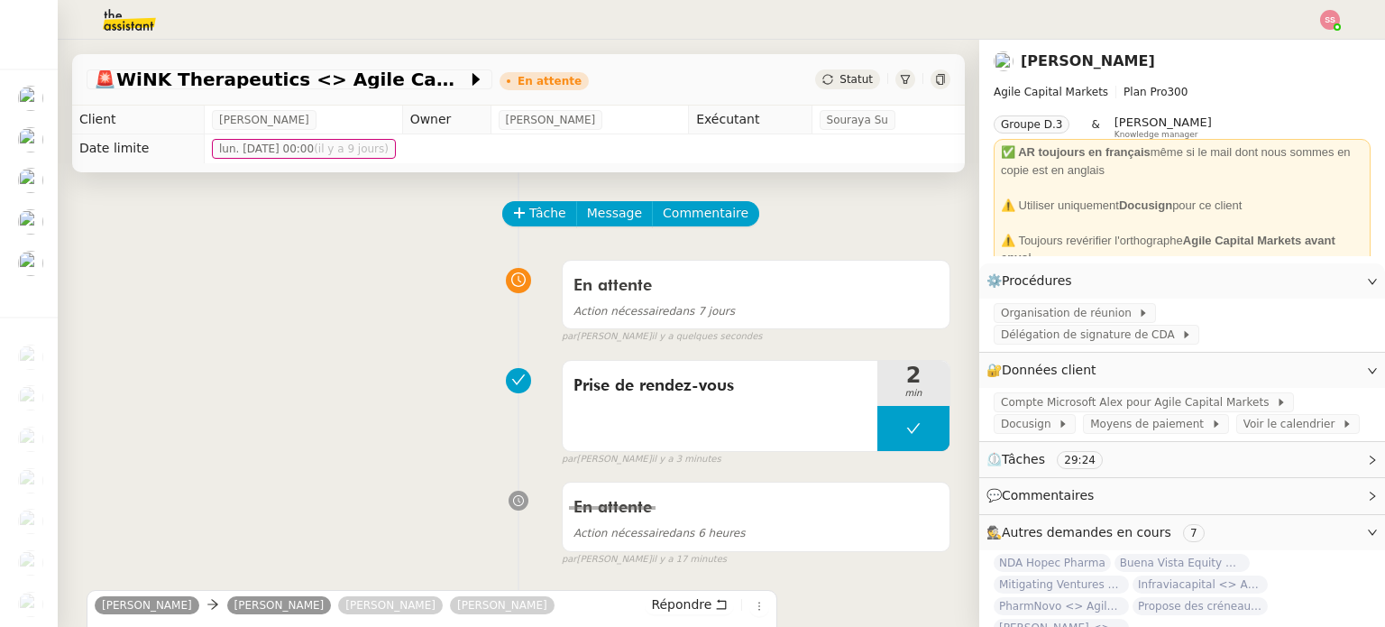
click at [335, 322] on div "En attente Action nécessaire dans 7 jours false par [PERSON_NAME] il y a quelqu…" at bounding box center [519, 298] width 864 height 93
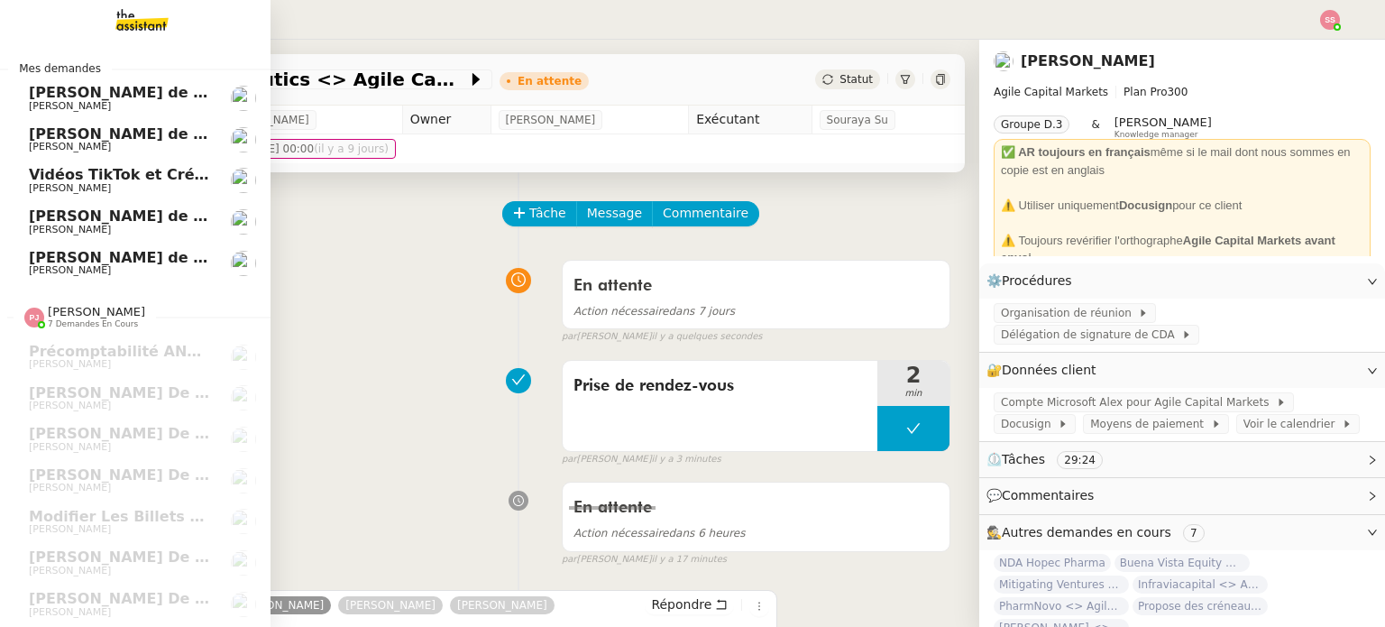
click at [101, 87] on span "[PERSON_NAME] de suivi [PERSON_NAME] - CELL&CO BIOSERVICES" at bounding box center [301, 92] width 545 height 17
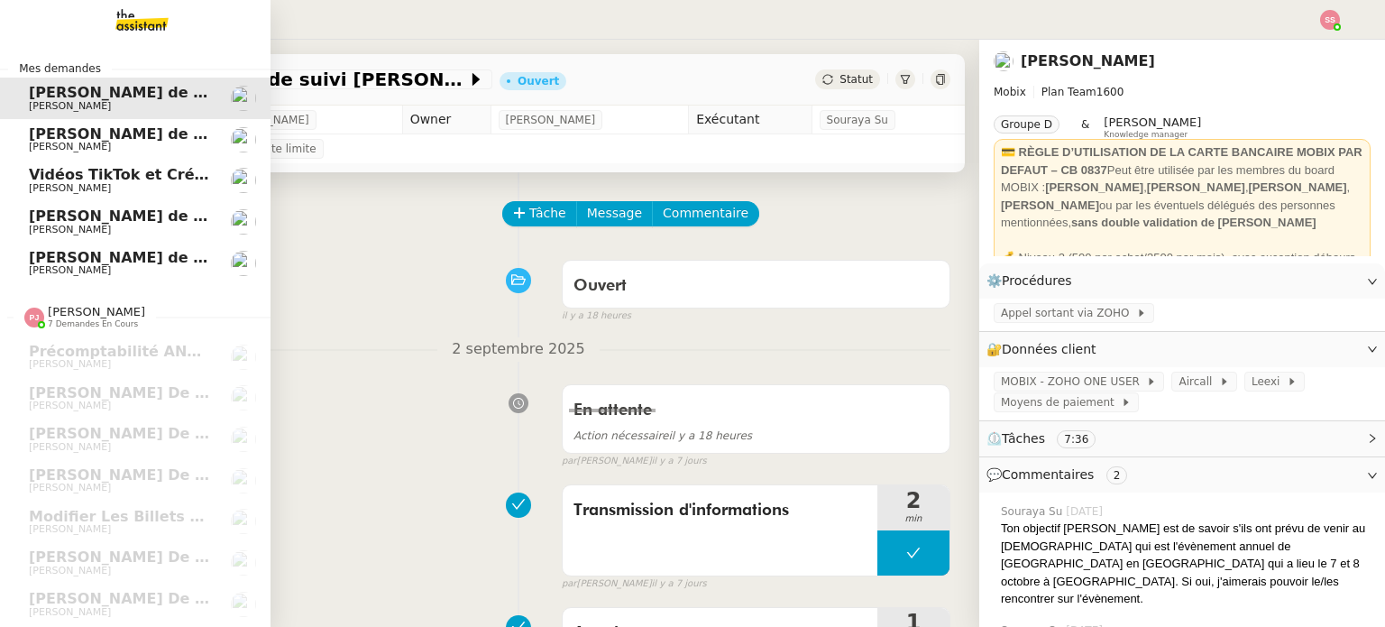
click at [110, 160] on link "Vidéos TikTok et Créatives META - septembre 2025 [PERSON_NAME]" at bounding box center [135, 180] width 271 height 41
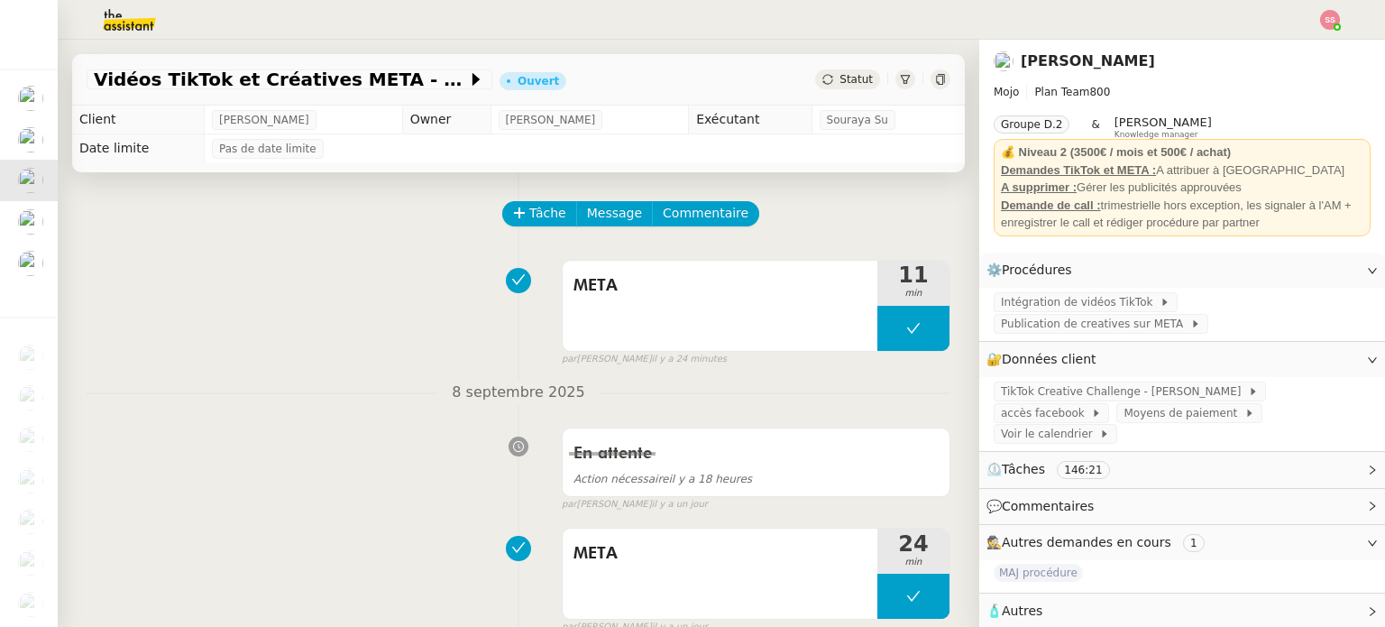
click at [1338, 14] on img at bounding box center [1330, 20] width 20 height 20
click at [1307, 41] on li "Suivi" at bounding box center [1281, 51] width 117 height 25
